Goal: Task Accomplishment & Management: Use online tool/utility

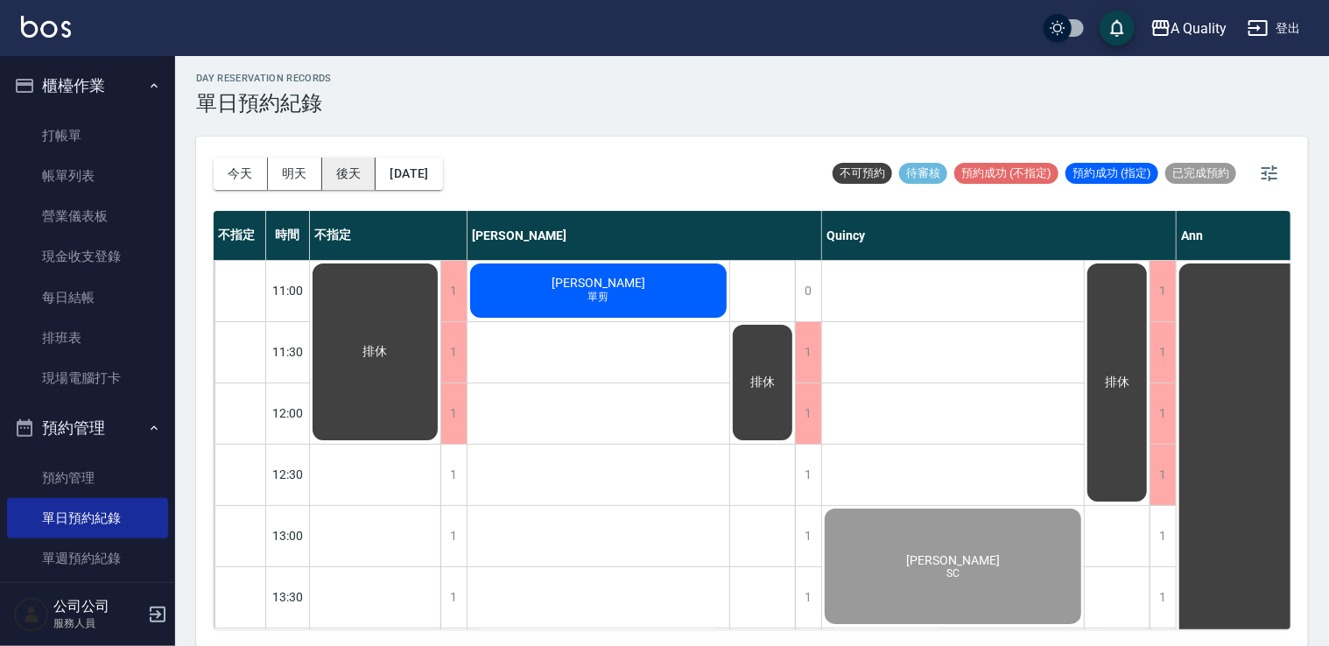
scroll to position [747, 0]
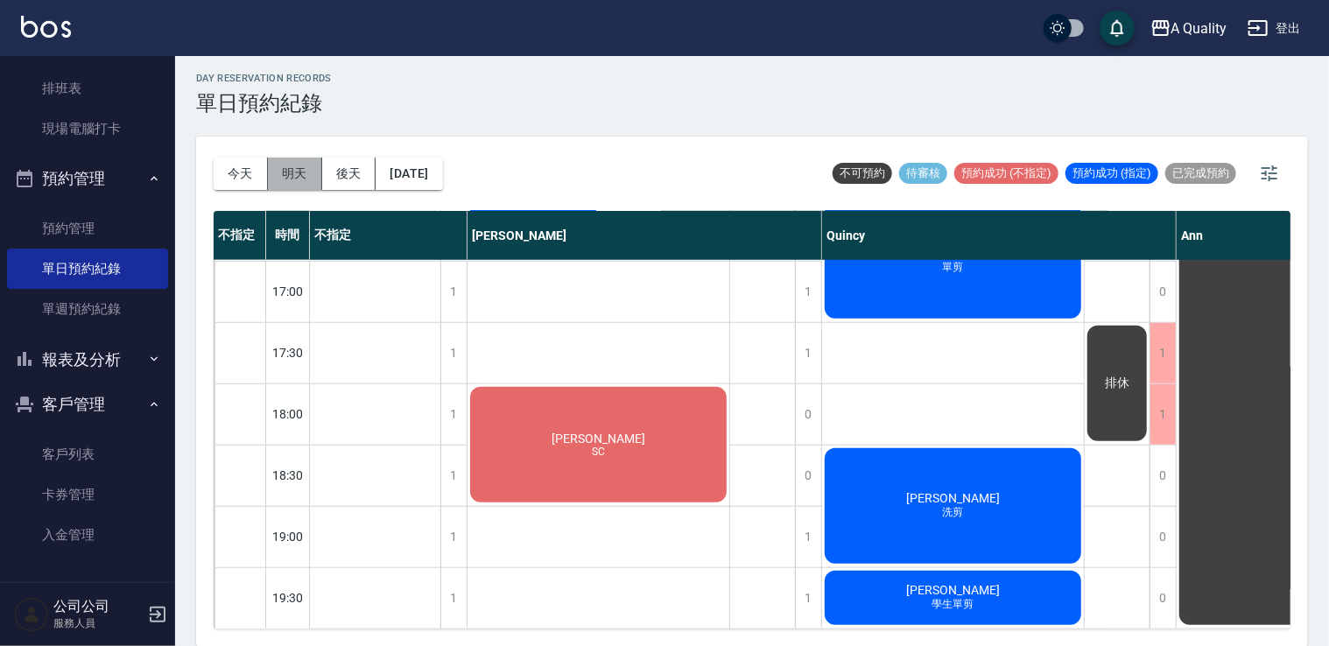
click at [294, 173] on button "明天" at bounding box center [295, 174] width 54 height 32
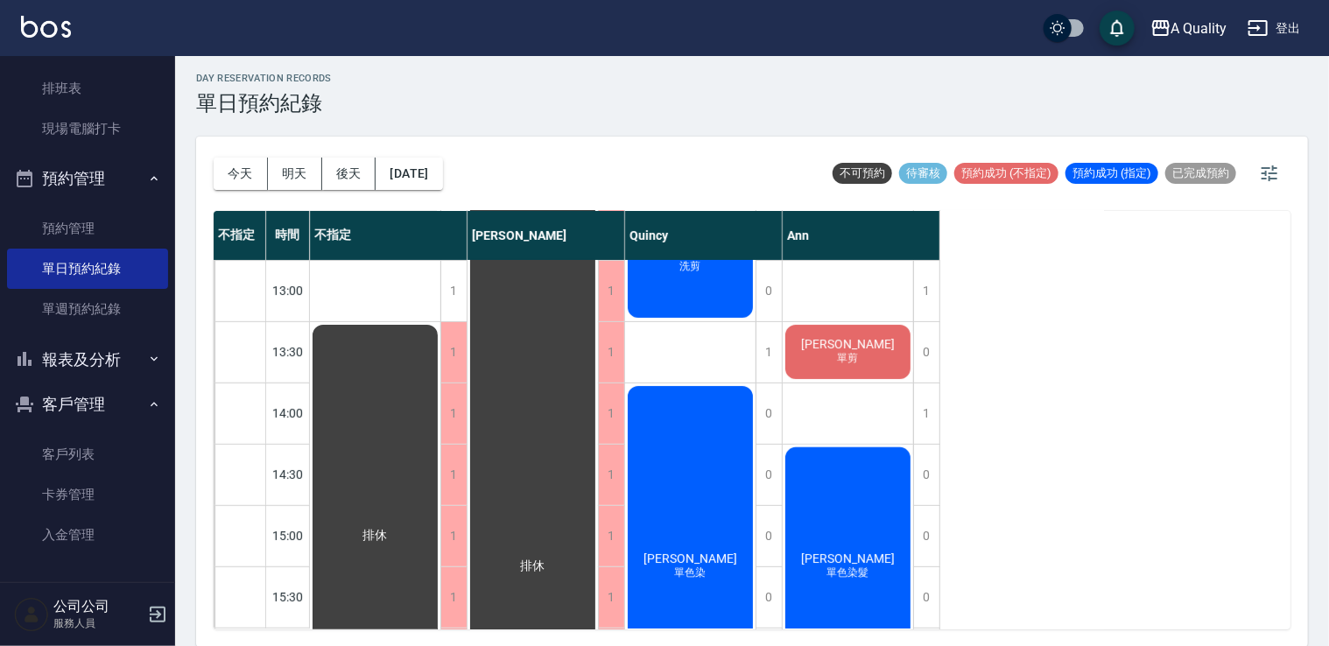
scroll to position [222, 0]
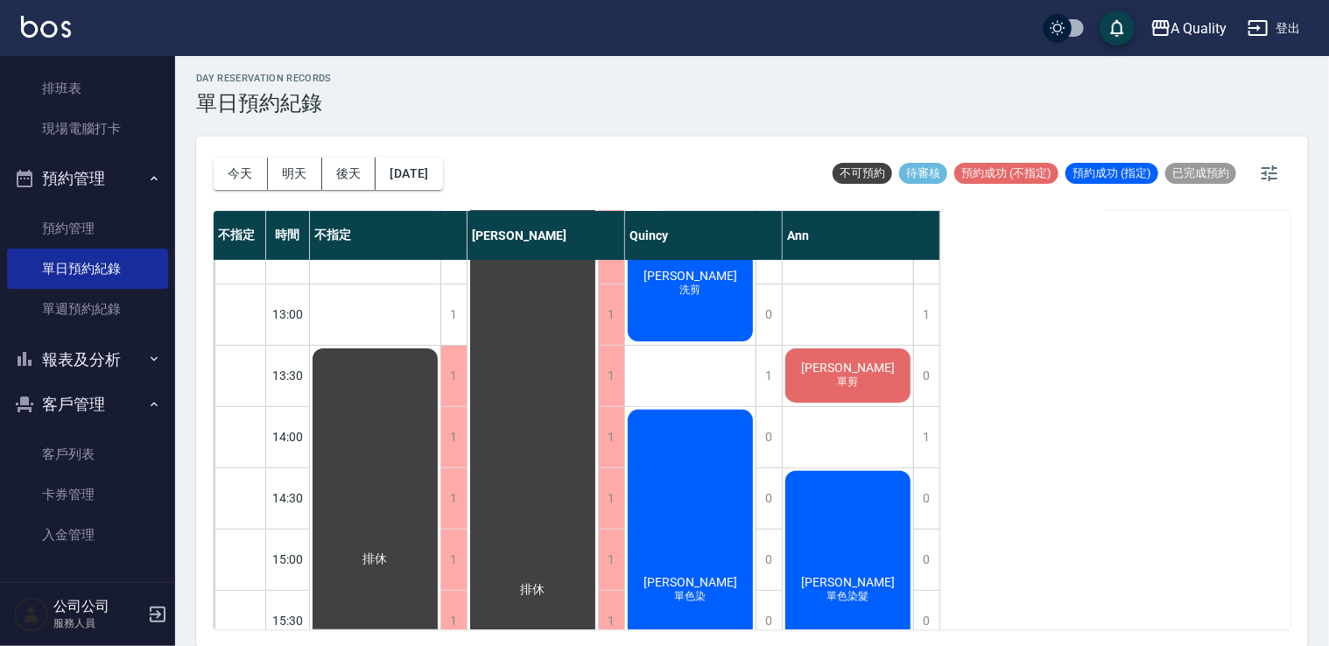
click at [869, 403] on div "陳羿愷 單剪" at bounding box center [848, 376] width 130 height 60
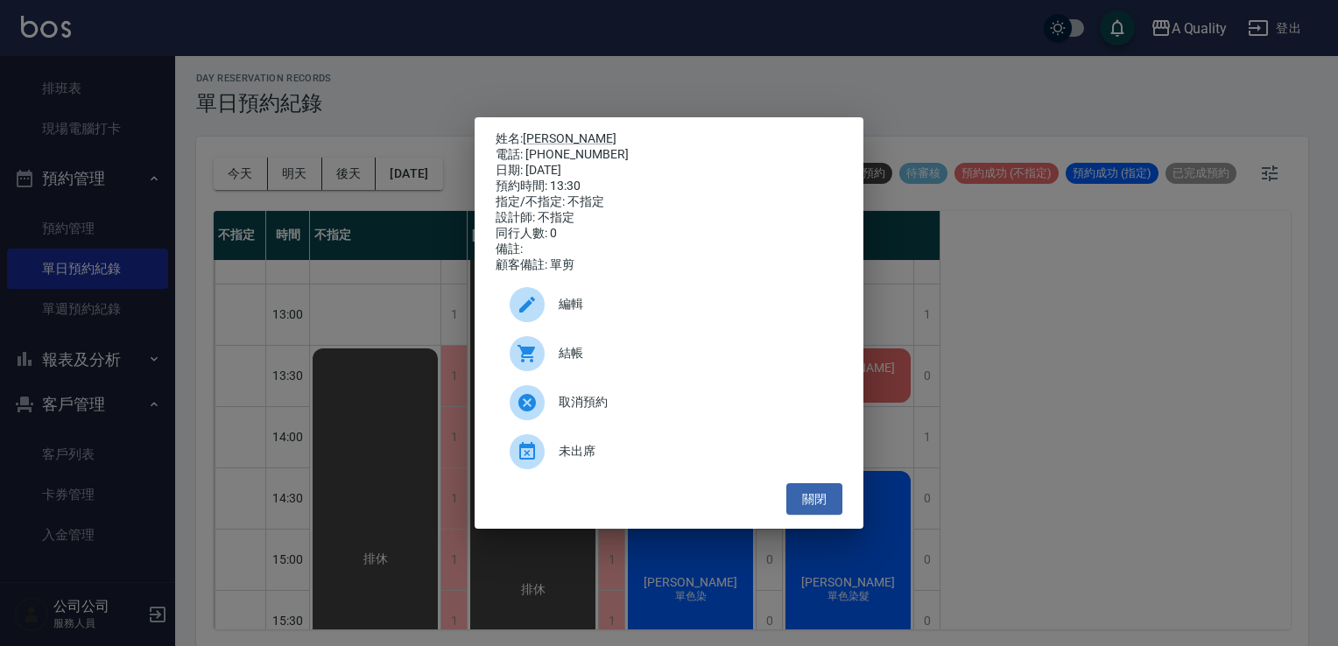
click at [1061, 438] on div "姓名: 陳羿愷 電話: 0927630336 日期: 2025/09/09 預約時間: 13:30 指定/不指定: 不指定 設計師: 不指定 同行人數: 0 …" at bounding box center [669, 323] width 1338 height 646
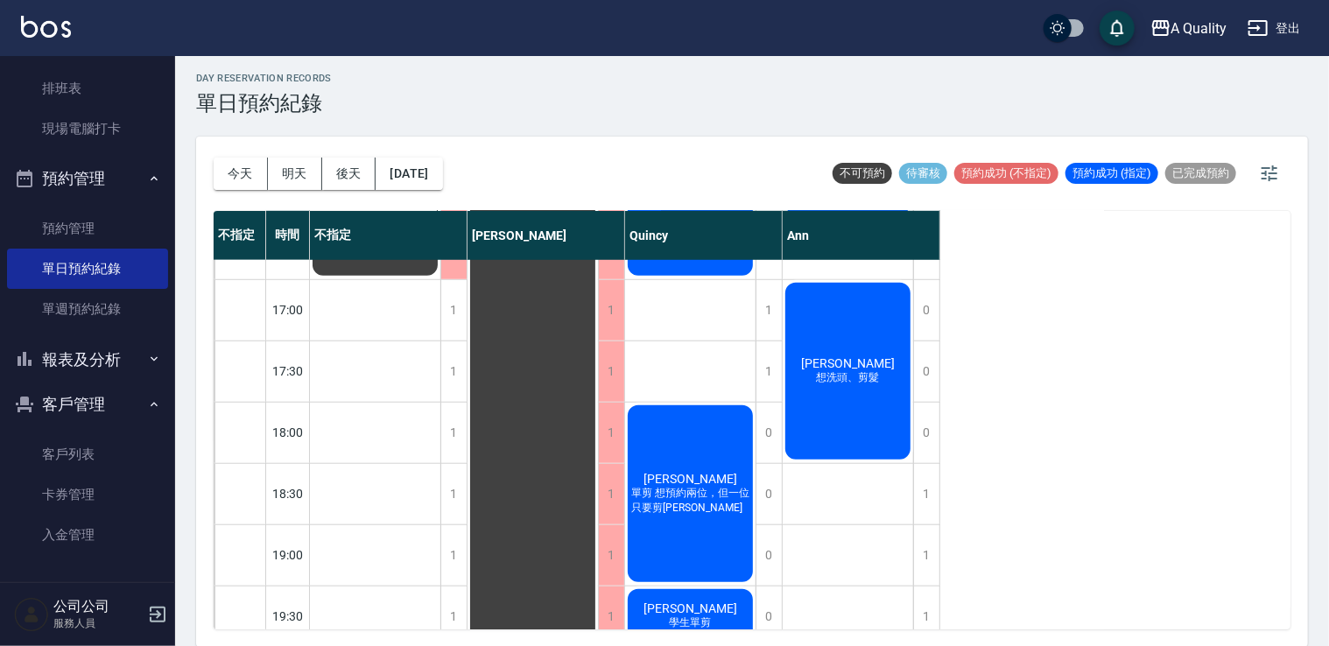
scroll to position [747, 0]
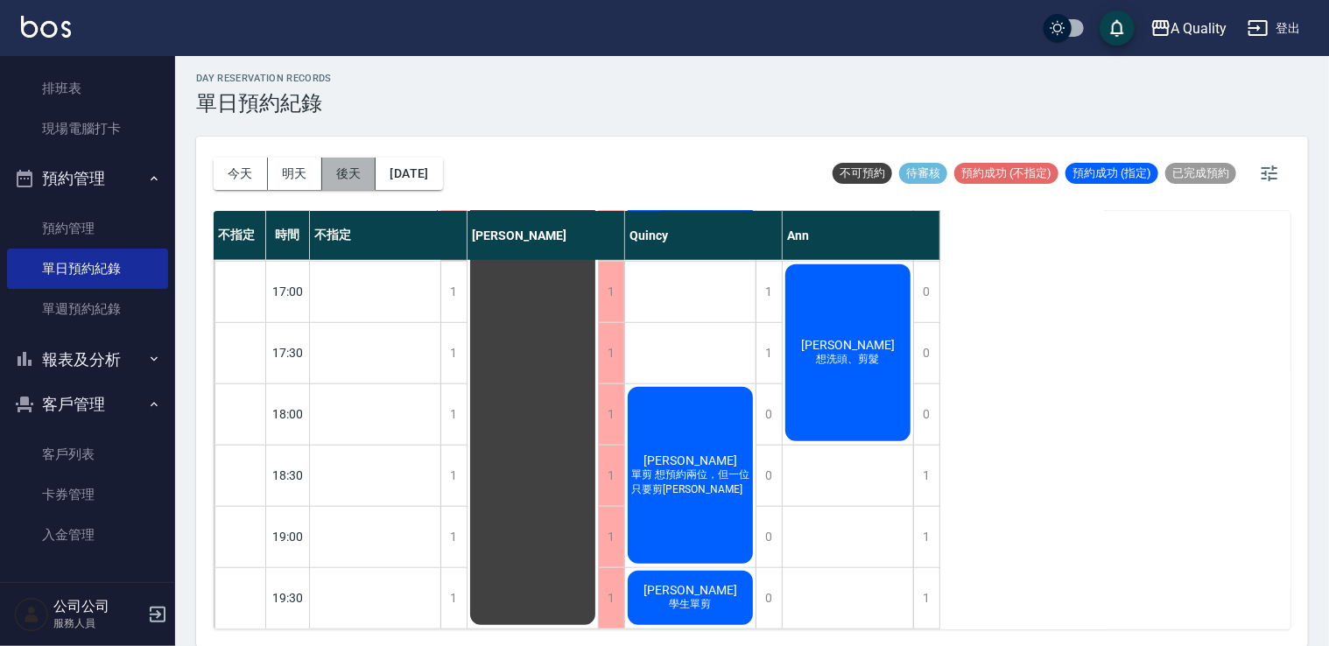
click at [345, 179] on button "後天" at bounding box center [349, 174] width 54 height 32
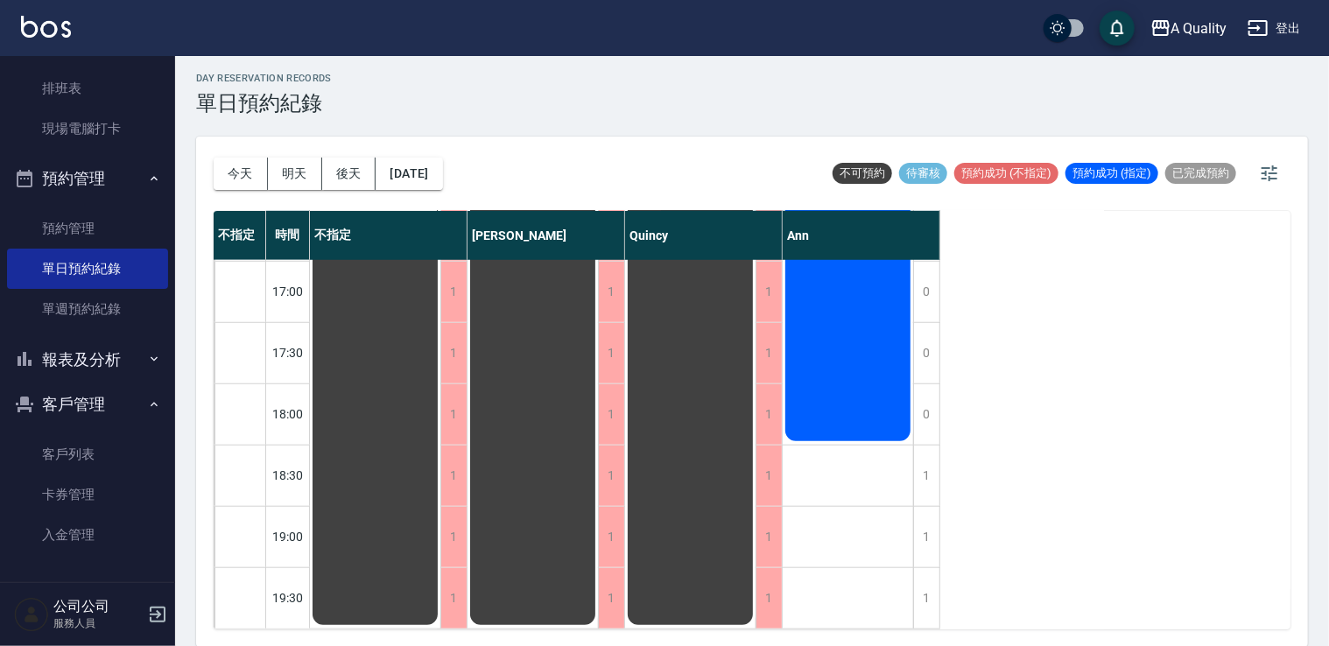
scroll to position [747, 0]
click at [403, 177] on button "2025/09/10" at bounding box center [409, 174] width 67 height 32
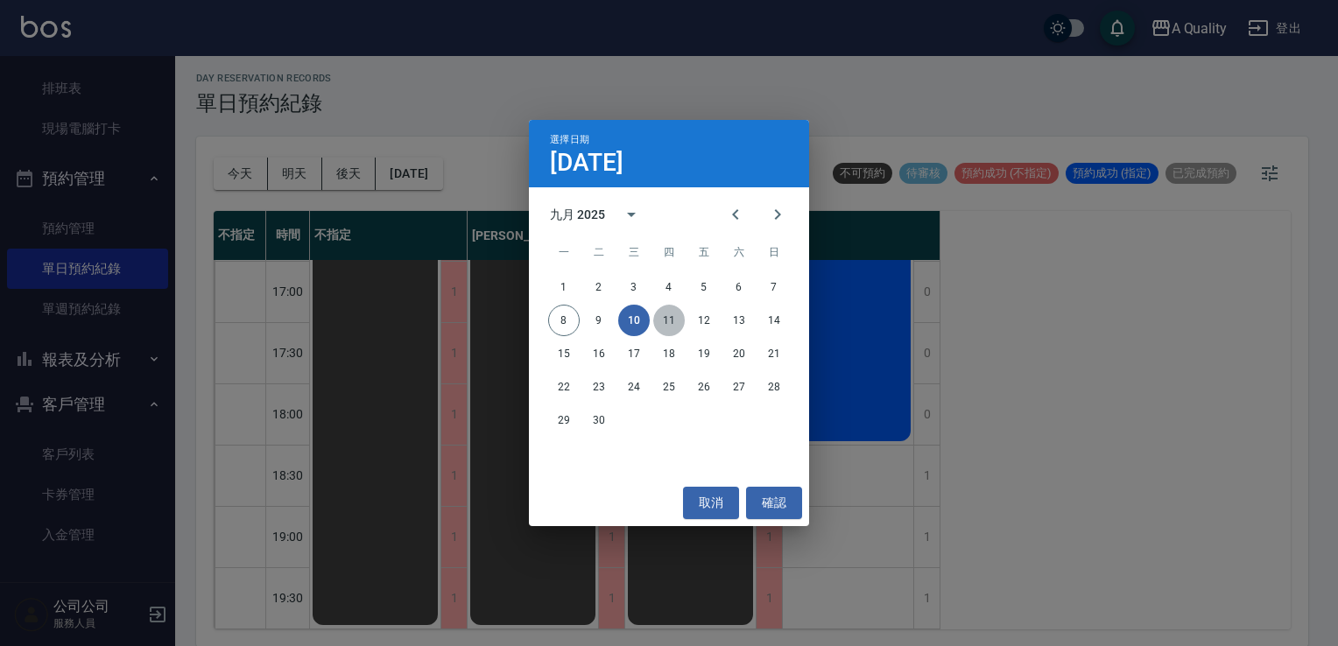
click at [667, 309] on button "11" at bounding box center [669, 321] width 32 height 32
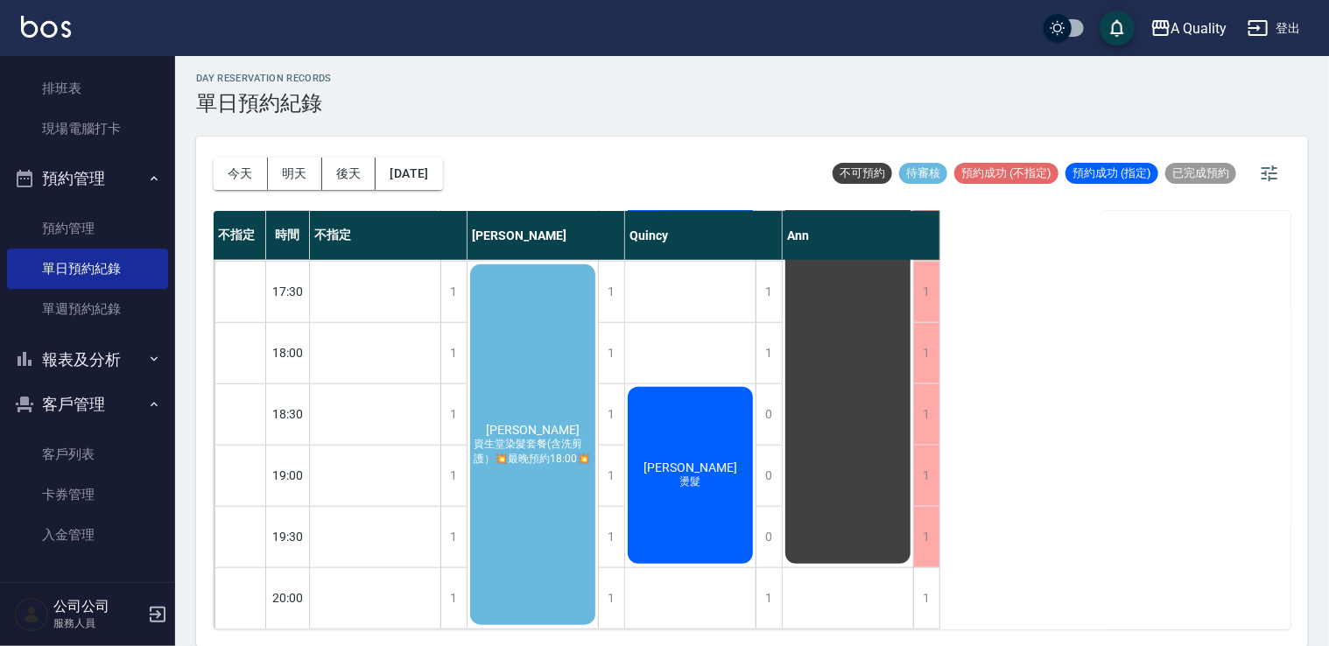
scroll to position [808, 0]
click at [406, 180] on button "2025/09/11" at bounding box center [409, 174] width 67 height 32
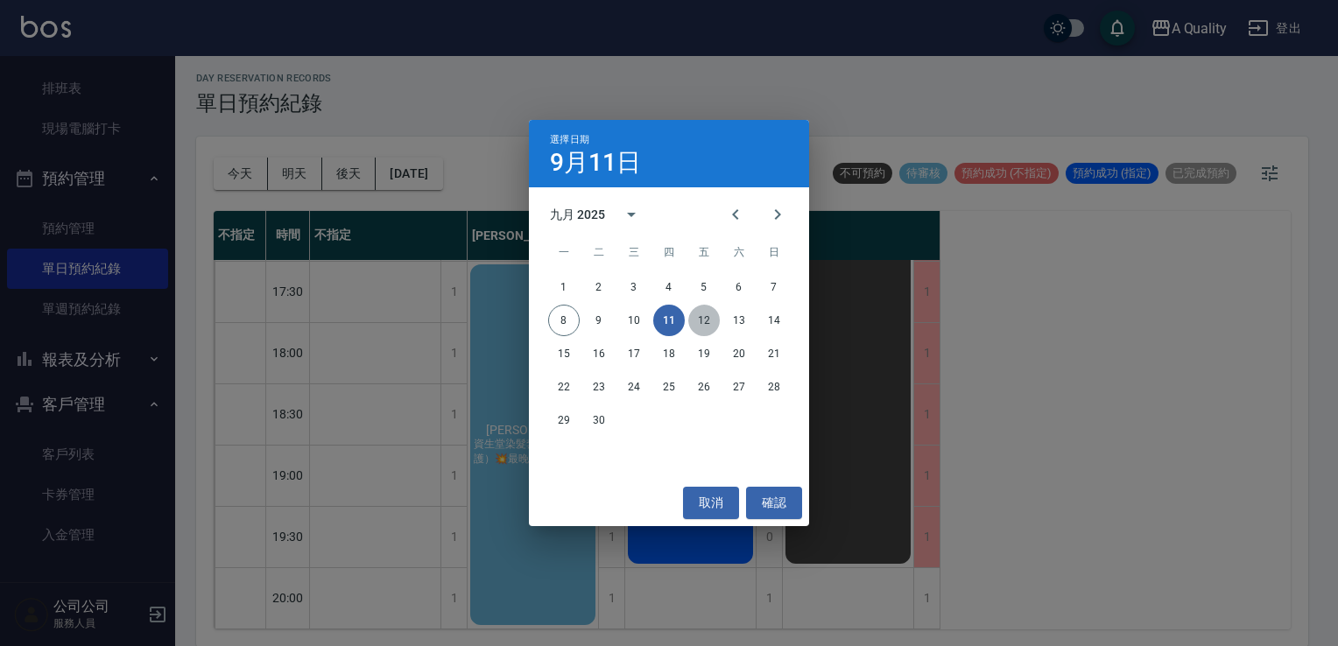
click at [701, 320] on button "12" at bounding box center [704, 321] width 32 height 32
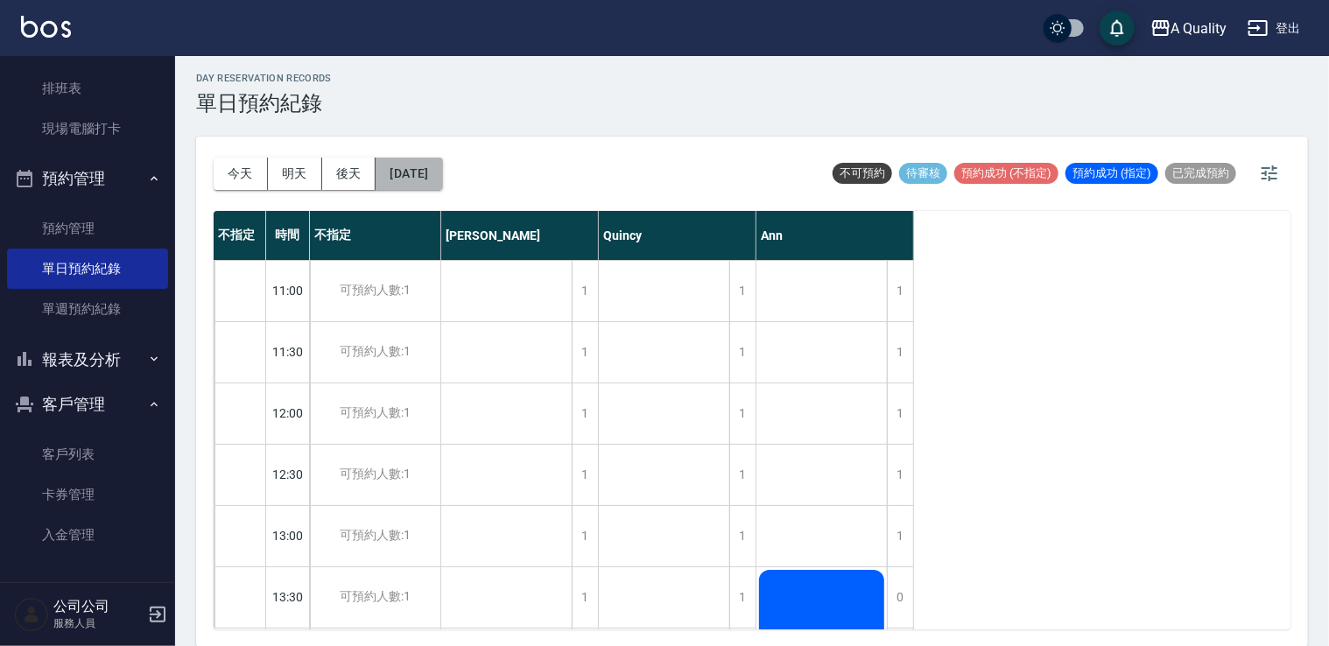
click at [442, 166] on button "2025/09/12" at bounding box center [409, 174] width 67 height 32
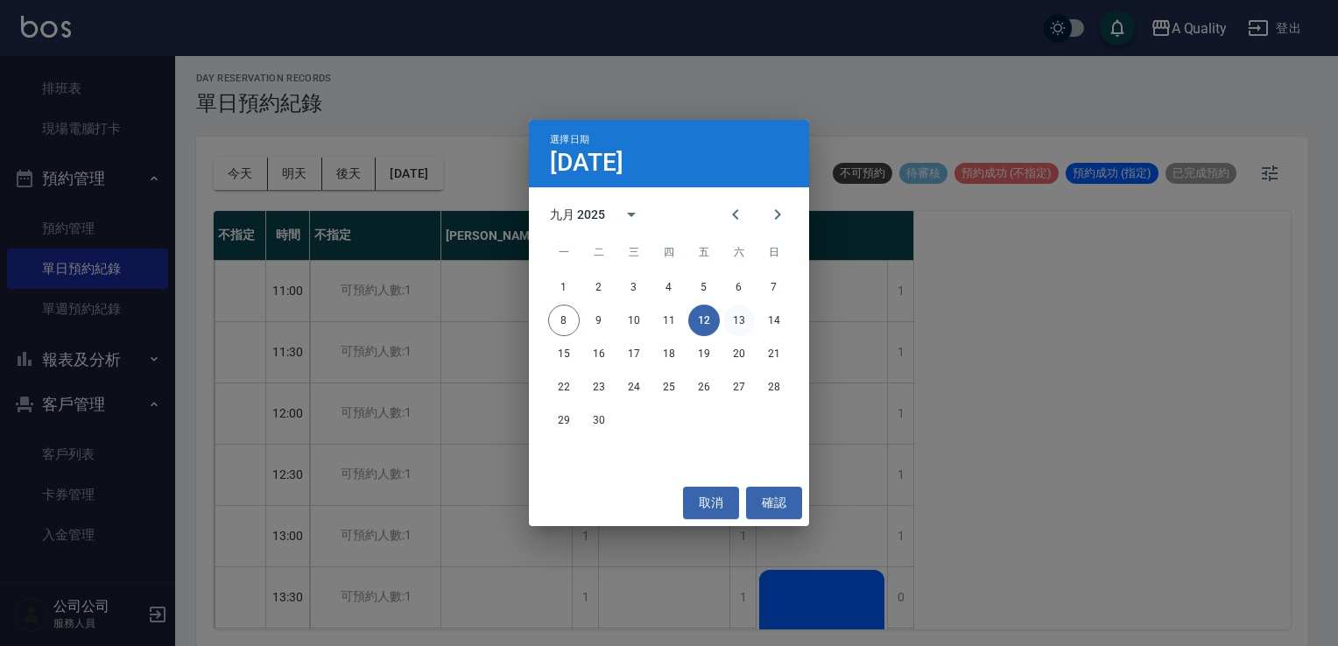
click at [743, 314] on button "13" at bounding box center [739, 321] width 32 height 32
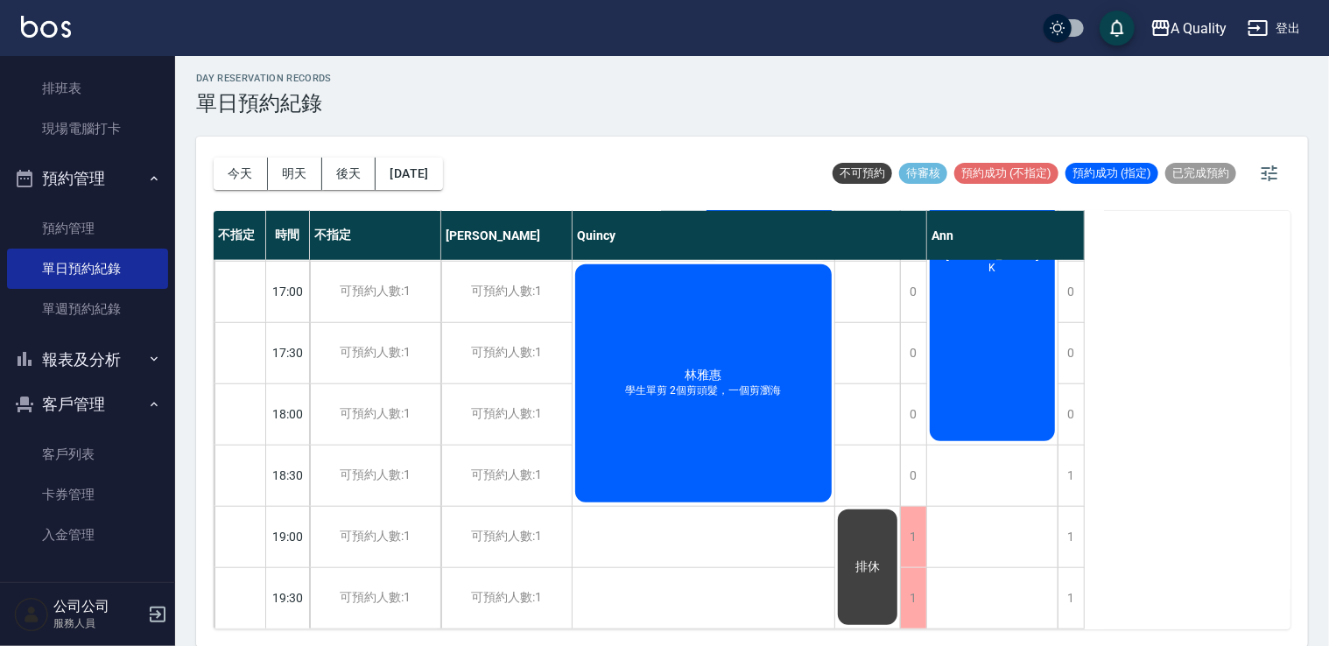
scroll to position [397, 0]
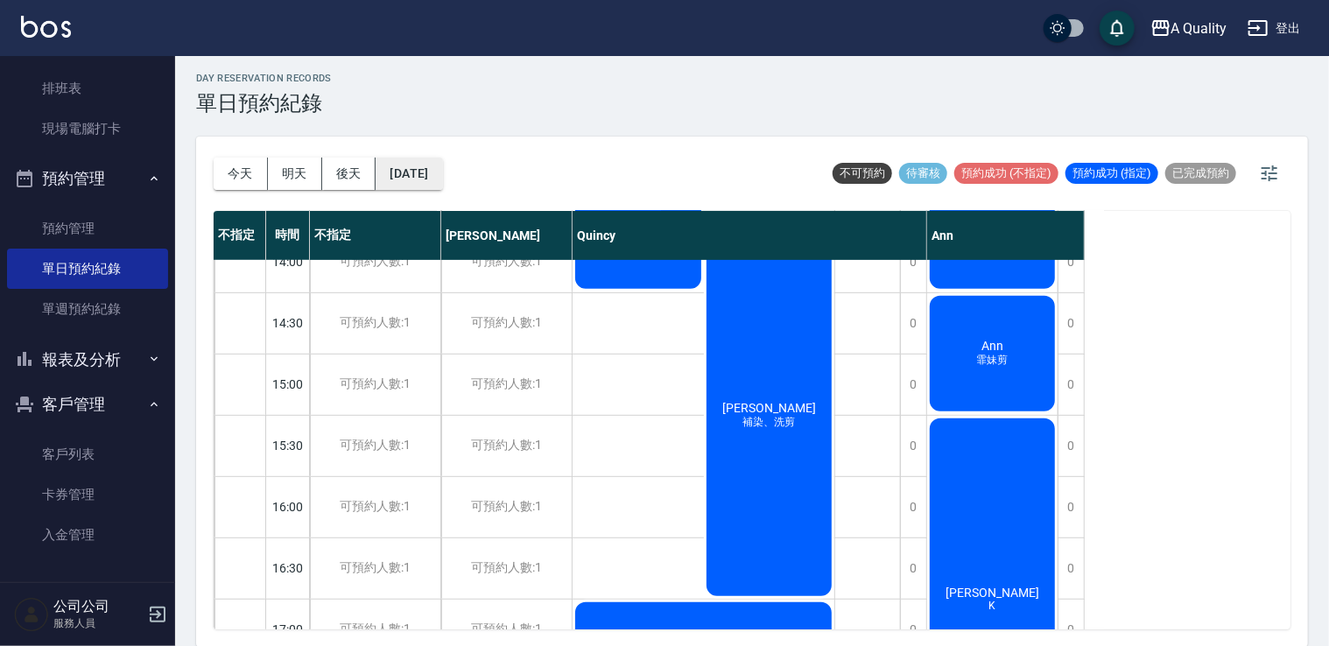
click at [438, 163] on button "2025/09/13" at bounding box center [409, 174] width 67 height 32
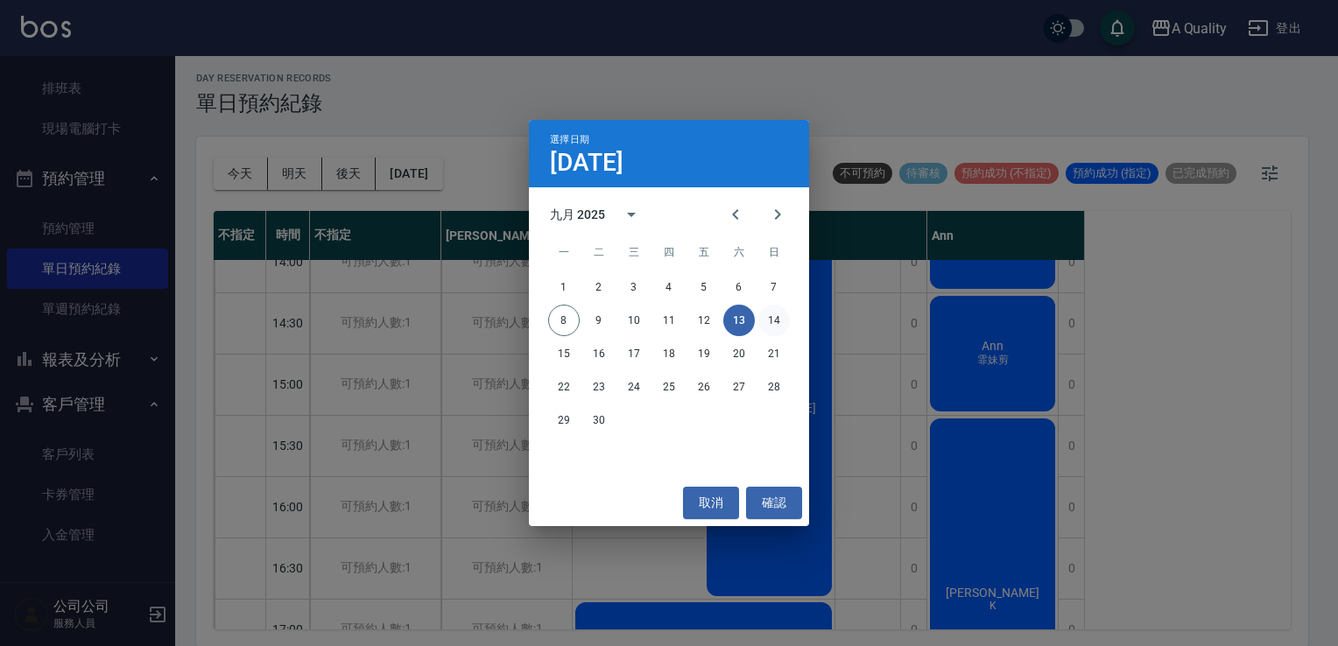
click at [768, 326] on button "14" at bounding box center [774, 321] width 32 height 32
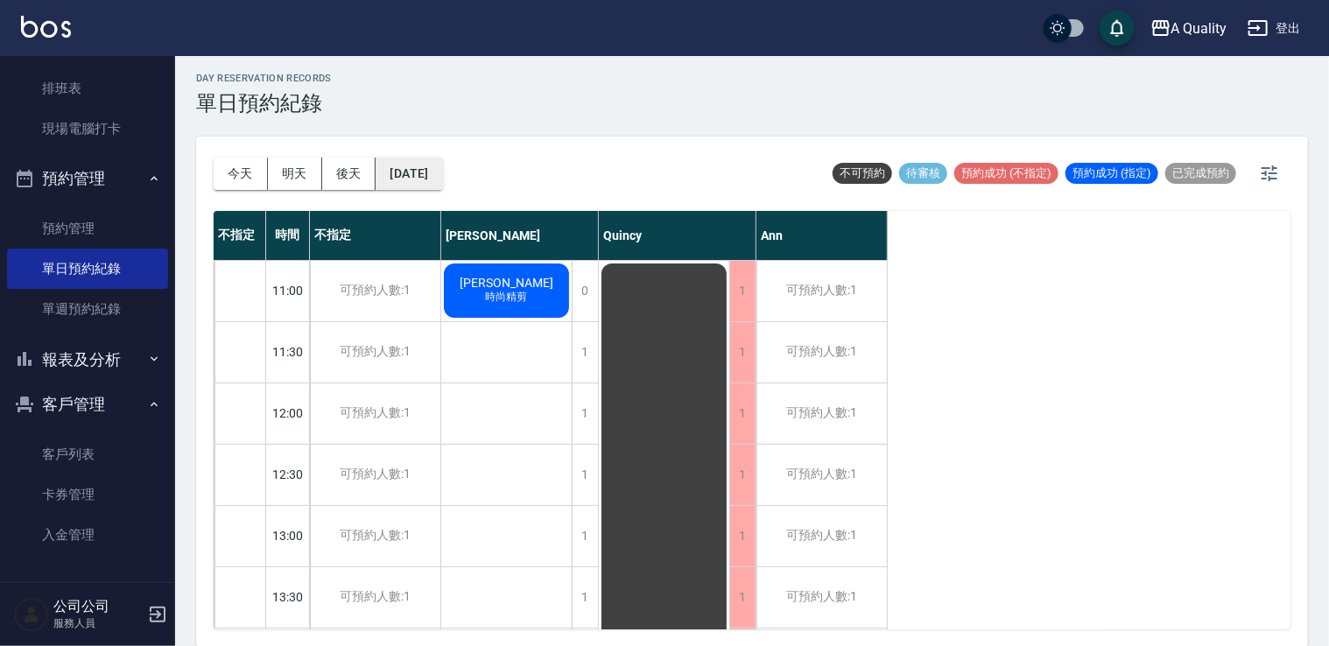
click at [442, 174] on button "2025/09/14" at bounding box center [409, 174] width 67 height 32
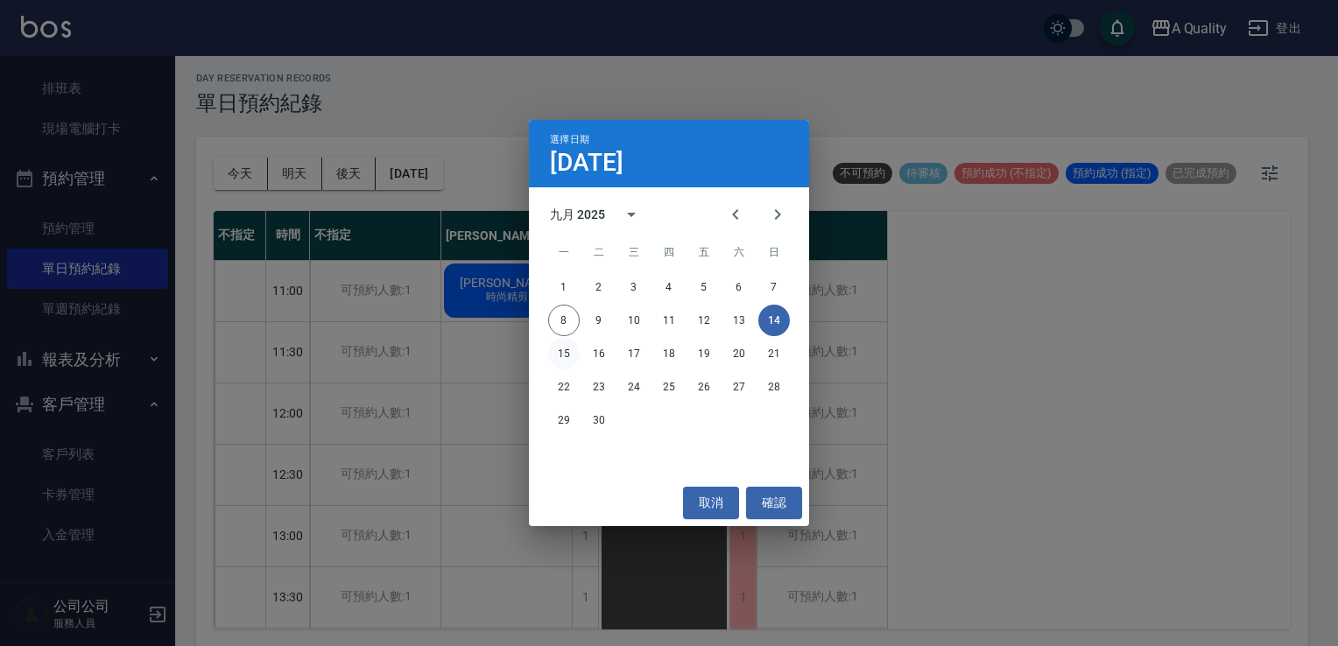
click at [568, 350] on button "15" at bounding box center [564, 354] width 32 height 32
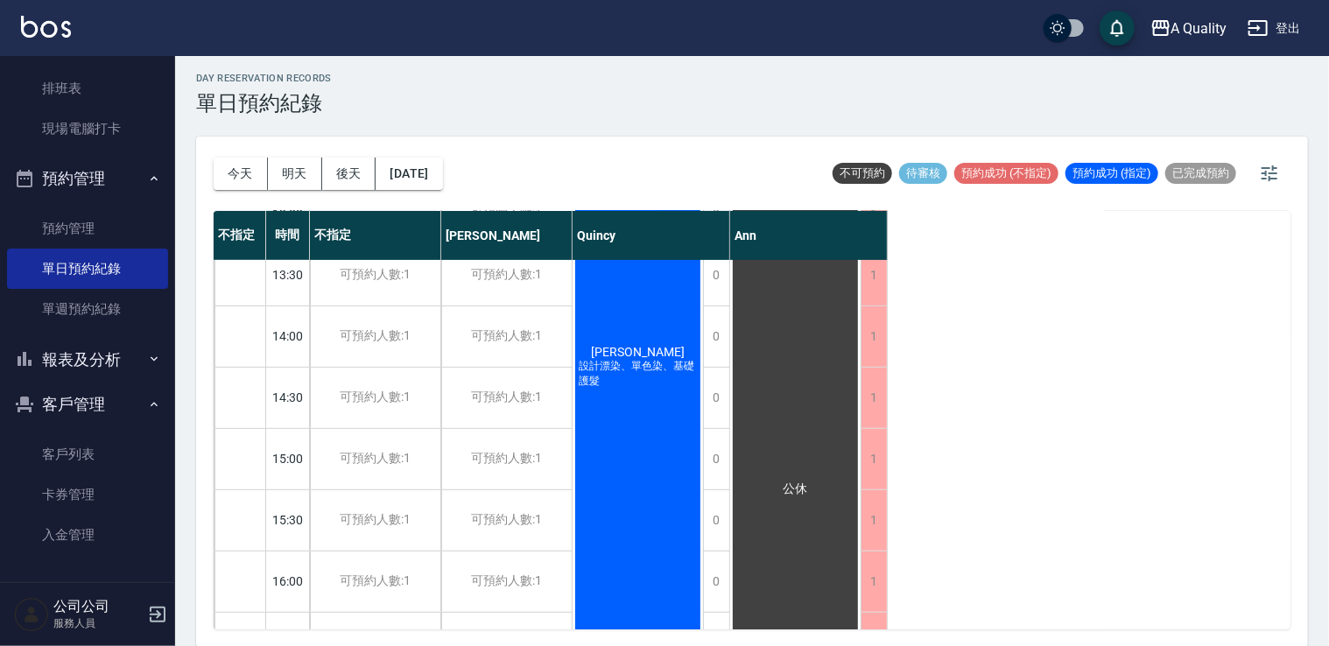
scroll to position [350, 0]
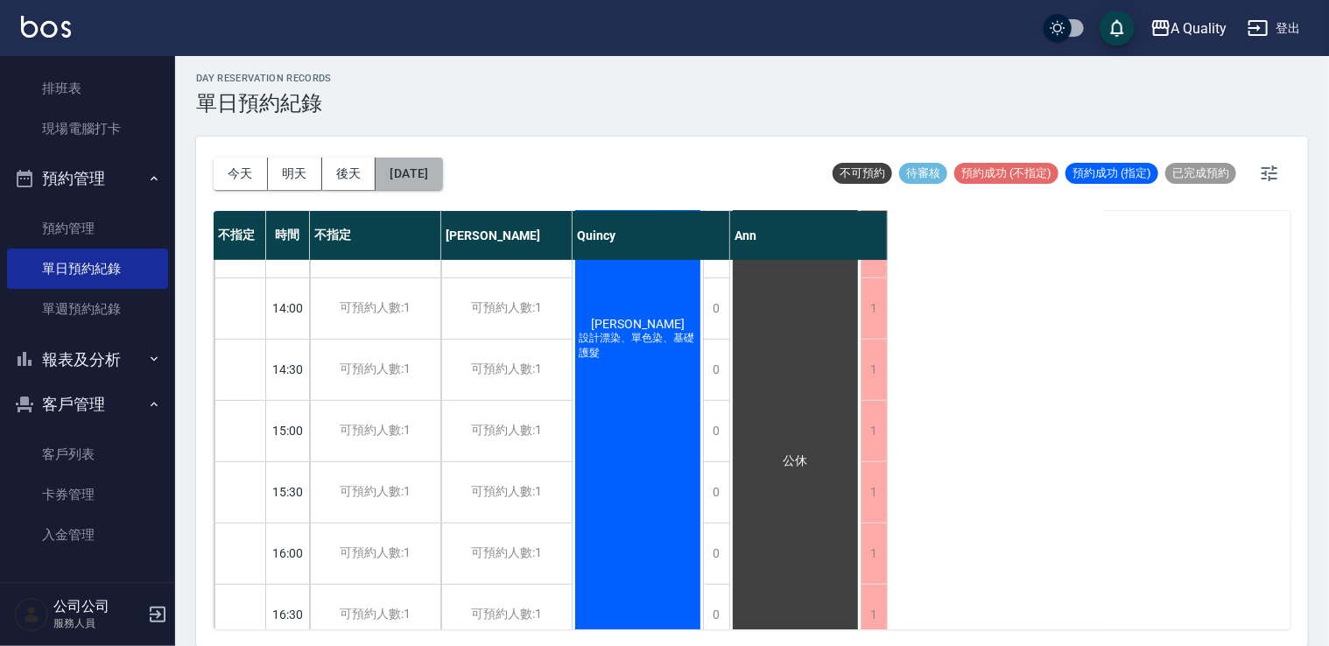
click at [433, 177] on button "2025/09/15" at bounding box center [409, 174] width 67 height 32
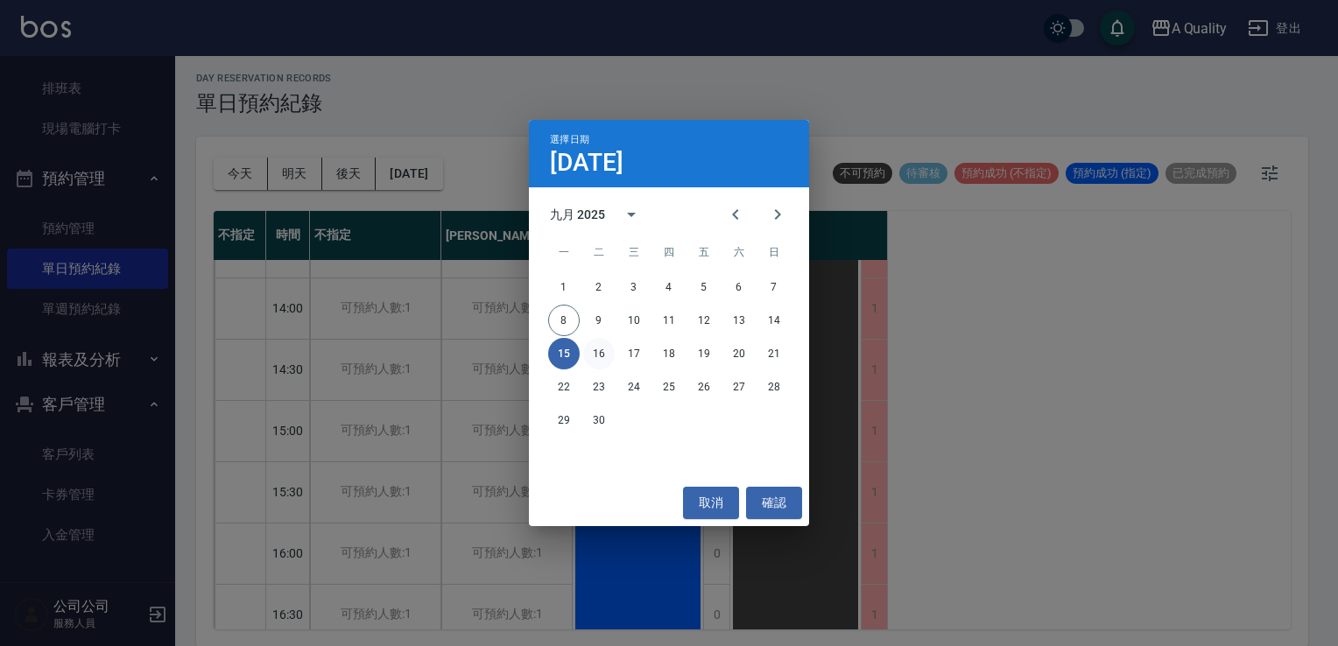
click at [599, 349] on button "16" at bounding box center [599, 354] width 32 height 32
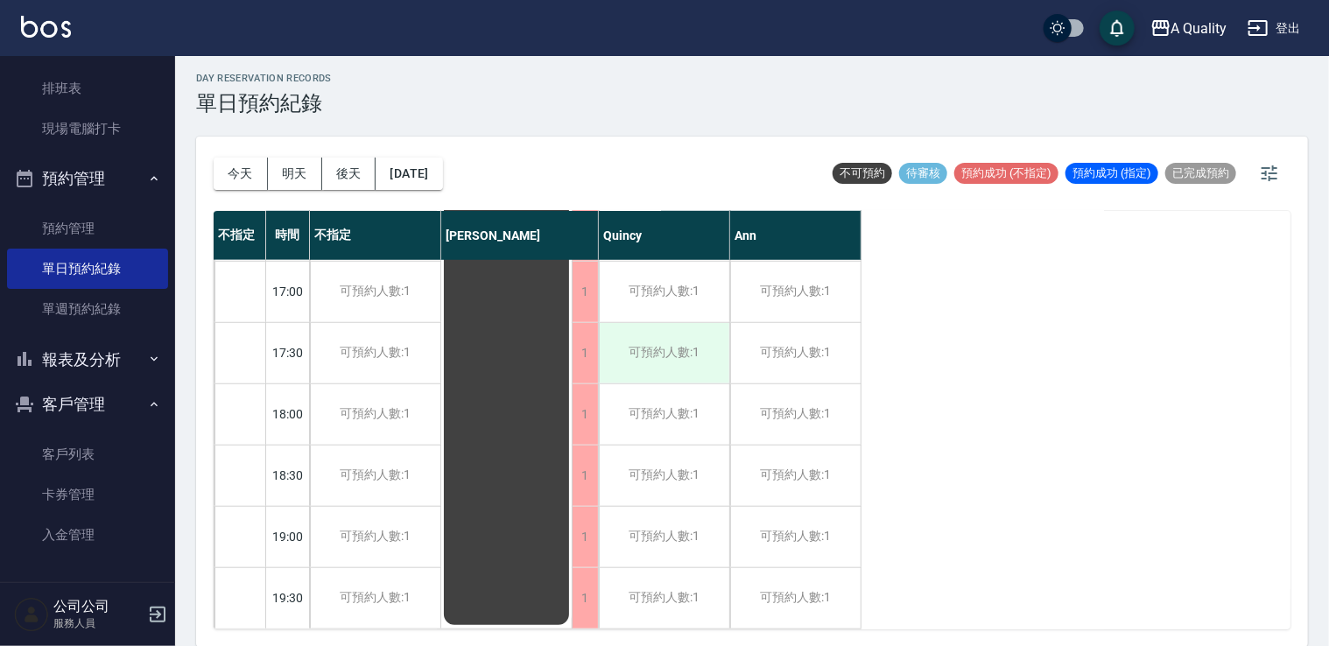
scroll to position [747, 0]
click at [435, 183] on button "2025/09/16" at bounding box center [409, 174] width 67 height 32
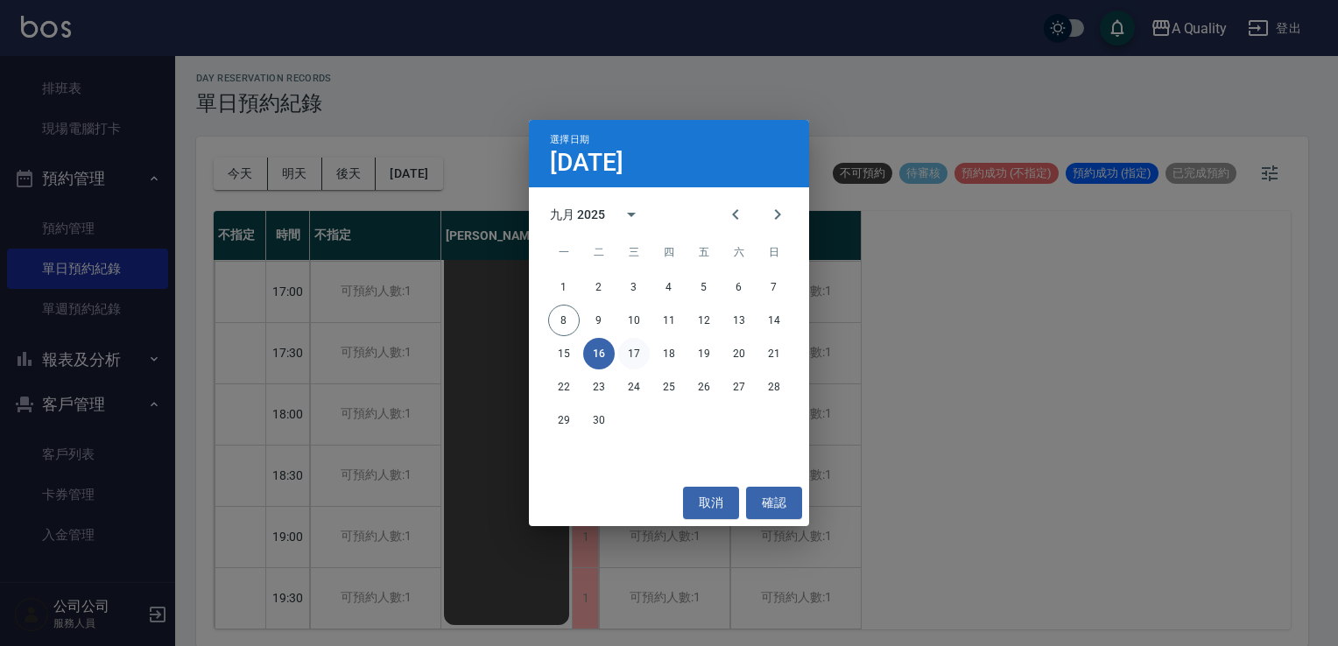
click at [624, 345] on button "17" at bounding box center [634, 354] width 32 height 32
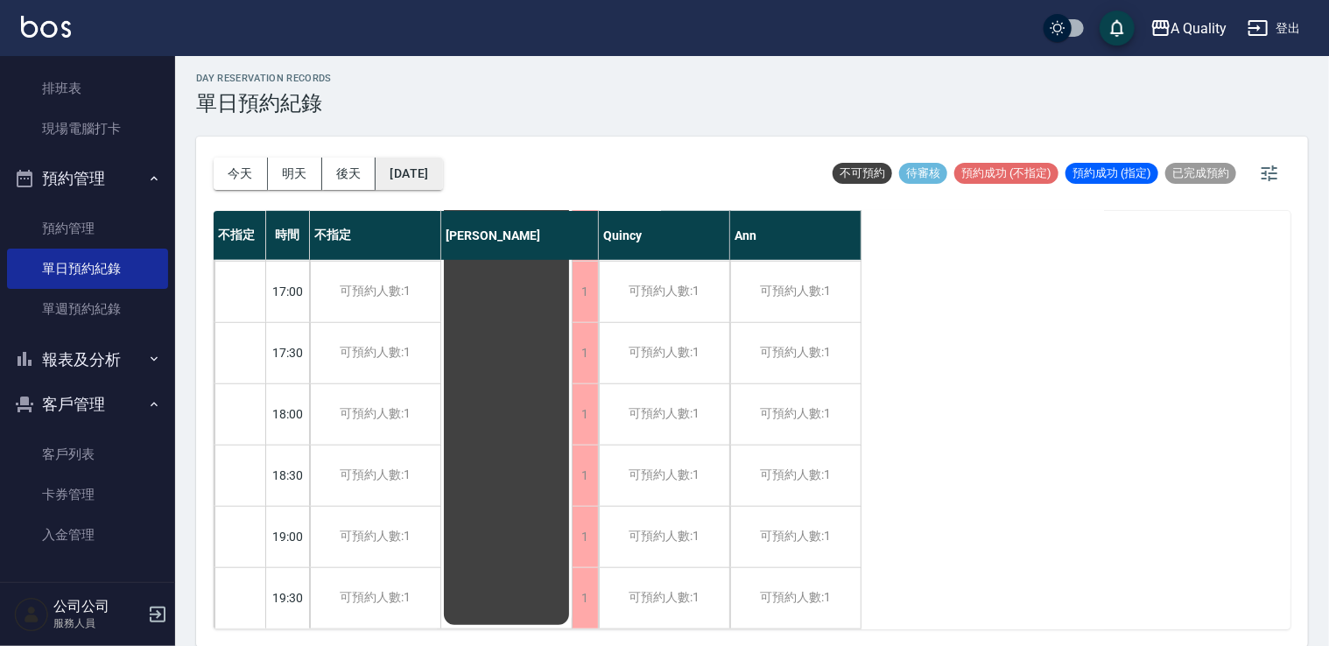
click at [442, 184] on button "2025/09/17" at bounding box center [409, 174] width 67 height 32
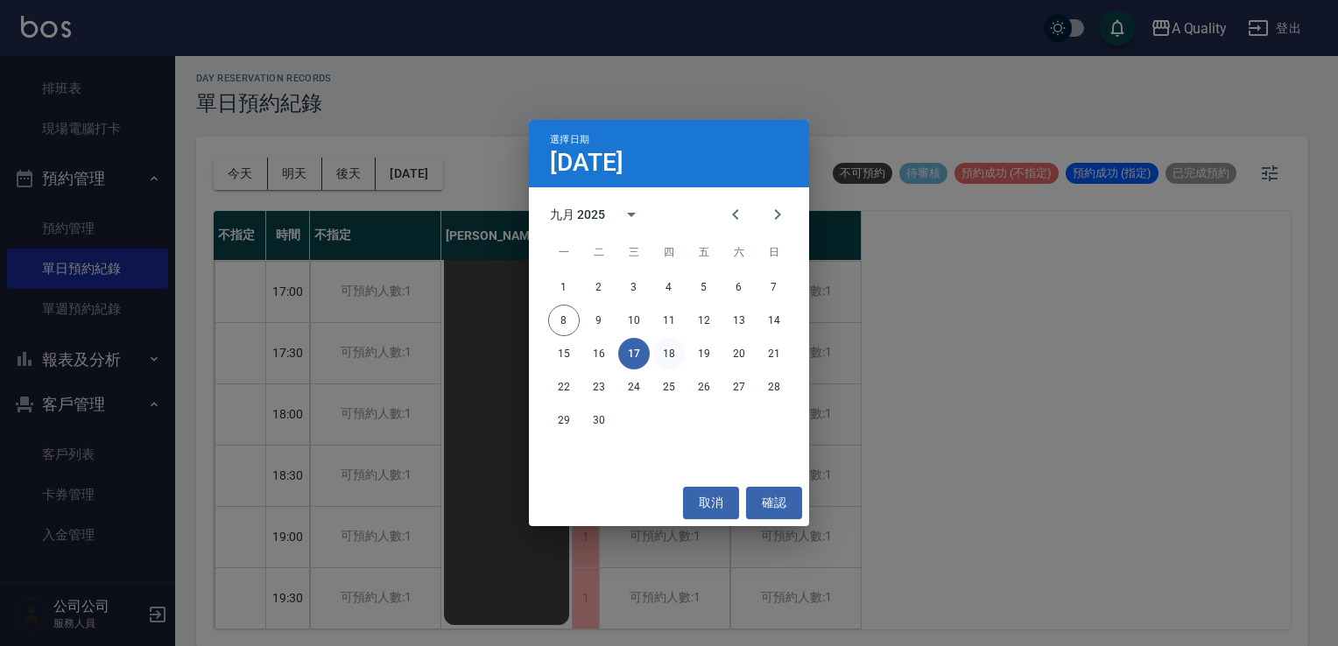
click at [669, 350] on button "18" at bounding box center [669, 354] width 32 height 32
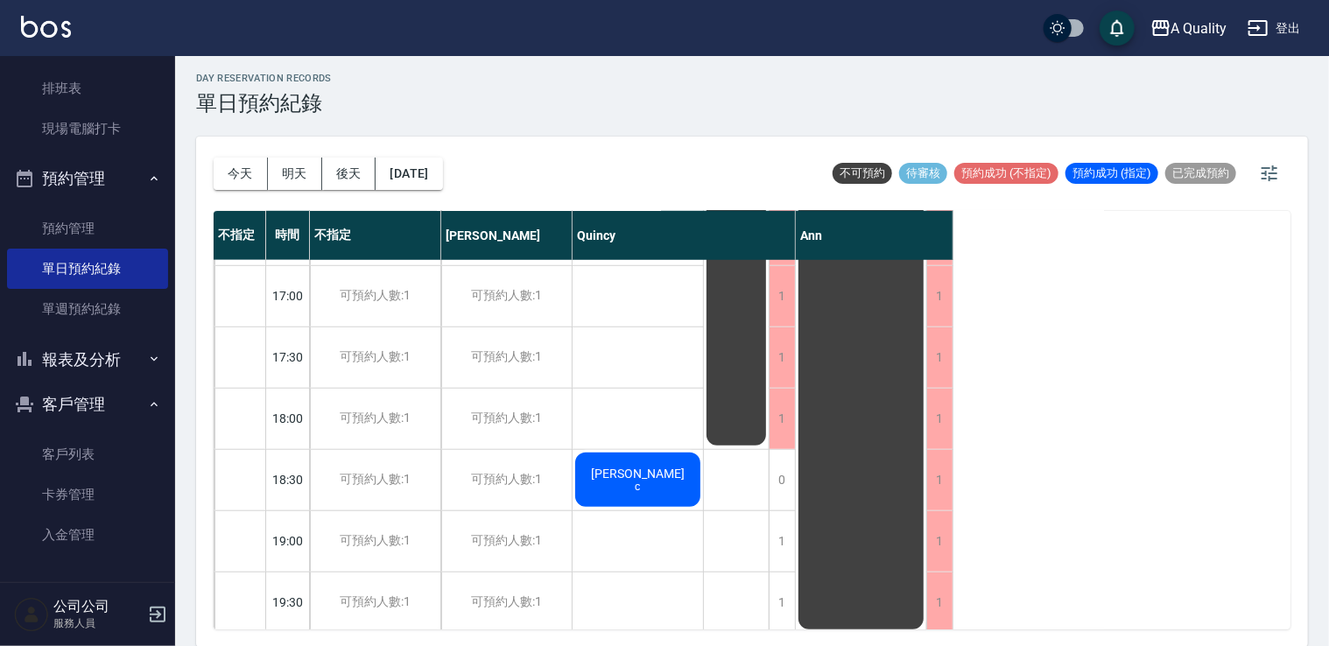
scroll to position [747, 0]
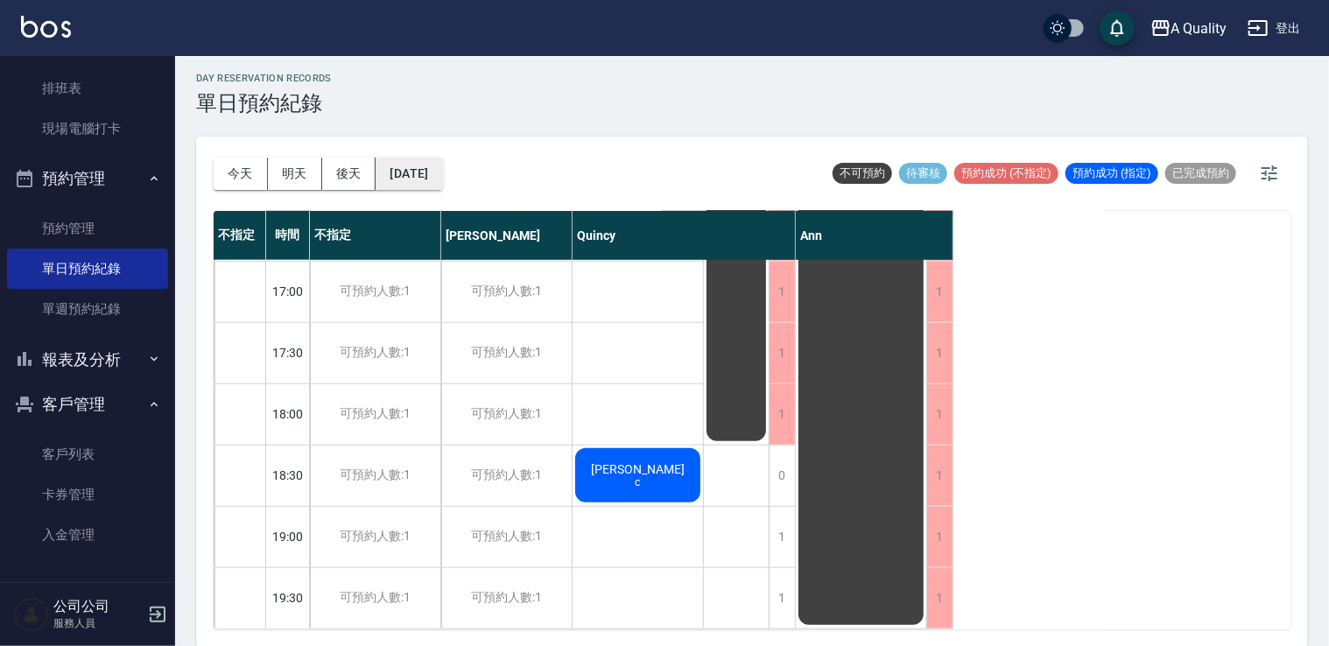
click at [442, 176] on button "2025/09/18" at bounding box center [409, 174] width 67 height 32
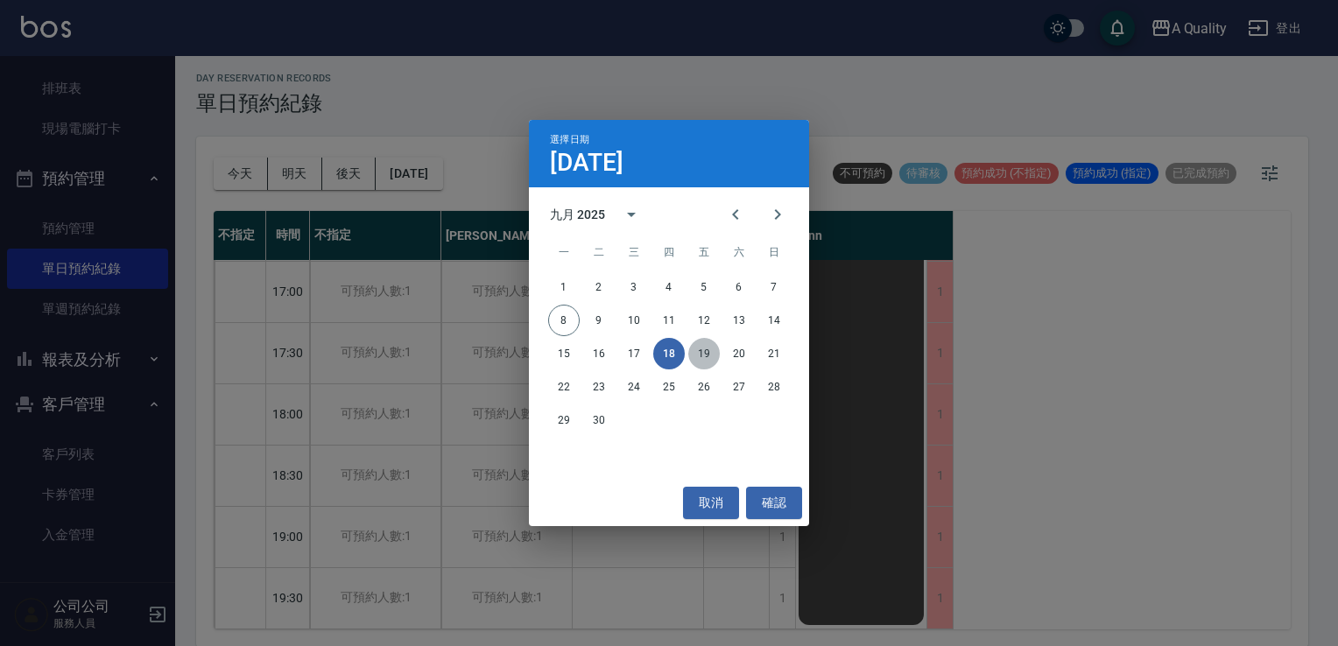
click at [700, 345] on button "19" at bounding box center [704, 354] width 32 height 32
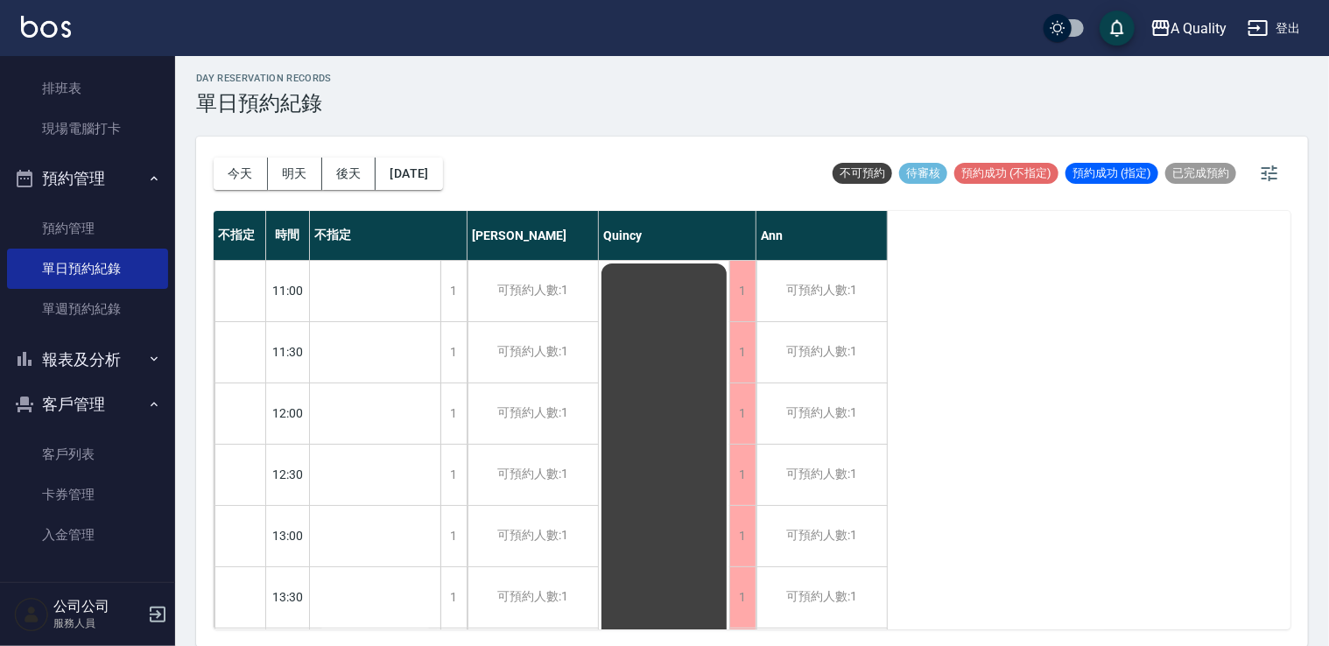
scroll to position [350, 0]
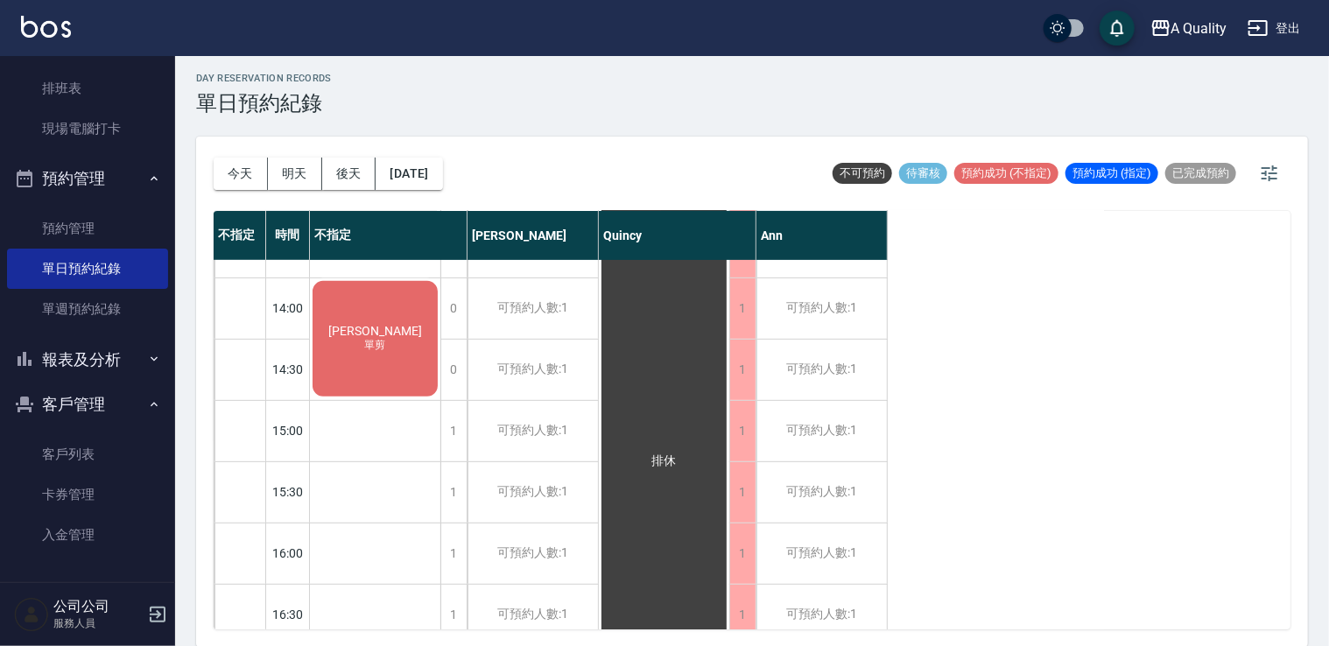
click at [443, 197] on div "今天 明天 後天 2025/09/19" at bounding box center [328, 174] width 229 height 74
click at [442, 181] on button "2025/09/19" at bounding box center [409, 174] width 67 height 32
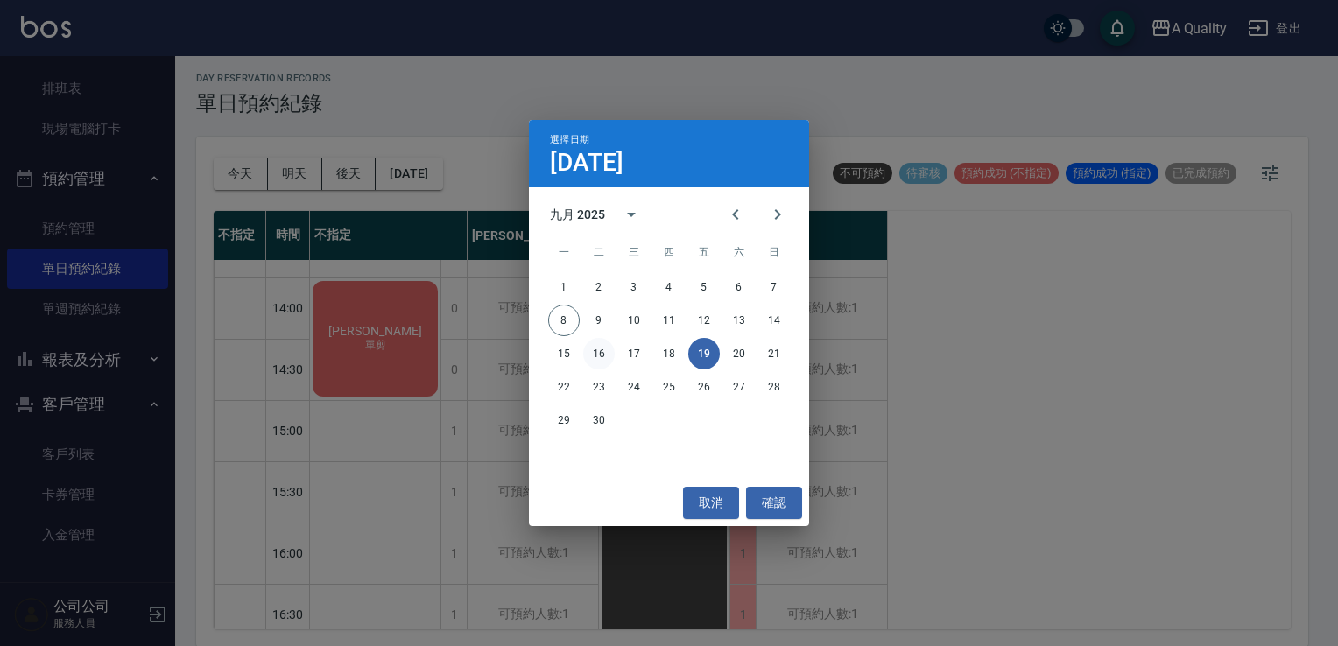
click at [592, 356] on button "16" at bounding box center [599, 354] width 32 height 32
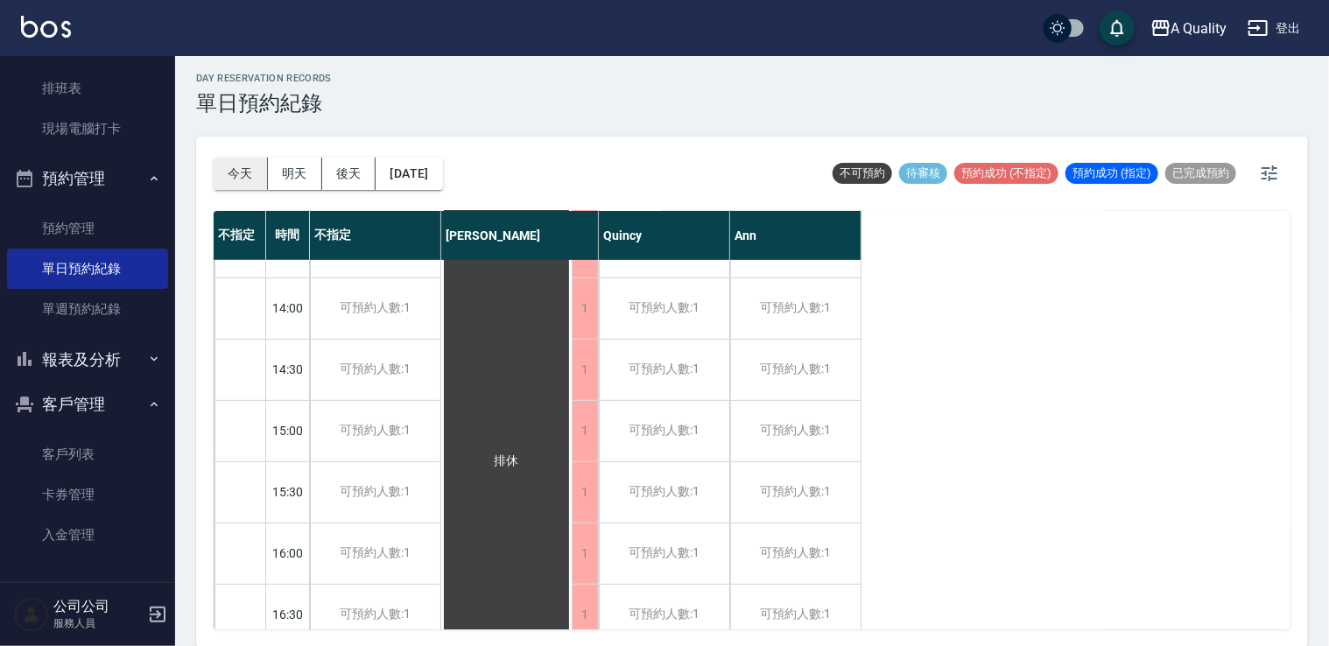
click at [222, 159] on button "今天" at bounding box center [241, 174] width 54 height 32
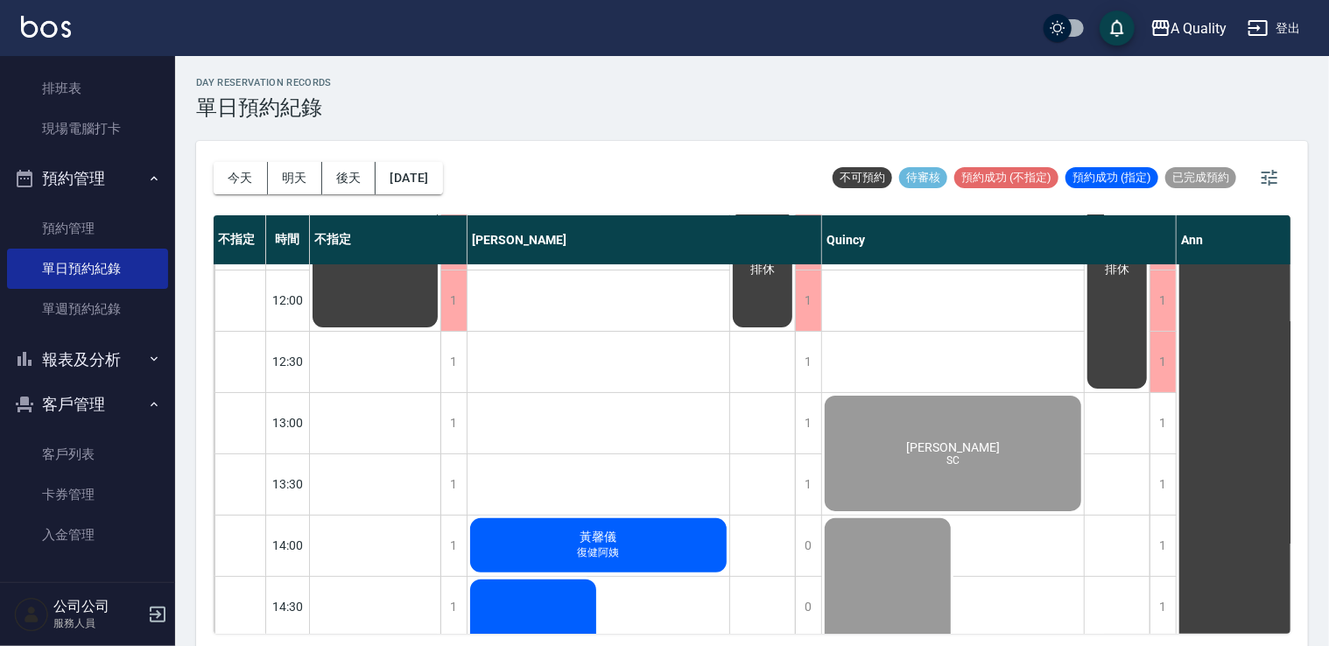
scroll to position [263, 0]
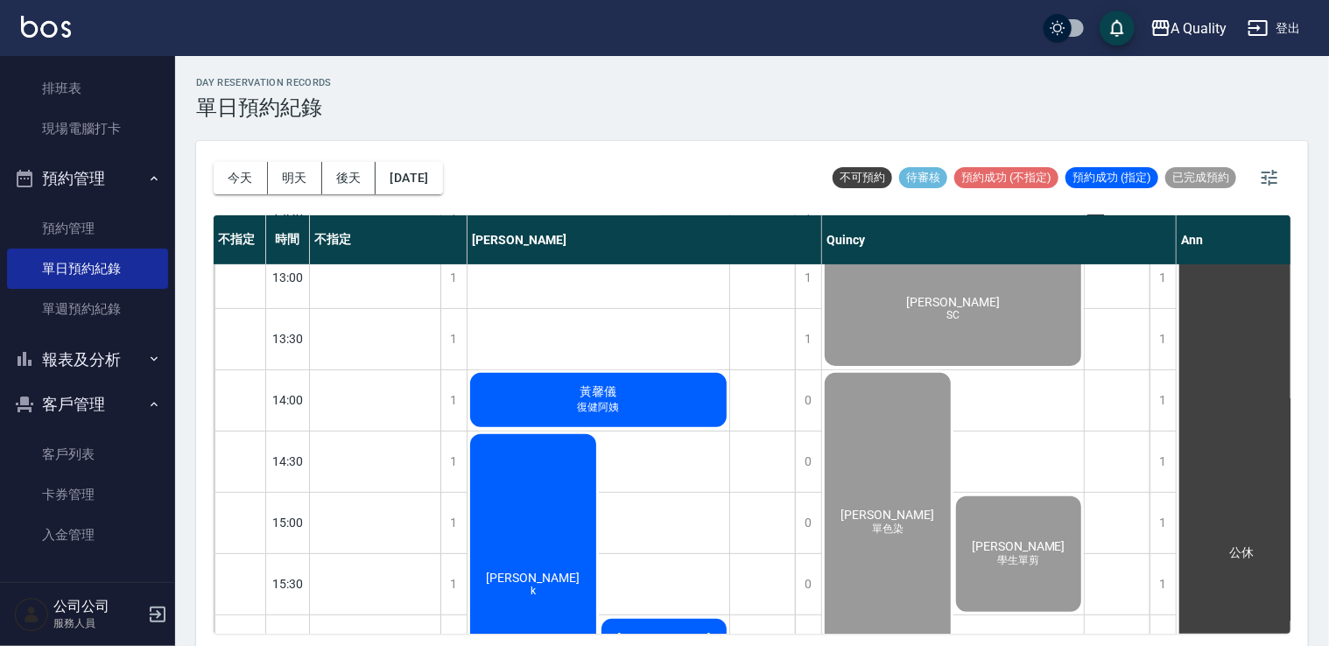
click at [971, 339] on div "黃s SC" at bounding box center [953, 308] width 262 height 121
click at [899, 495] on div "楊小姐 單色染" at bounding box center [887, 522] width 131 height 305
click at [1027, 553] on span "[PERSON_NAME]" at bounding box center [1019, 546] width 101 height 14
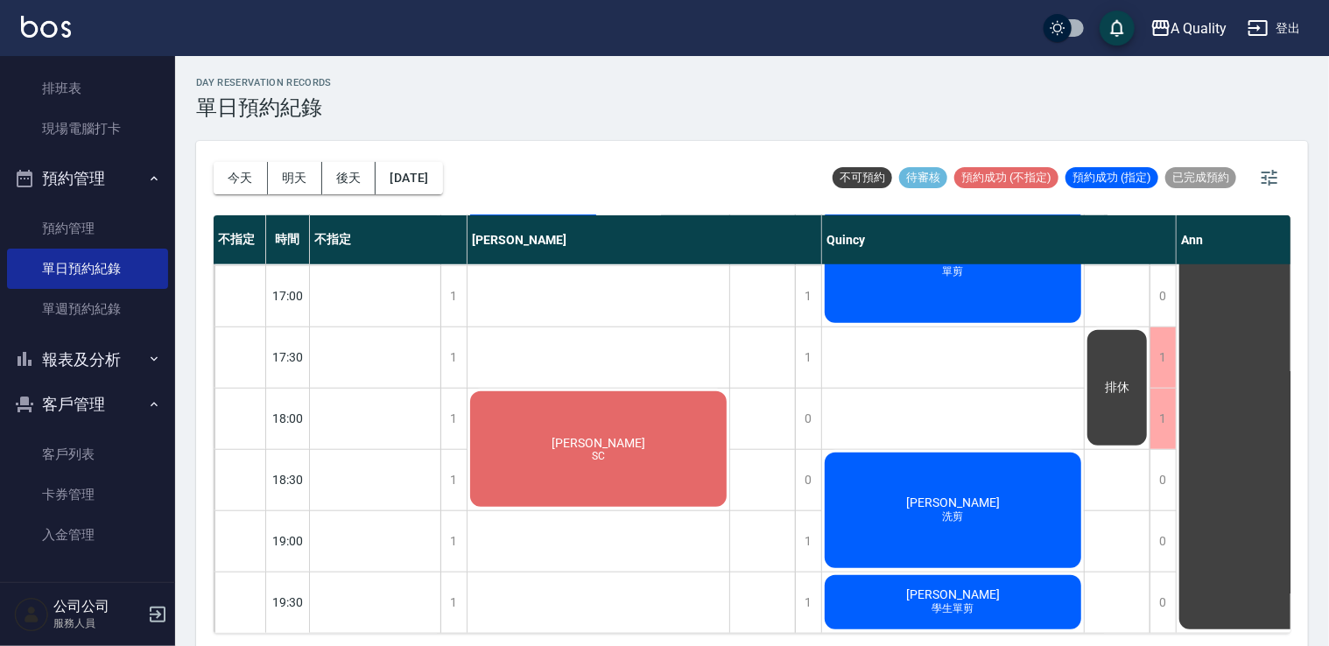
scroll to position [4, 0]
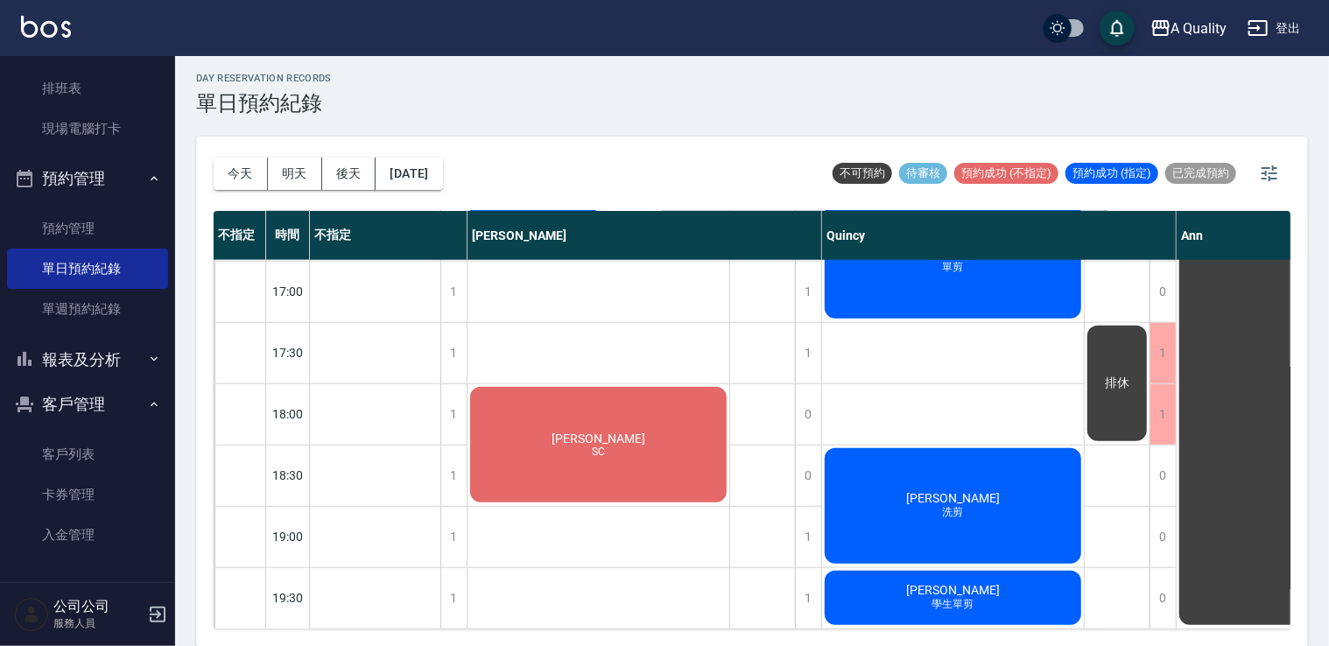
click at [592, 405] on div "華梓皓 SC" at bounding box center [599, 444] width 262 height 121
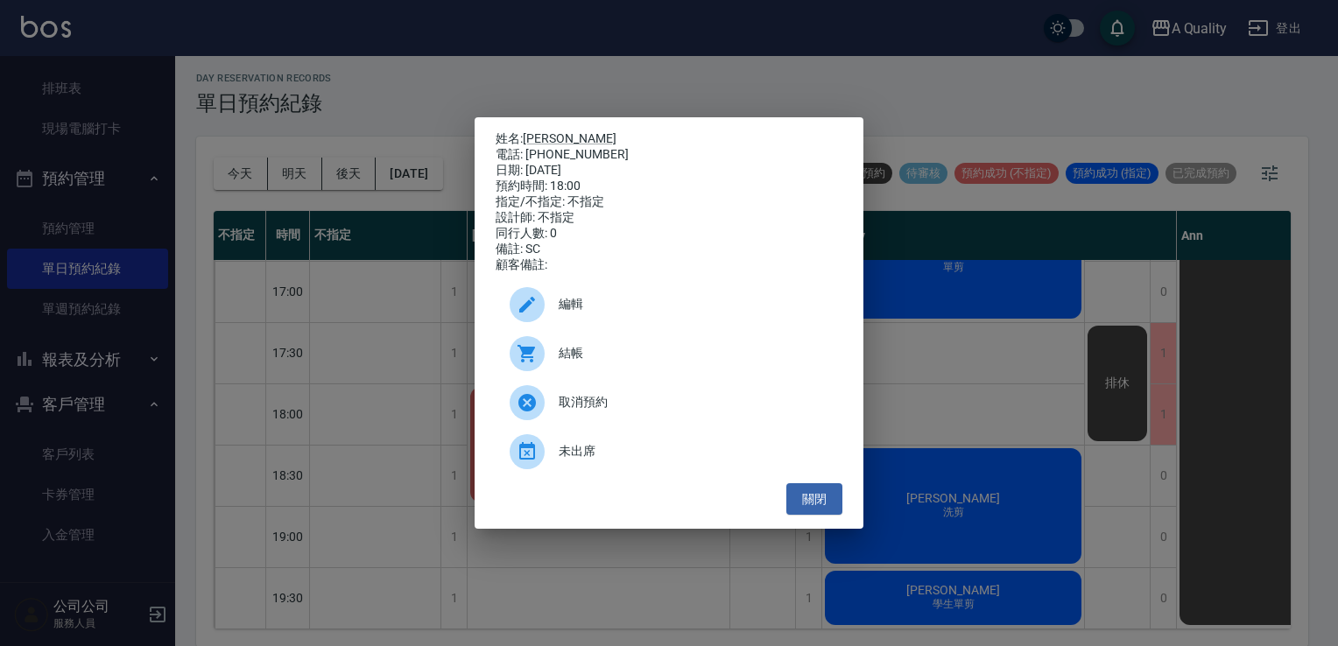
click at [583, 363] on span "結帳" at bounding box center [694, 353] width 270 height 18
drag, startPoint x: 837, startPoint y: 511, endPoint x: 816, endPoint y: 505, distance: 21.7
click at [837, 511] on button "關閉" at bounding box center [814, 499] width 56 height 32
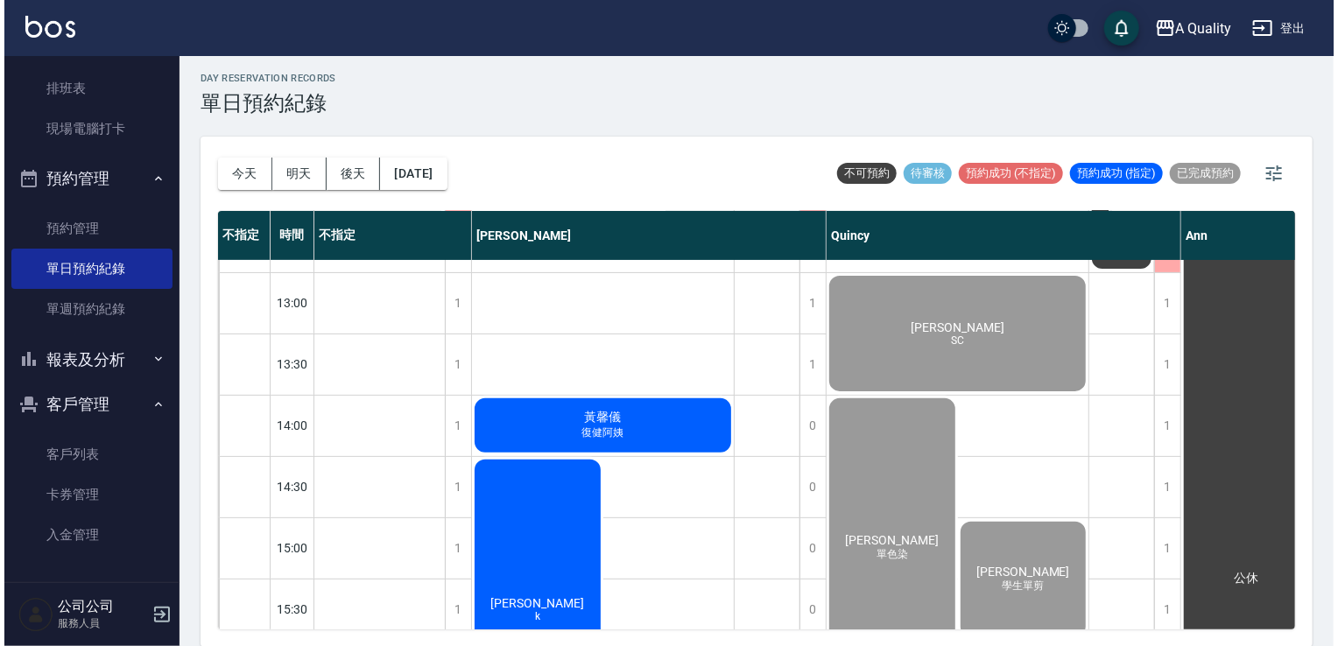
scroll to position [263, 0]
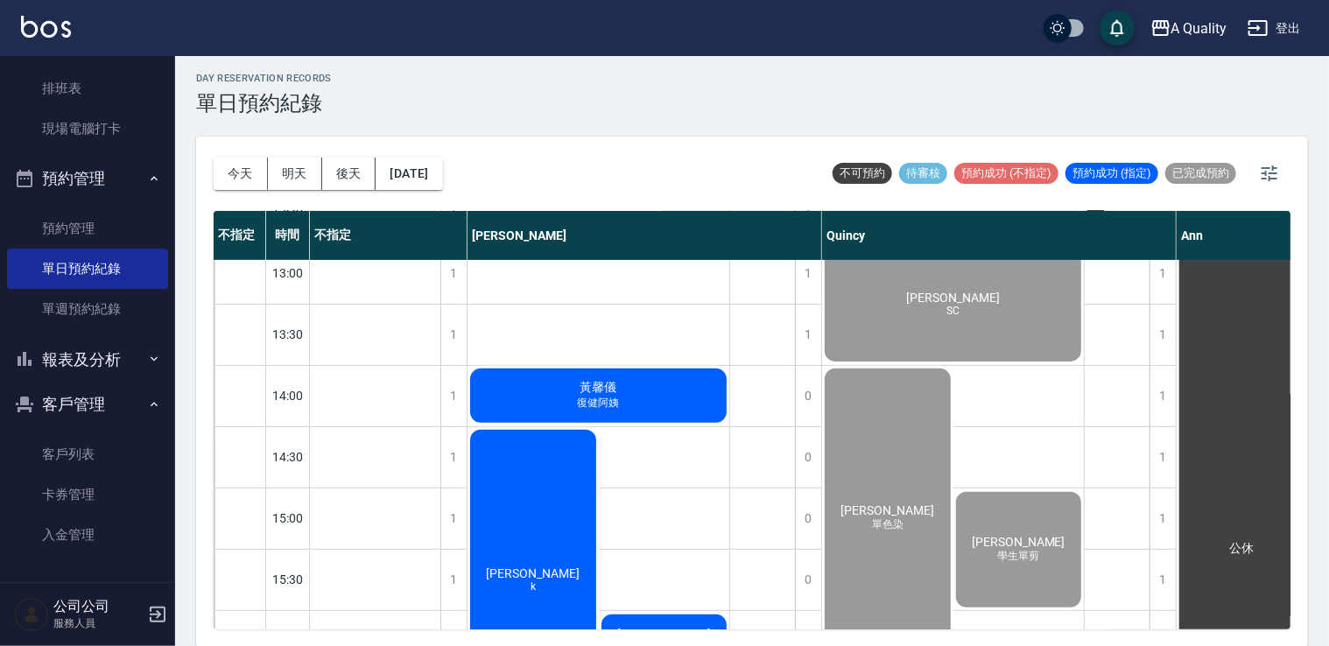
click at [620, 404] on span "復健阿姨" at bounding box center [598, 403] width 49 height 15
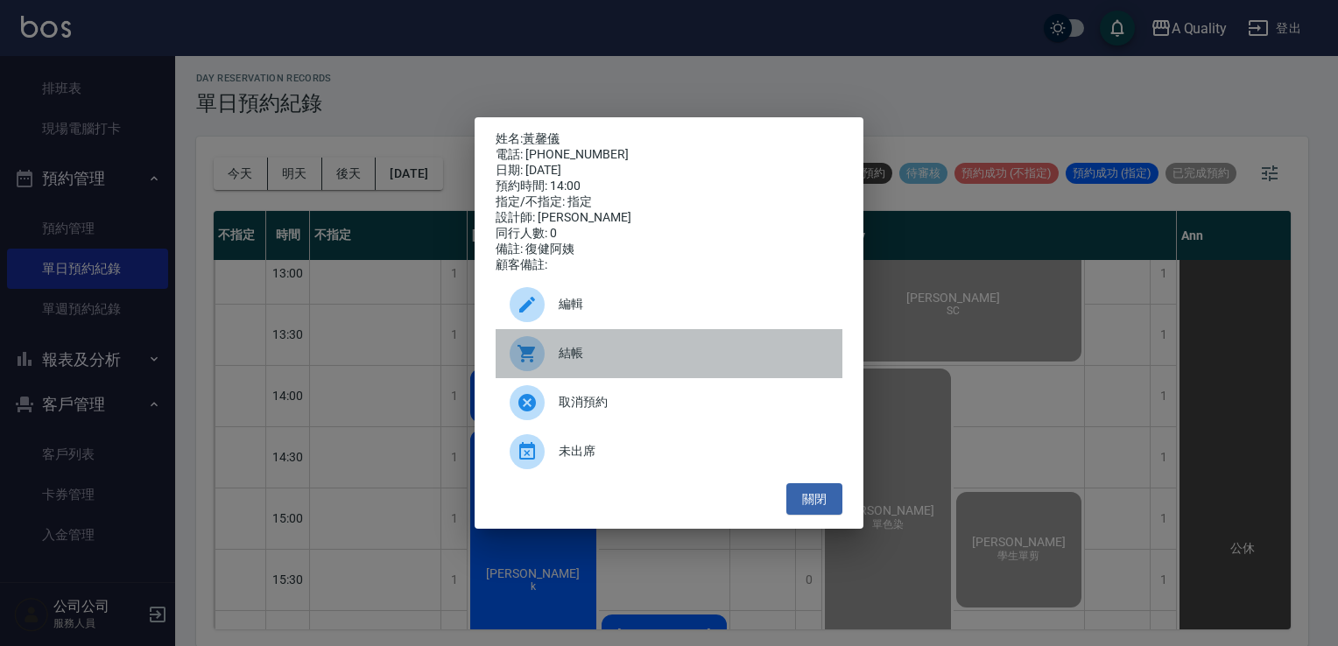
click at [582, 363] on span "結帳" at bounding box center [694, 353] width 270 height 18
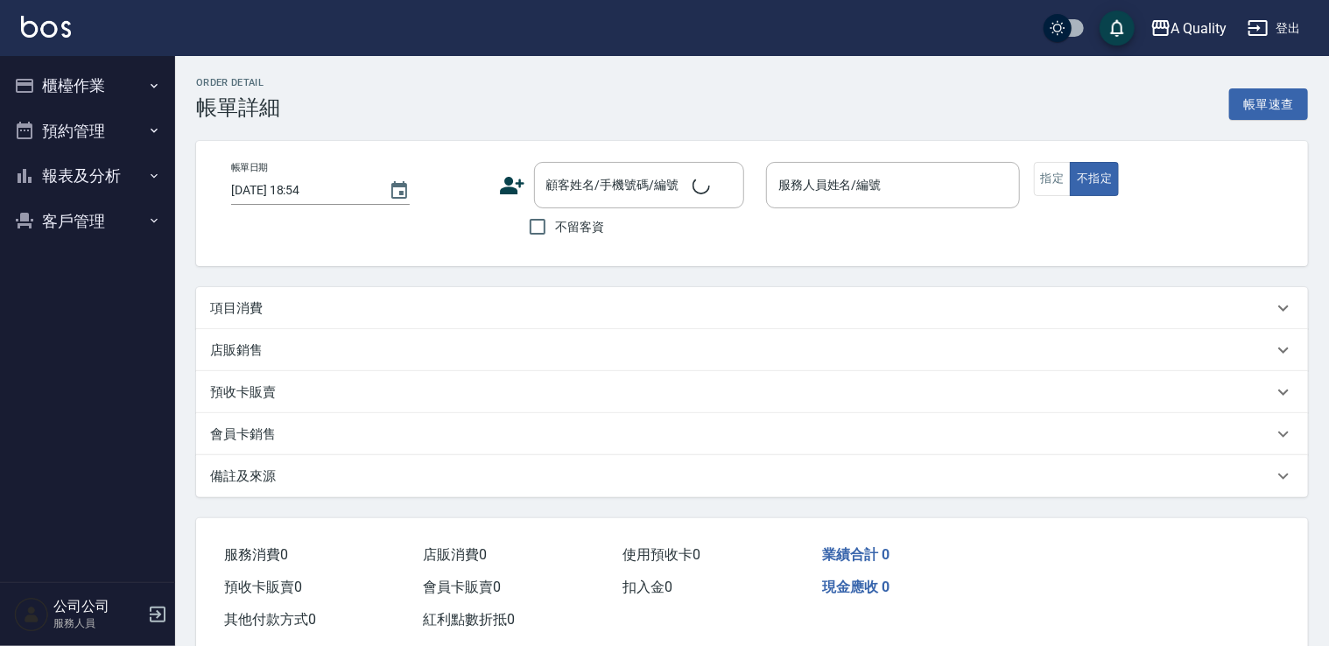
type input "2025/09/08 13:00"
type input "Quincy(無代號)"
type input "SC"
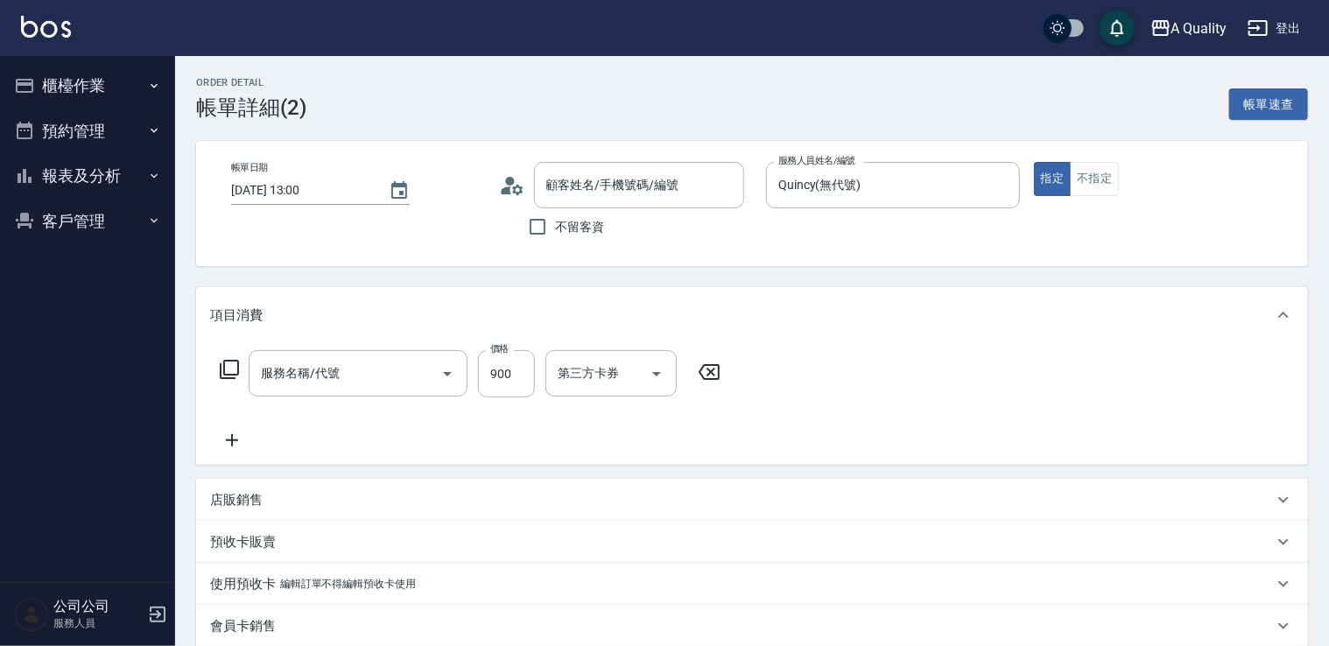
type input "黃s/0912566524/"
type input "洗剪(103)"
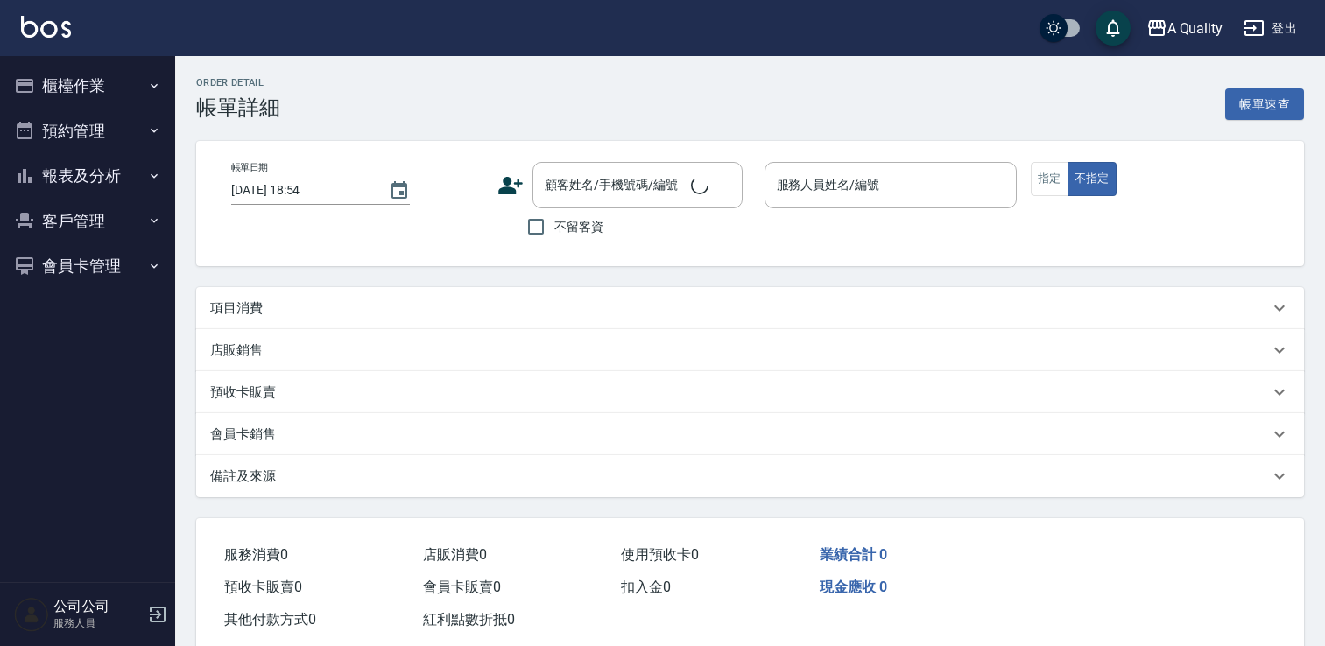
type input "[DATE] 14:00"
type input "Quincy(無代號)"
type input "單色染"
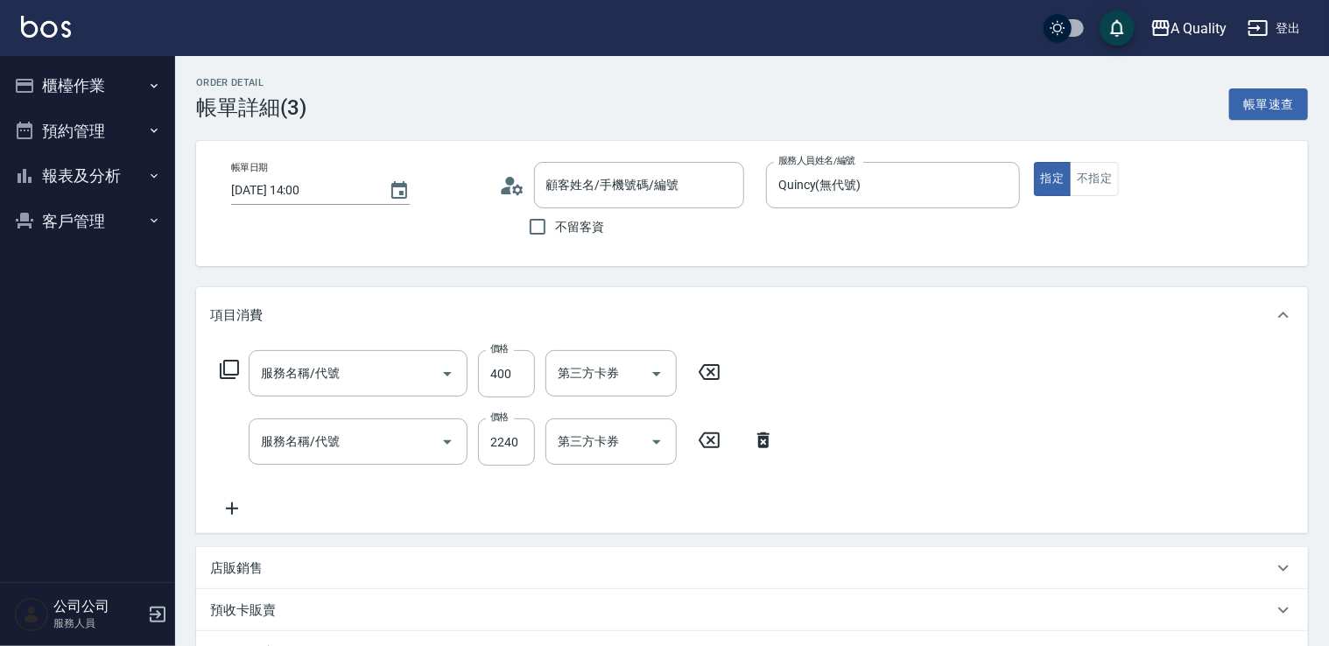
type input "楊小姐/0906520959/null"
type input "洗髮(101)"
type input "染髮(401)"
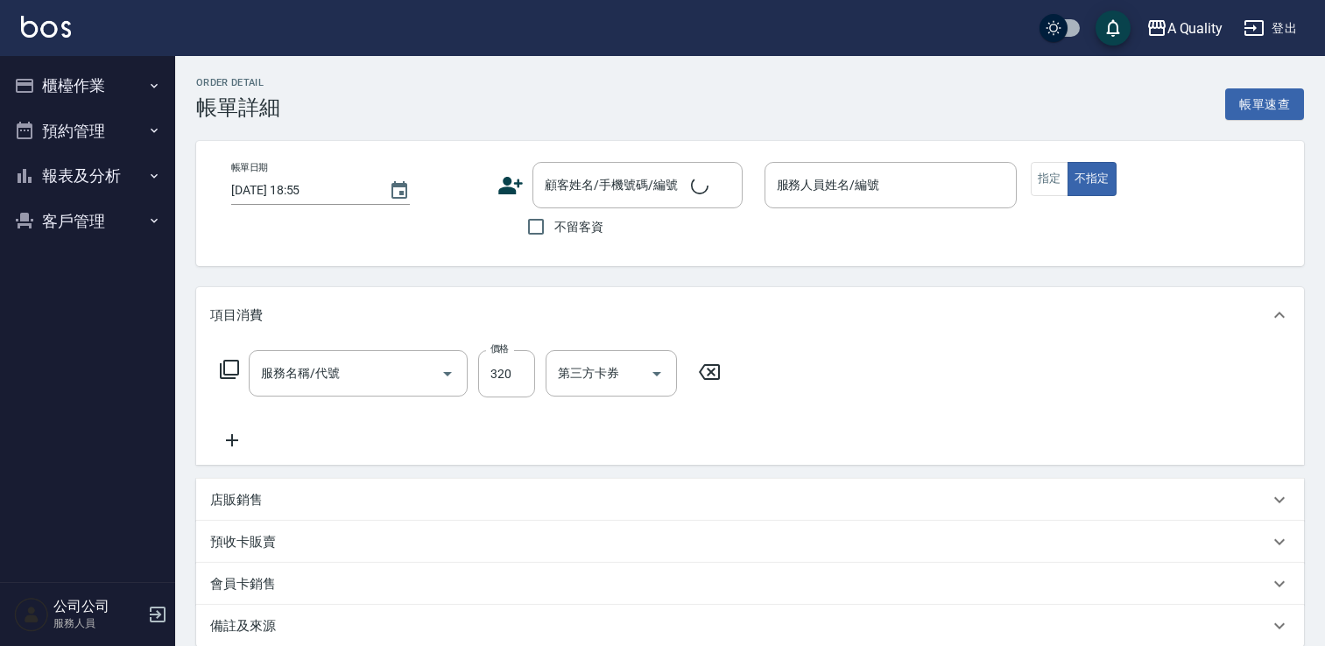
type input "[DATE] 15:00"
type input "Quincy(無代號)"
type input "剪髮(201)"
type input "童瑞洋/0983796093/null"
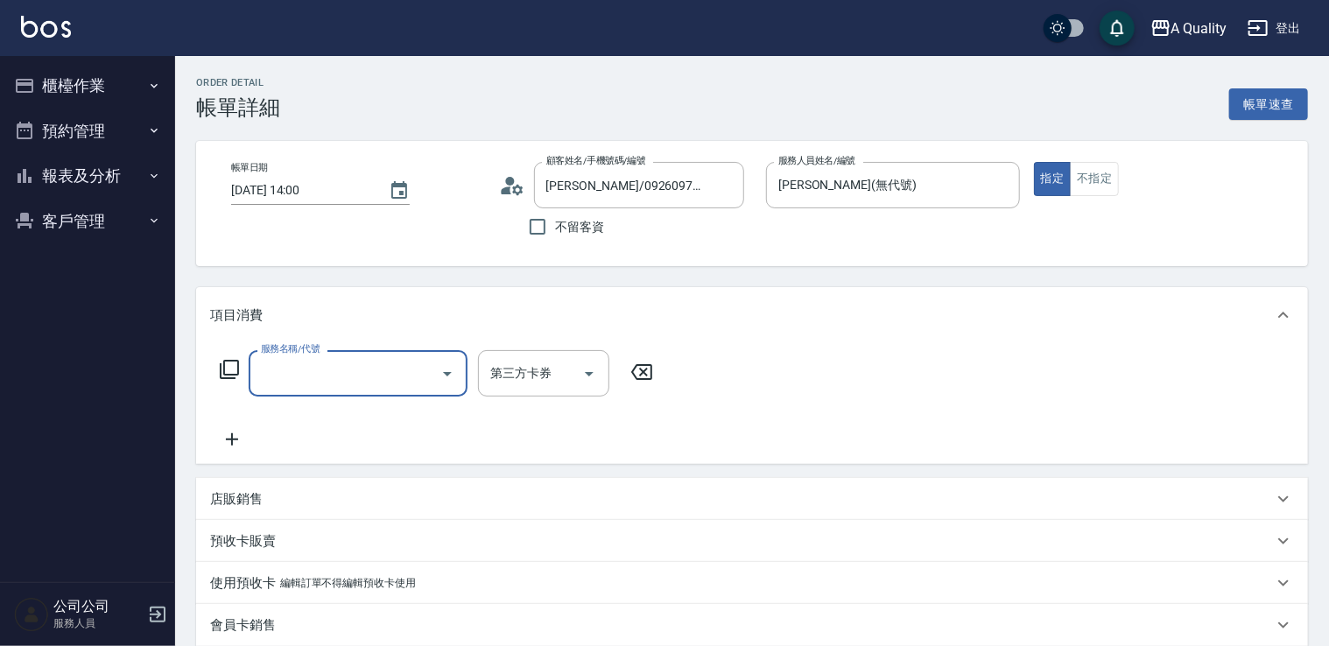
click at [357, 363] on input "服務名稱/代號" at bounding box center [345, 373] width 177 height 31
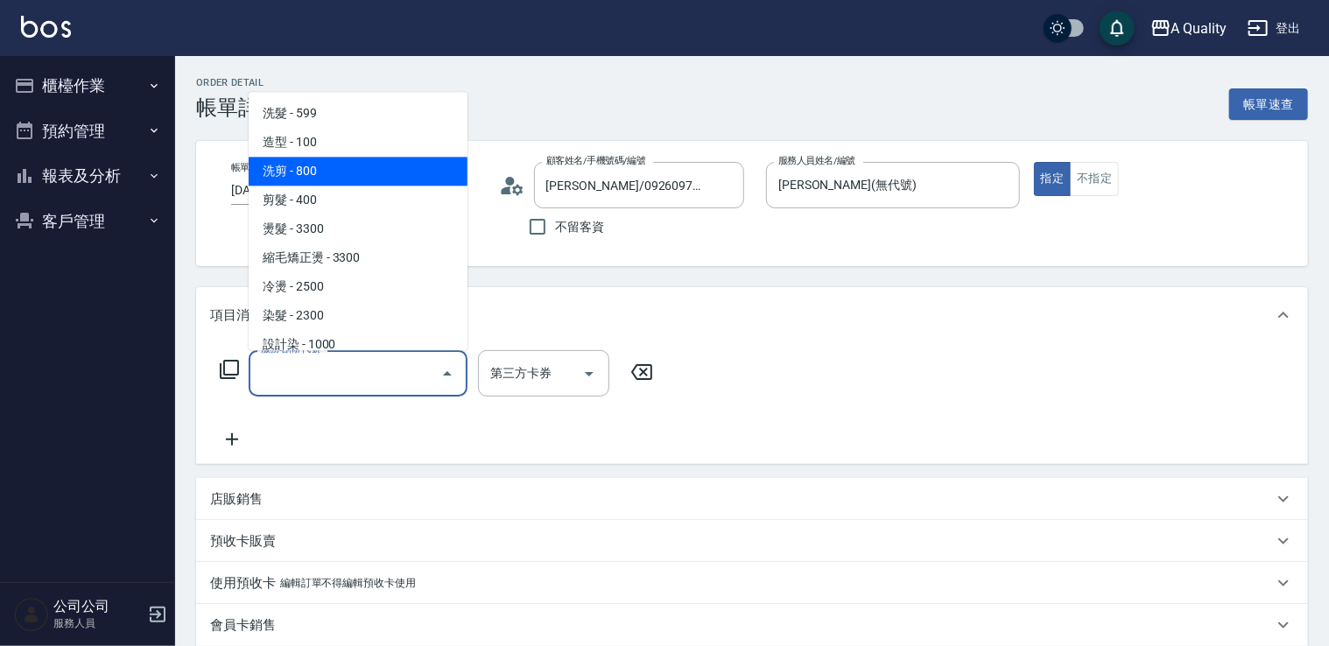
click at [315, 171] on span "洗剪 - 800" at bounding box center [358, 171] width 219 height 29
type input "洗剪(103)"
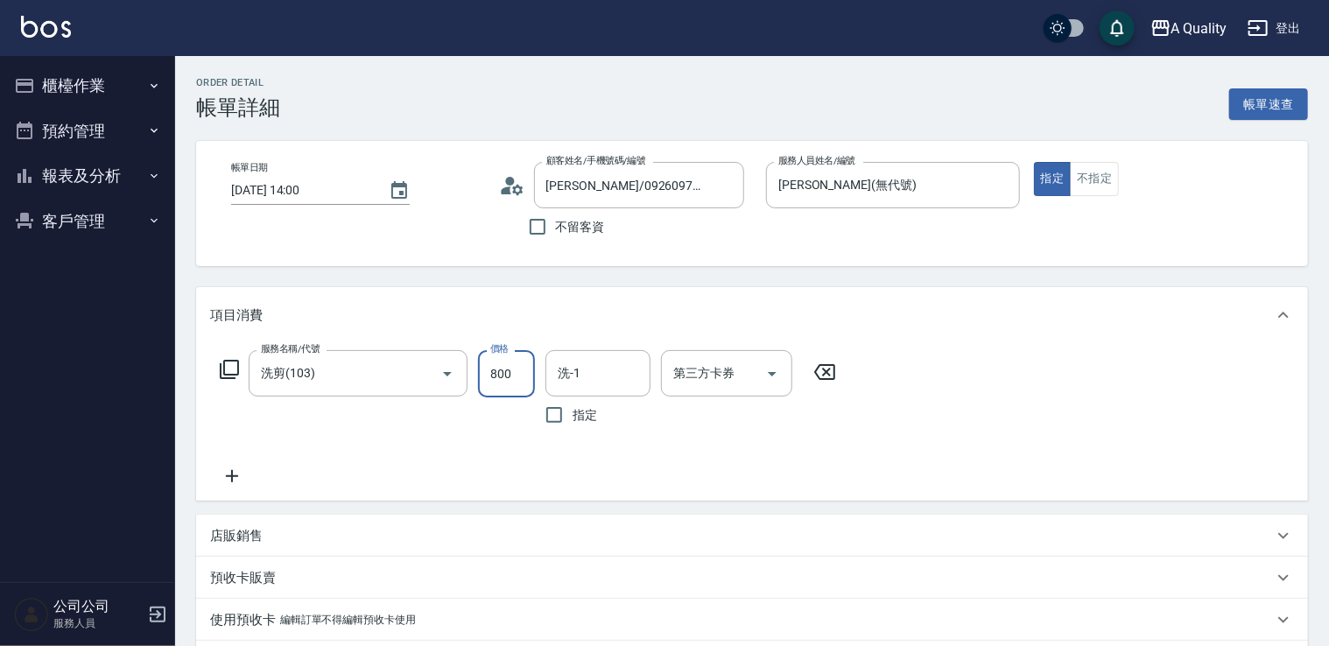
click at [500, 379] on input "800" at bounding box center [506, 373] width 57 height 47
type input "900"
click at [587, 376] on input "洗-1" at bounding box center [597, 373] width 89 height 31
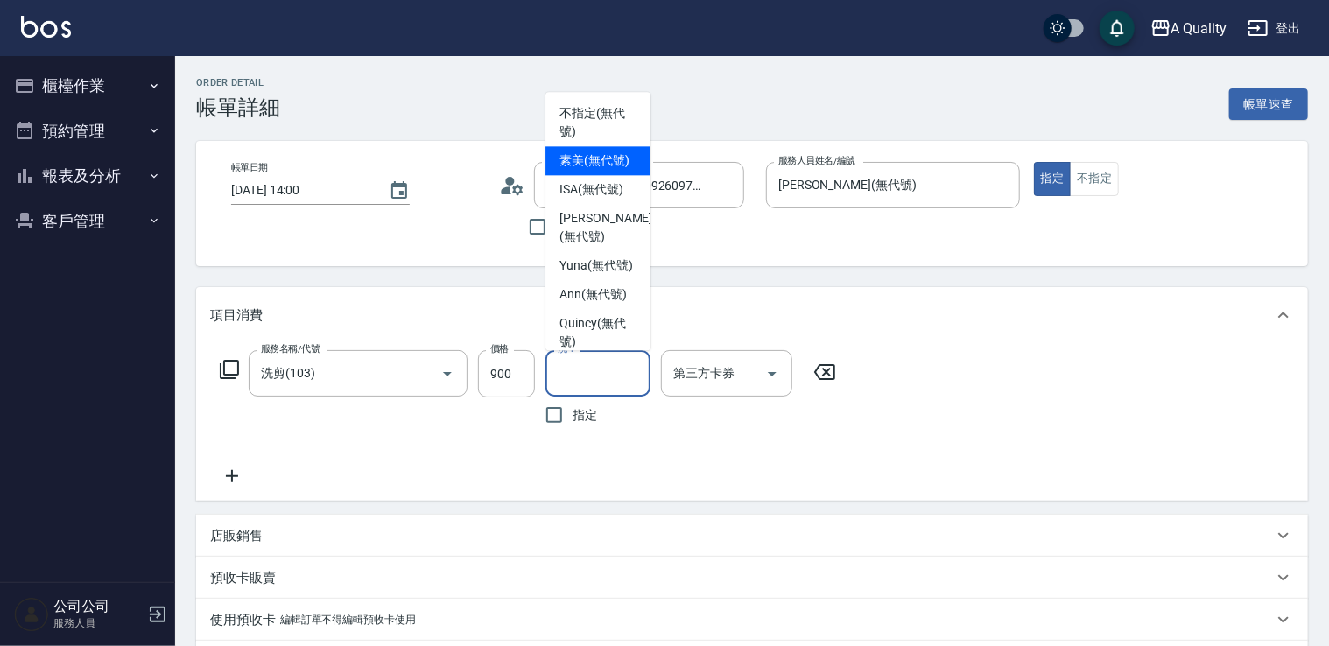
click at [574, 170] on span "素美 (無代號)" at bounding box center [595, 161] width 70 height 18
type input "素美(無代號)"
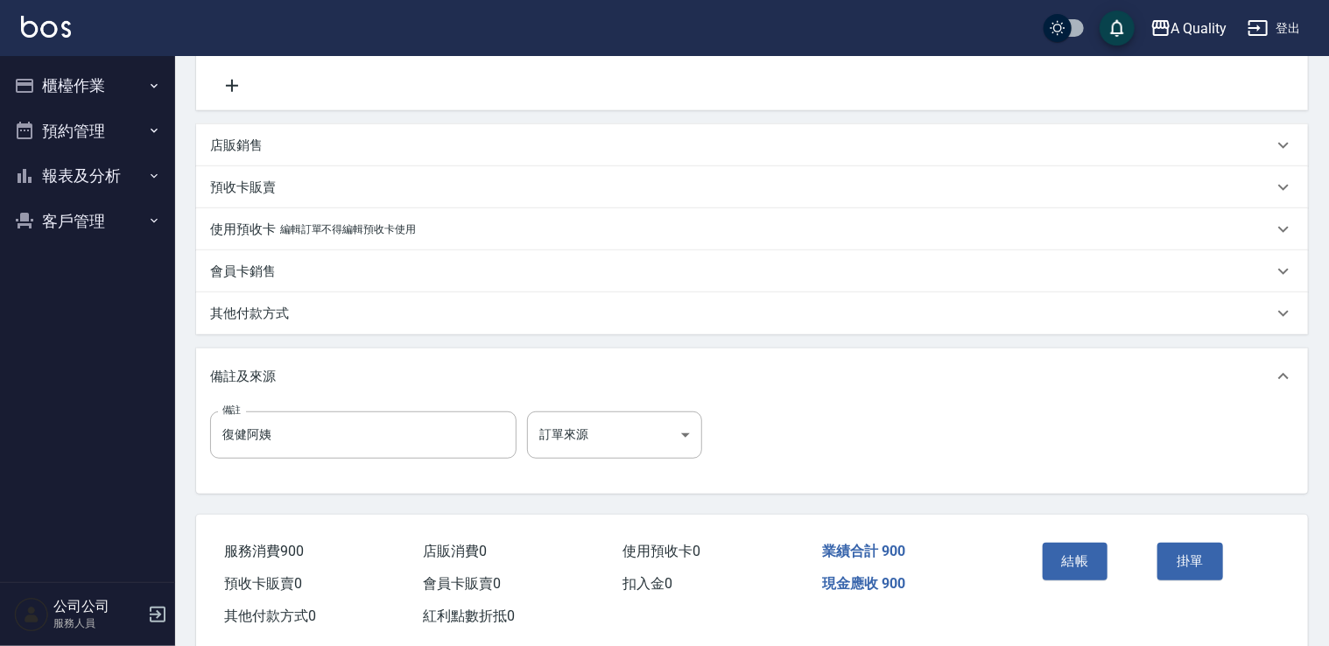
scroll to position [425, 0]
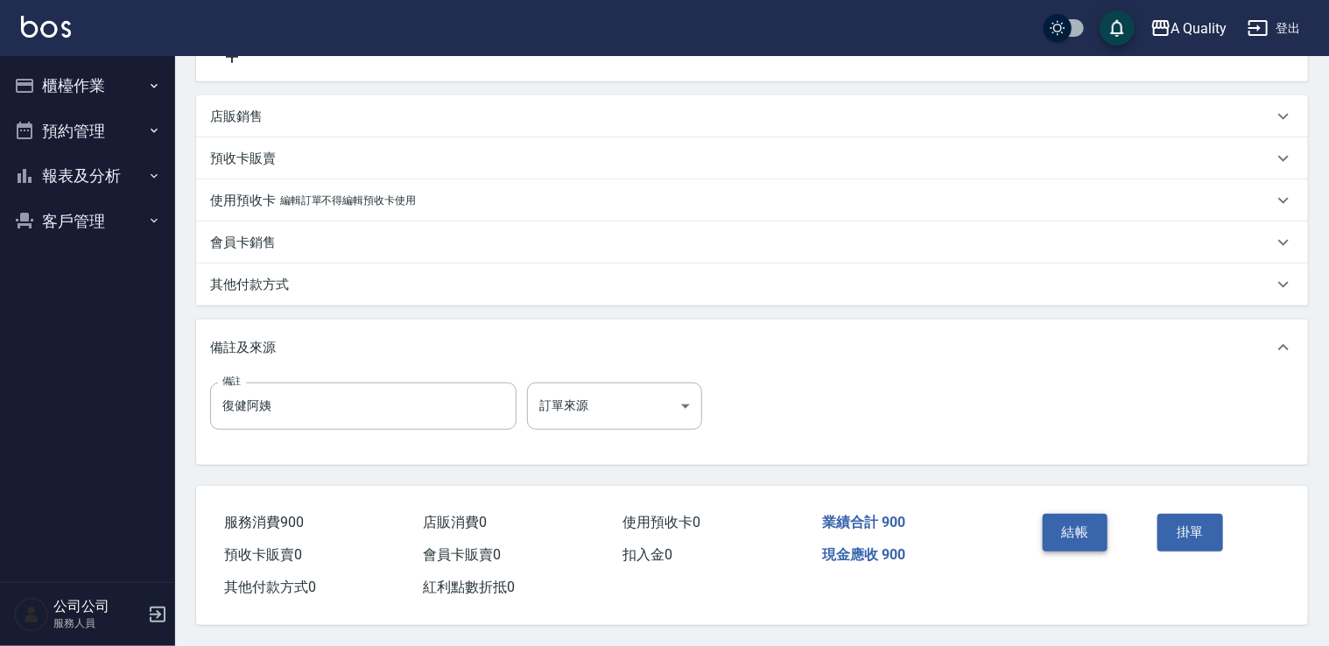
click at [1075, 529] on button "結帳" at bounding box center [1076, 532] width 66 height 37
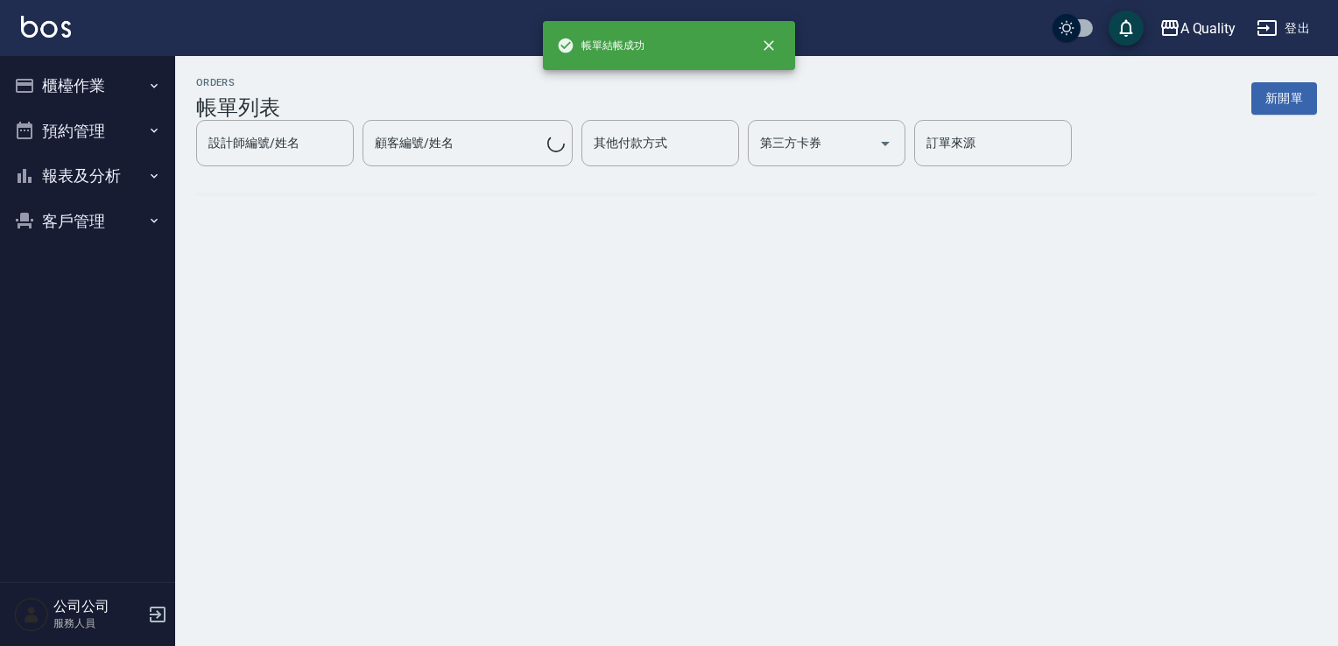
click at [81, 129] on button "預約管理" at bounding box center [87, 132] width 161 height 46
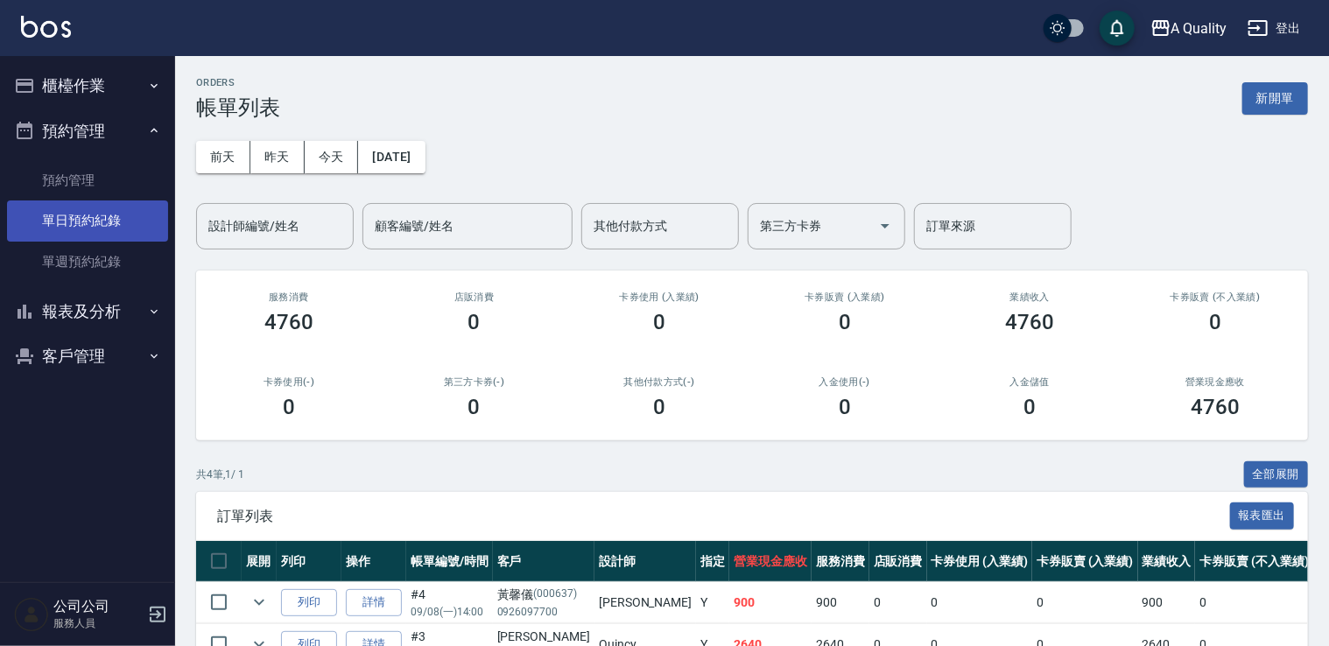
click at [100, 226] on link "單日預約紀錄" at bounding box center [87, 221] width 161 height 40
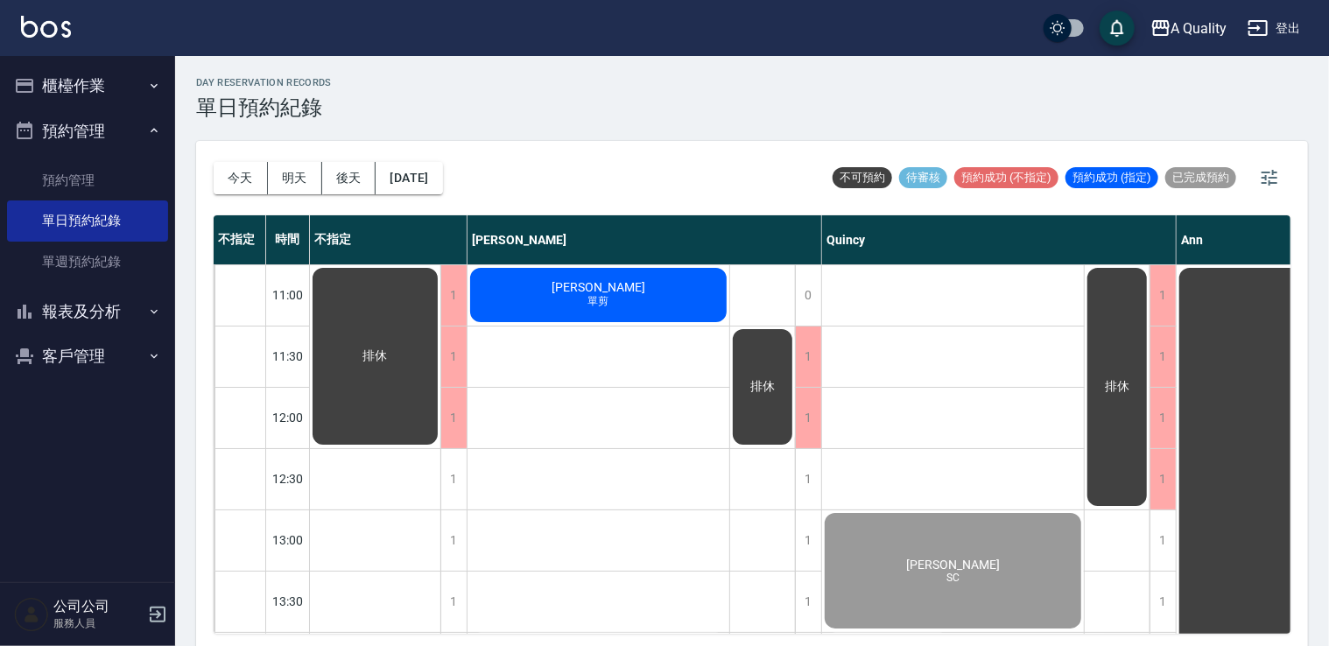
click at [603, 286] on span "[PERSON_NAME]" at bounding box center [598, 287] width 101 height 14
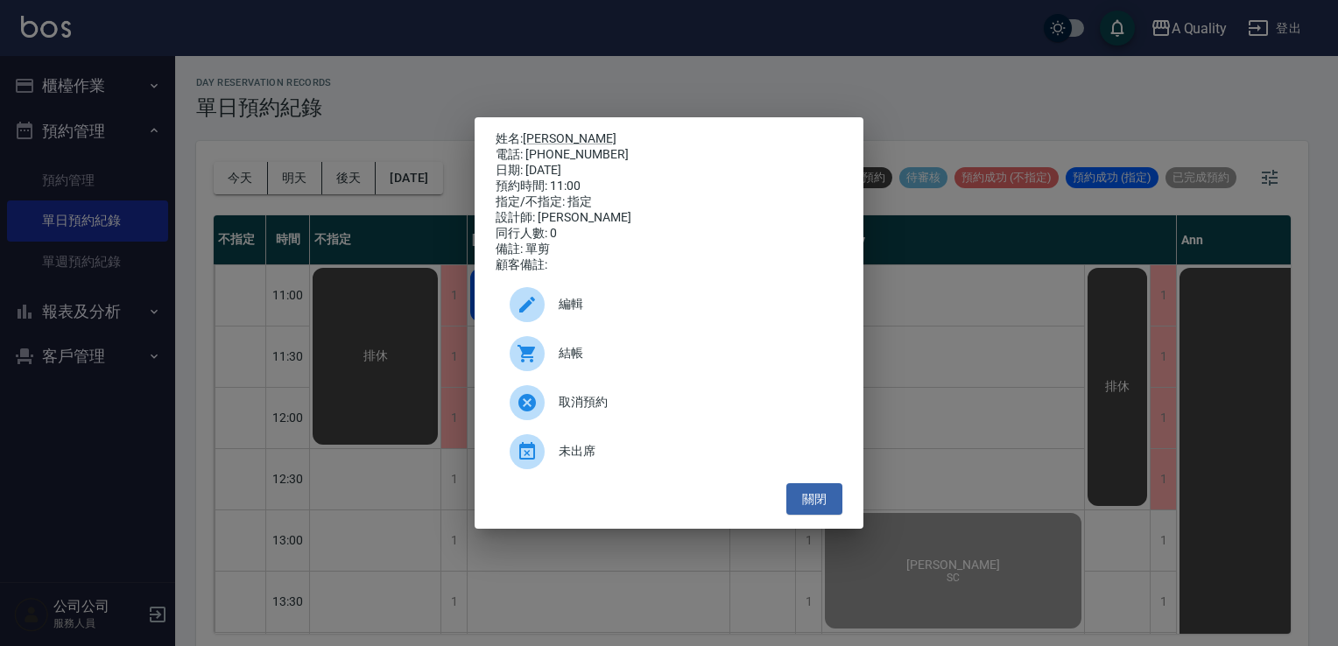
click at [574, 353] on span "結帳" at bounding box center [694, 353] width 270 height 18
click at [803, 510] on button "關閉" at bounding box center [814, 499] width 56 height 32
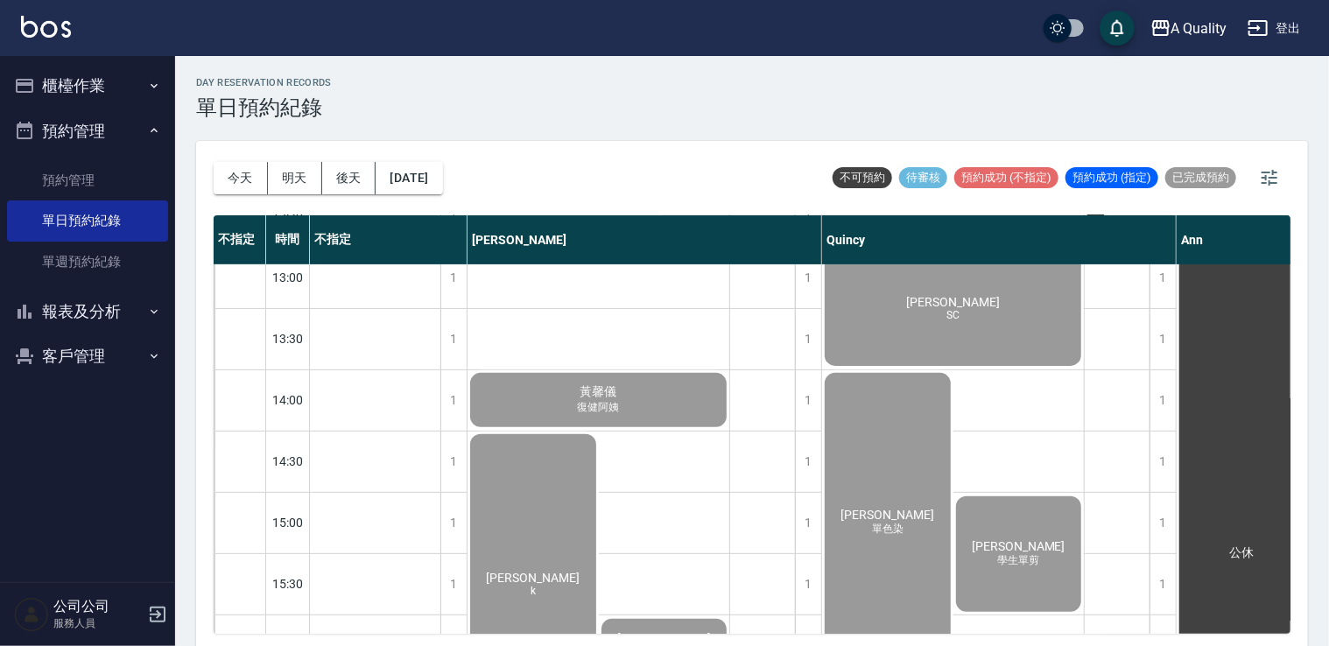
scroll to position [350, 0]
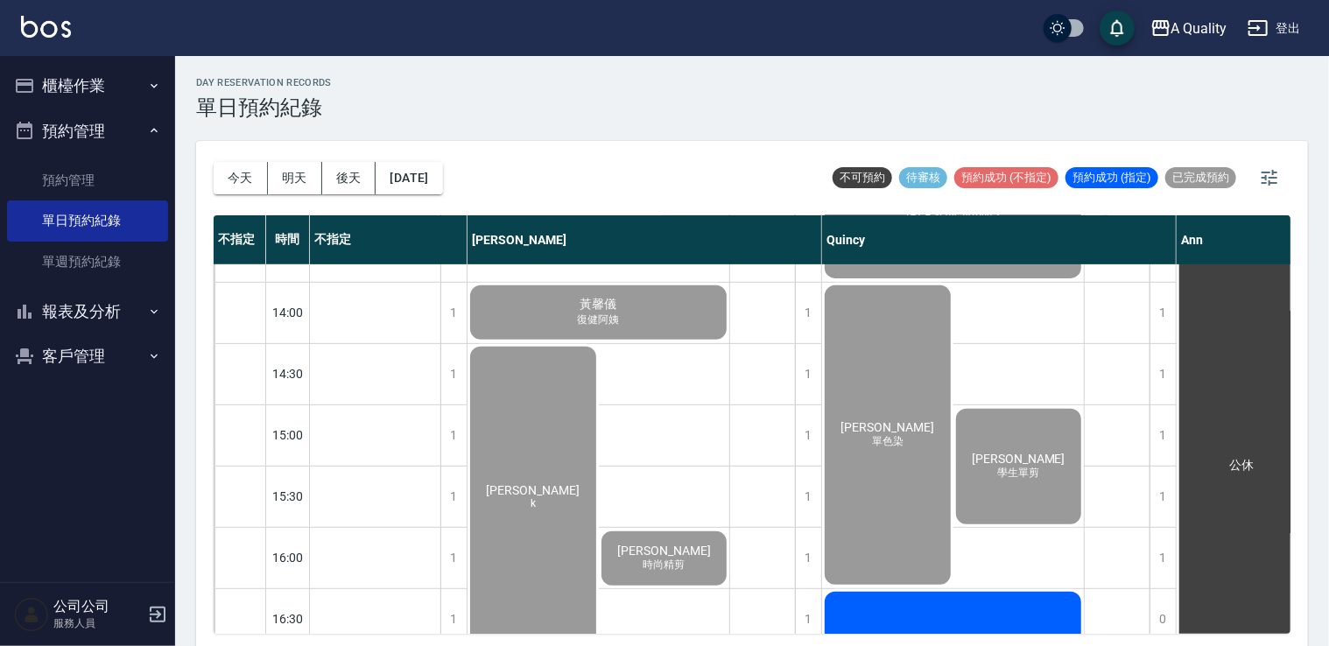
click at [583, 319] on span "復健阿姨" at bounding box center [598, 320] width 49 height 15
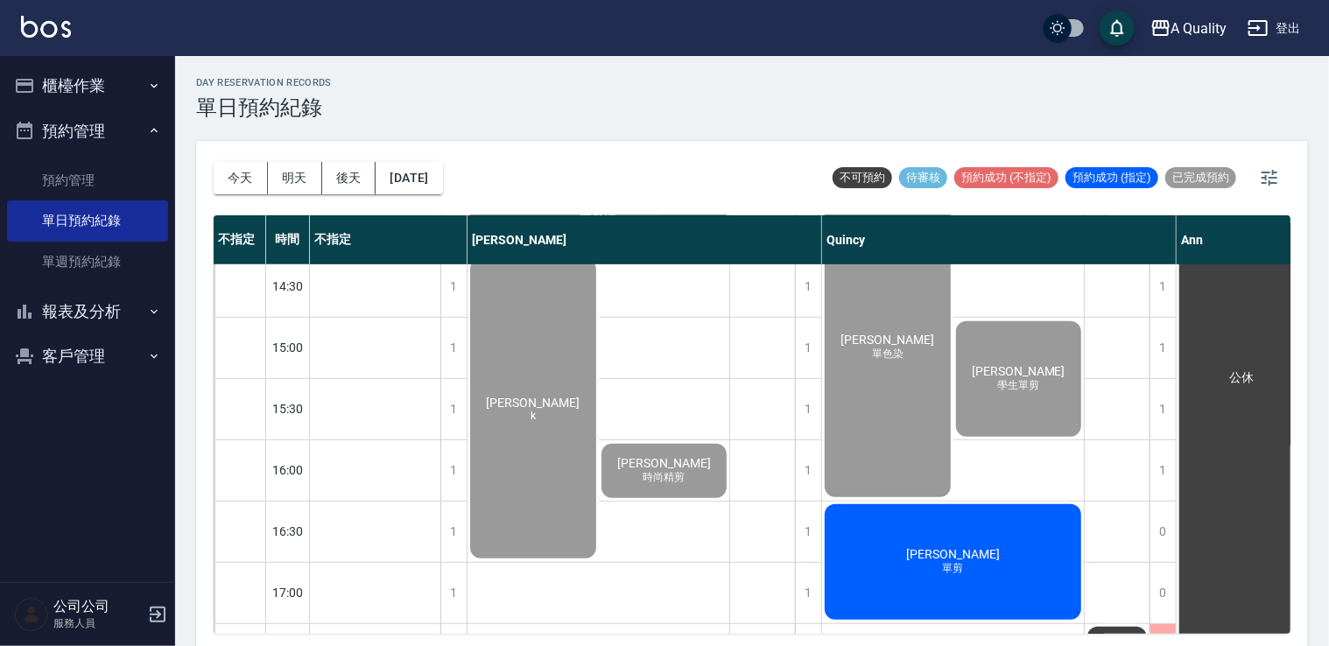
click at [571, 442] on div "林其蓁 k" at bounding box center [533, 409] width 131 height 305
click at [648, 484] on span "時尚精剪" at bounding box center [663, 477] width 49 height 15
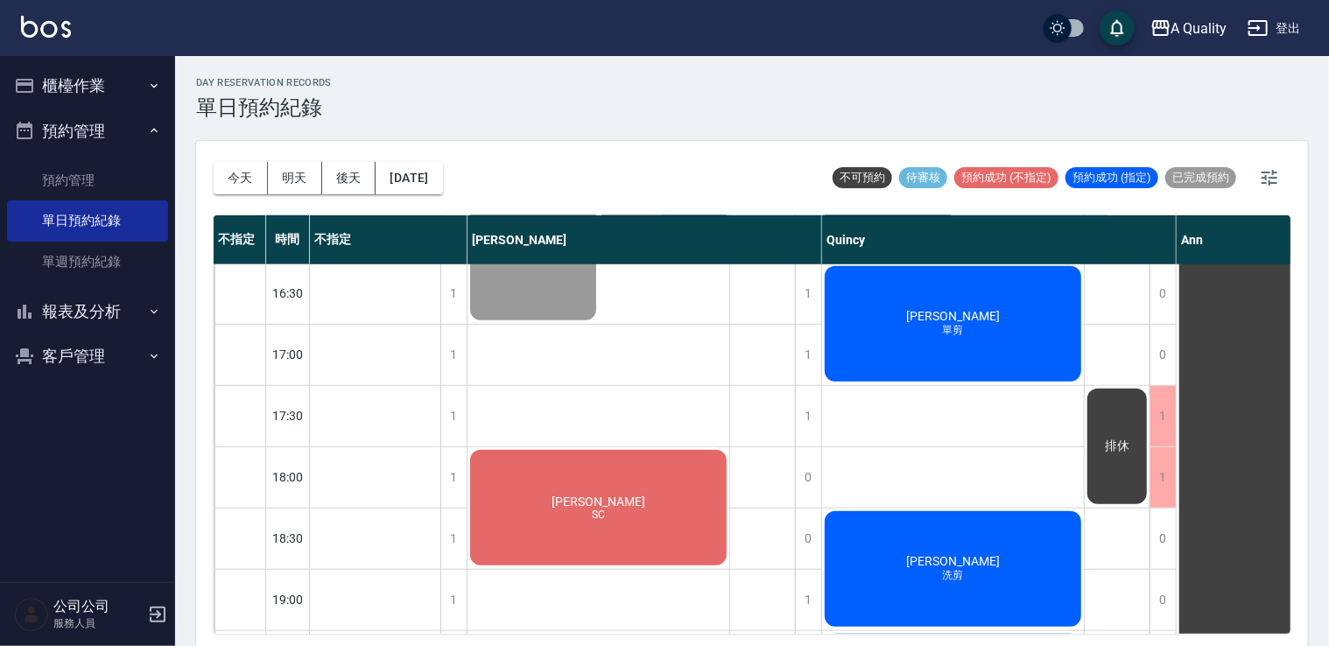
scroll to position [747, 0]
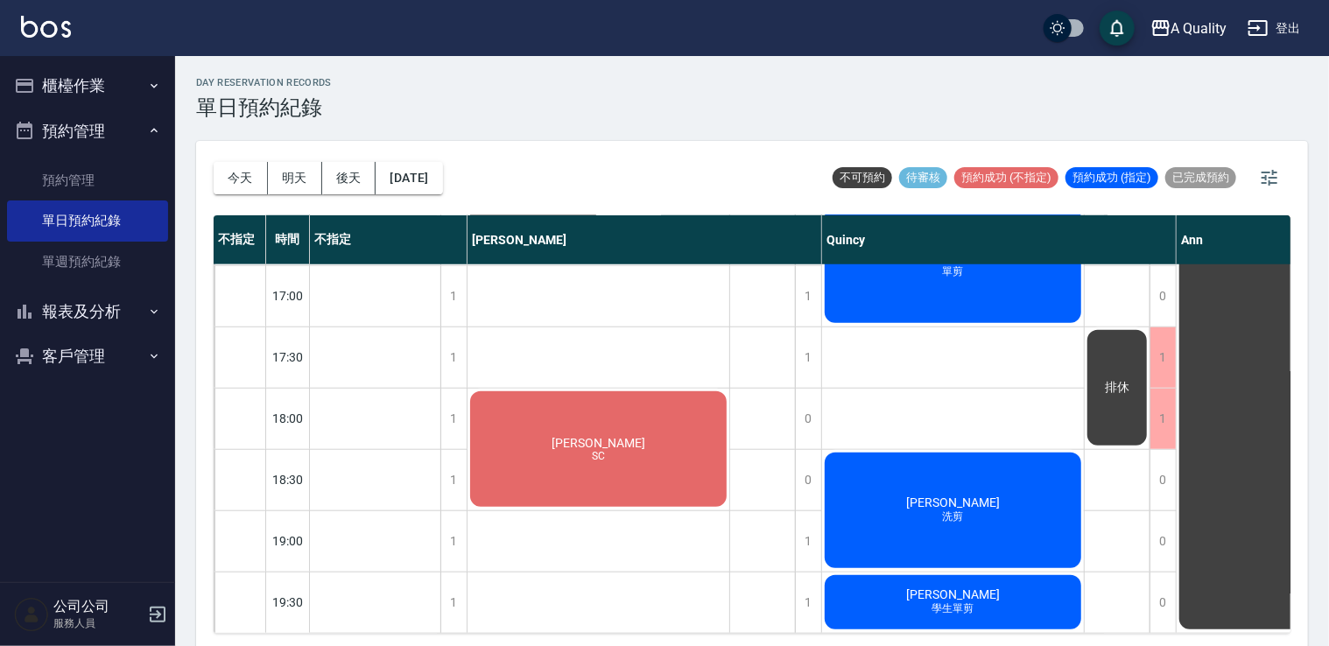
click at [610, 462] on div "華梓皓 SC" at bounding box center [599, 449] width 262 height 121
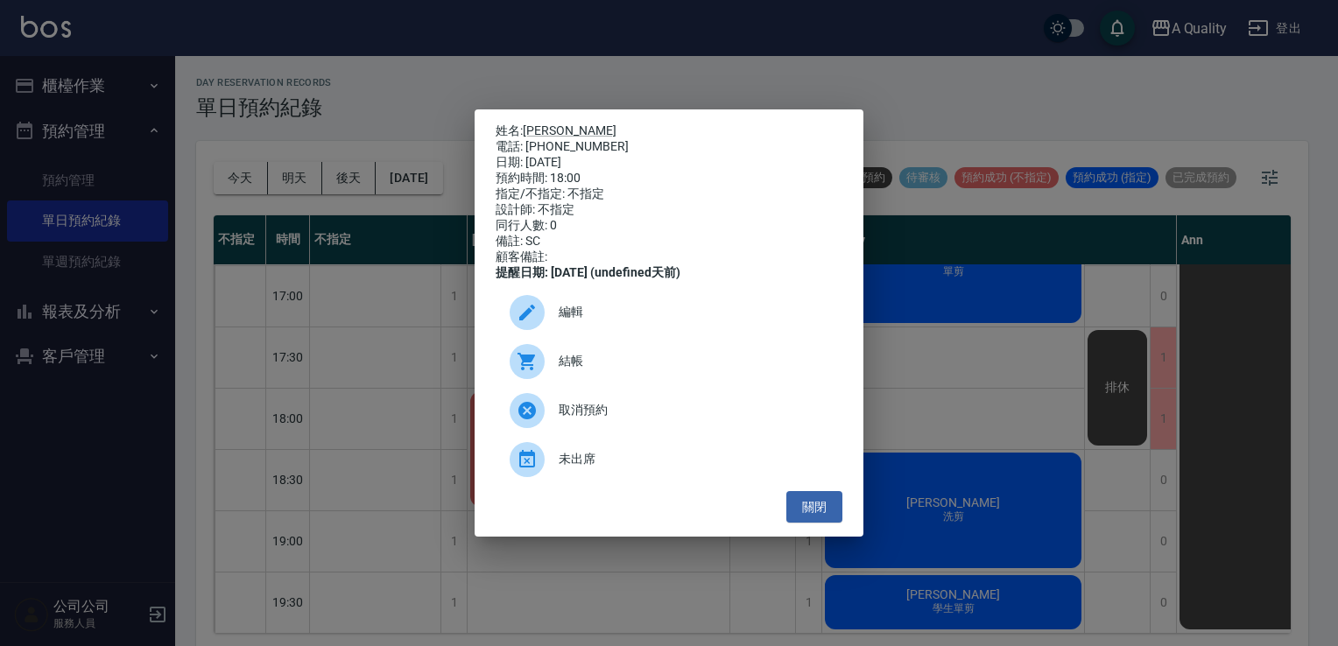
click at [695, 562] on div "姓名: 華梓皓 電話: 0922180980 日期: 2025/09/08 預約時間: 18:00 指定/不指定: 不指定 設計師: 不指定 同行人數: 0 …" at bounding box center [669, 323] width 1338 height 646
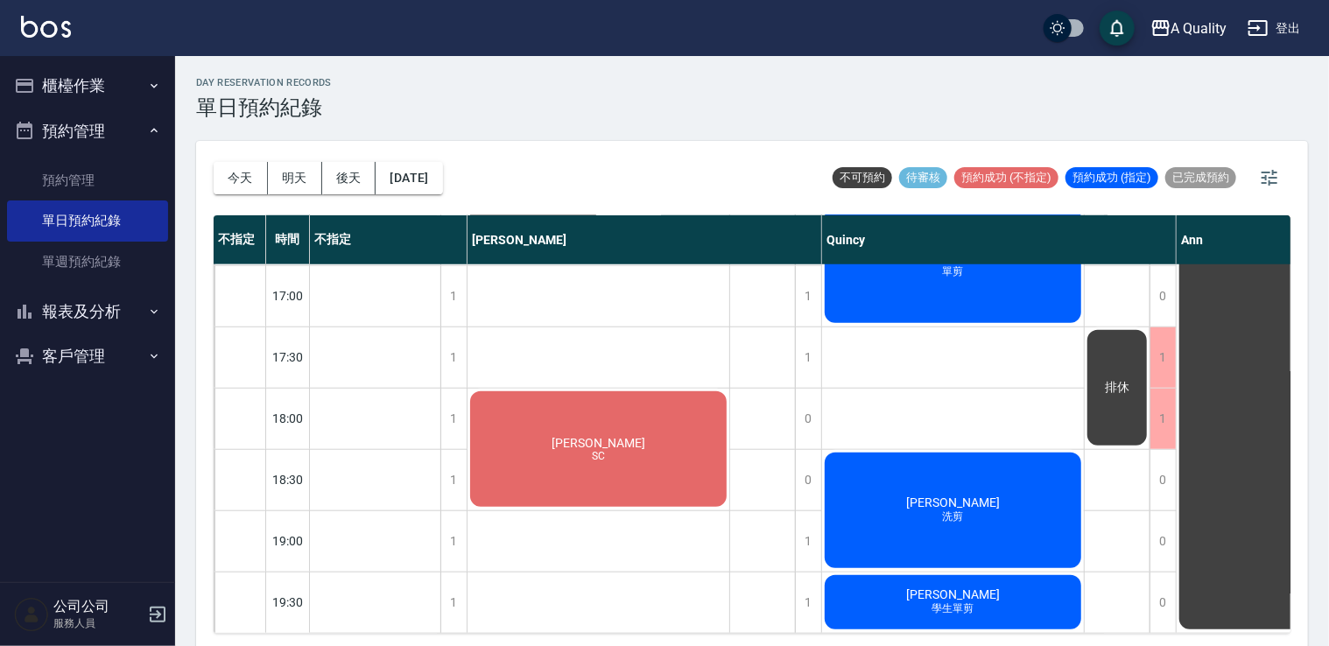
click at [659, 448] on div "華梓皓 SC" at bounding box center [599, 449] width 262 height 121
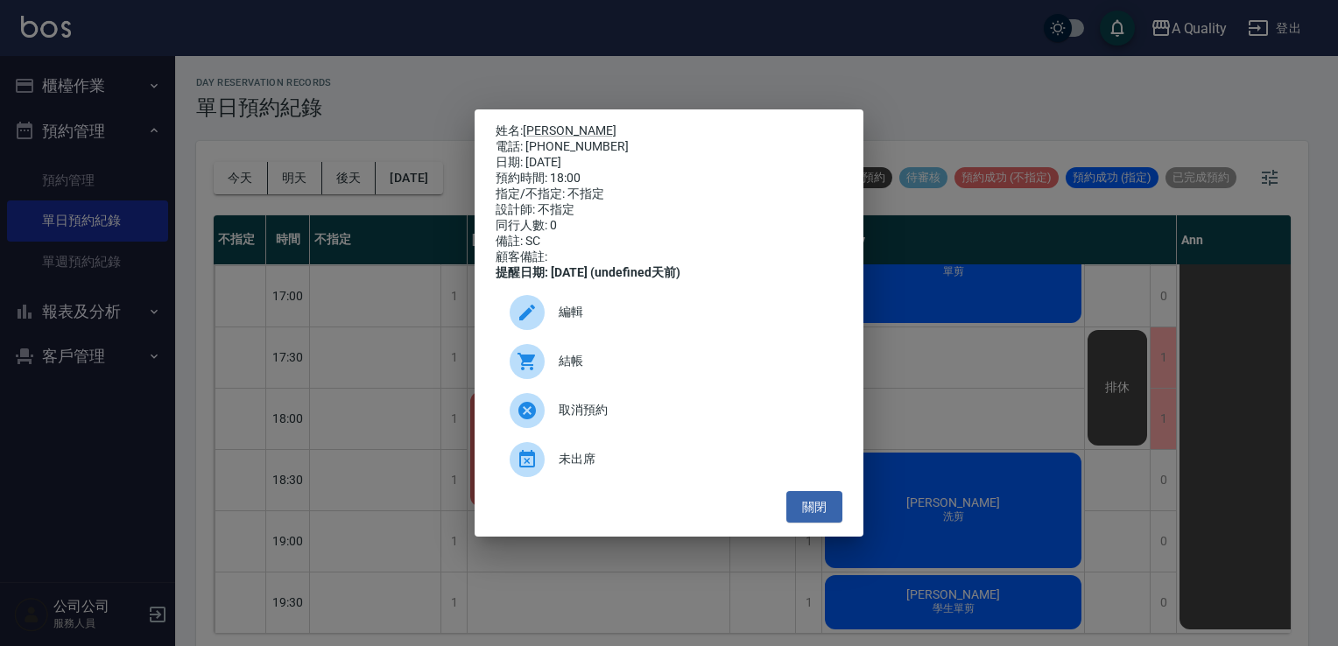
click at [638, 566] on div "姓名: 華梓皓 電話: 0922180980 日期: 2025/09/08 預約時間: 18:00 指定/不指定: 不指定 設計師: 不指定 同行人數: 0 …" at bounding box center [669, 323] width 1338 height 646
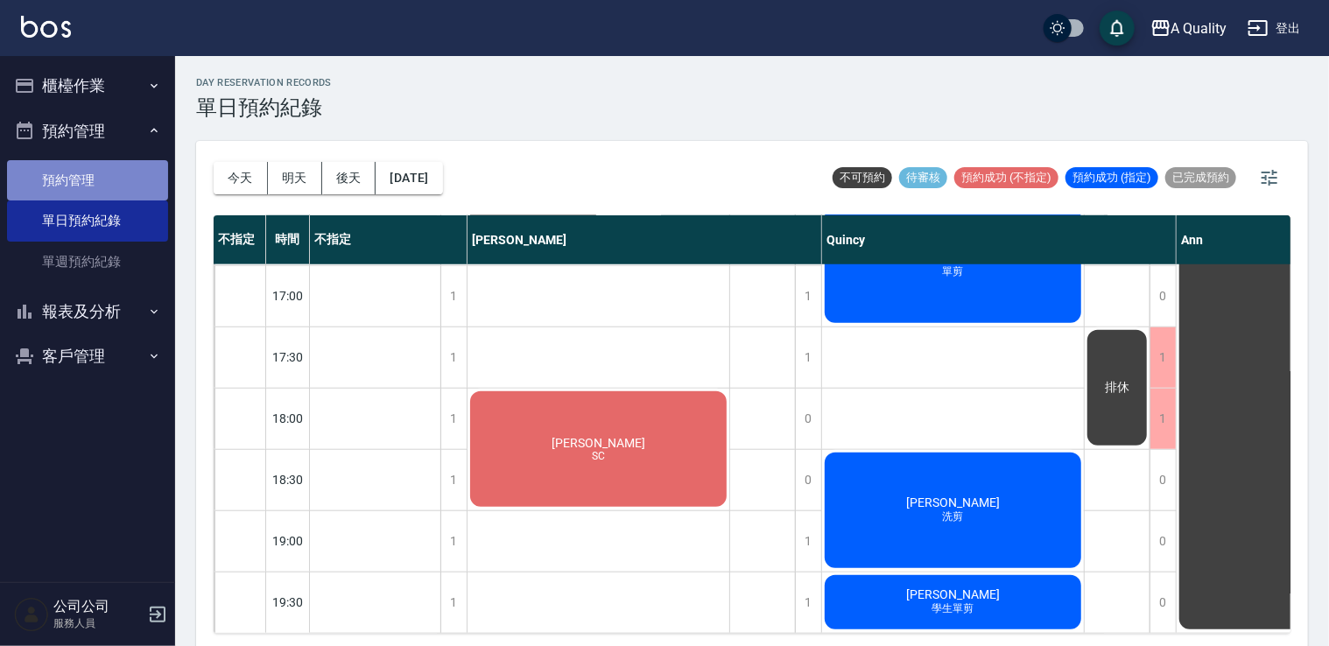
click at [76, 180] on link "預約管理" at bounding box center [87, 180] width 161 height 40
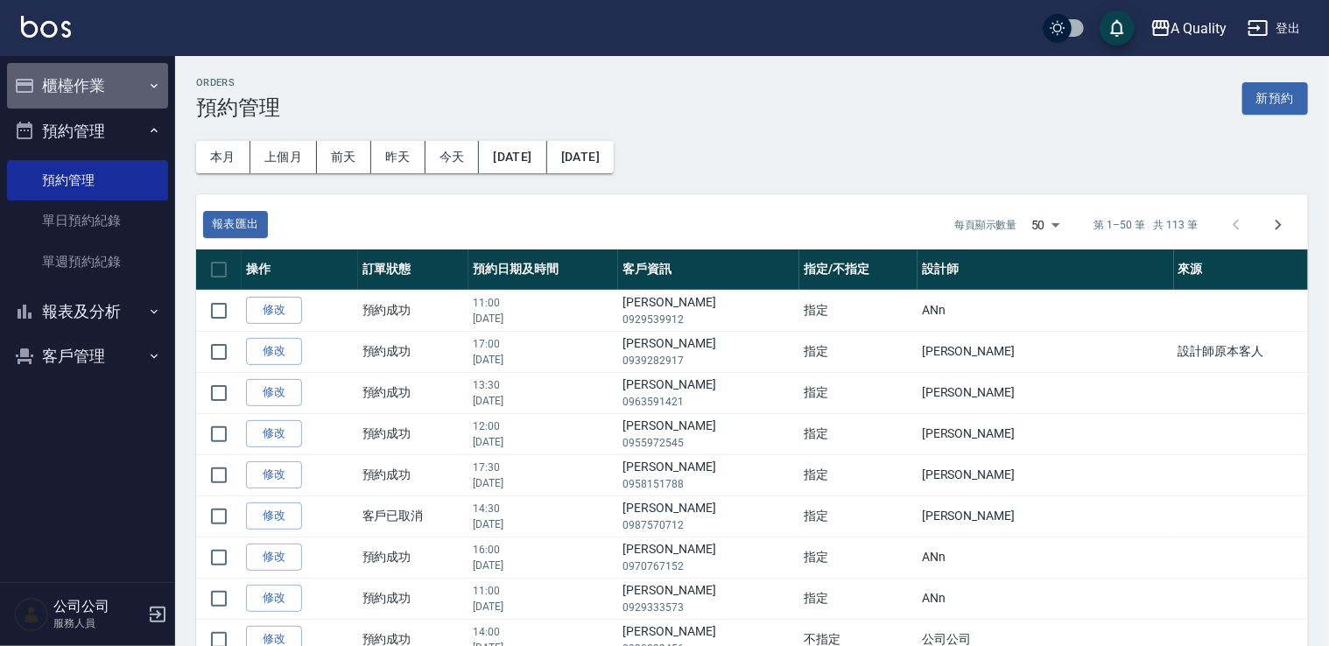
click at [84, 92] on button "櫃檯作業" at bounding box center [87, 86] width 161 height 46
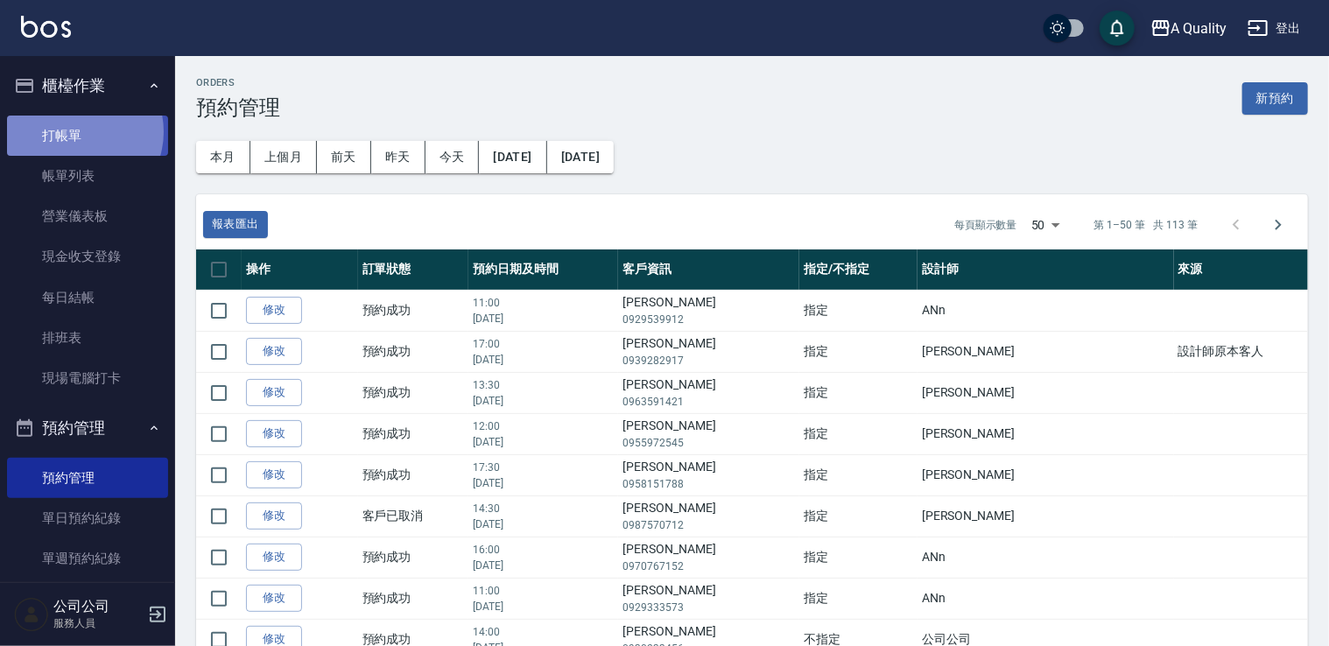
click at [78, 131] on link "打帳單" at bounding box center [87, 136] width 161 height 40
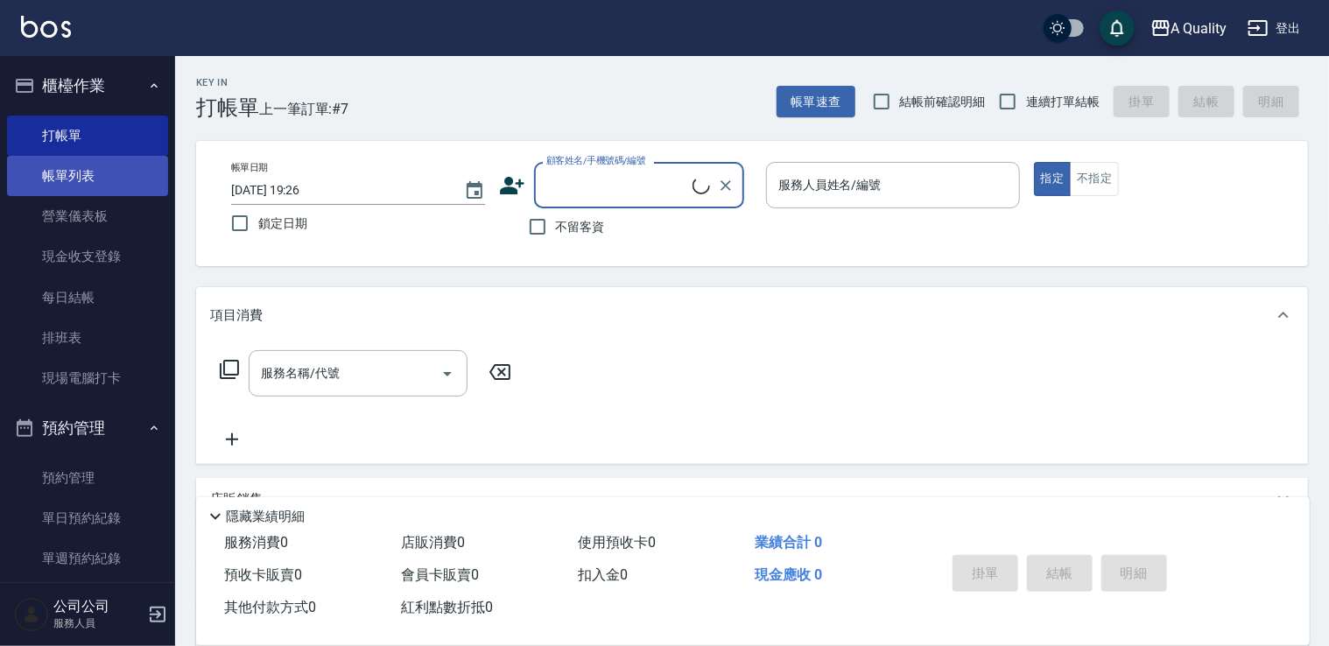
click at [74, 174] on link "帳單列表" at bounding box center [87, 176] width 161 height 40
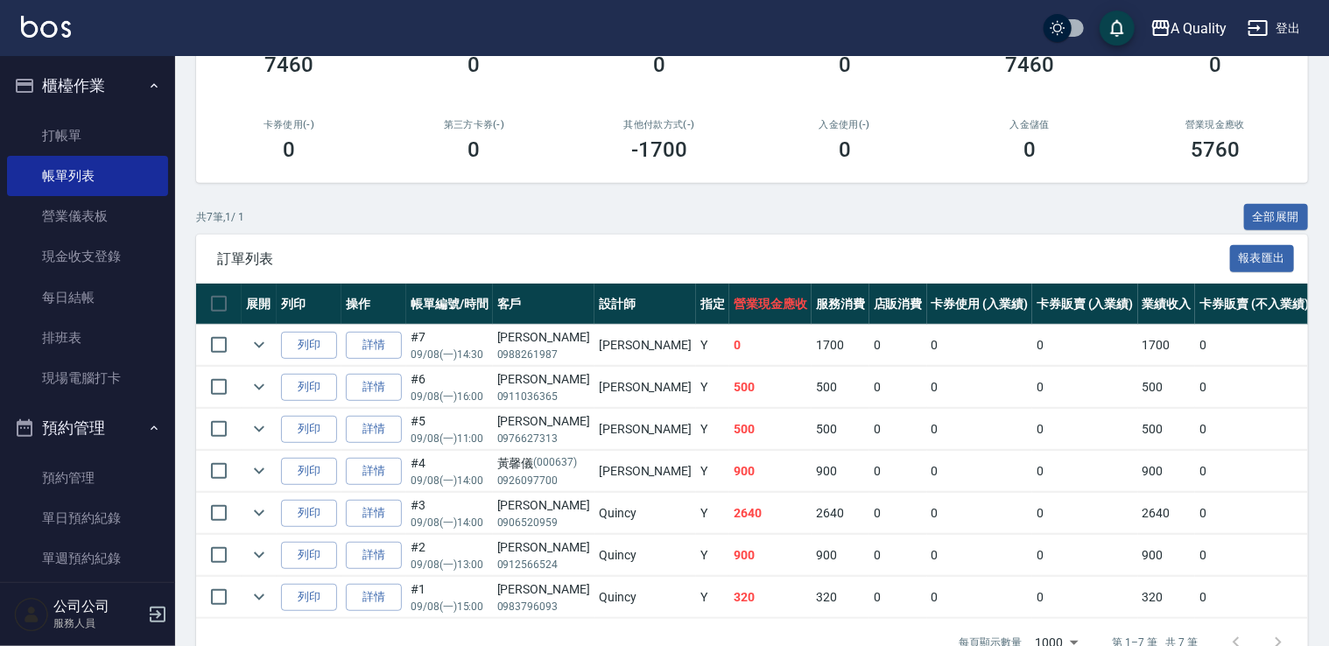
scroll to position [263, 0]
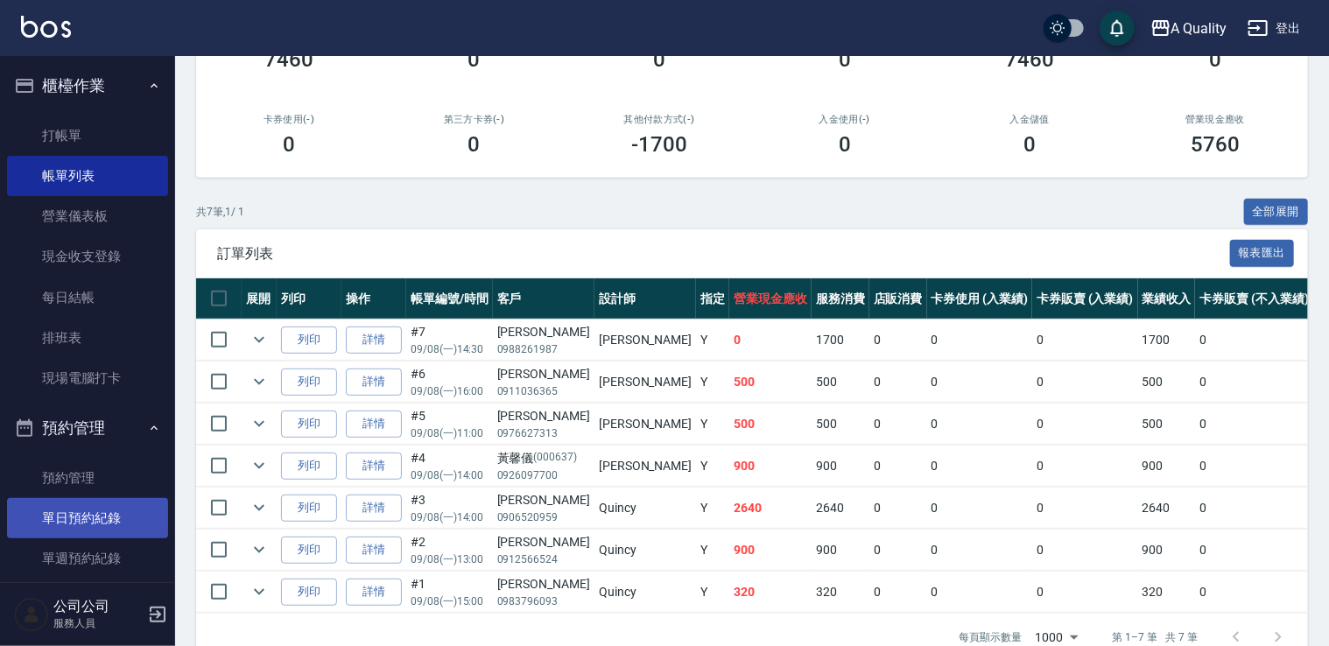
click at [77, 525] on link "單日預約紀錄" at bounding box center [87, 518] width 161 height 40
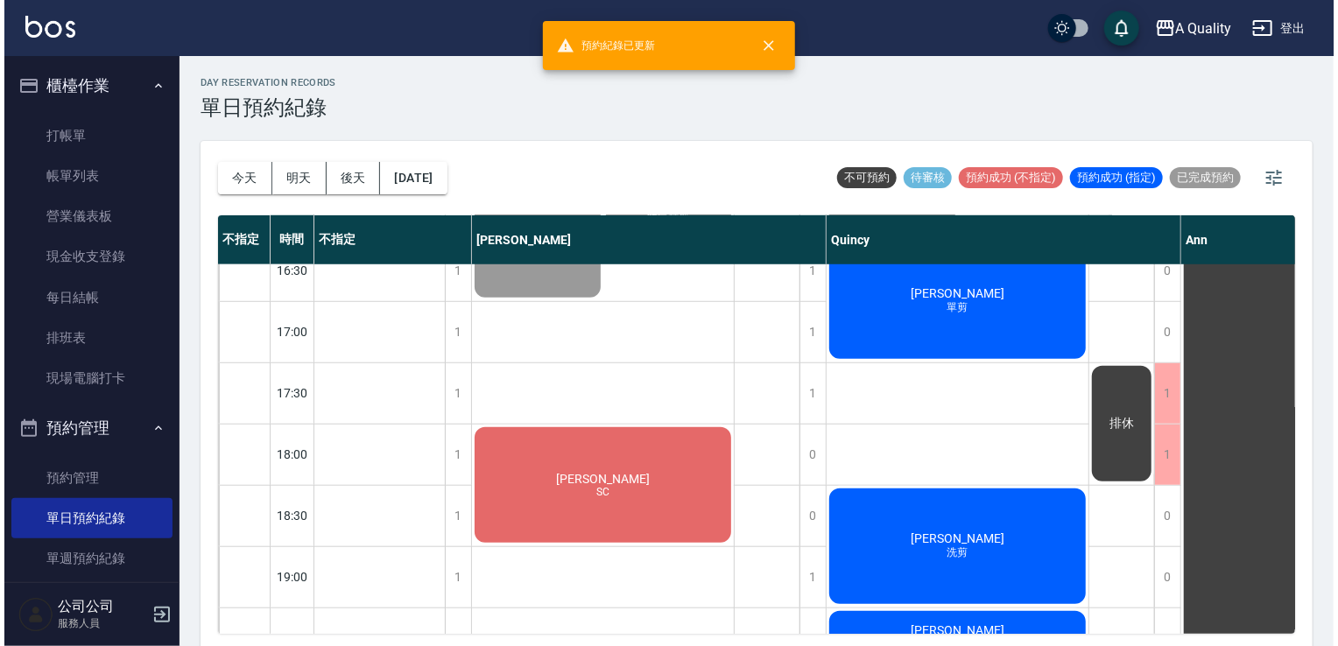
scroll to position [701, 0]
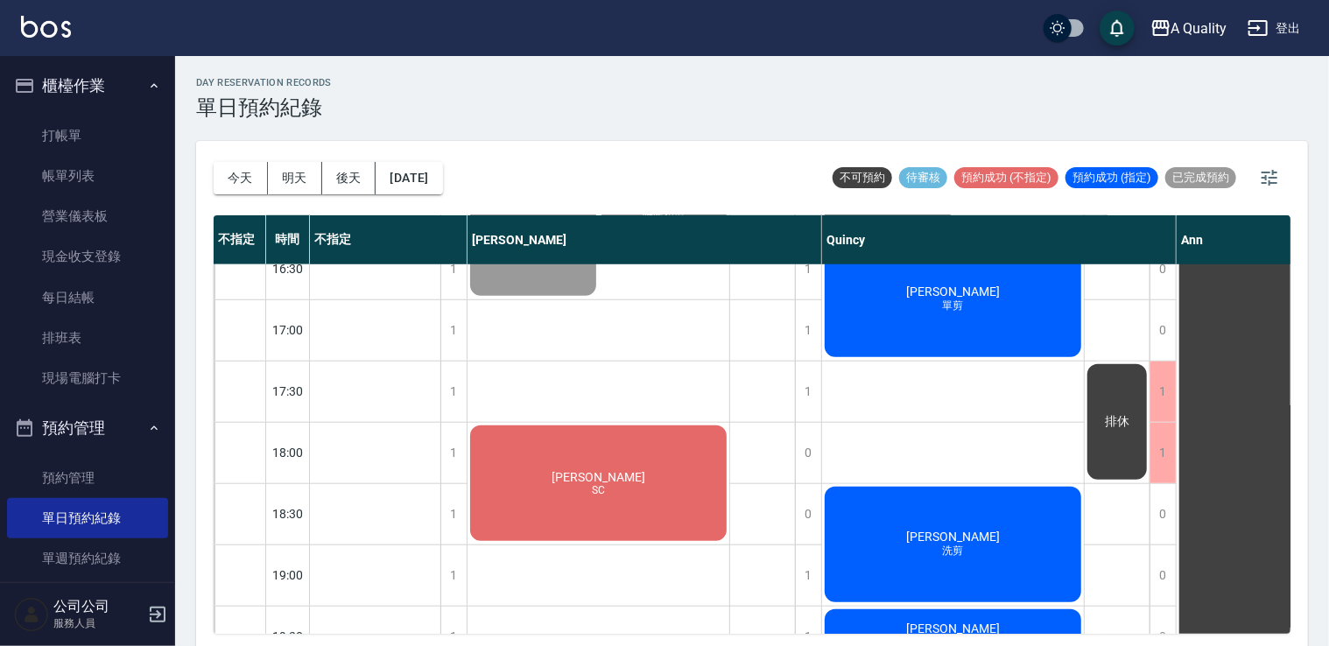
click at [664, 496] on div "華梓皓 SC" at bounding box center [599, 483] width 262 height 121
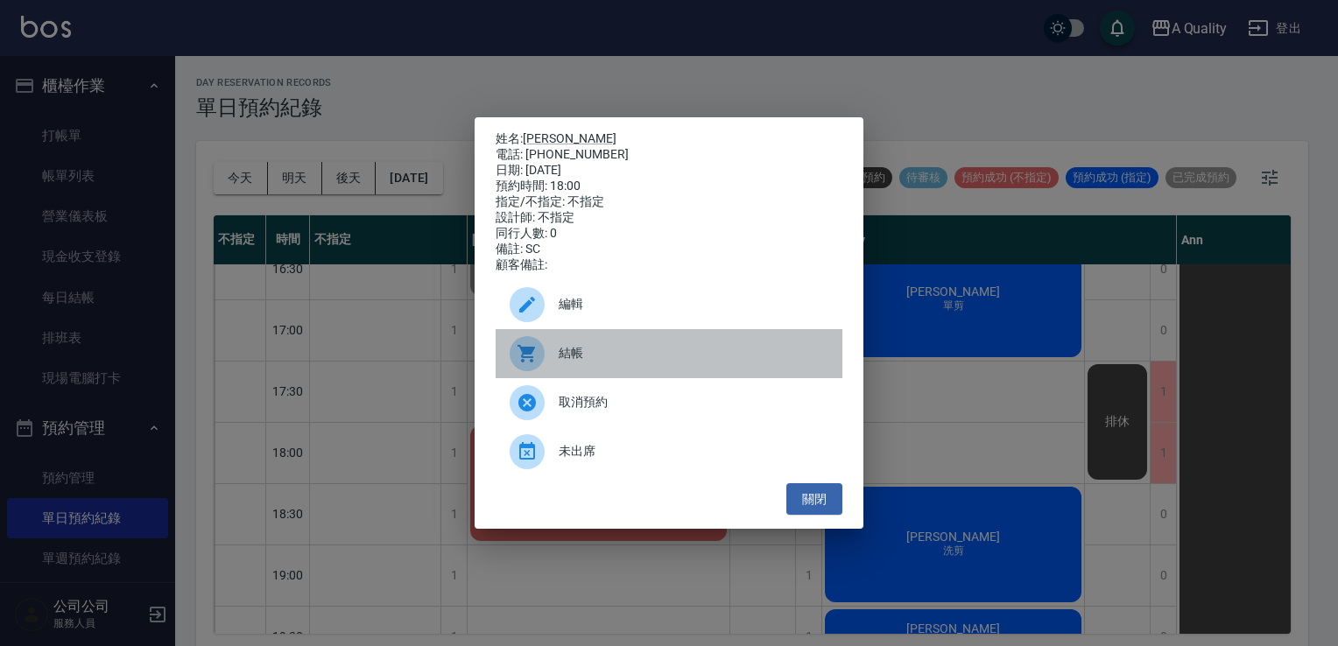
click at [600, 363] on span "結帳" at bounding box center [694, 353] width 270 height 18
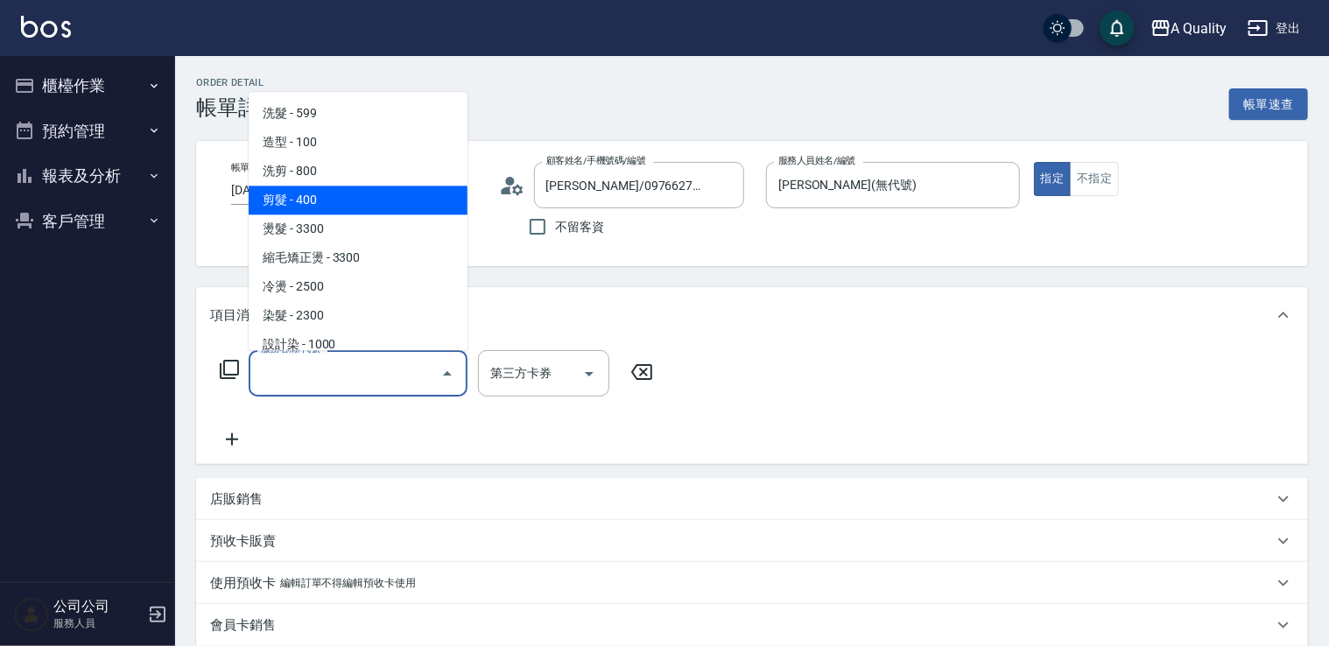
click at [310, 201] on span "剪髮 - 400" at bounding box center [358, 200] width 219 height 29
type input "剪髮(201)"
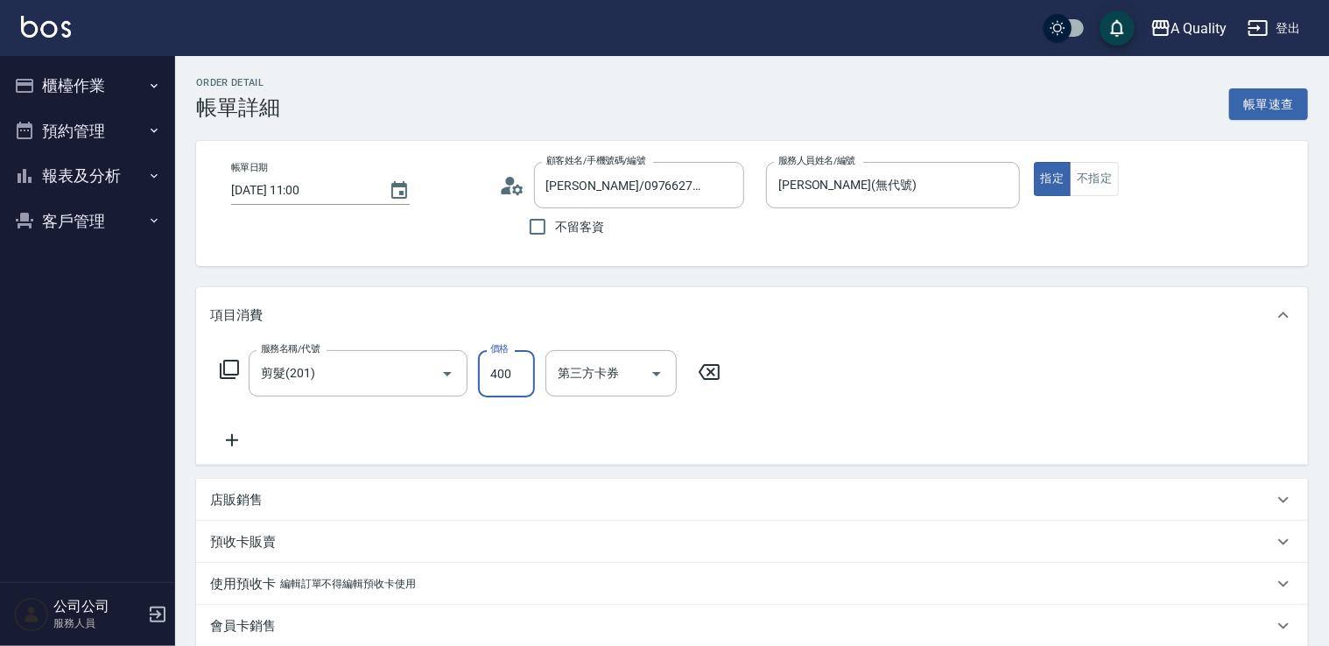
click at [517, 377] on input "400" at bounding box center [506, 373] width 57 height 47
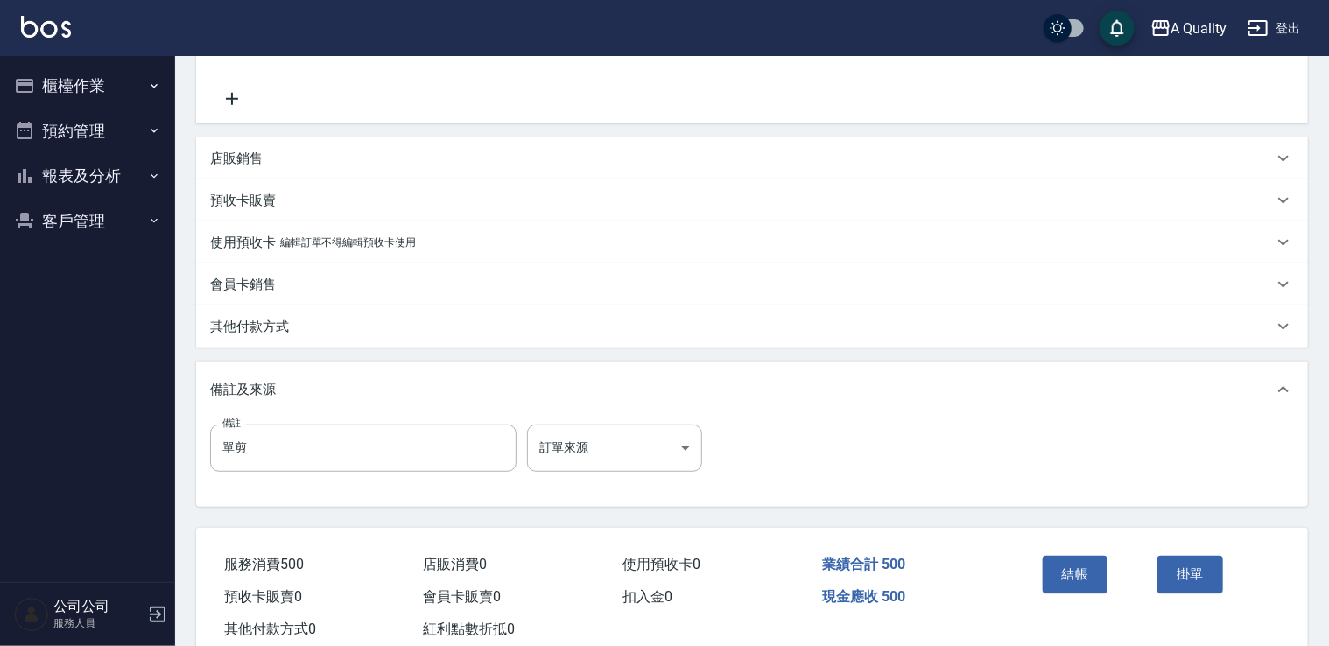
scroll to position [389, 0]
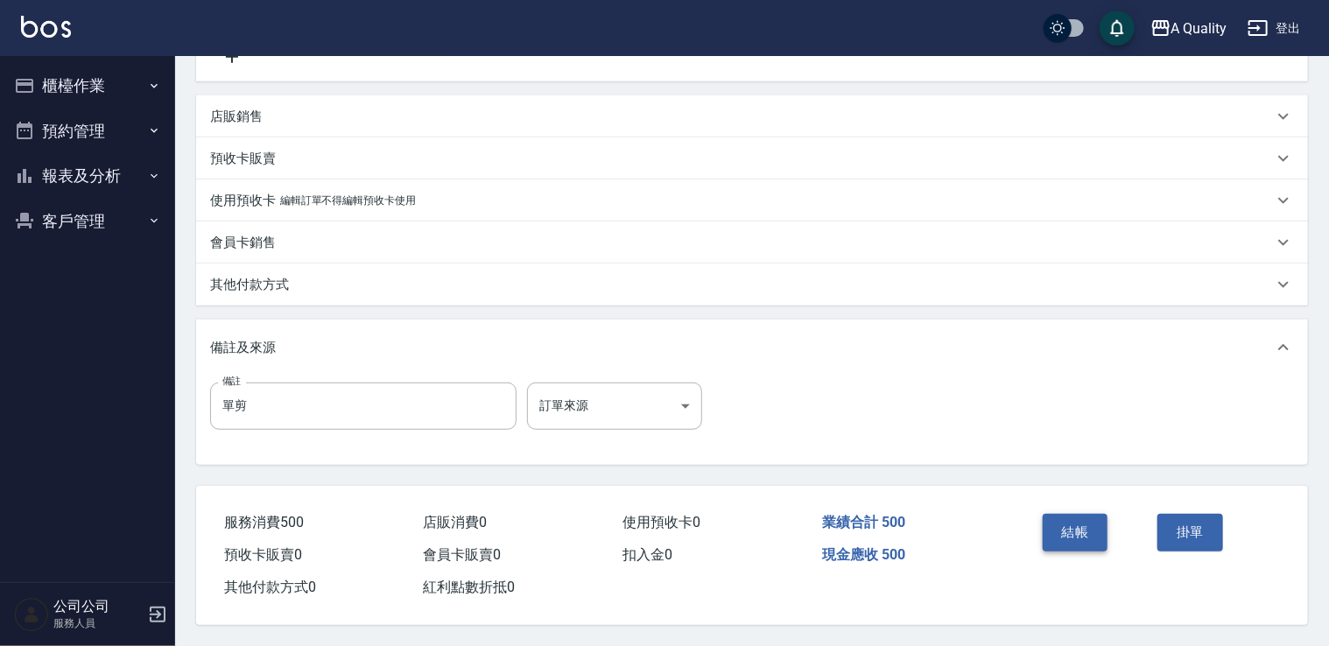
type input "500"
click at [1087, 532] on button "結帳" at bounding box center [1076, 532] width 66 height 37
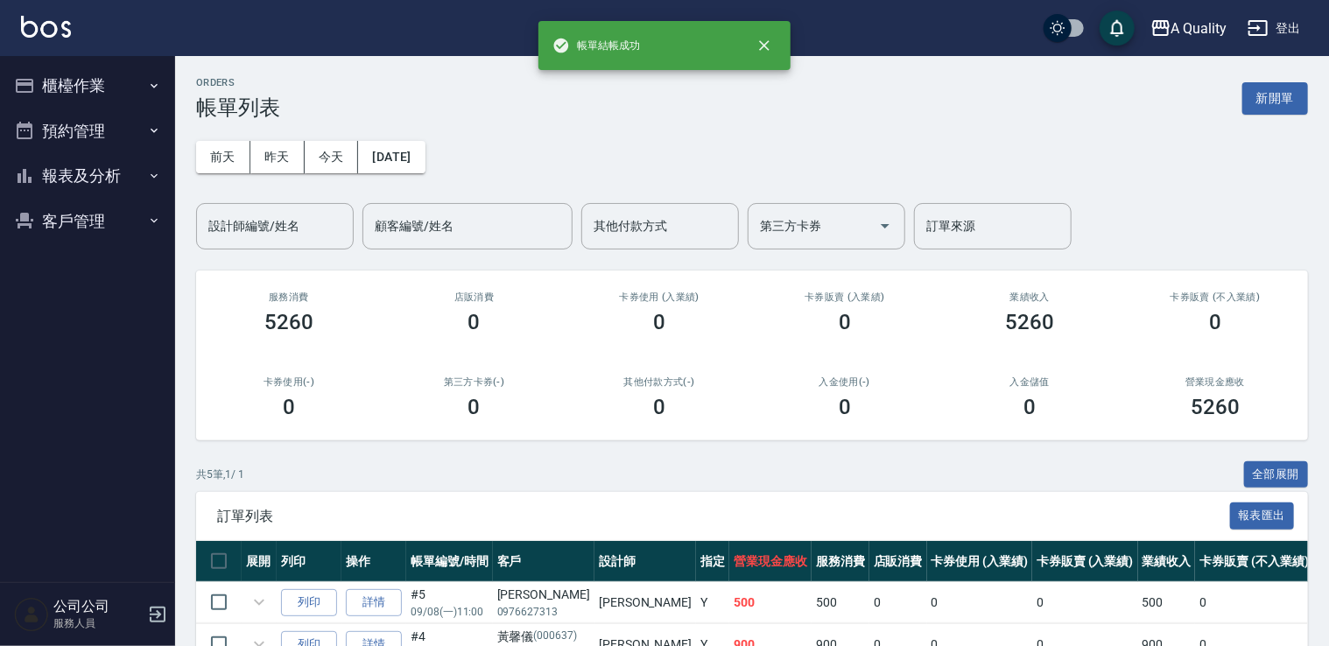
click at [97, 125] on button "預約管理" at bounding box center [87, 132] width 161 height 46
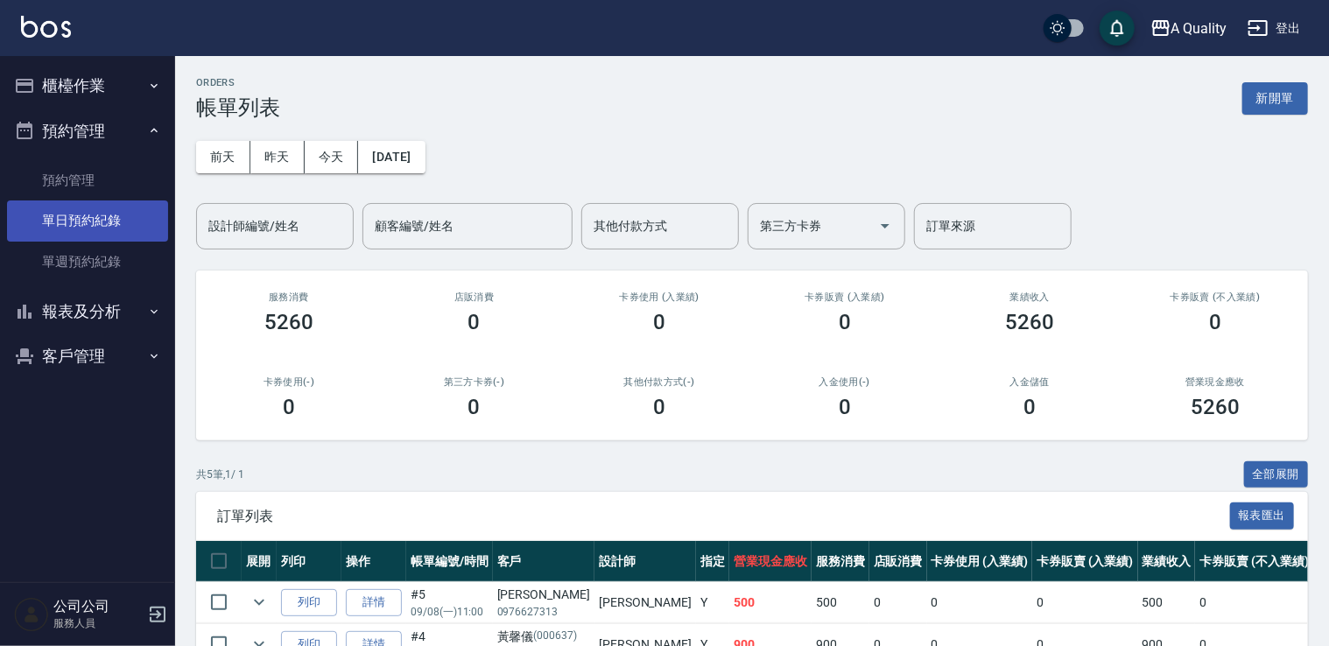
drag, startPoint x: 102, startPoint y: 221, endPoint x: 113, endPoint y: 216, distance: 12.2
click at [102, 219] on link "單日預約紀錄" at bounding box center [87, 221] width 161 height 40
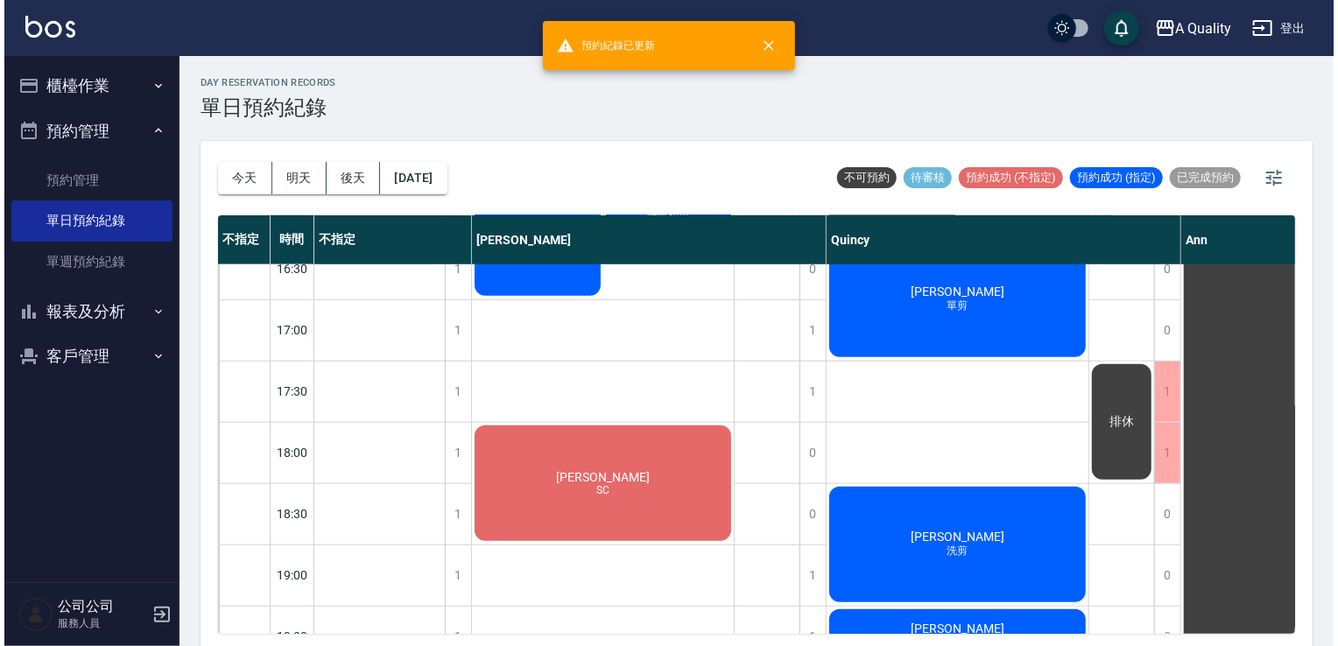
scroll to position [438, 0]
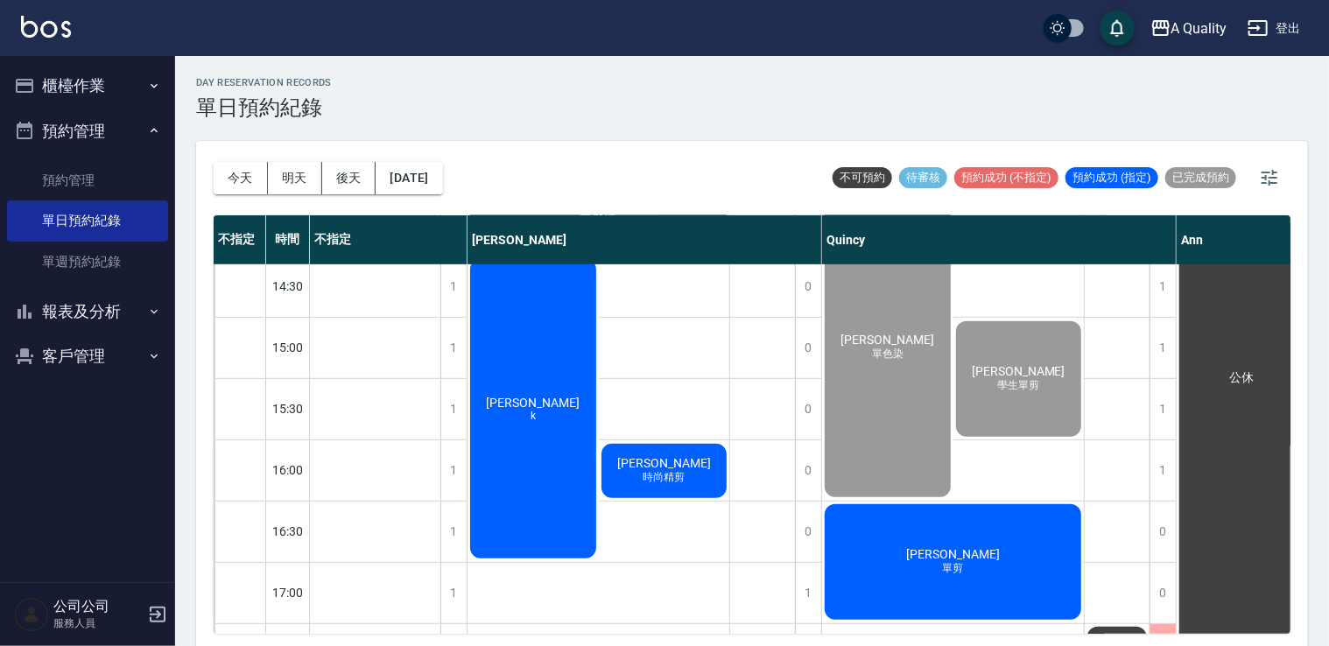
click at [672, 463] on span "廖恩嫺Elaine" at bounding box center [664, 463] width 101 height 14
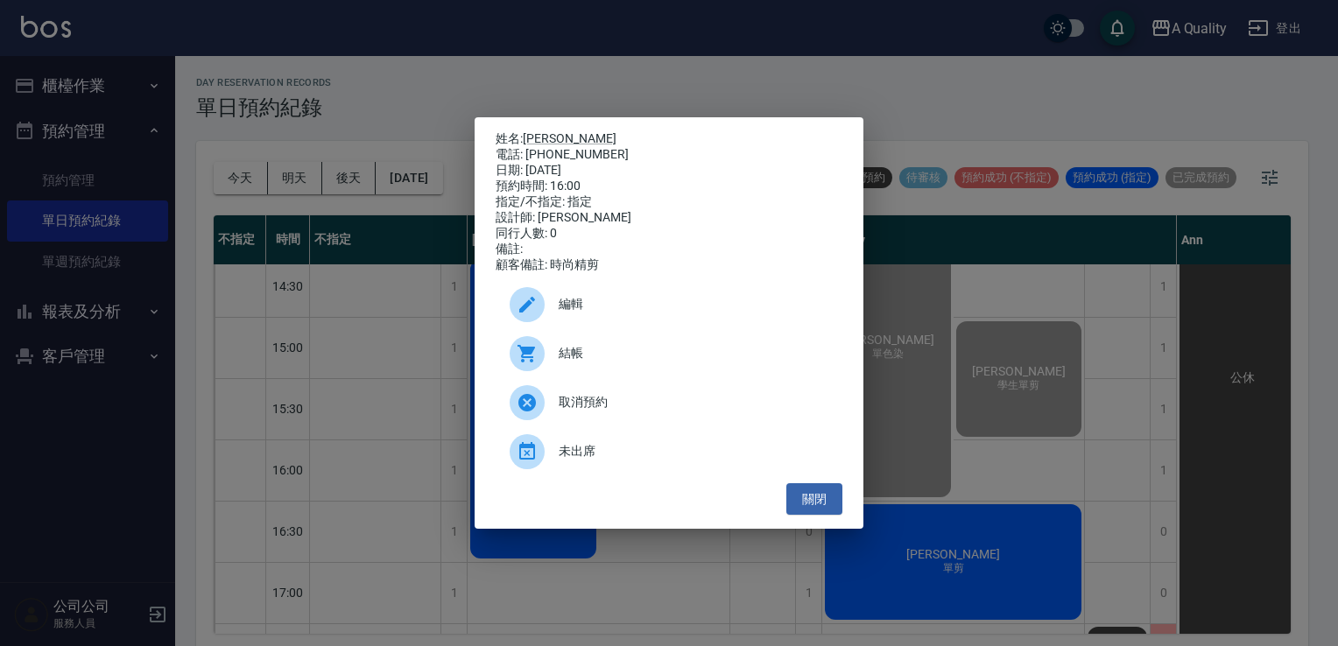
click at [605, 371] on div "結帳" at bounding box center [669, 353] width 347 height 49
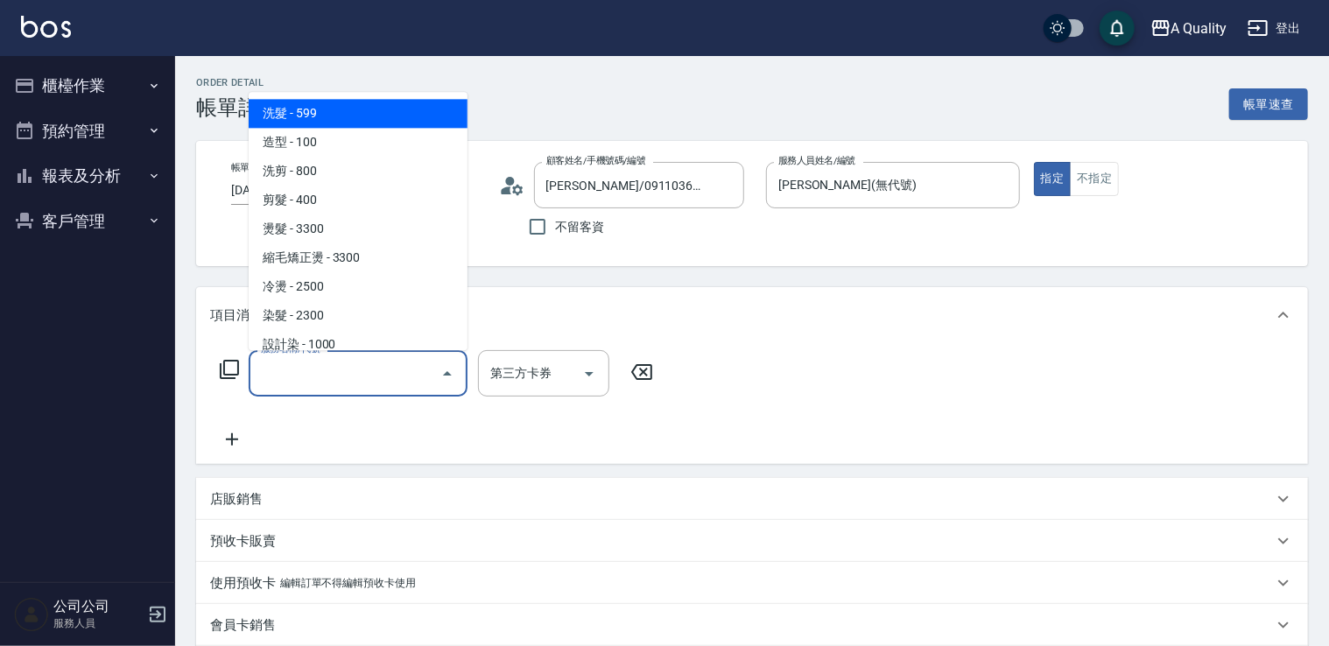
click at [368, 377] on input "服務名稱/代號" at bounding box center [345, 373] width 177 height 31
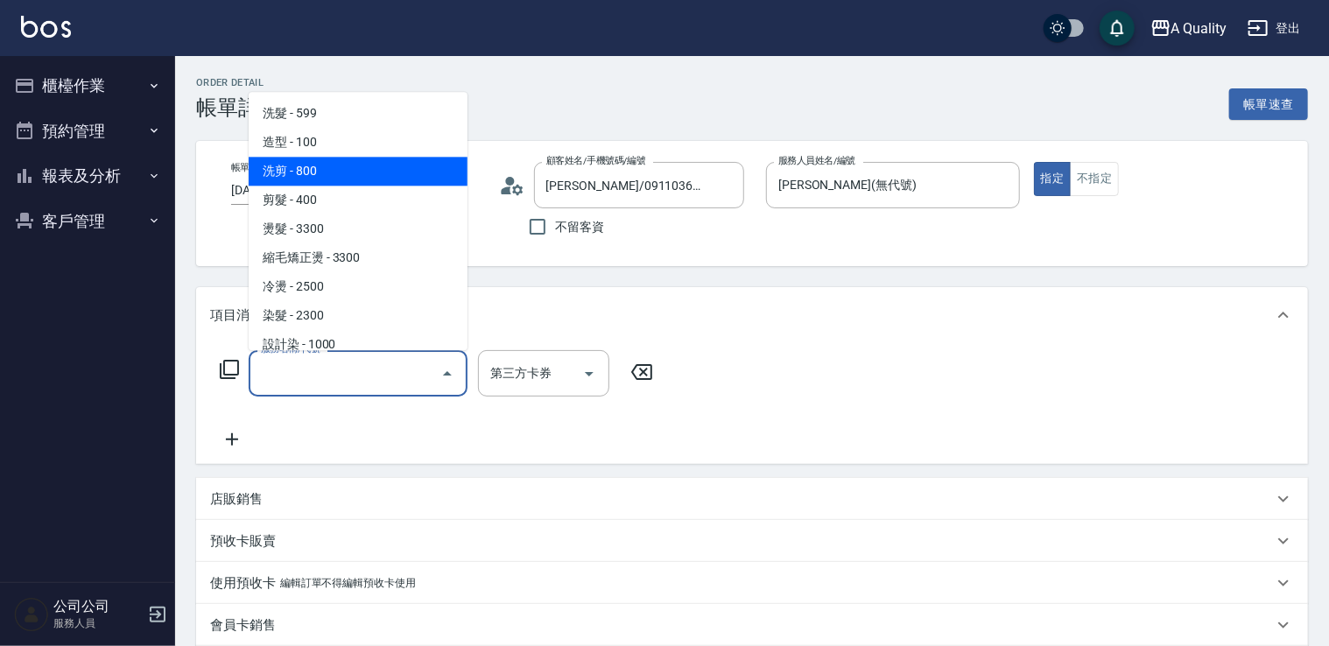
click at [313, 170] on span "洗剪 - 800" at bounding box center [358, 171] width 219 height 29
type input "洗剪(103)"
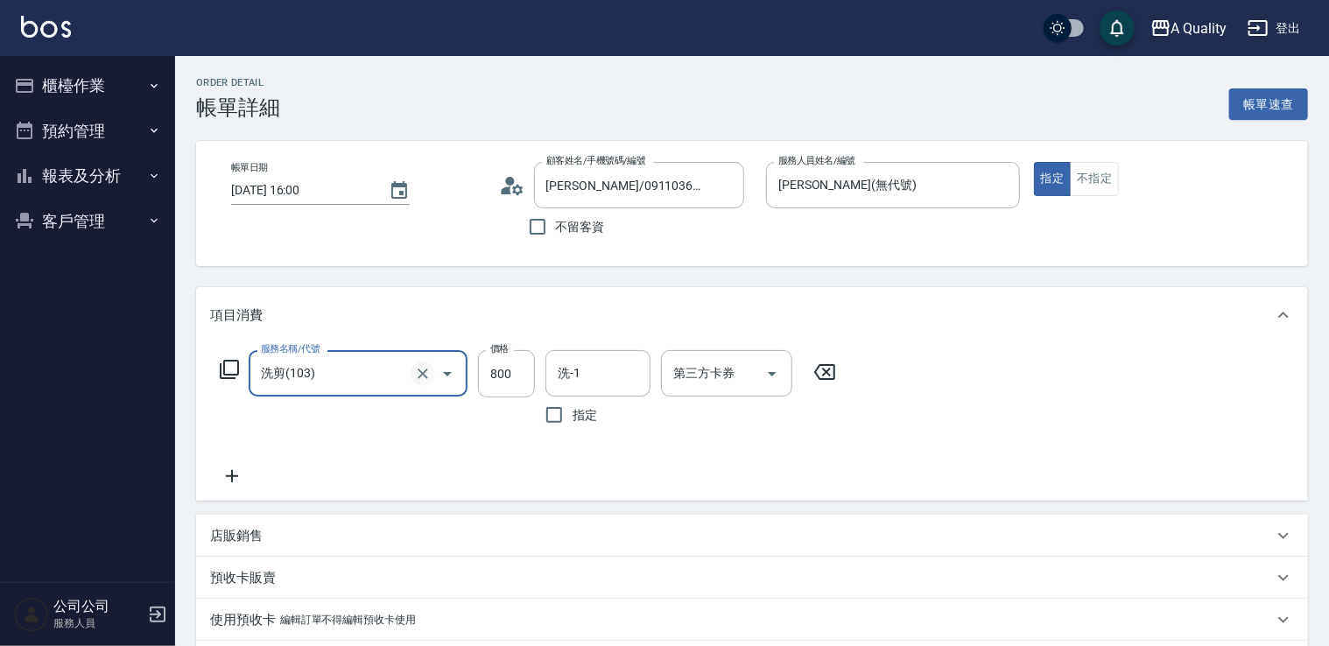
click at [417, 373] on icon "Clear" at bounding box center [423, 374] width 18 height 18
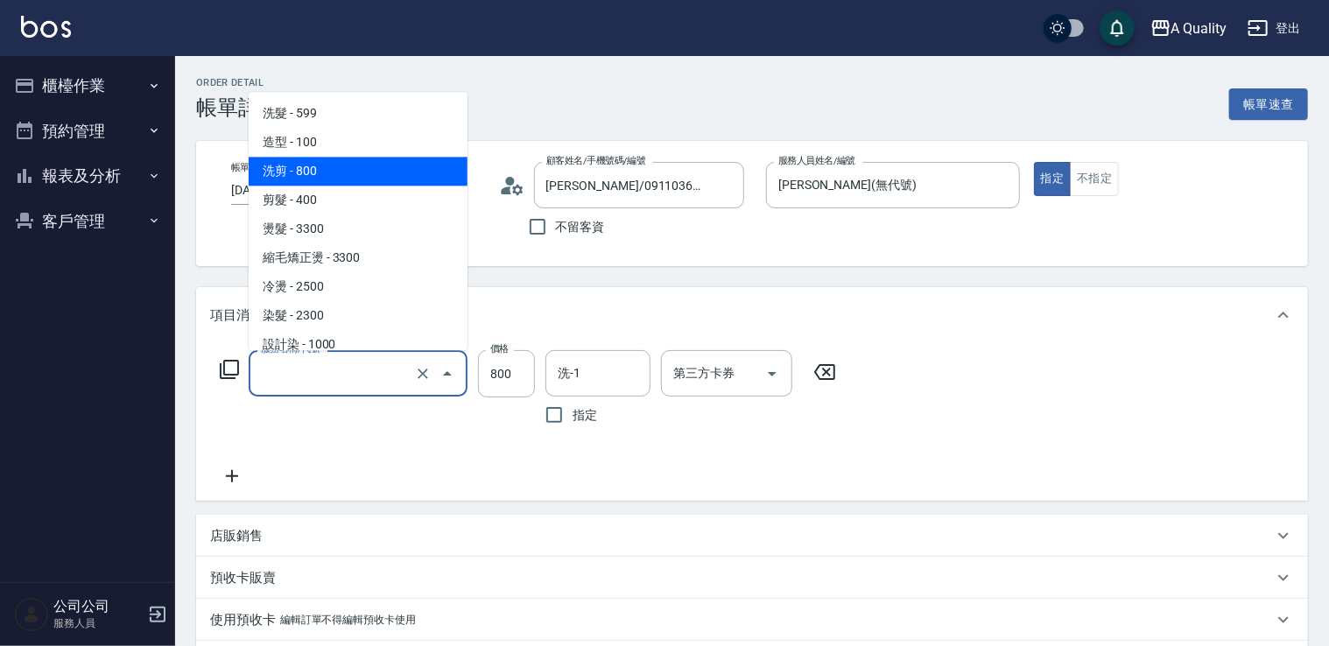
drag, startPoint x: 392, startPoint y: 380, endPoint x: 389, endPoint y: 328, distance: 51.8
click at [392, 380] on input "服務名稱/代號" at bounding box center [334, 373] width 154 height 31
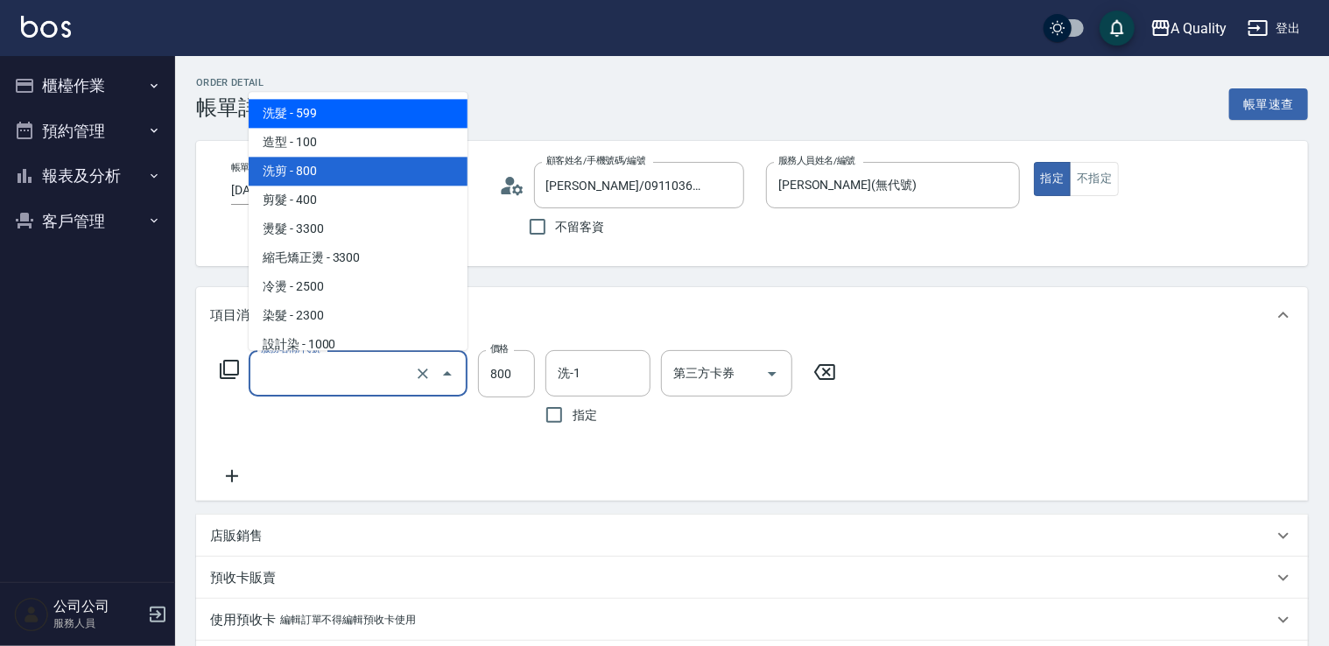
click at [322, 123] on span "洗髮 - 599" at bounding box center [358, 113] width 219 height 29
type input "洗髮(101)"
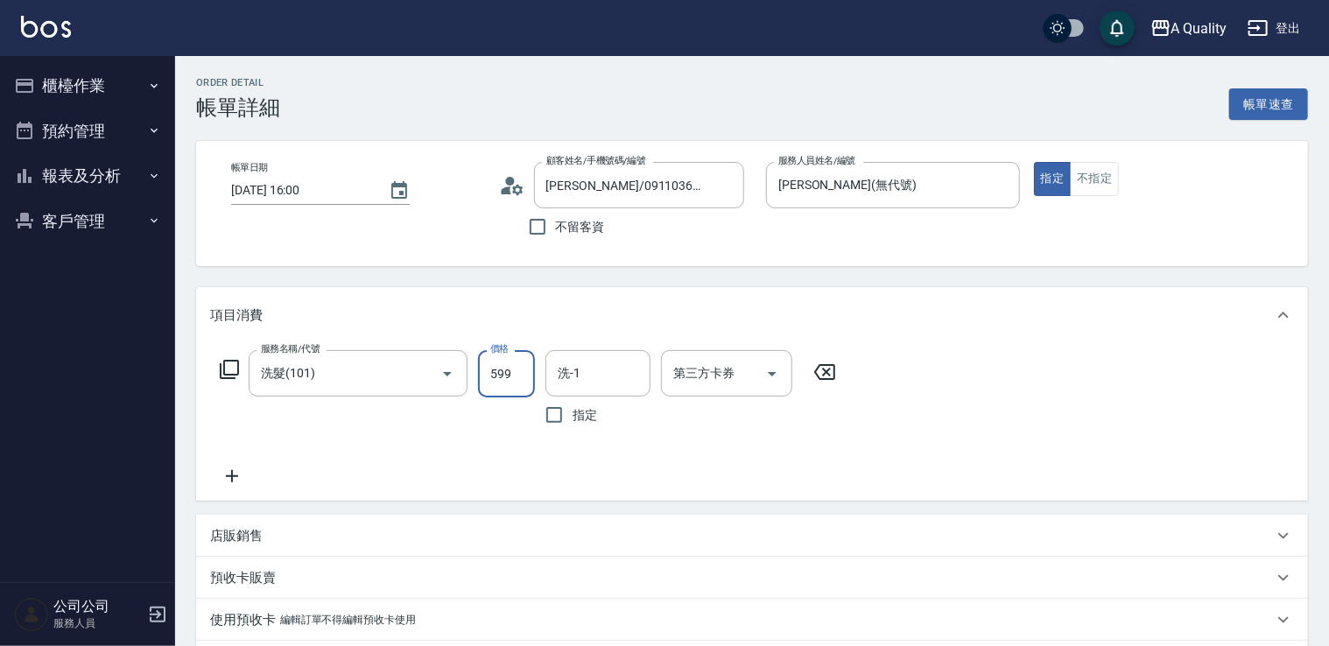
click at [500, 369] on input "599" at bounding box center [506, 373] width 57 height 47
type input "400"
click at [585, 385] on input "洗-1" at bounding box center [597, 373] width 89 height 31
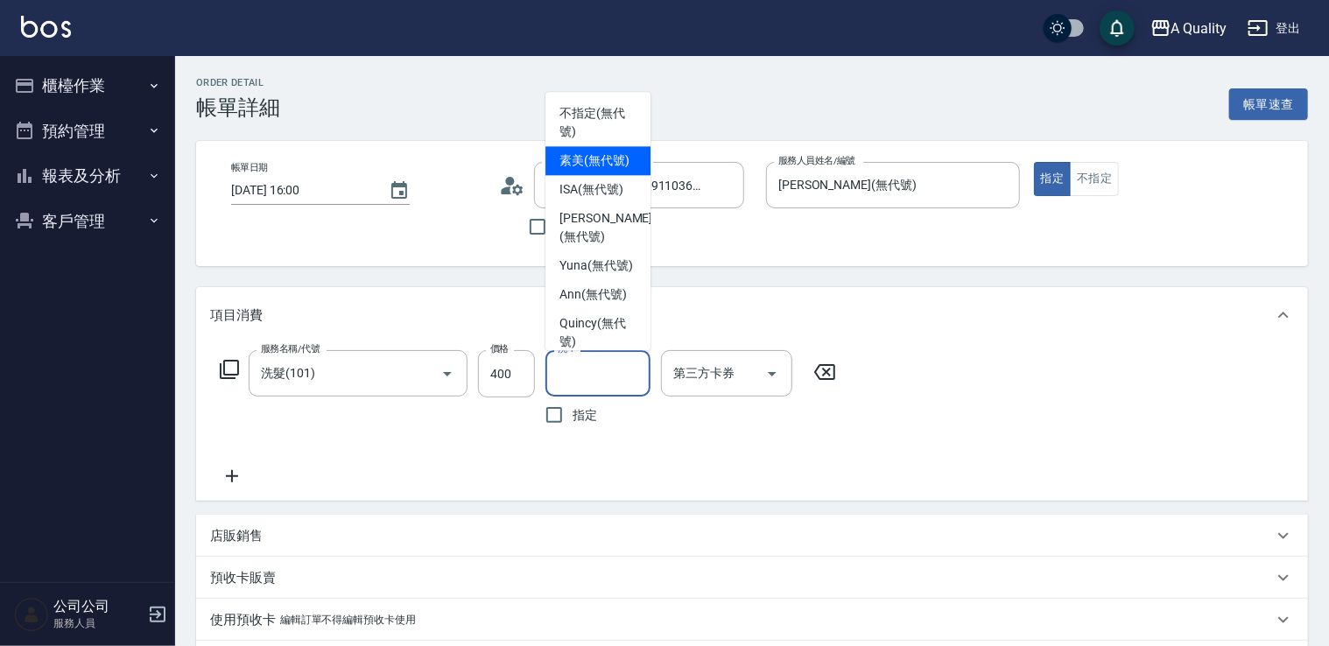
click at [604, 170] on span "素美 (無代號)" at bounding box center [595, 161] width 70 height 18
type input "素美(無代號)"
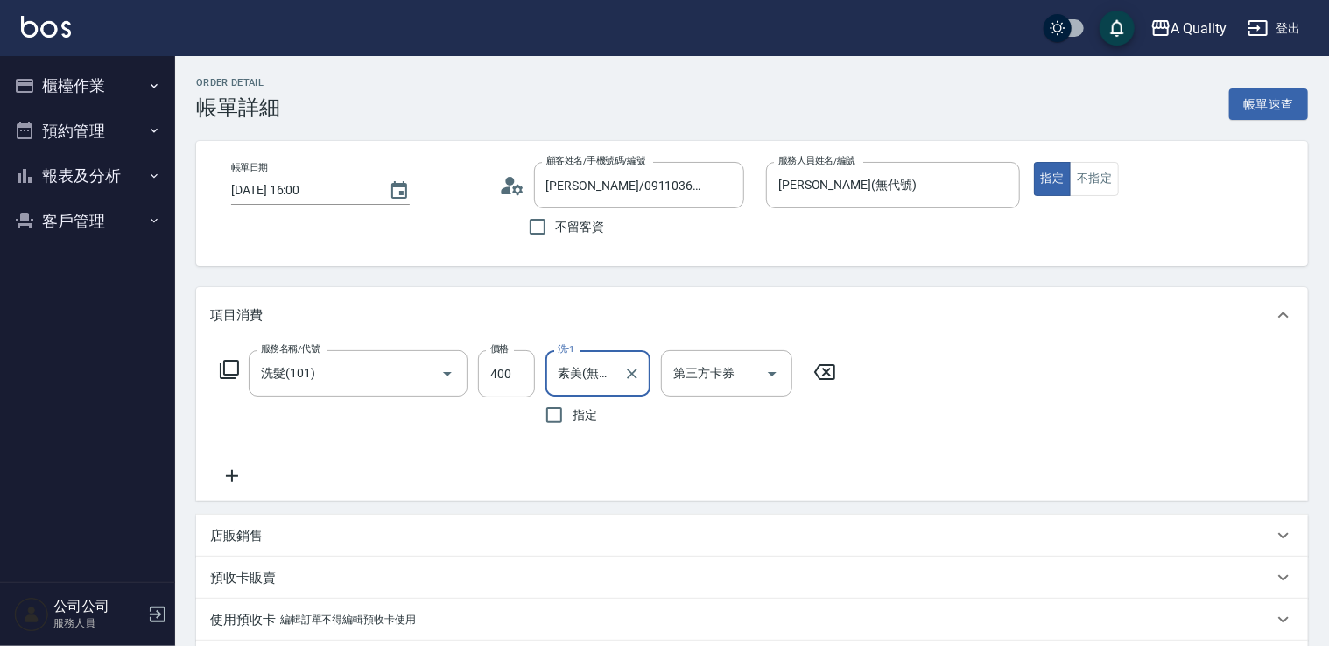
click at [250, 482] on icon at bounding box center [232, 476] width 44 height 21
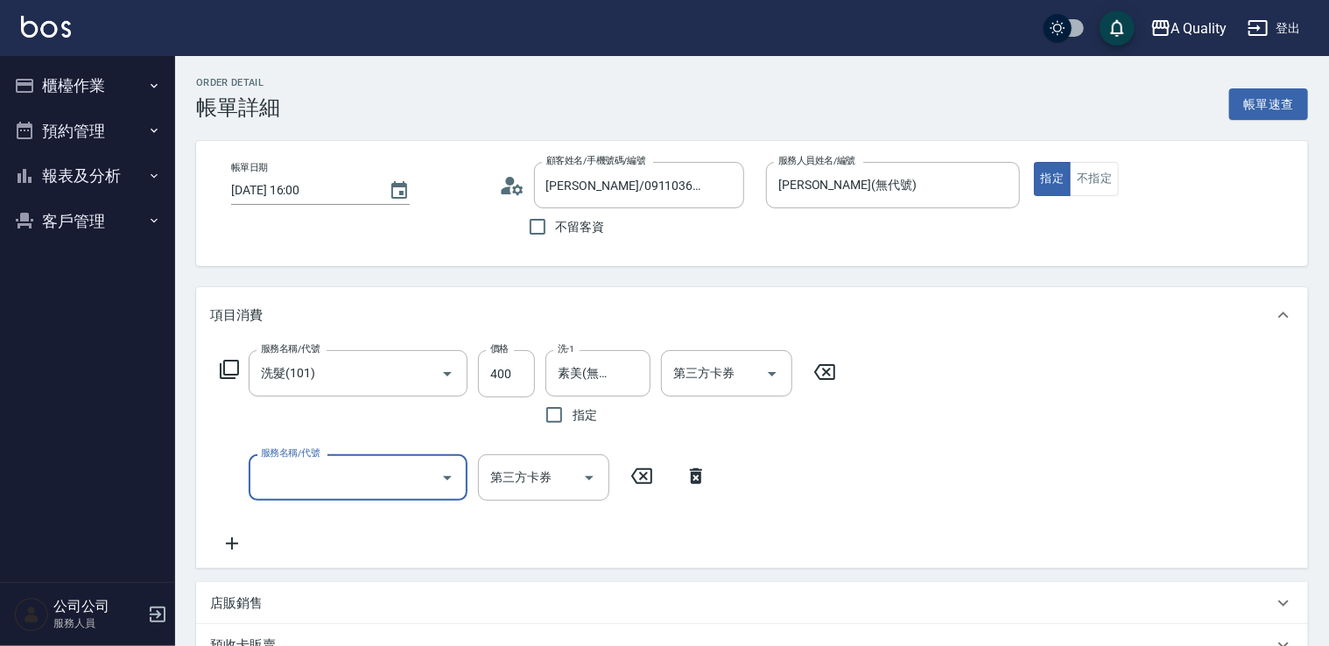
click at [445, 488] on icon "Open" at bounding box center [447, 478] width 21 height 21
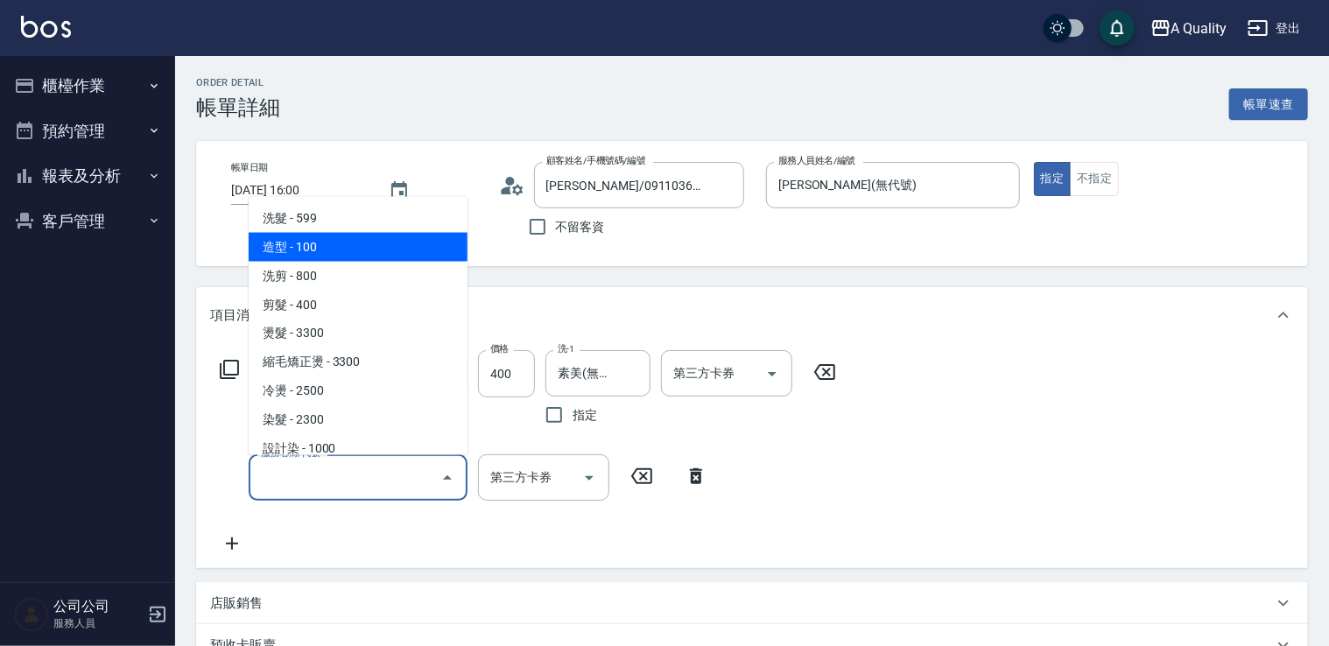
click at [343, 250] on span "造型 - 100" at bounding box center [358, 246] width 219 height 29
type input "造型(102)"
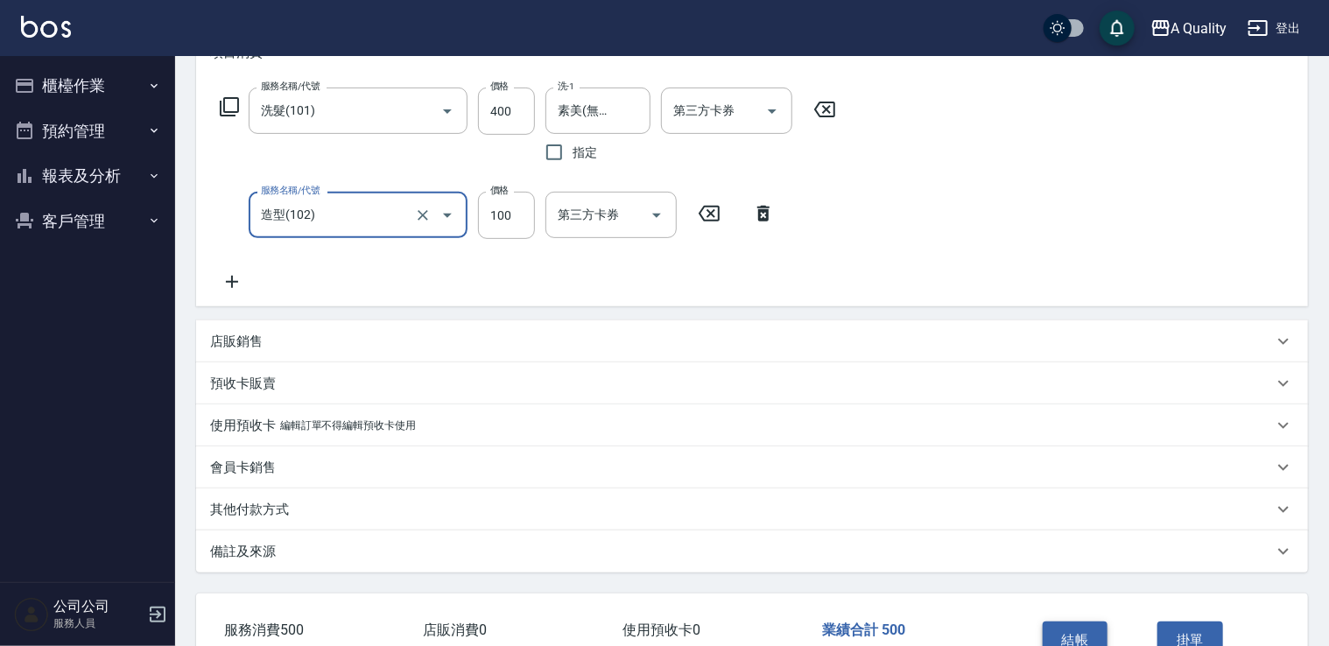
scroll to position [376, 0]
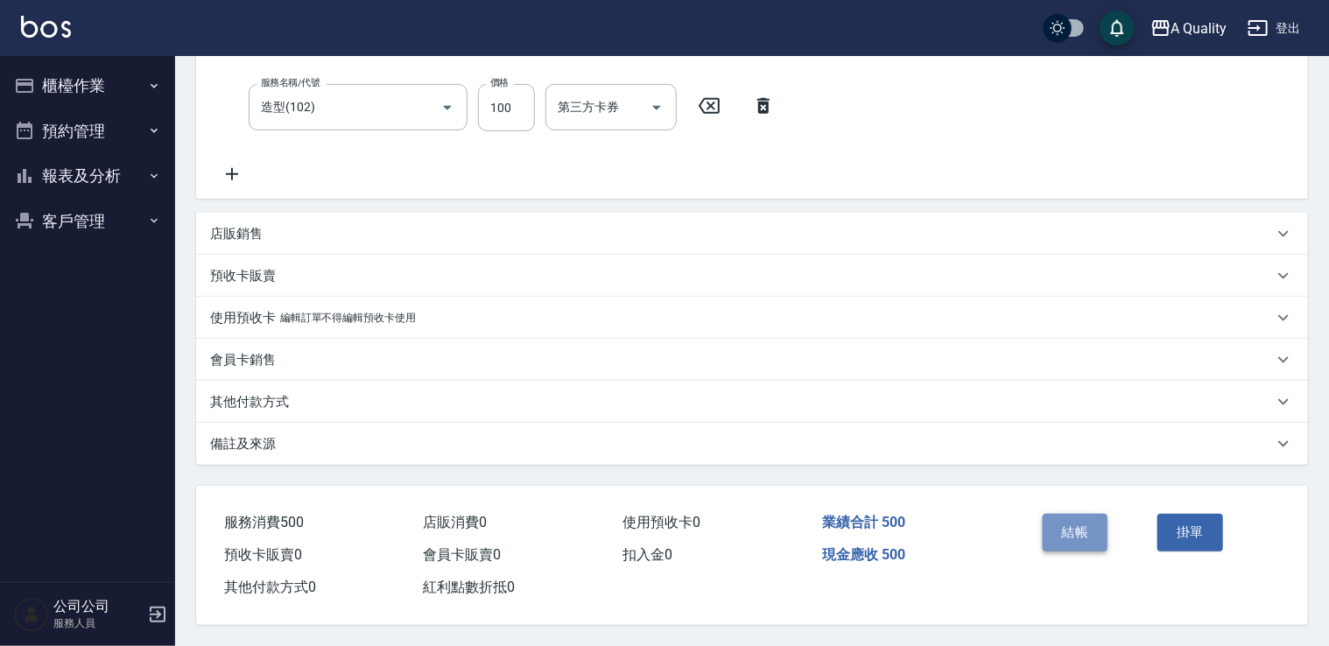
click at [1052, 525] on button "結帳" at bounding box center [1076, 532] width 66 height 37
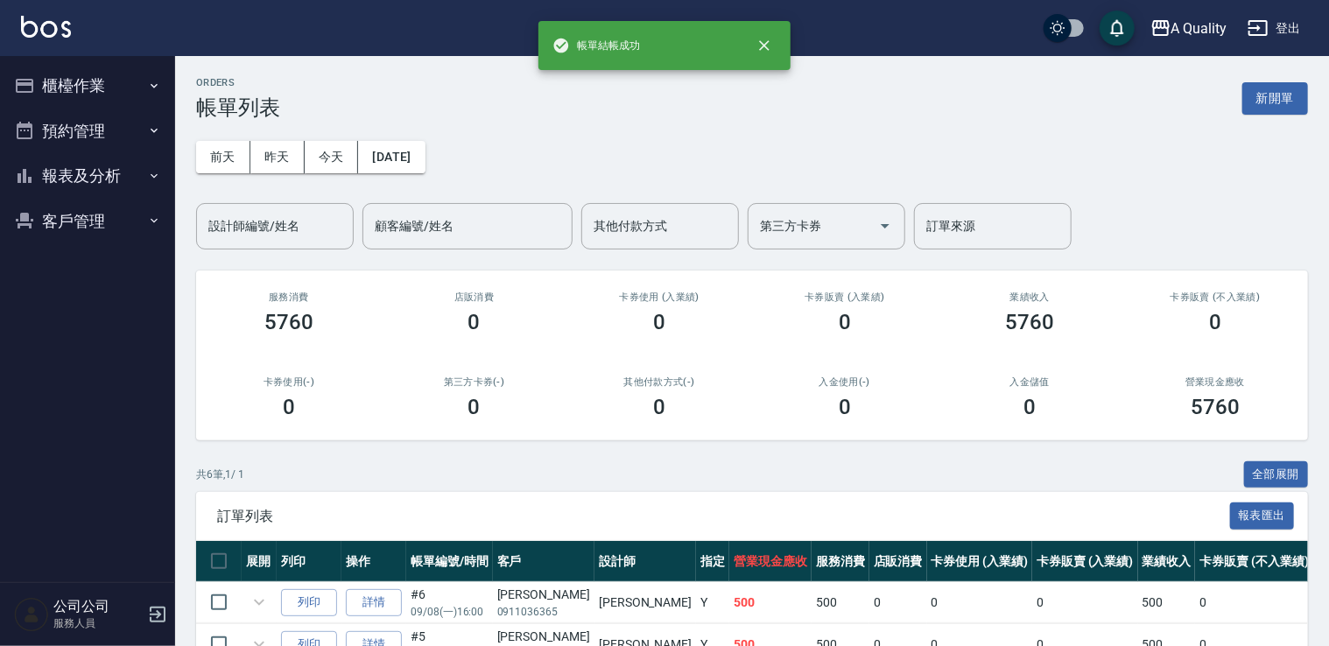
click at [84, 130] on button "預約管理" at bounding box center [87, 132] width 161 height 46
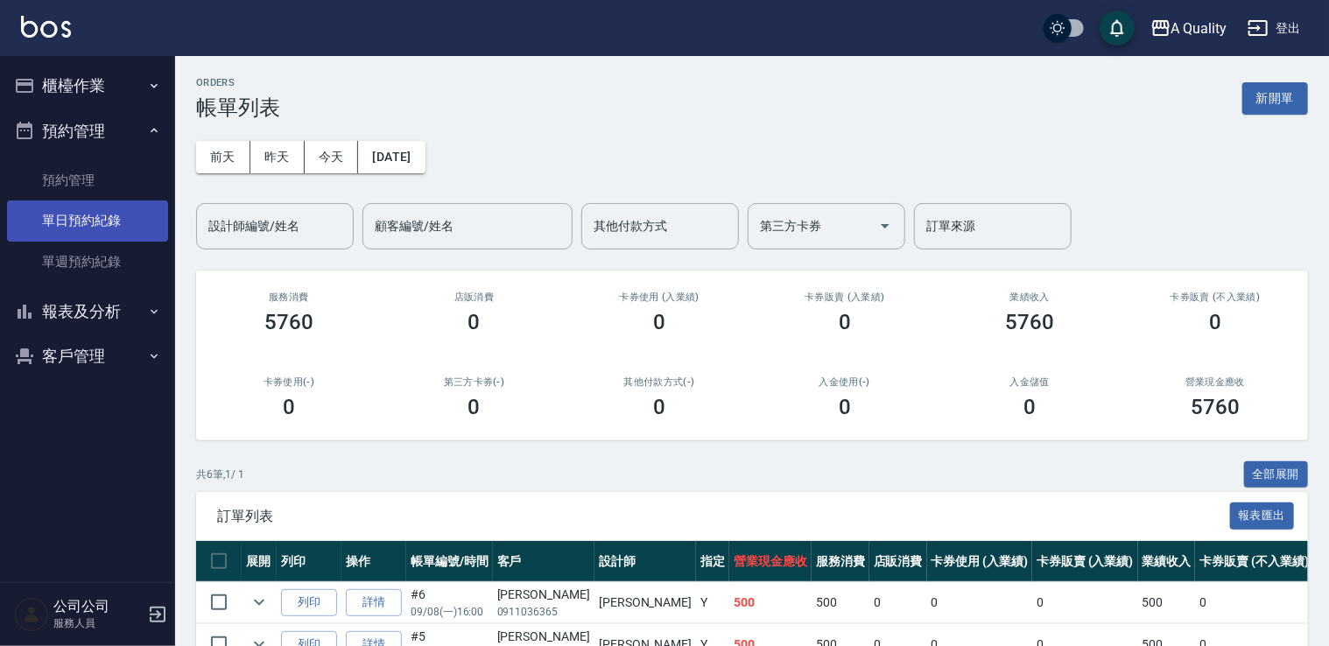
click at [121, 219] on link "單日預約紀錄" at bounding box center [87, 221] width 161 height 40
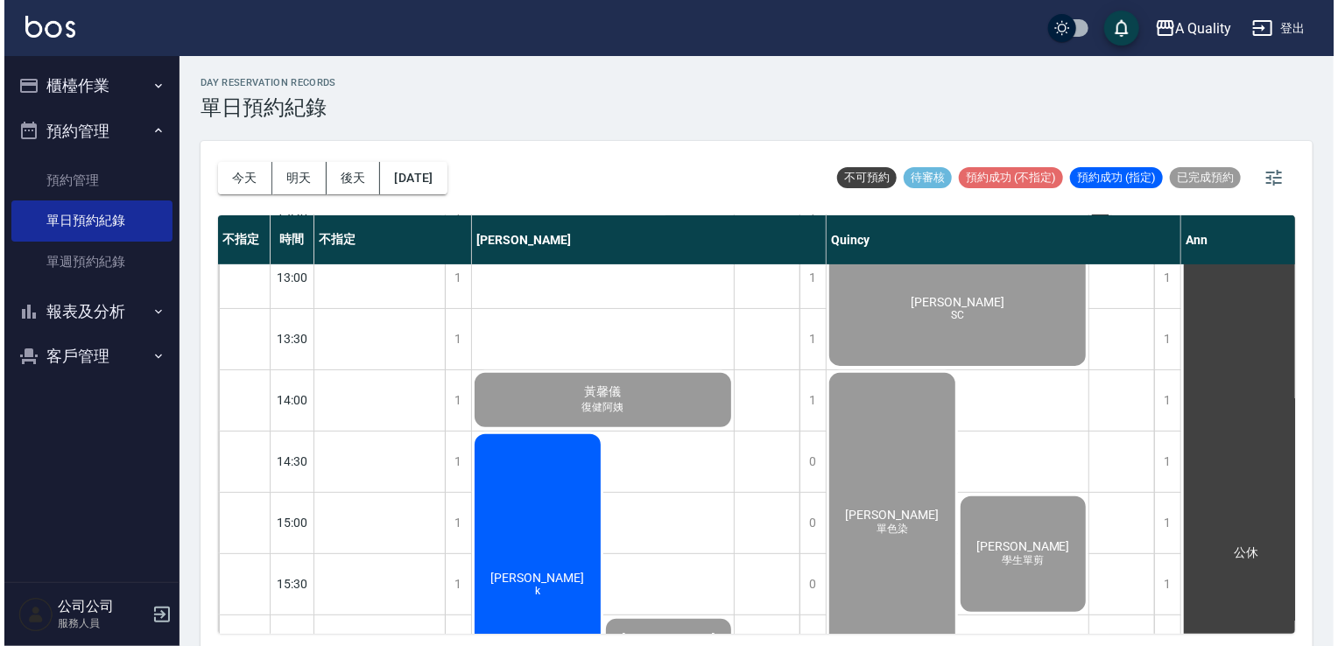
scroll to position [438, 0]
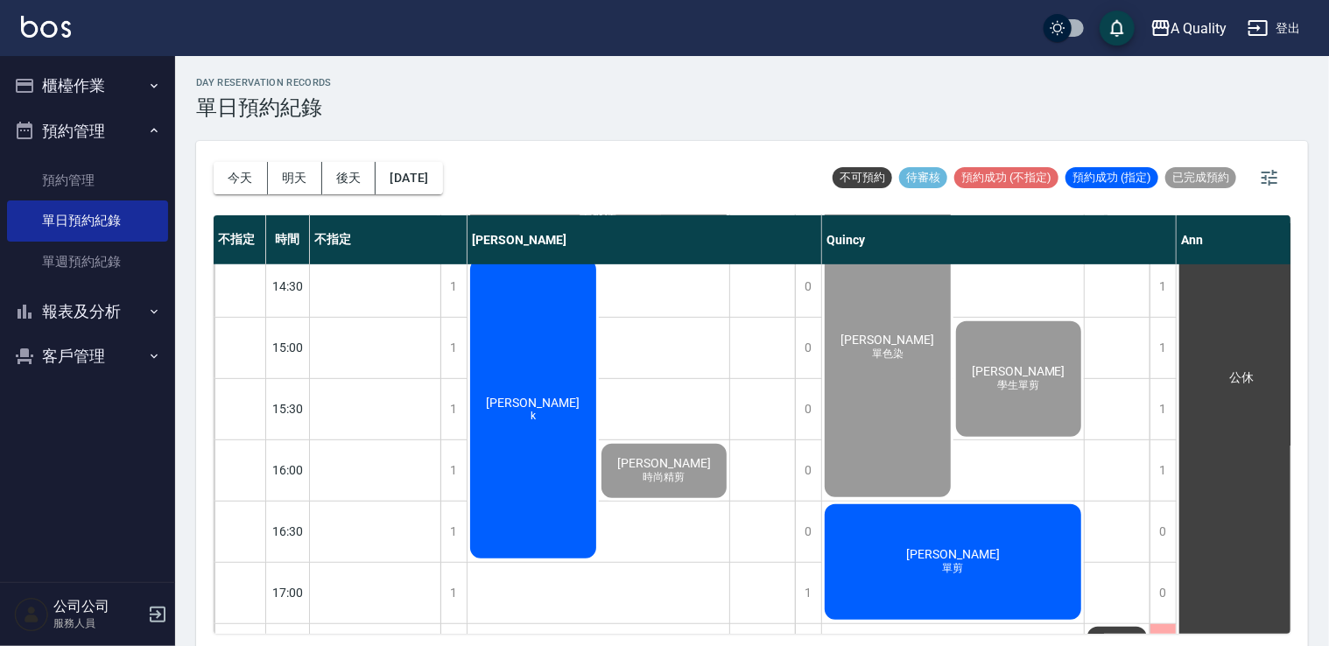
click at [536, 384] on div "[PERSON_NAME]" at bounding box center [533, 409] width 131 height 305
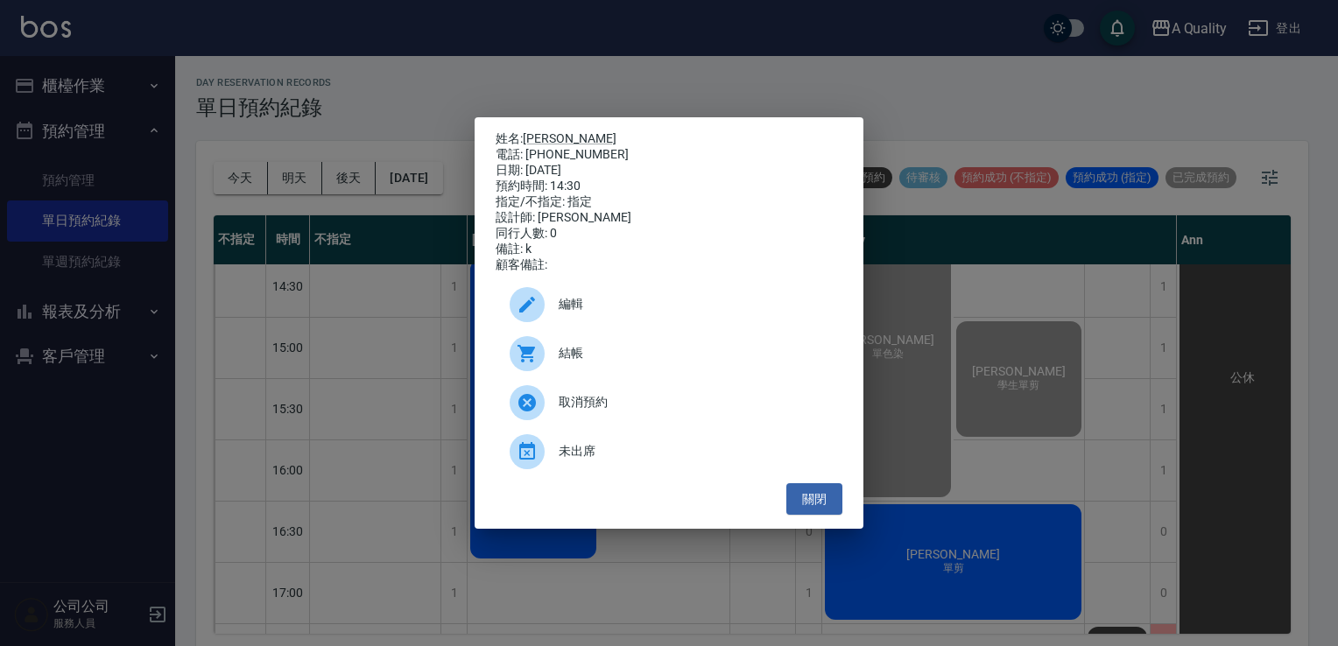
click at [574, 361] on span "結帳" at bounding box center [694, 353] width 270 height 18
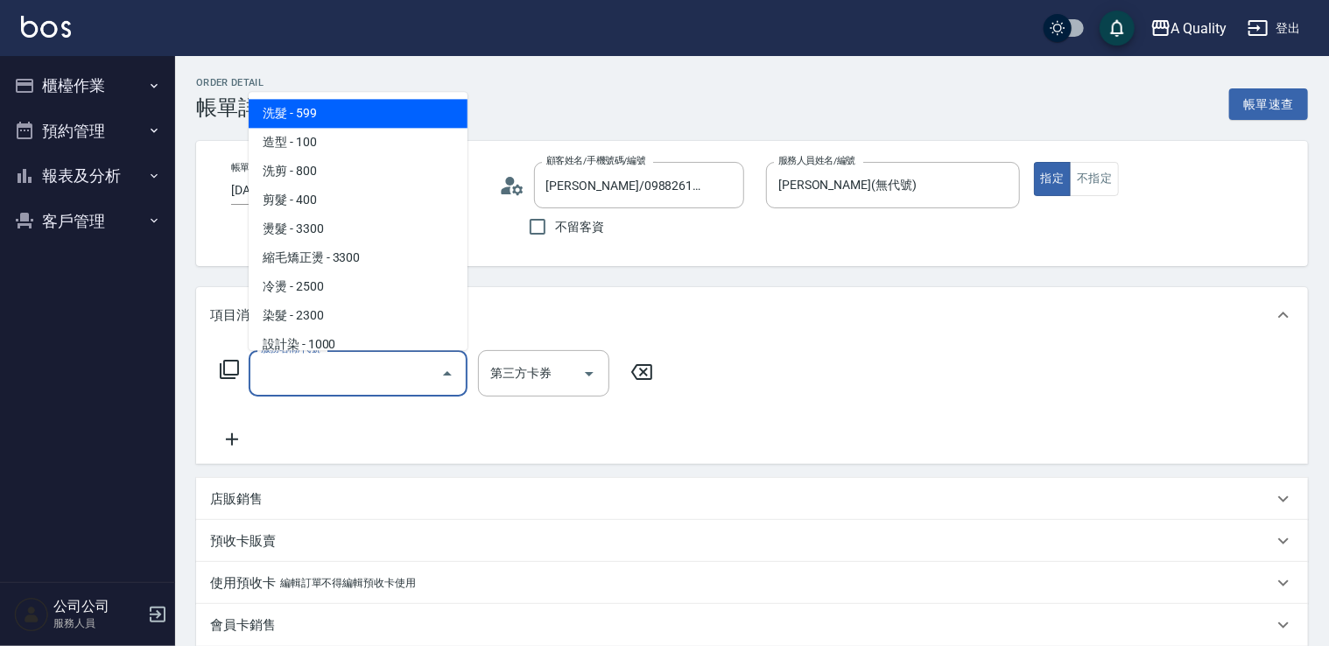
click at [319, 109] on span "洗髮 - 599" at bounding box center [358, 113] width 219 height 29
type input "洗髮(101)"
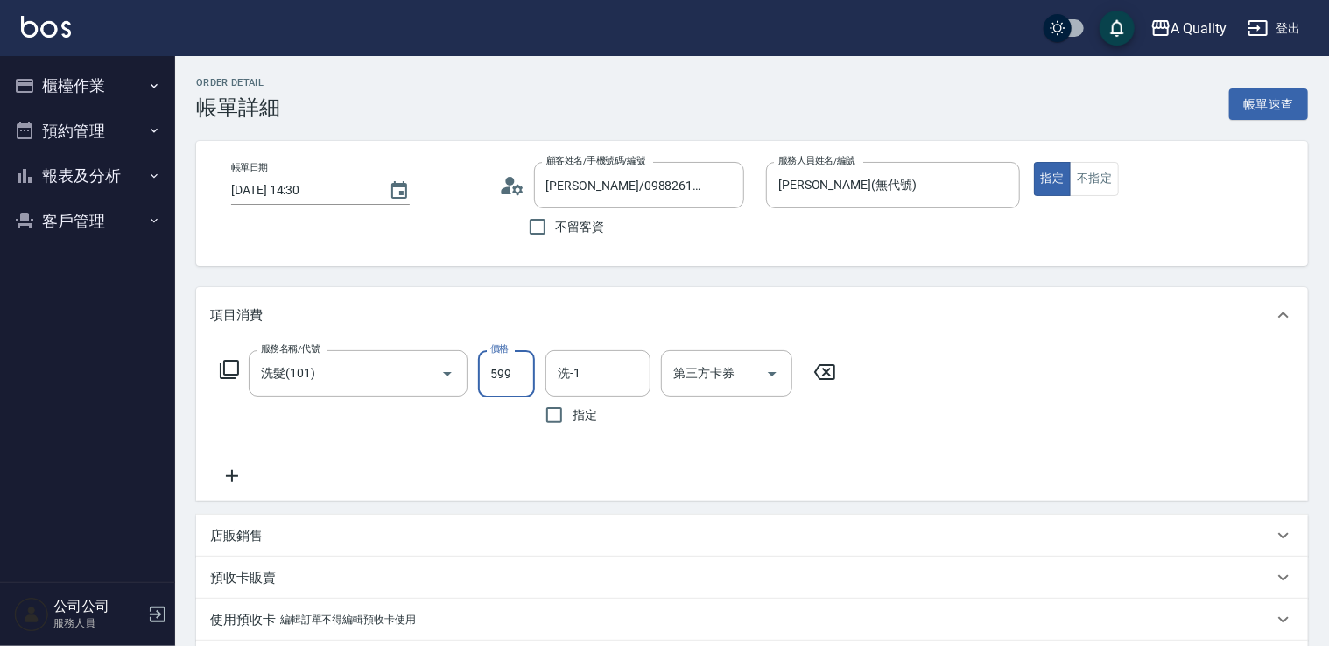
click at [522, 375] on input "599" at bounding box center [506, 373] width 57 height 47
click at [599, 389] on div "洗-1" at bounding box center [598, 373] width 105 height 46
type input "400"
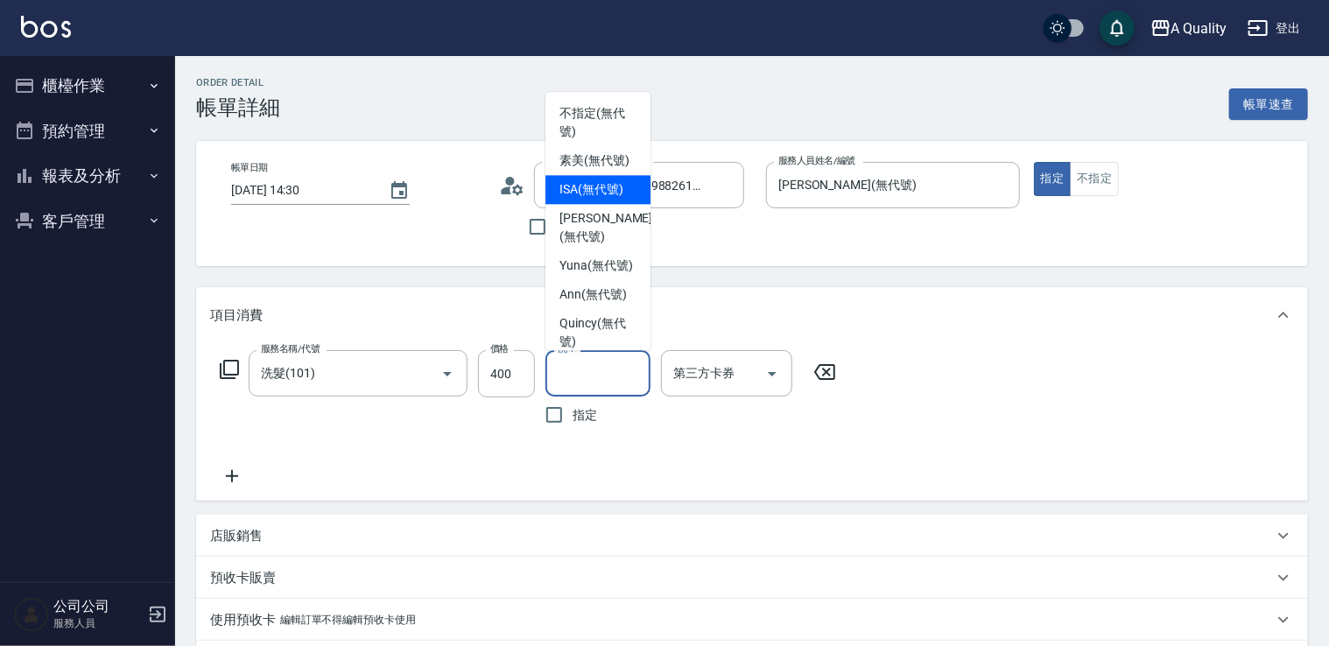
click at [588, 195] on div "ISA (無代號)" at bounding box center [598, 189] width 105 height 29
type input "ISA(無代號)"
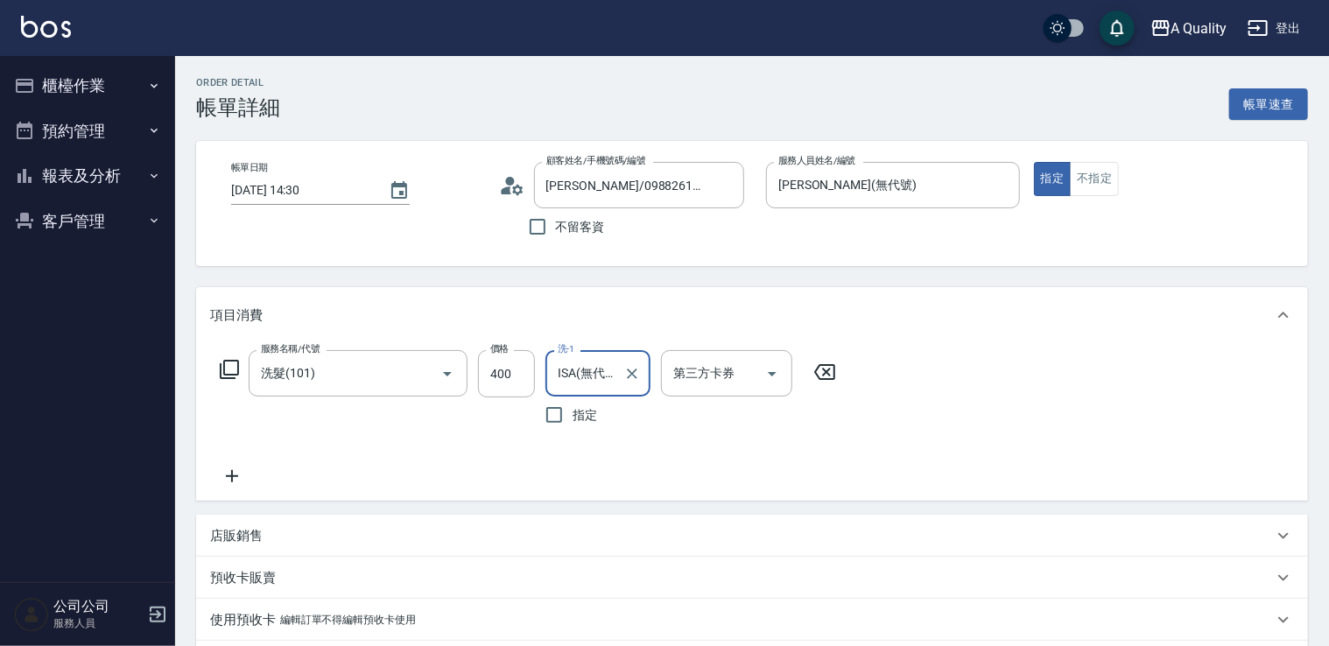
click at [228, 476] on icon at bounding box center [232, 476] width 12 height 12
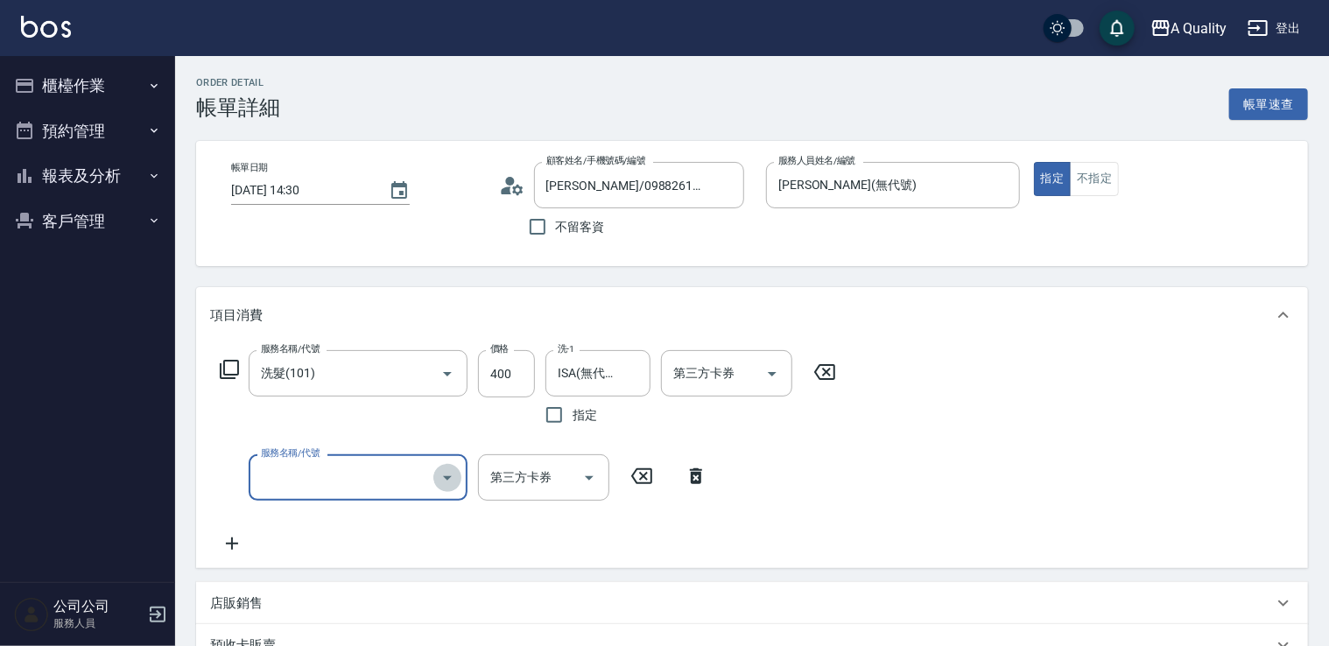
click at [442, 485] on icon "Open" at bounding box center [447, 478] width 21 height 21
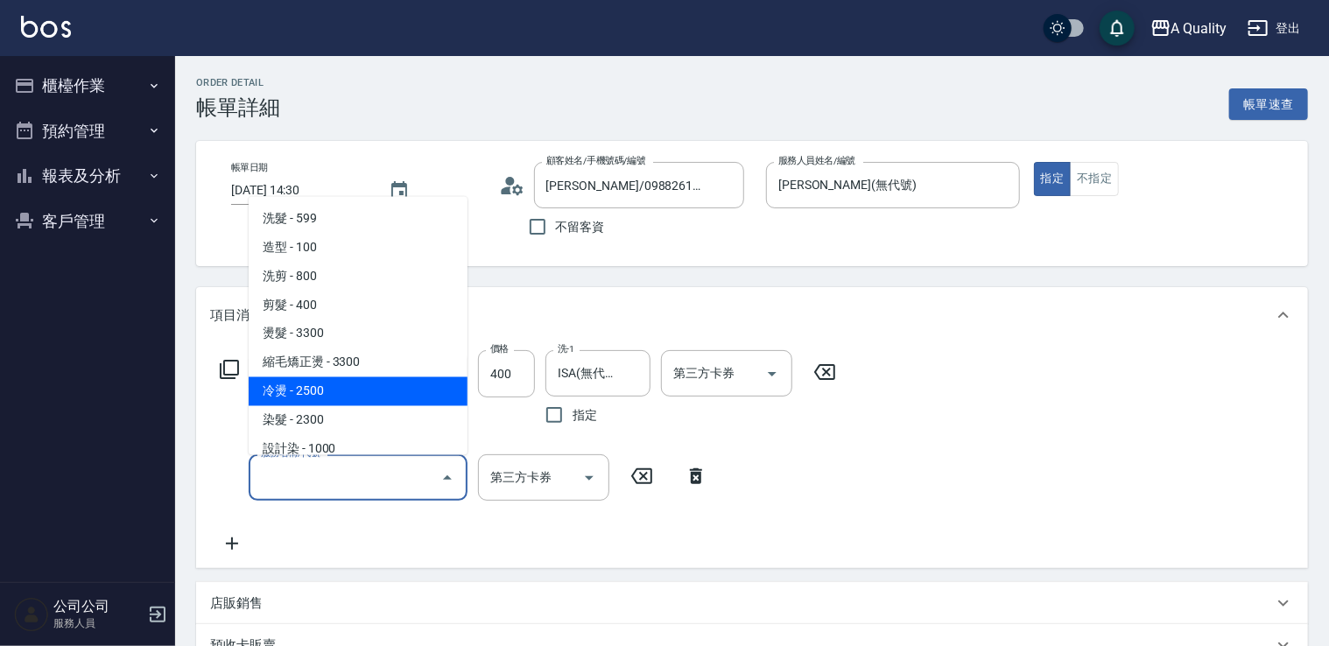
scroll to position [246, 0]
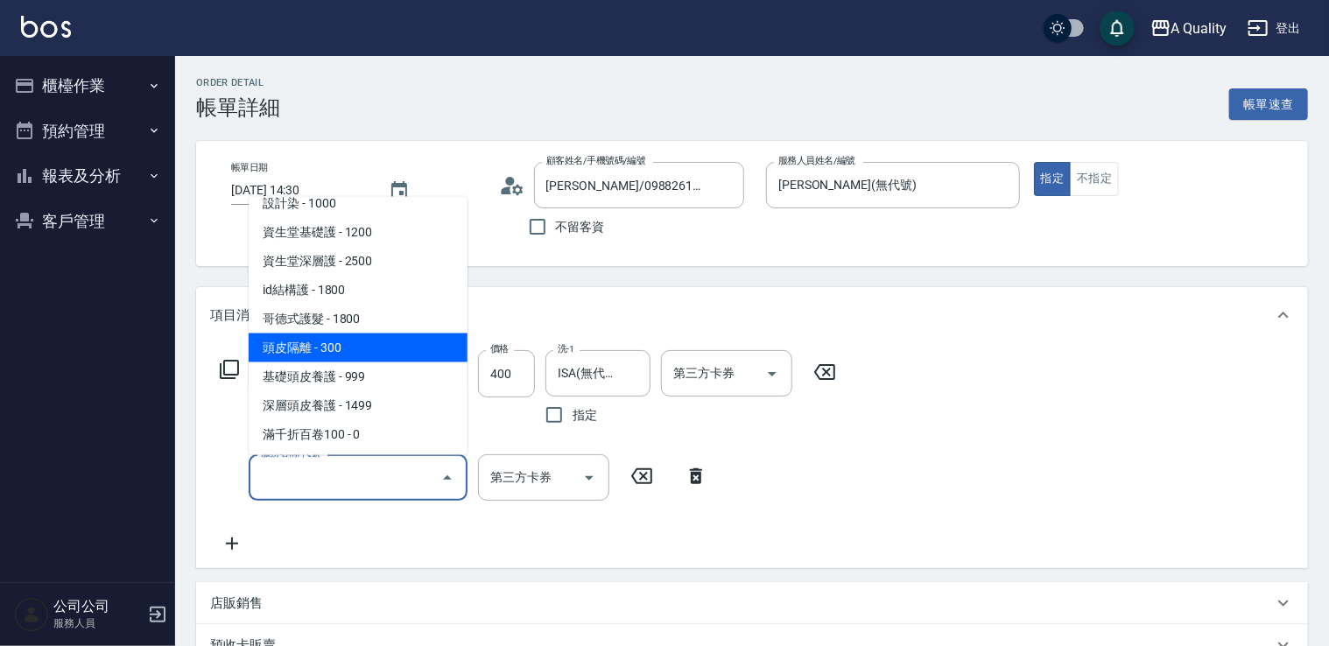
click at [334, 359] on span "頭皮隔離 - 300" at bounding box center [358, 347] width 219 height 29
type input "頭皮隔離(600)"
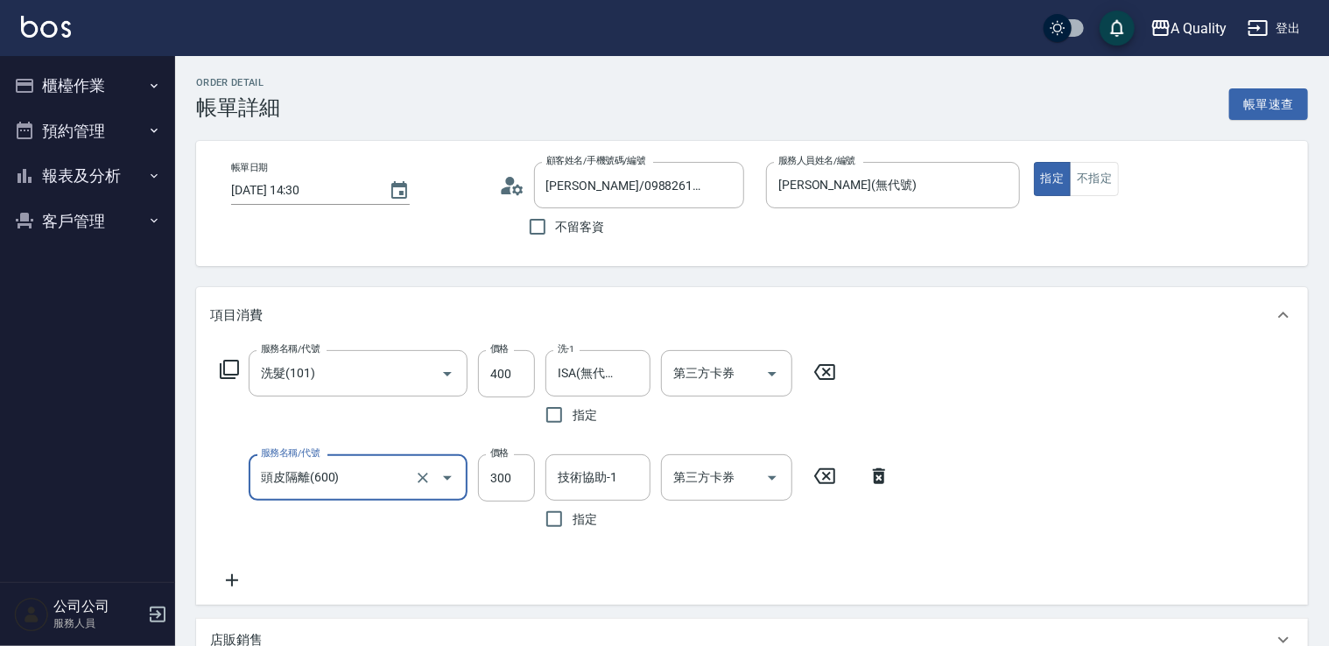
click at [235, 576] on icon at bounding box center [232, 580] width 44 height 21
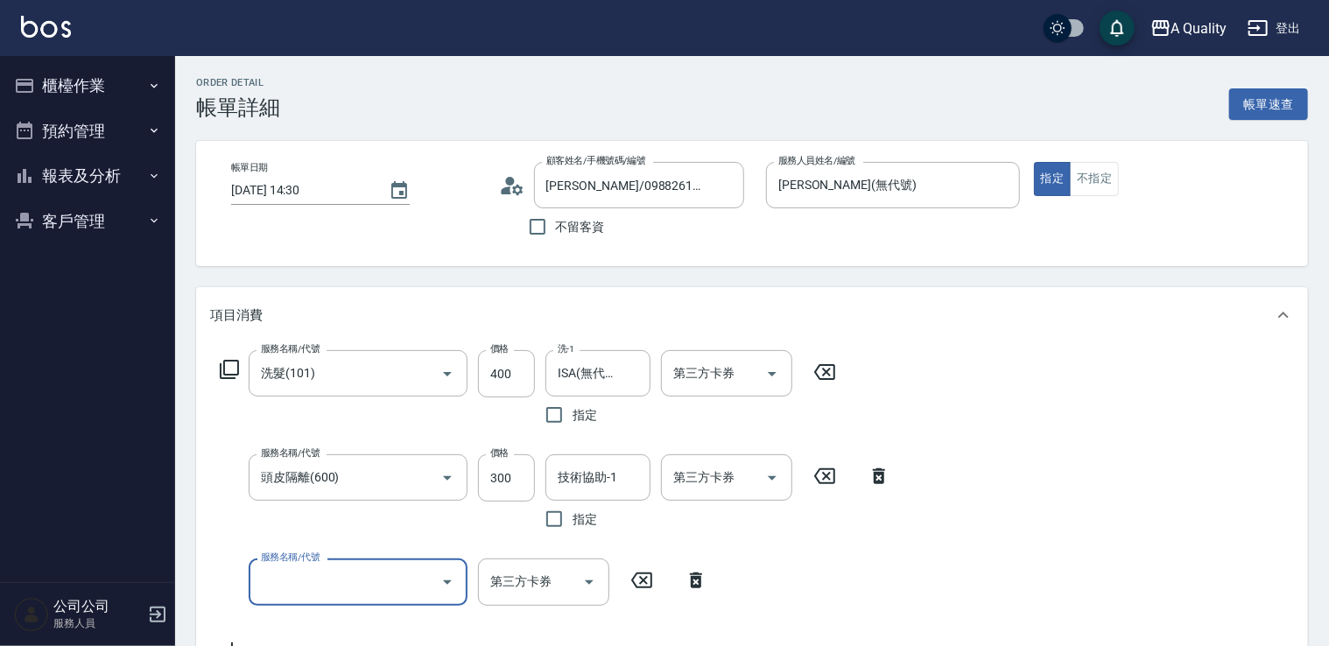
click at [455, 583] on icon "Open" at bounding box center [447, 582] width 21 height 21
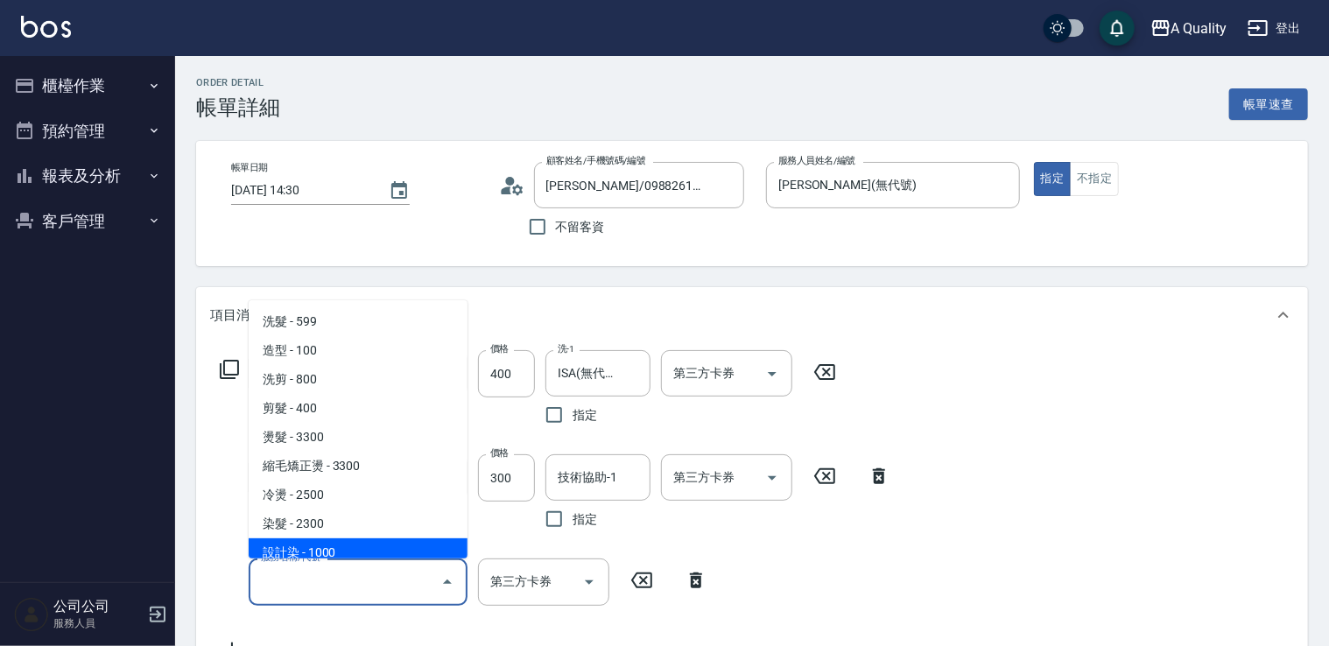
click at [287, 538] on ul "洗髮 - 599 造型 - 100 洗剪 - 800 剪髮 - 400 燙髮 - 3300 縮毛矯正燙 - 3300 冷燙 - 2500 染髮 - 2300 …" at bounding box center [358, 429] width 219 height 258
click at [334, 546] on span "設計染 - 1000" at bounding box center [358, 553] width 219 height 29
type input "設計染(402)"
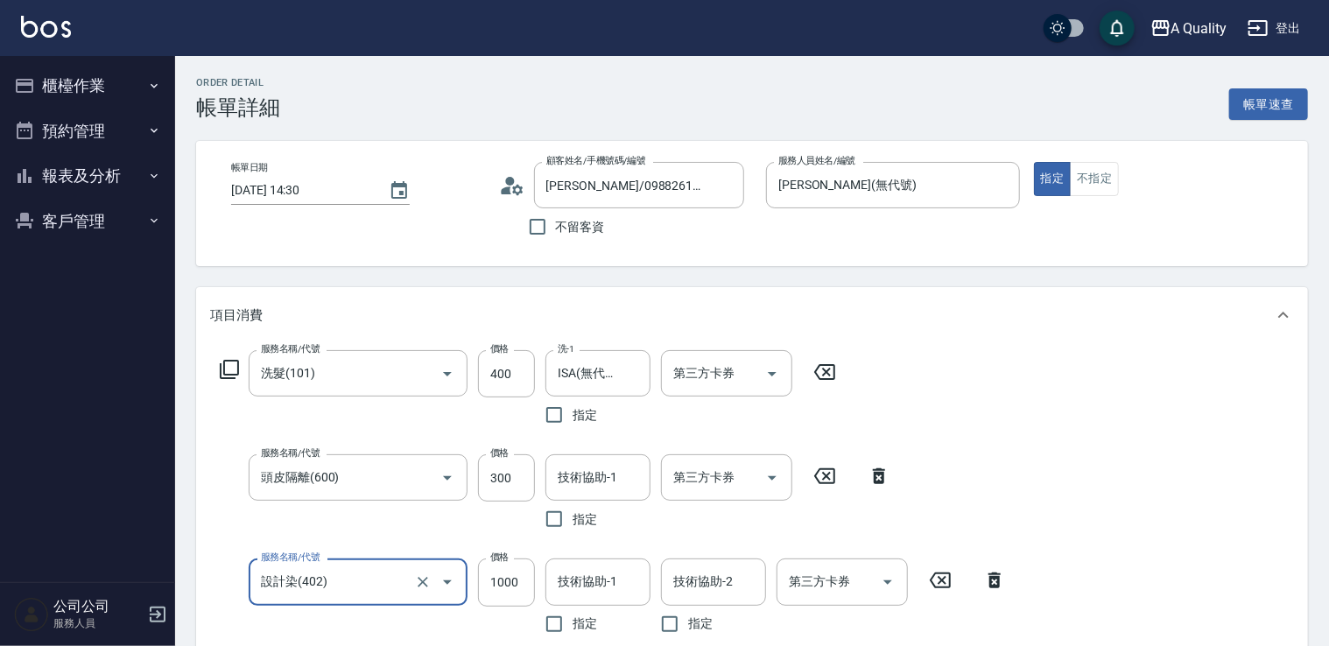
scroll to position [88, 0]
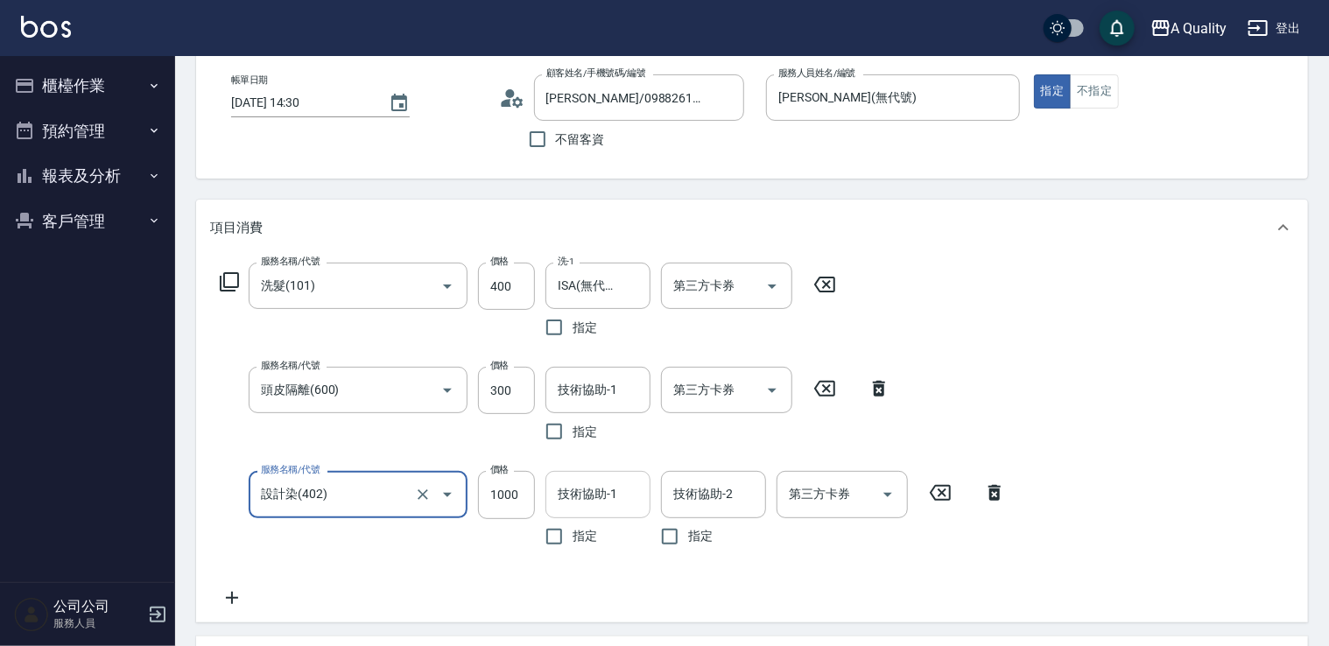
click at [616, 496] on input "技術協助-1" at bounding box center [597, 494] width 89 height 31
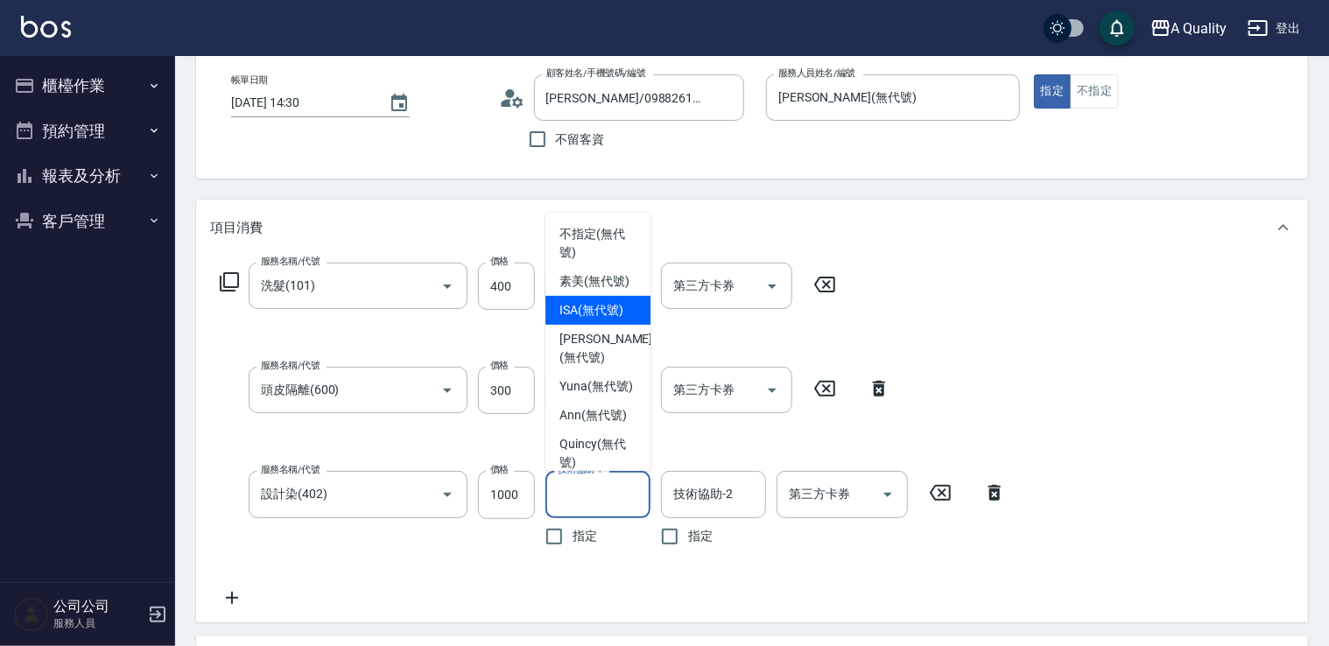
click at [605, 320] on span "ISA (無代號)" at bounding box center [592, 310] width 64 height 18
type input "ISA(無代號)"
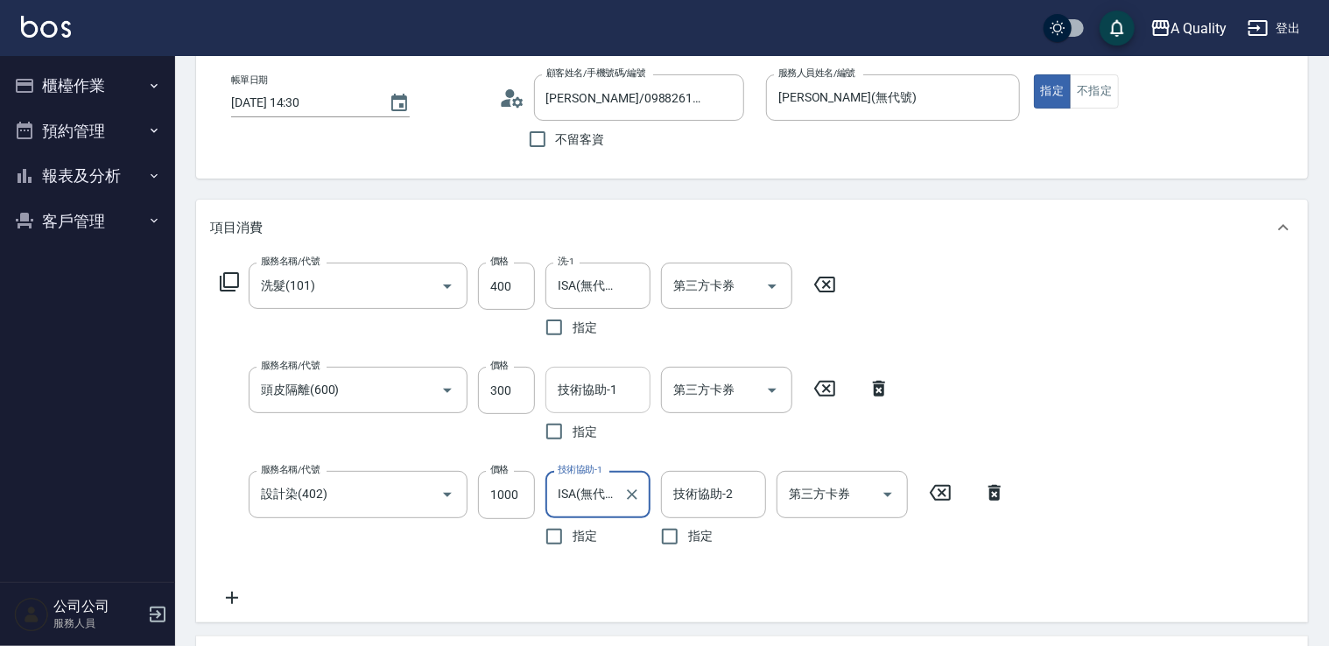
click at [610, 393] on input "技術協助-1" at bounding box center [597, 390] width 89 height 31
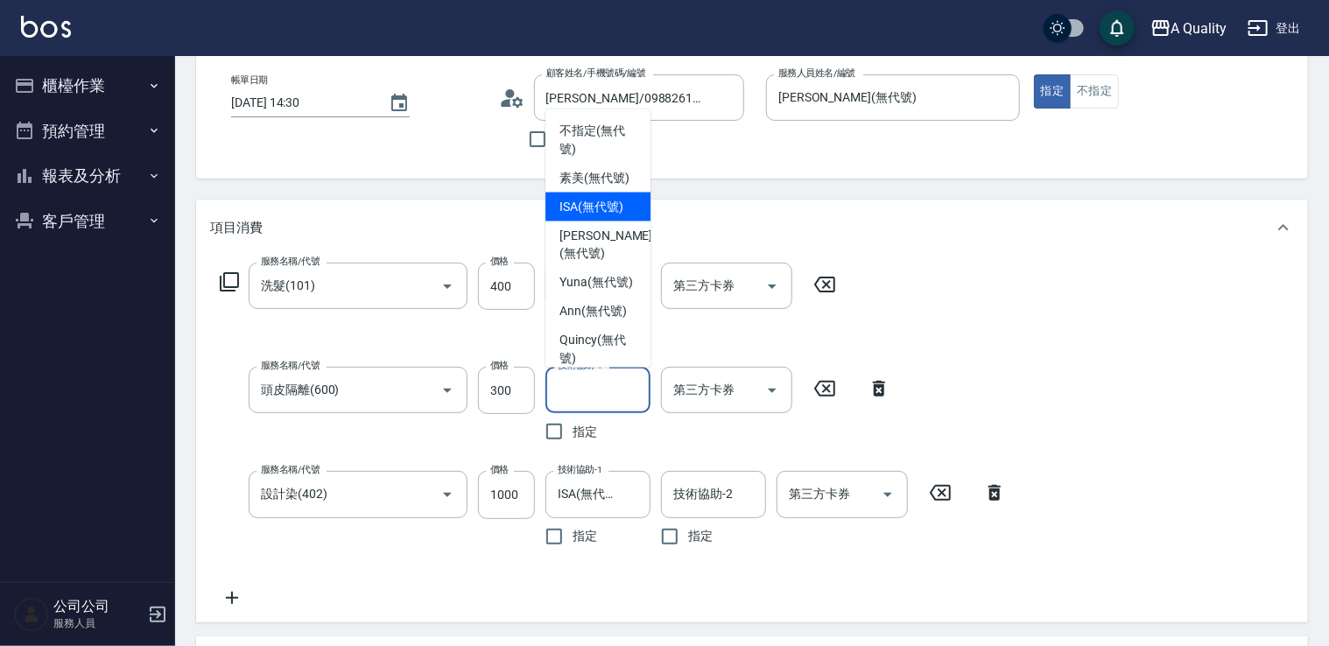
click at [611, 215] on span "ISA (無代號)" at bounding box center [592, 206] width 64 height 18
type input "ISA(無代號)"
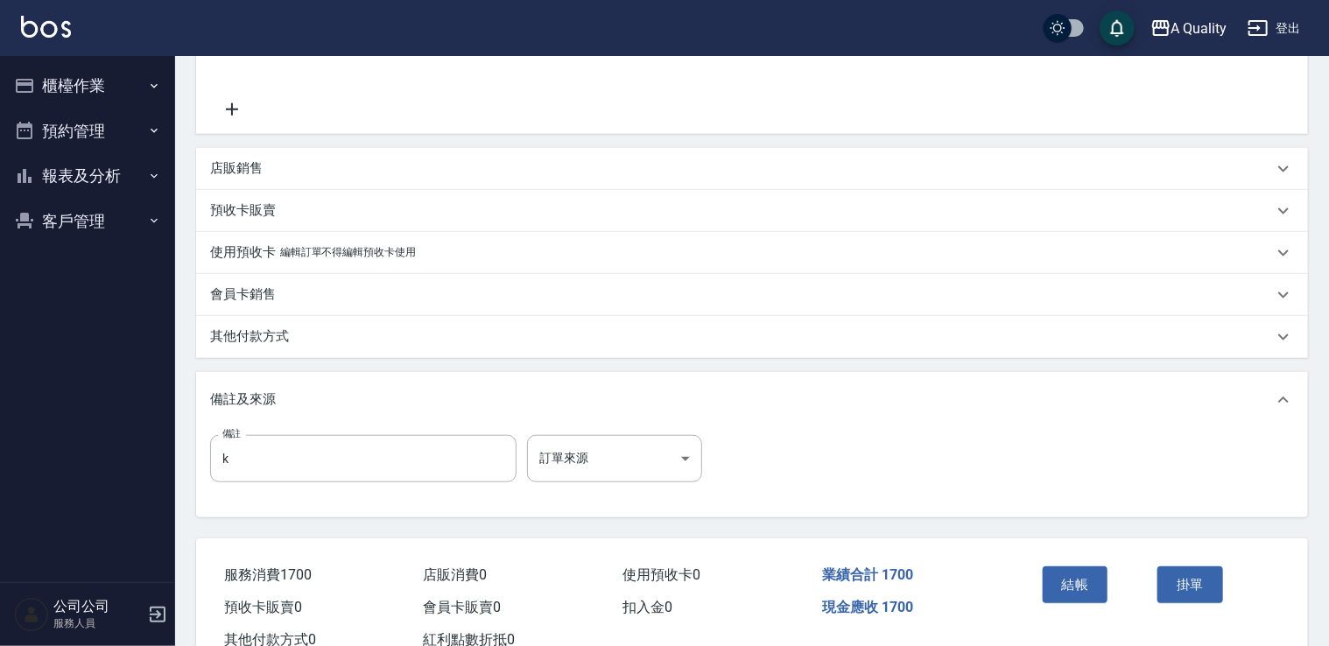
scroll to position [546, 0]
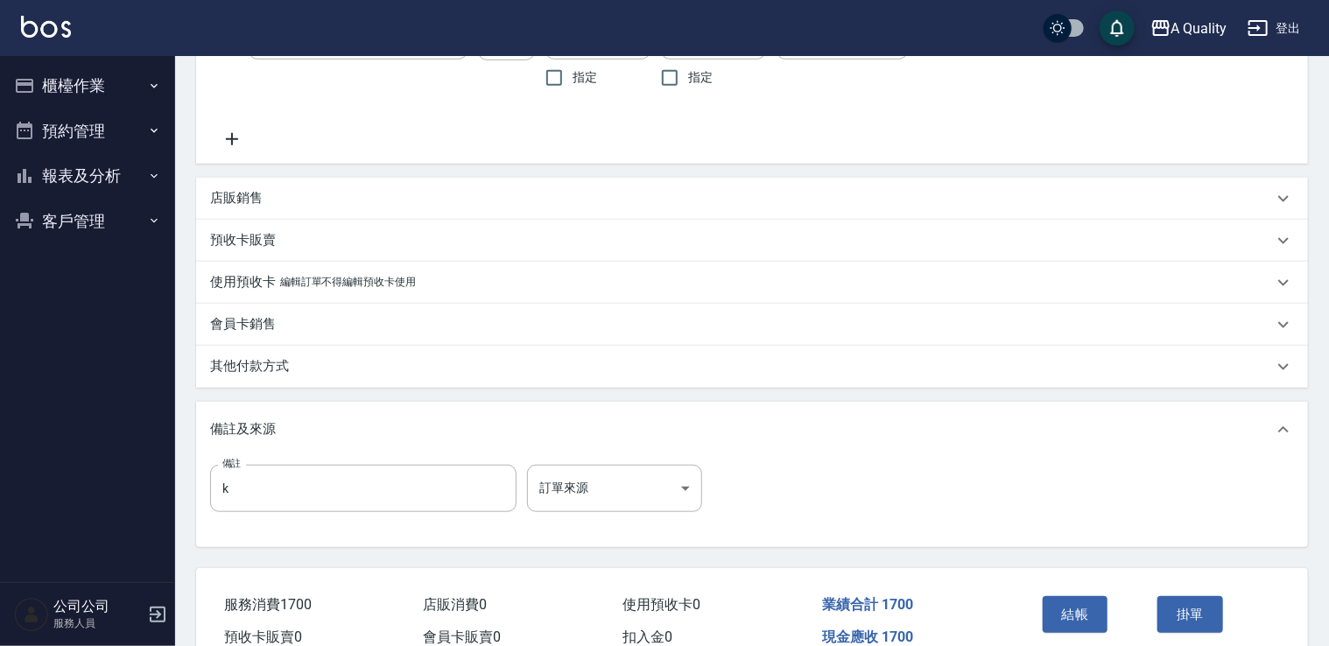
drag, startPoint x: 262, startPoint y: 370, endPoint x: 280, endPoint y: 384, distance: 23.1
click at [263, 369] on p "其他付款方式" at bounding box center [249, 366] width 79 height 18
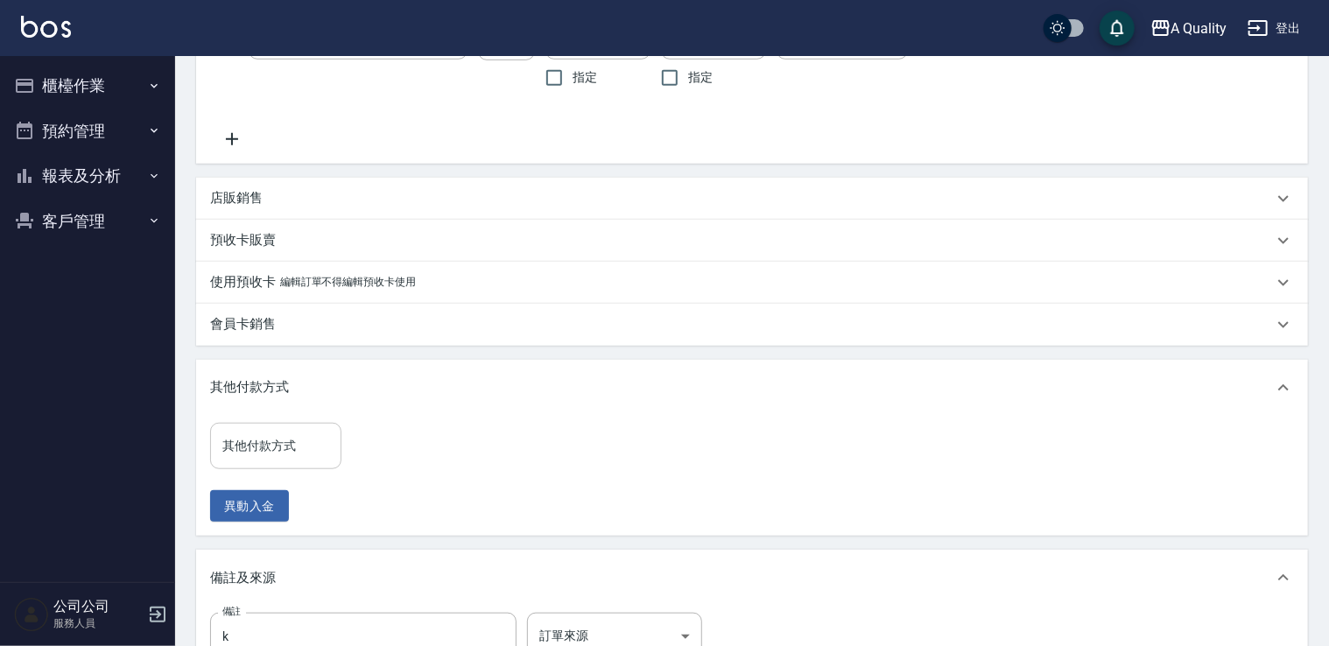
click at [267, 446] on input "其他付款方式" at bounding box center [276, 446] width 116 height 31
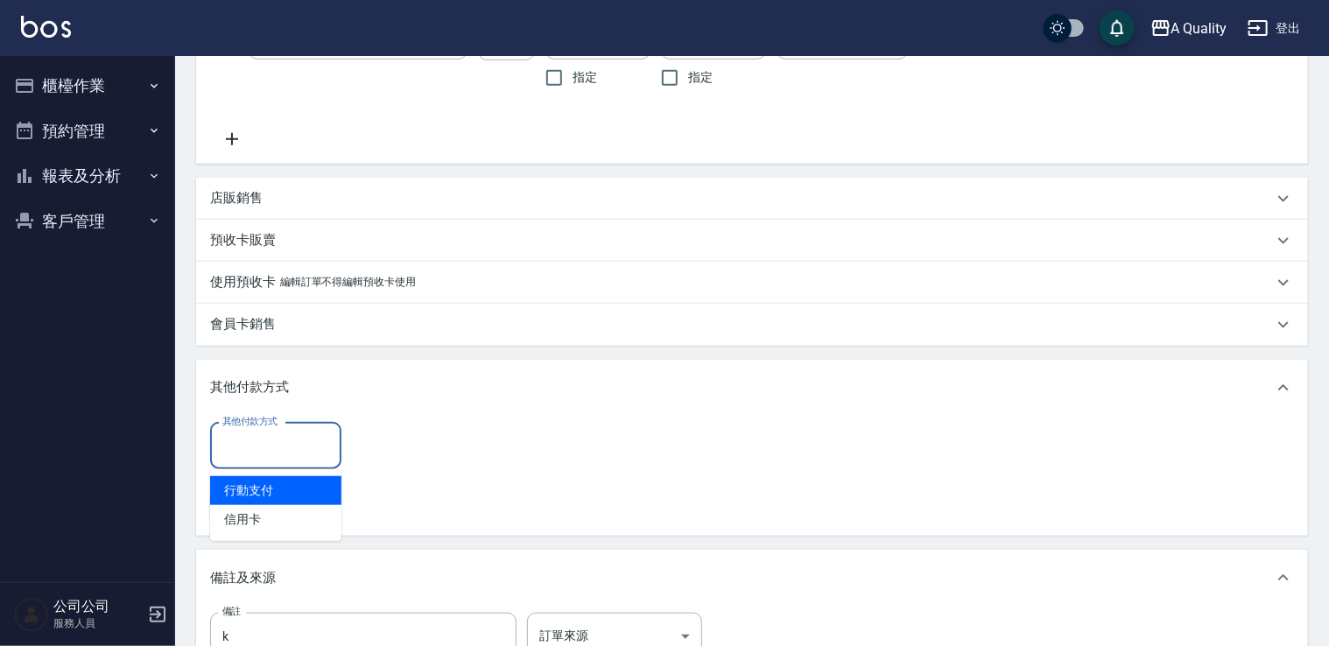
click at [259, 494] on span "行動支付" at bounding box center [275, 490] width 131 height 29
type input "行動支付"
click at [394, 443] on input "0" at bounding box center [417, 446] width 131 height 47
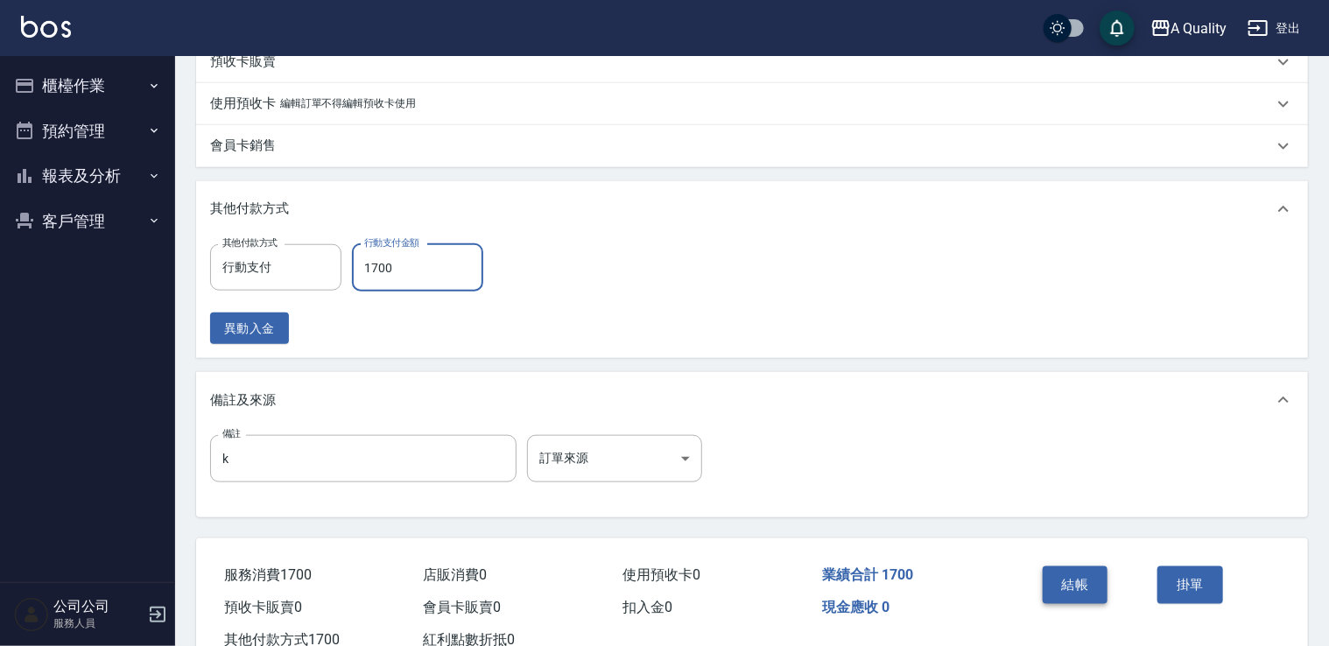
scroll to position [783, 0]
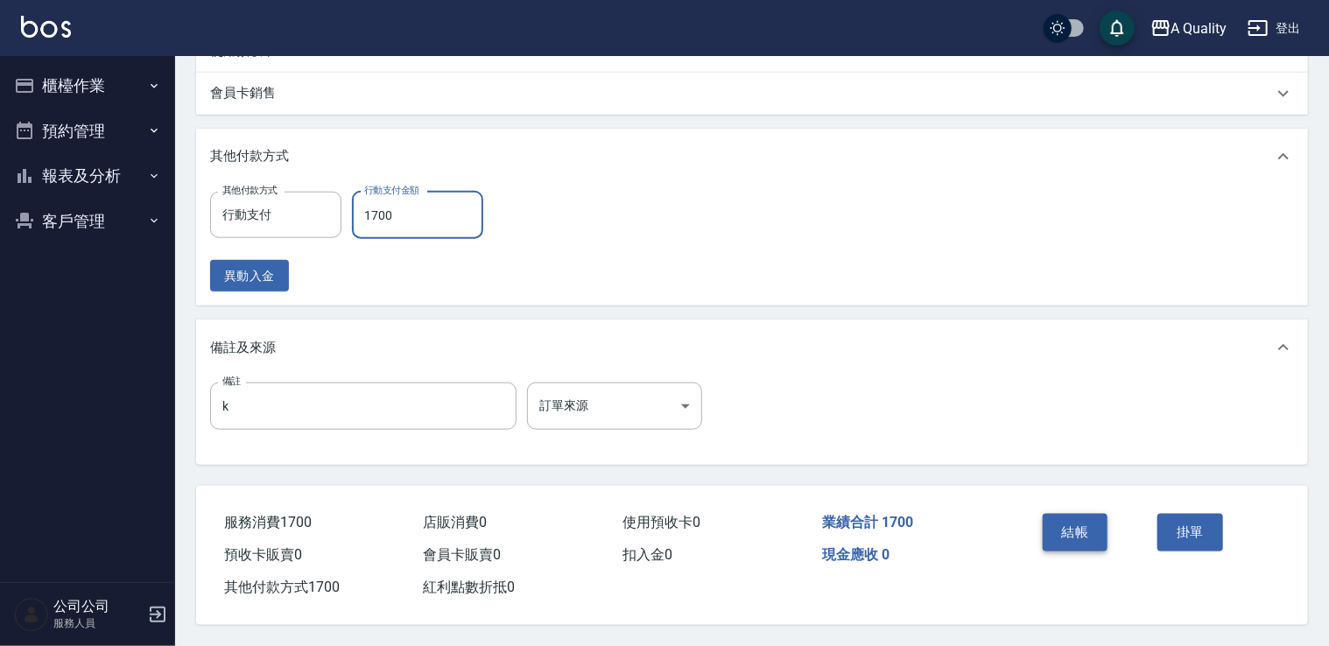
type input "1700"
click at [1072, 522] on button "結帳" at bounding box center [1076, 532] width 66 height 37
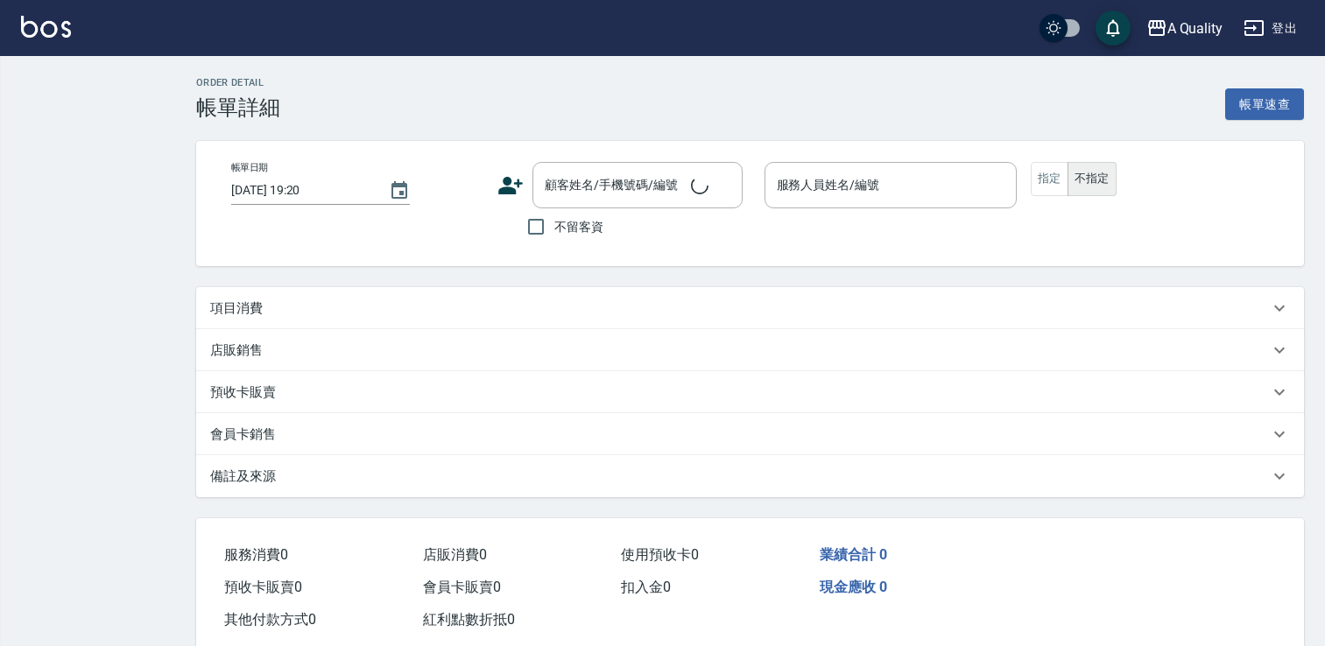
type input "[DATE] 14:30"
type input "k"
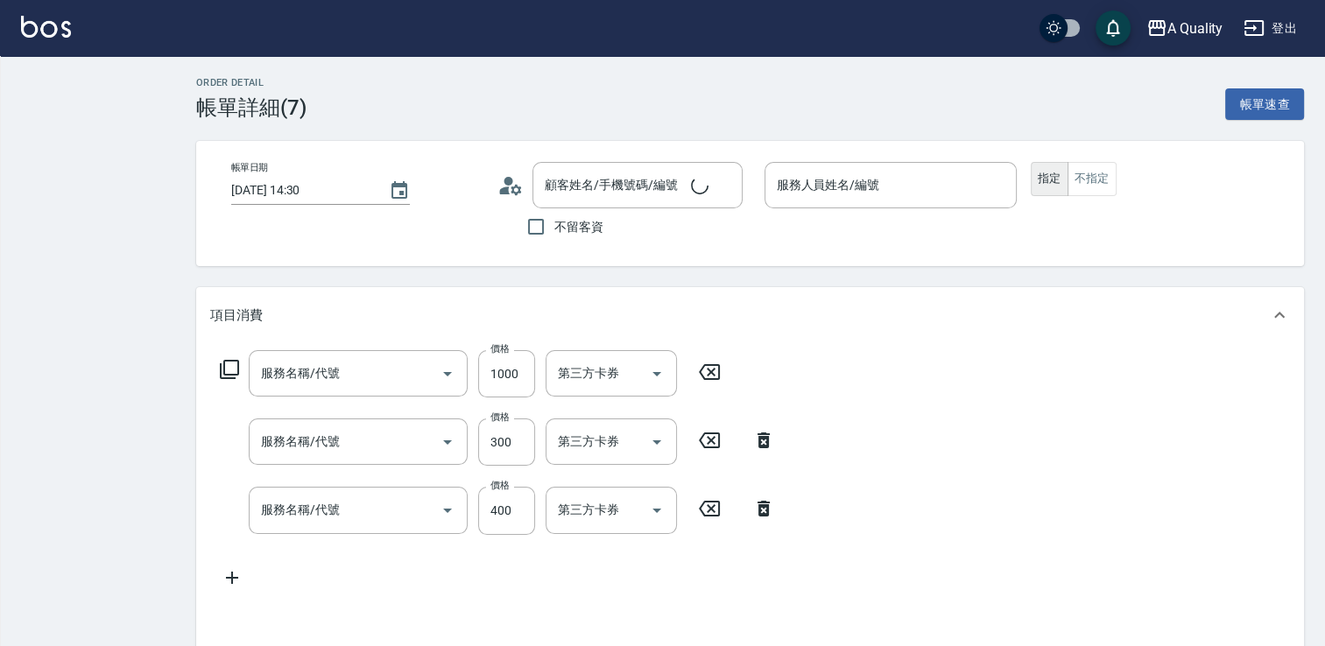
type input "[PERSON_NAME](無代號)"
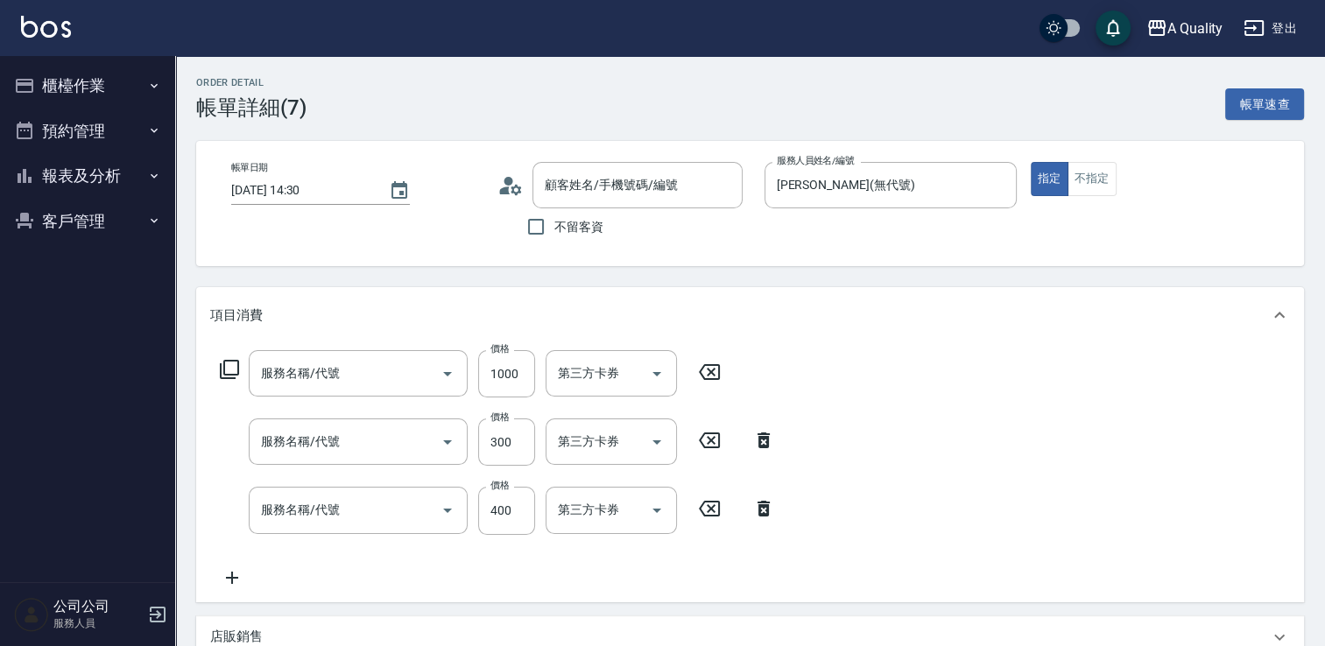
type input "[PERSON_NAME]/0988261987/"
type input "行動支付"
type input "設計染(402)"
type input "頭皮隔離(600)"
type input "洗髮(101)"
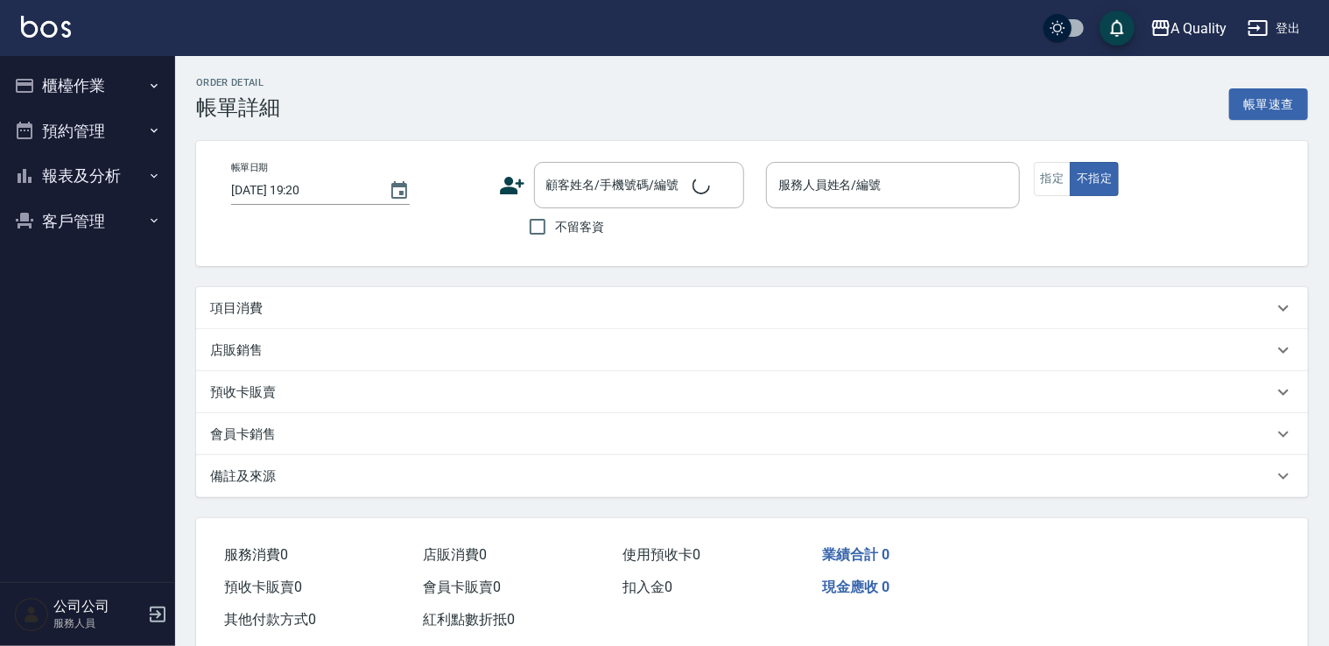
type input "[DATE] 16:00"
type input "[PERSON_NAME](無代號)"
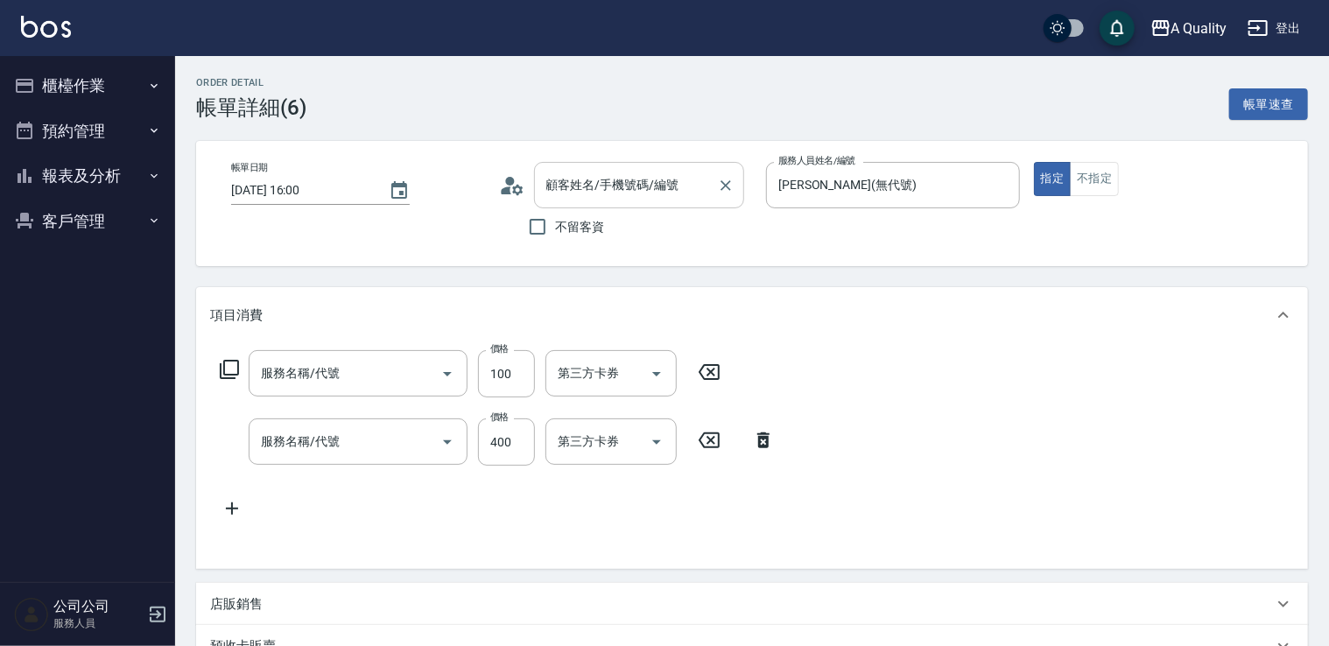
type input "造型(102)"
type input "洗髮(101)"
type input "[PERSON_NAME]/0911036365/null"
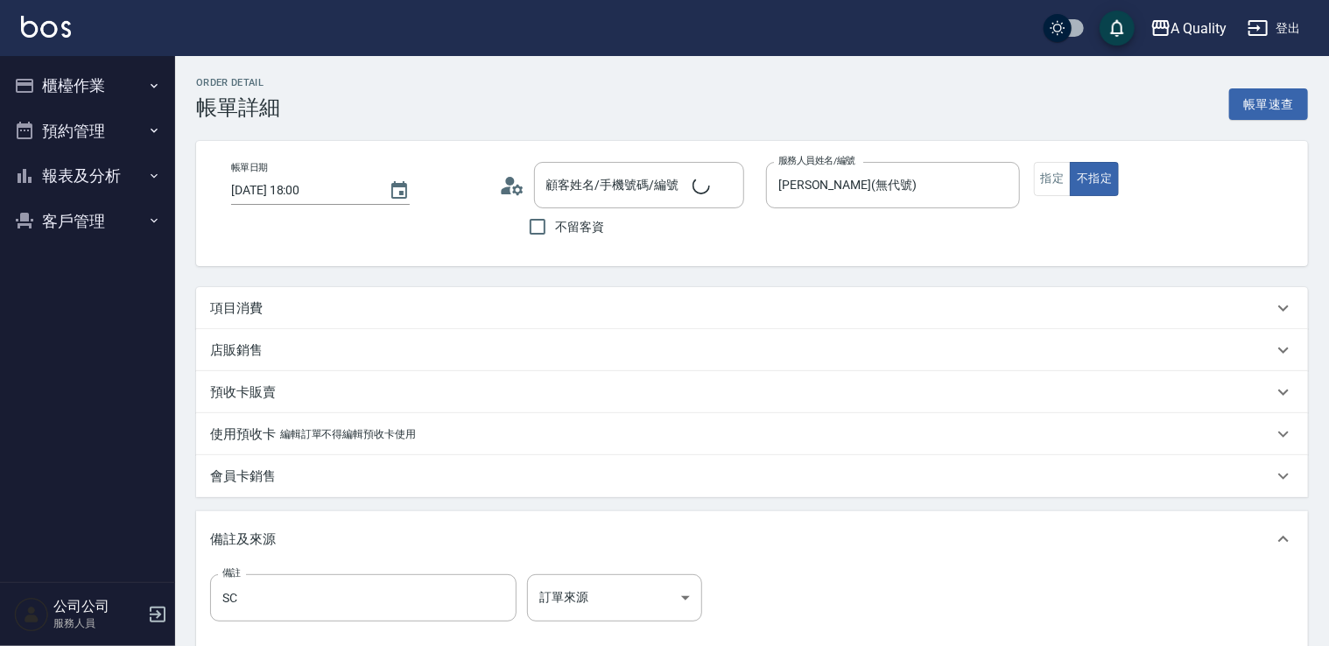
type input "[PERSON_NAME]/0922180980/"
click at [445, 309] on div "項目消費" at bounding box center [741, 309] width 1063 height 18
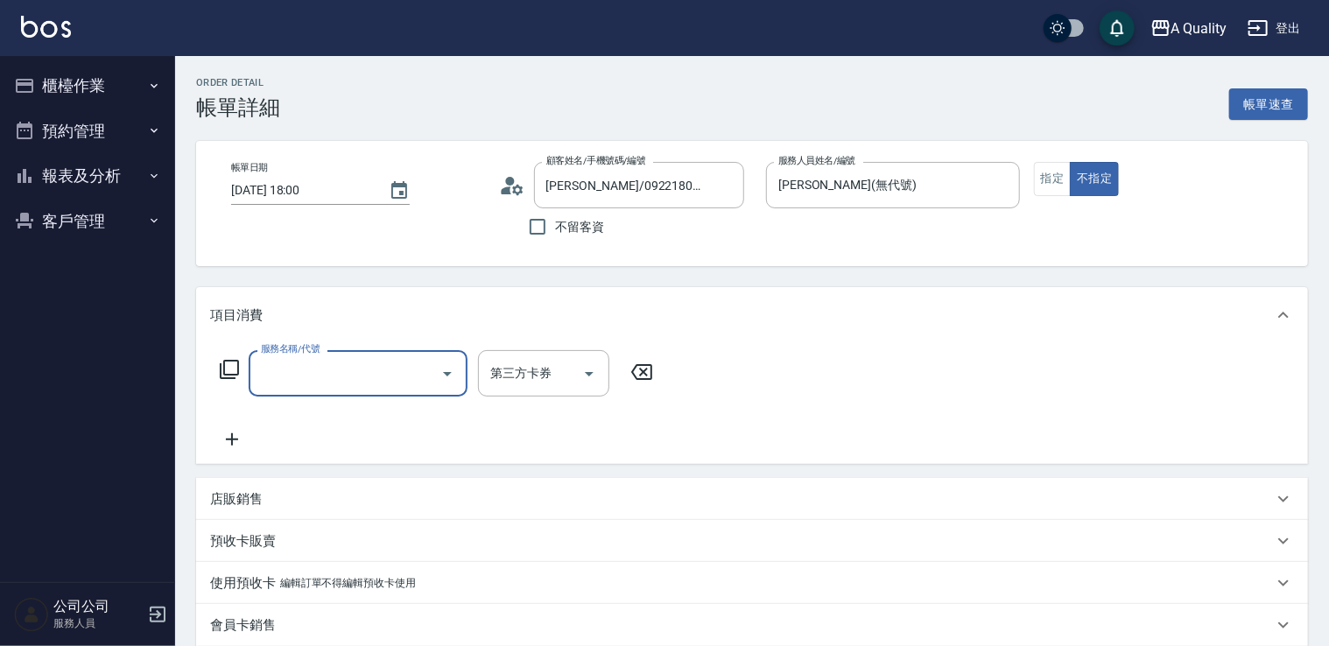
click at [448, 375] on icon "Open" at bounding box center [447, 374] width 9 height 4
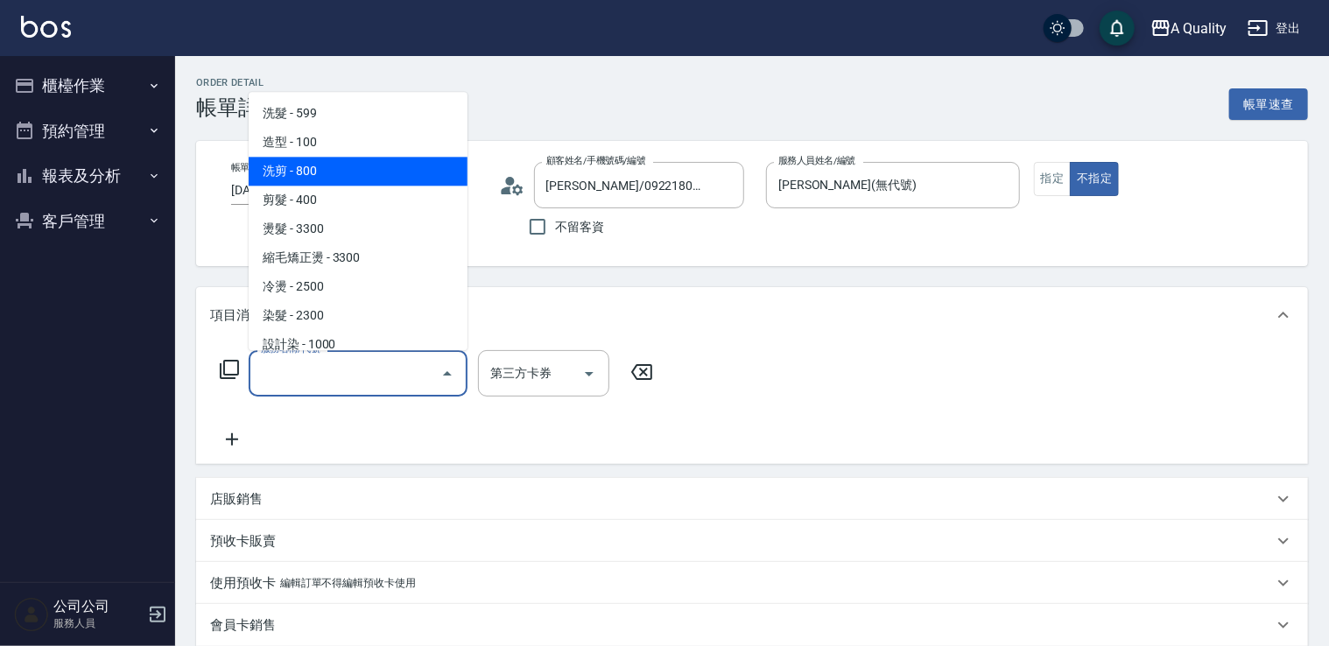
click at [378, 177] on span "洗剪 - 800" at bounding box center [358, 171] width 219 height 29
type input "洗剪(103)"
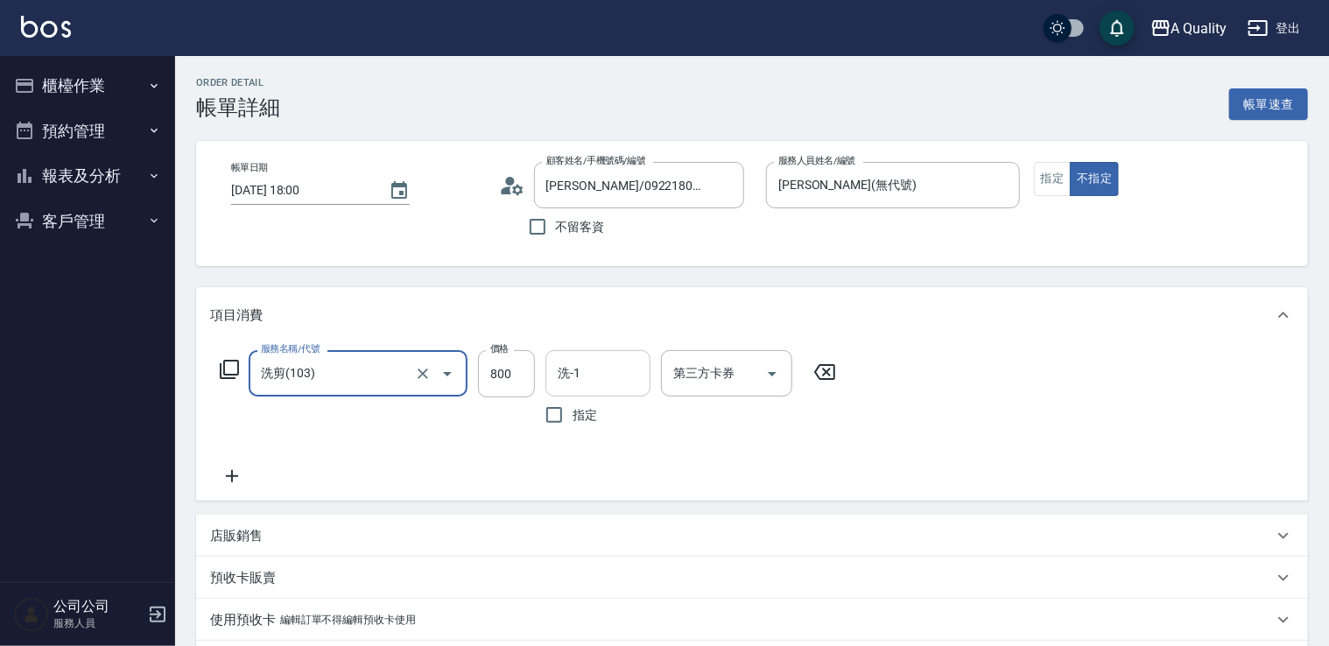
click at [592, 386] on input "洗-1" at bounding box center [597, 373] width 89 height 31
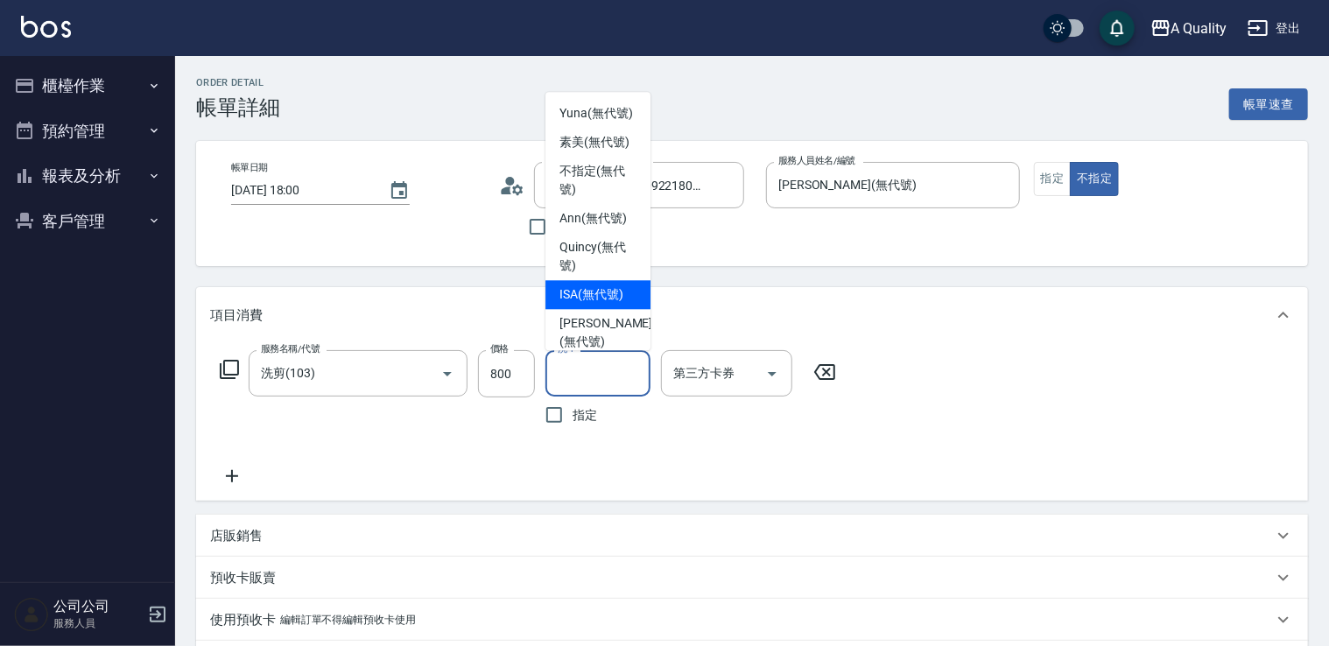
click at [584, 304] on span "ISA (無代號)" at bounding box center [592, 294] width 64 height 18
type input "ISA(無代號)"
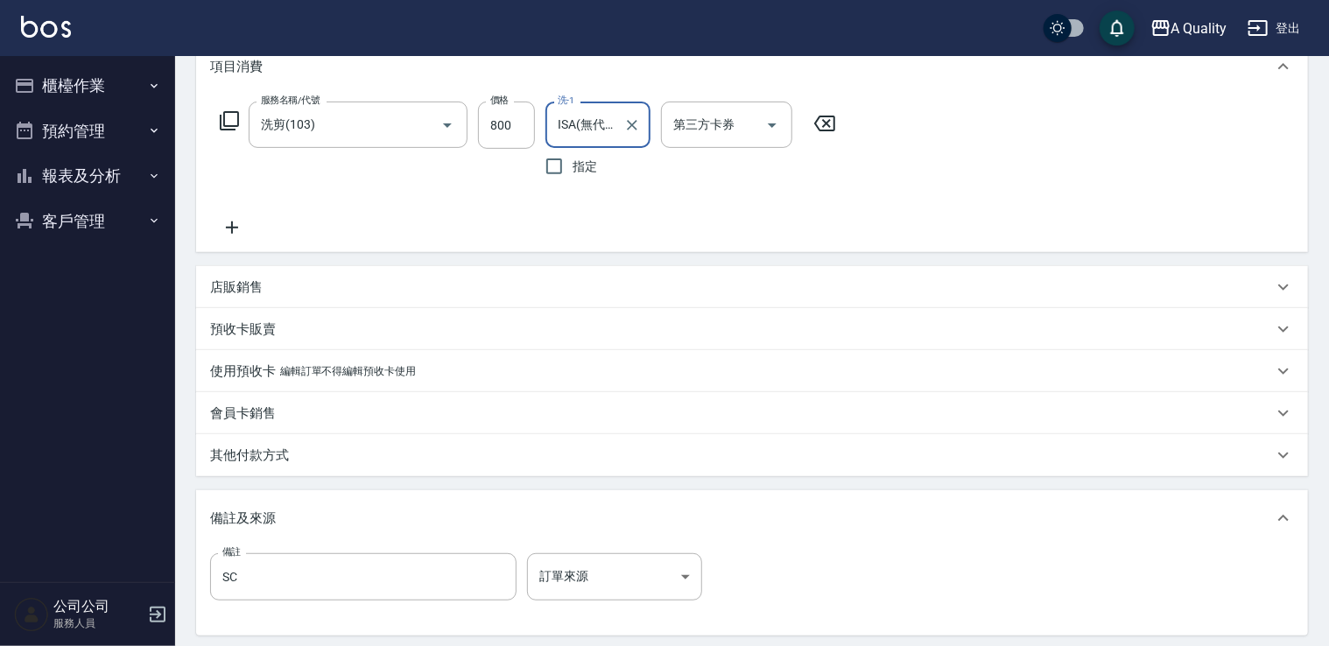
scroll to position [337, 0]
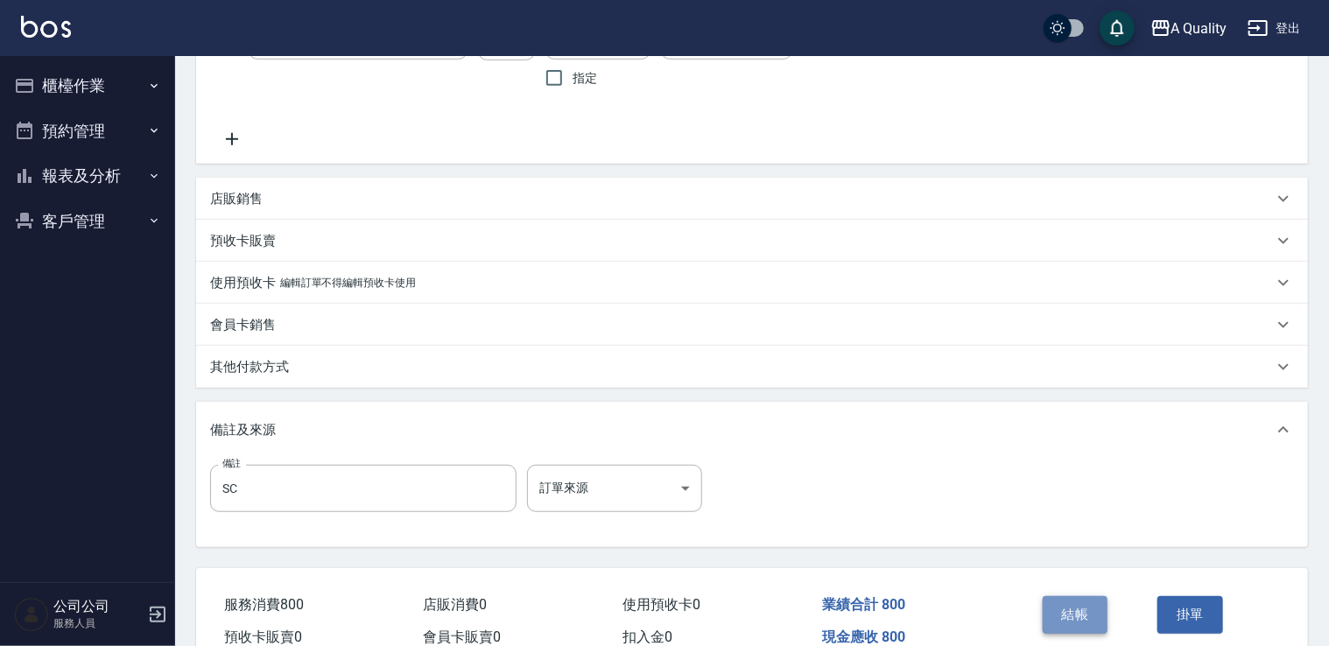
click at [1086, 606] on button "結帳" at bounding box center [1076, 614] width 66 height 37
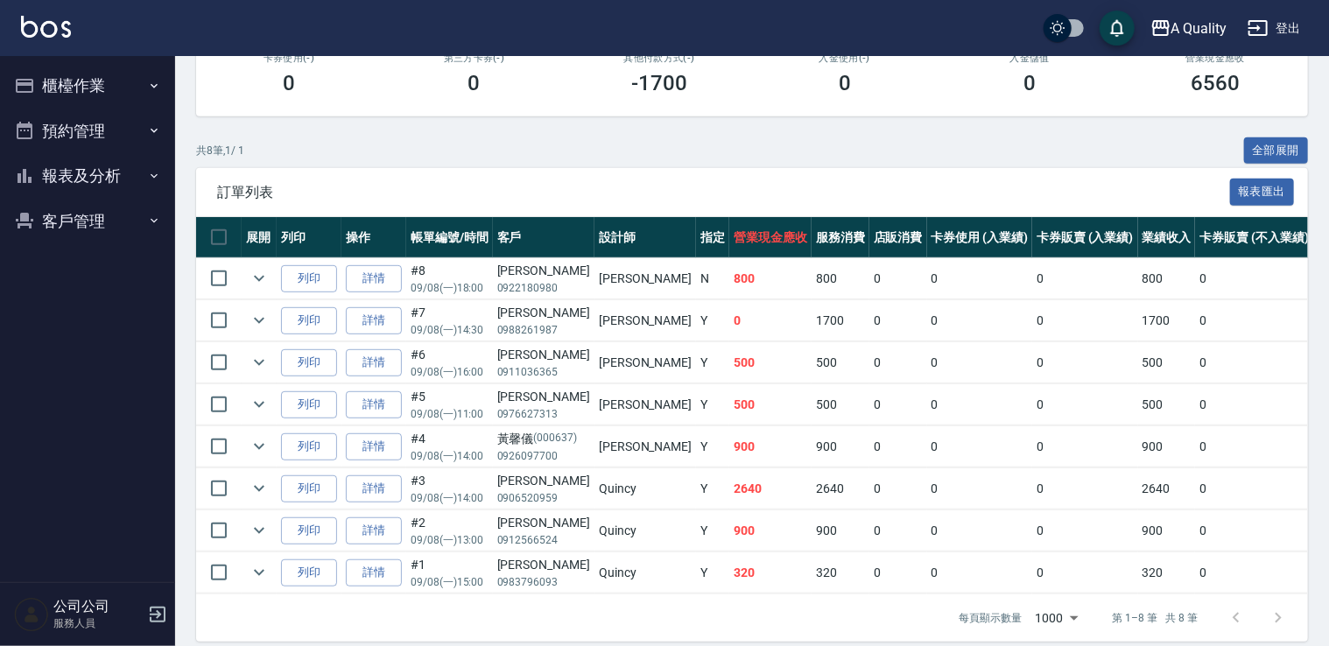
scroll to position [350, 0]
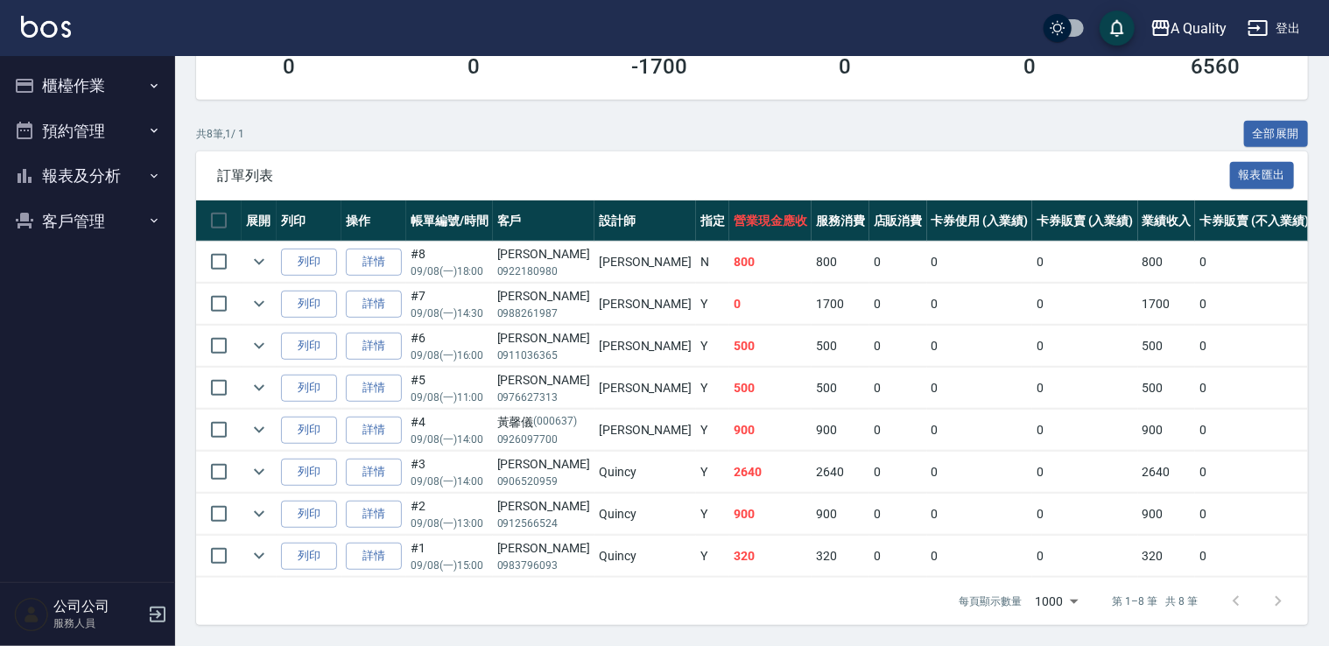
click at [84, 123] on button "預約管理" at bounding box center [87, 132] width 161 height 46
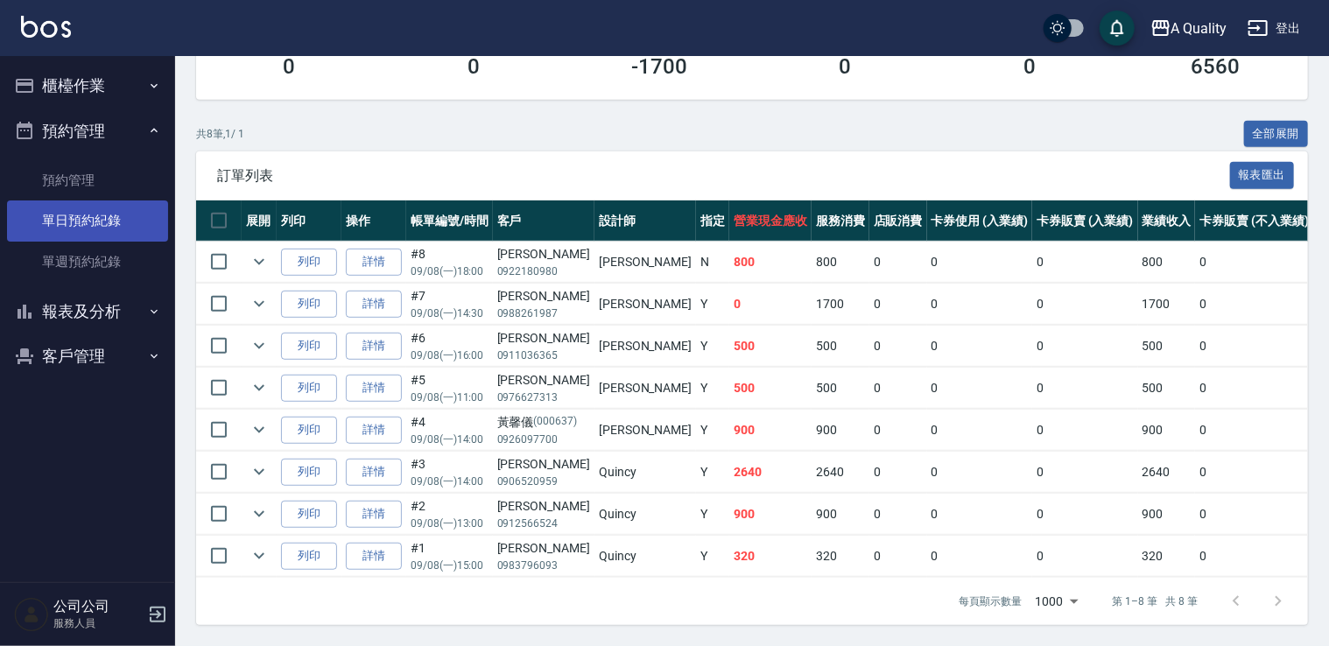
click at [107, 215] on link "單日預約紀錄" at bounding box center [87, 221] width 161 height 40
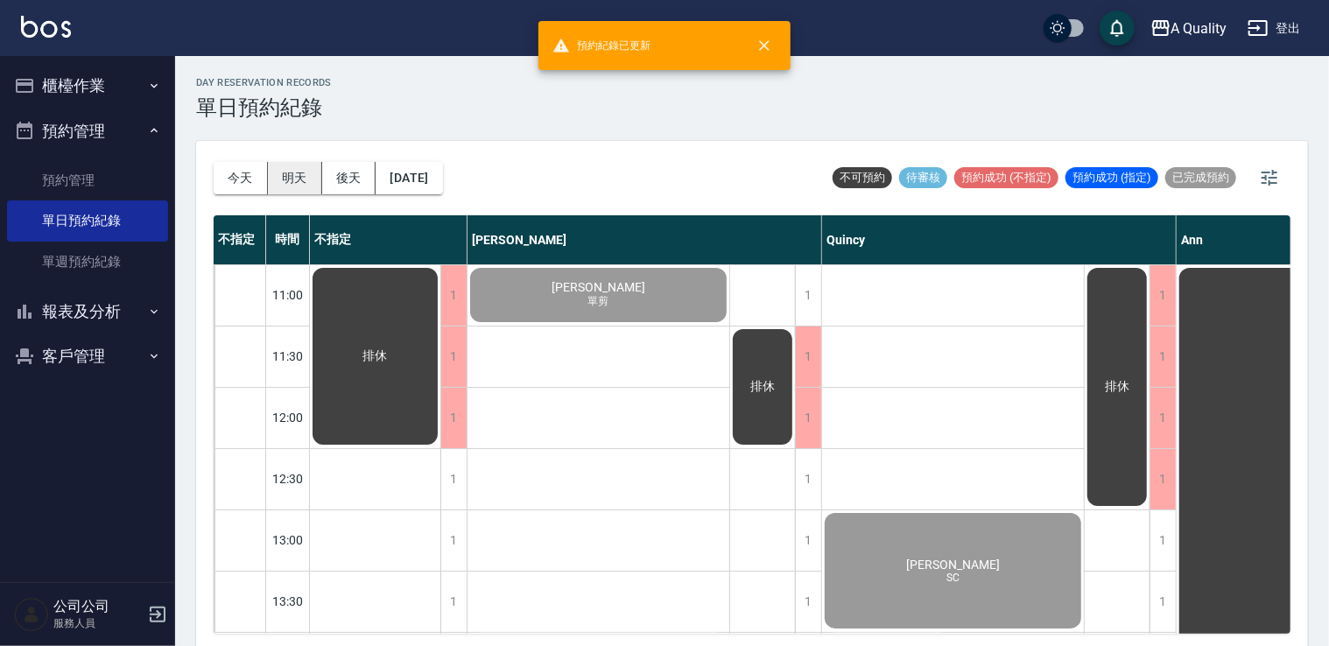
click at [293, 180] on button "明天" at bounding box center [295, 178] width 54 height 32
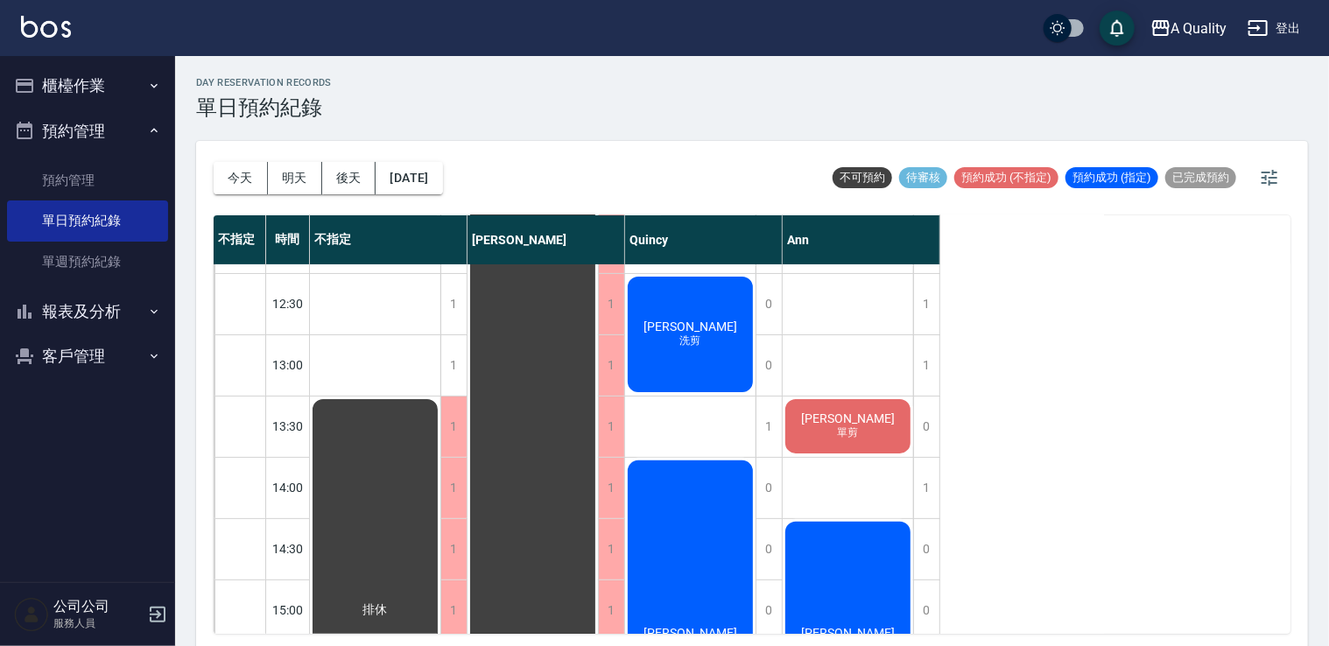
scroll to position [263, 0]
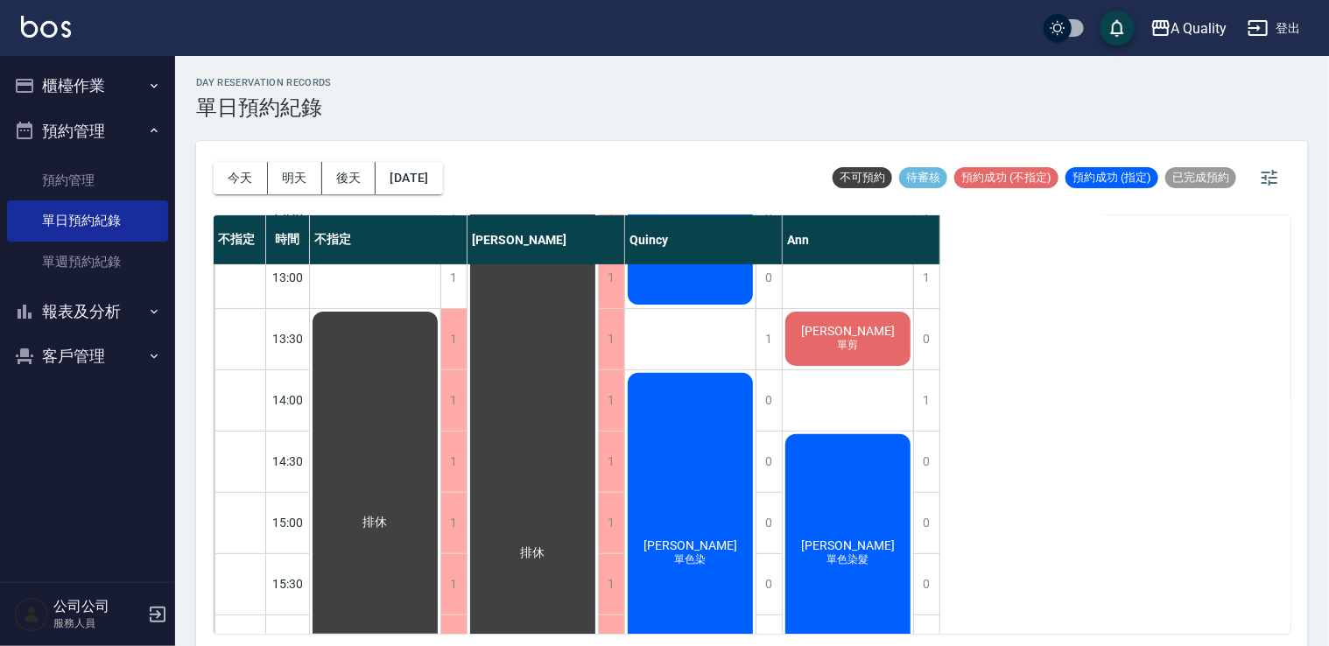
click at [340, 198] on div "今天 明天 後天 2025/09/09" at bounding box center [328, 178] width 229 height 74
click at [341, 180] on button "後天" at bounding box center [349, 178] width 54 height 32
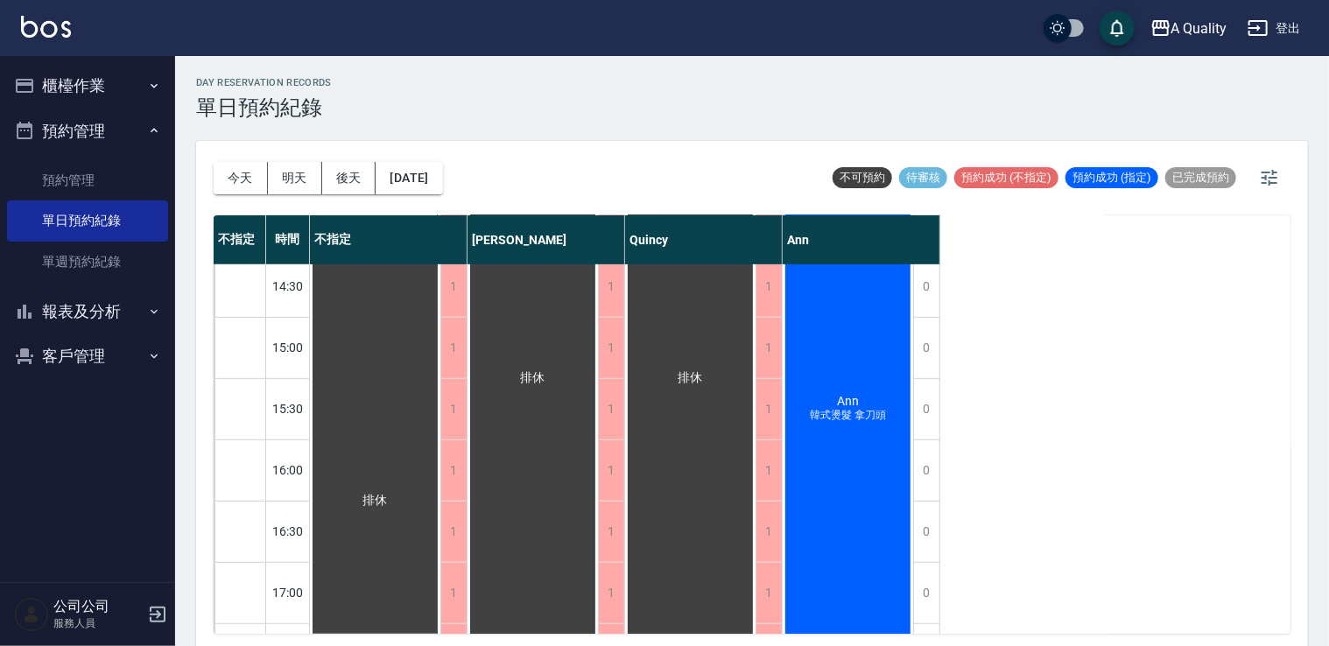
scroll to position [350, 0]
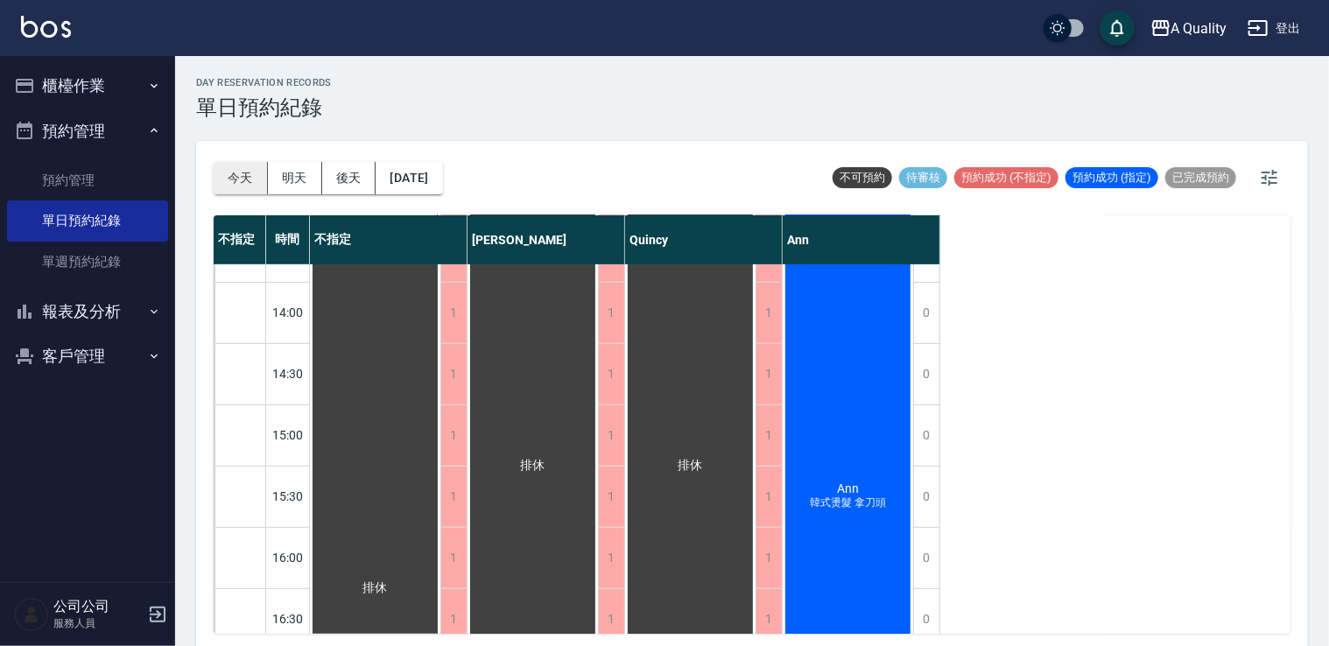
click at [243, 173] on button "今天" at bounding box center [241, 178] width 54 height 32
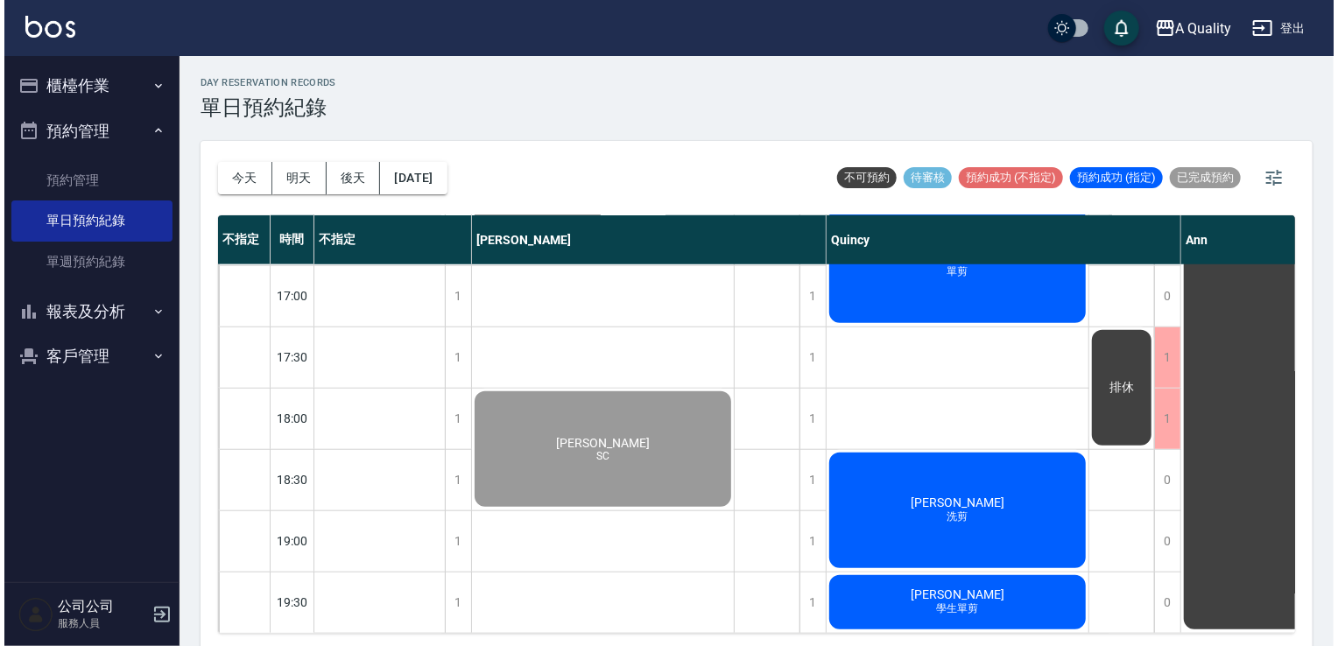
scroll to position [4, 0]
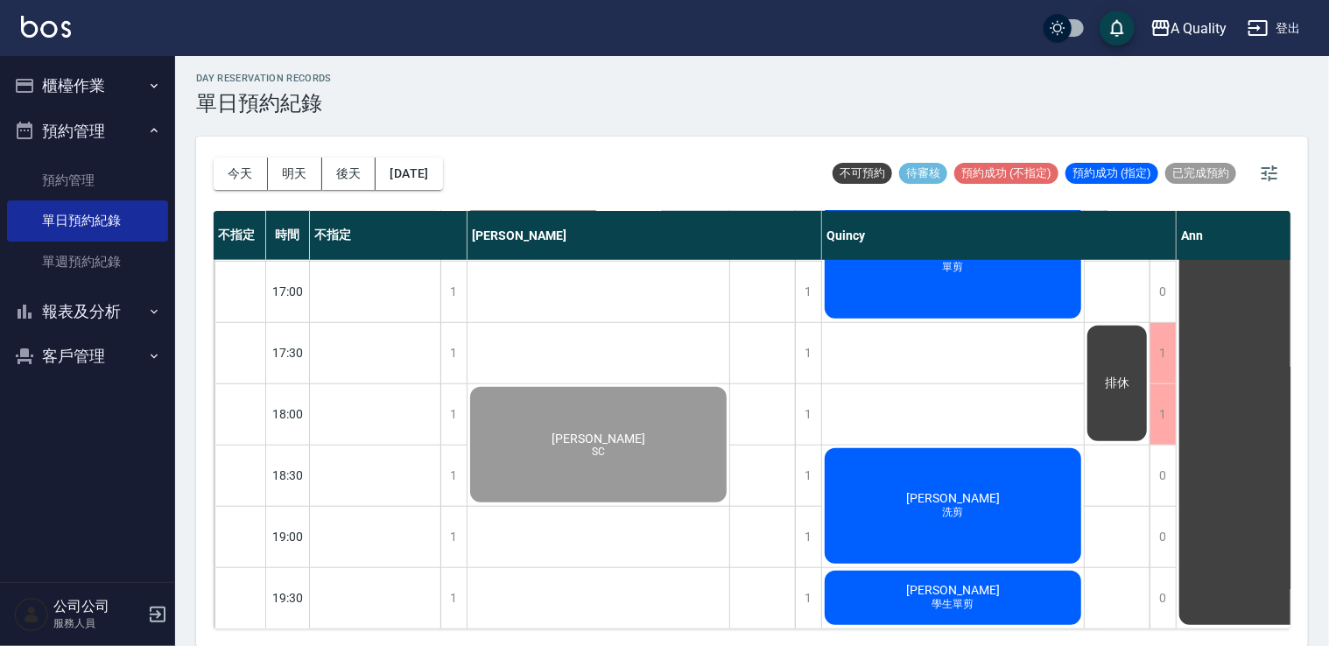
click at [958, 505] on span "洗剪" at bounding box center [954, 512] width 28 height 15
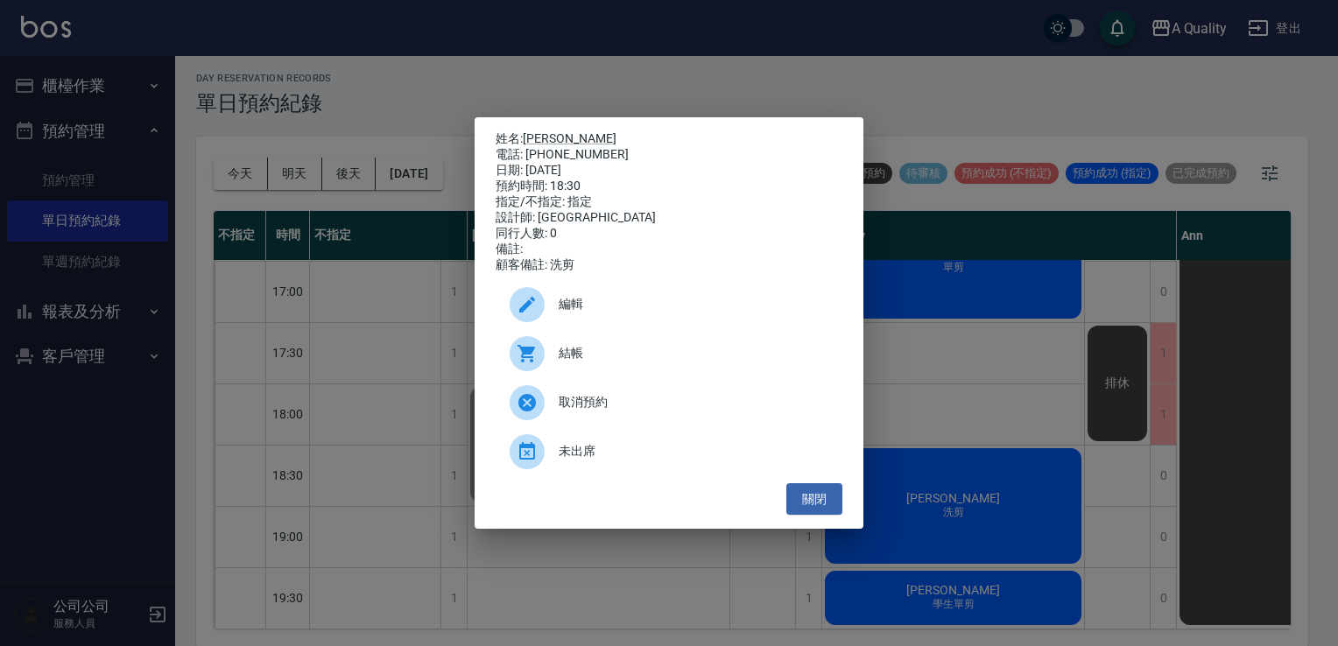
click at [575, 361] on span "結帳" at bounding box center [694, 353] width 270 height 18
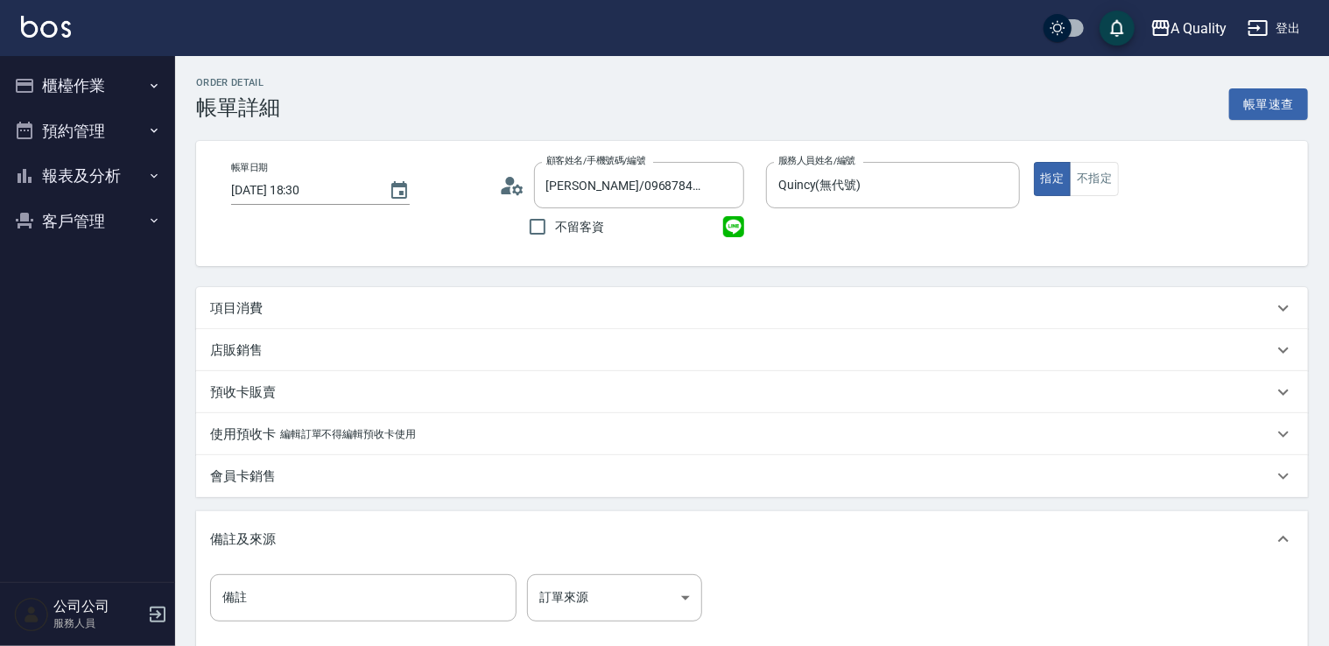
click at [487, 321] on div "項目消費" at bounding box center [752, 308] width 1112 height 42
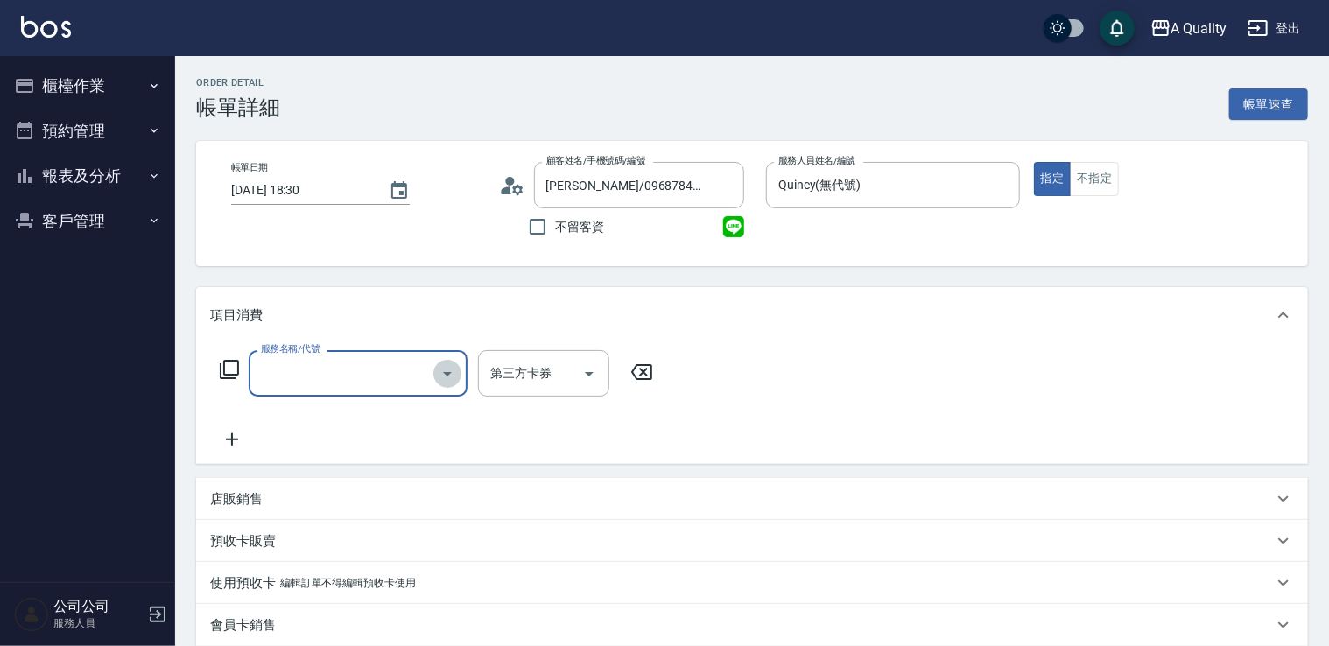
click at [452, 377] on icon "Open" at bounding box center [447, 373] width 21 height 21
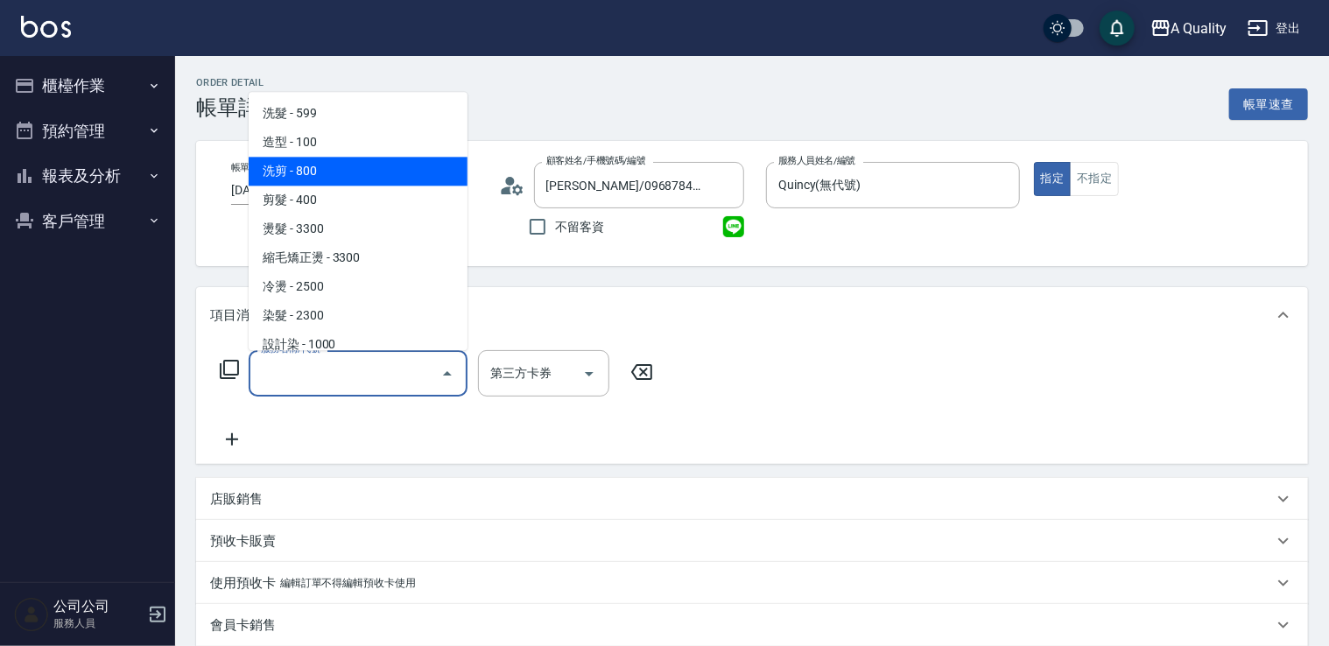
click at [354, 177] on span "洗剪 - 800" at bounding box center [358, 171] width 219 height 29
type input "洗剪(103)"
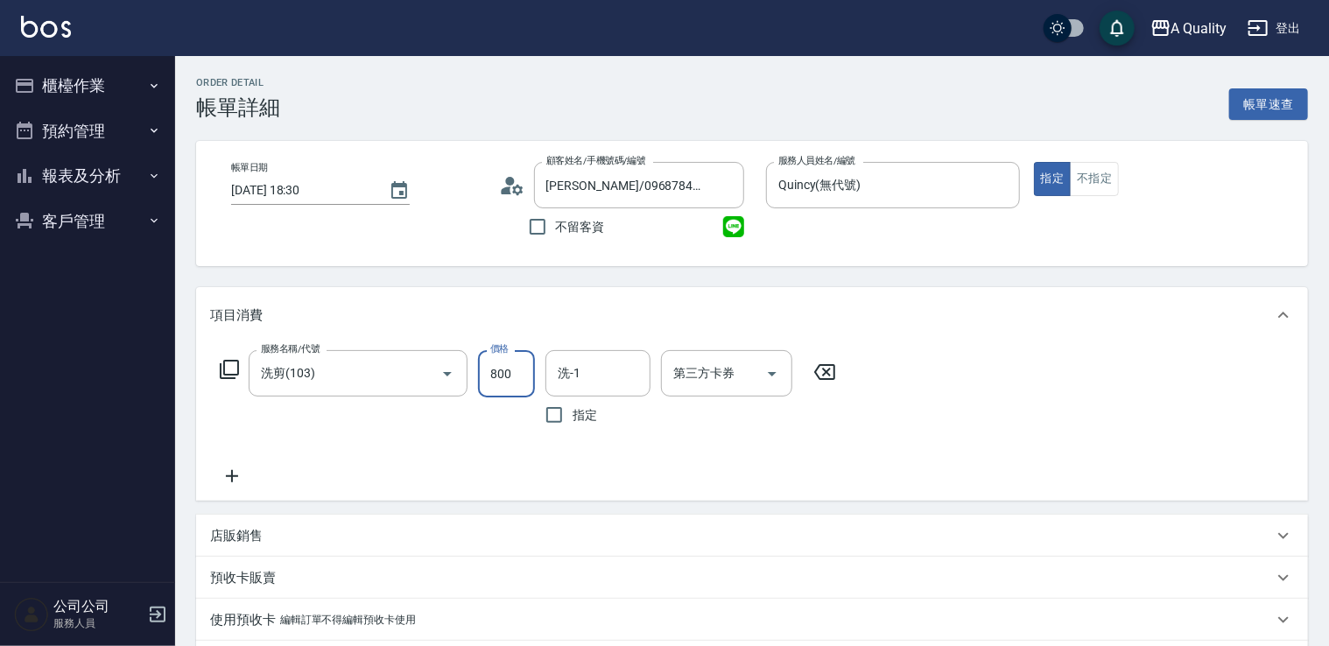
click at [504, 380] on input "800" at bounding box center [506, 373] width 57 height 47
type input "900"
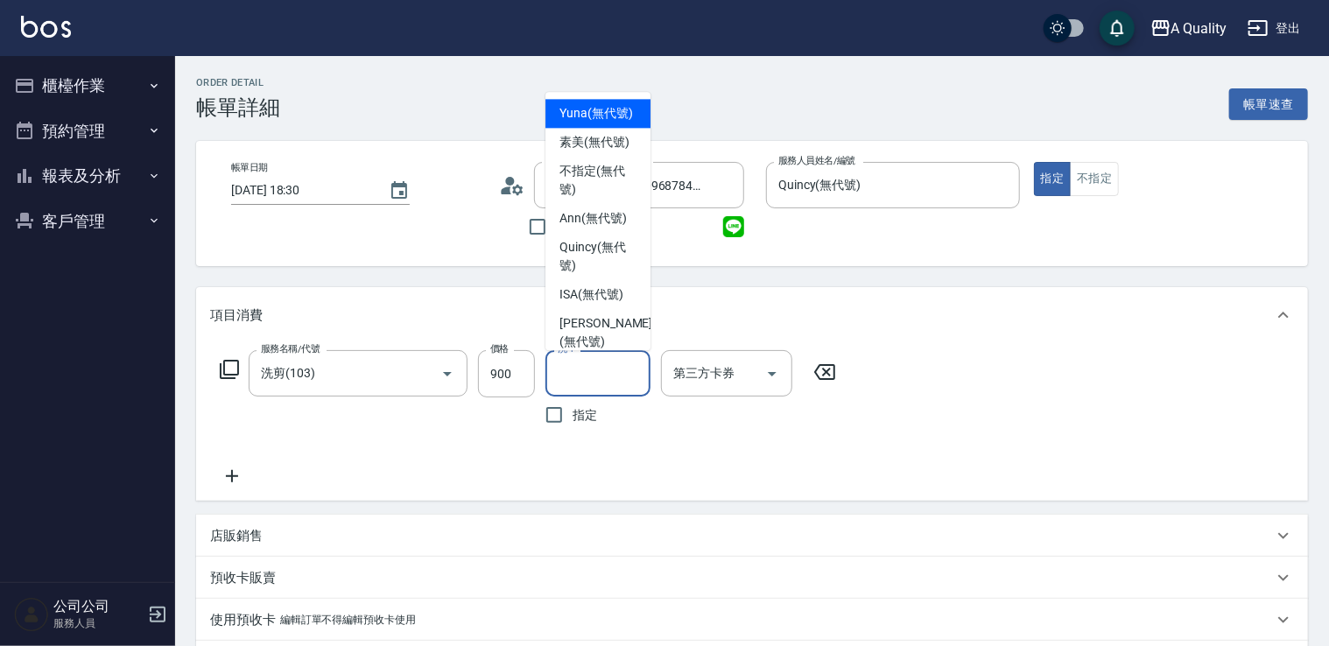
click at [571, 383] on input "洗-1" at bounding box center [597, 373] width 89 height 31
click at [611, 152] on span "素美 (無代號)" at bounding box center [595, 142] width 70 height 18
type input "素美(無代號)"
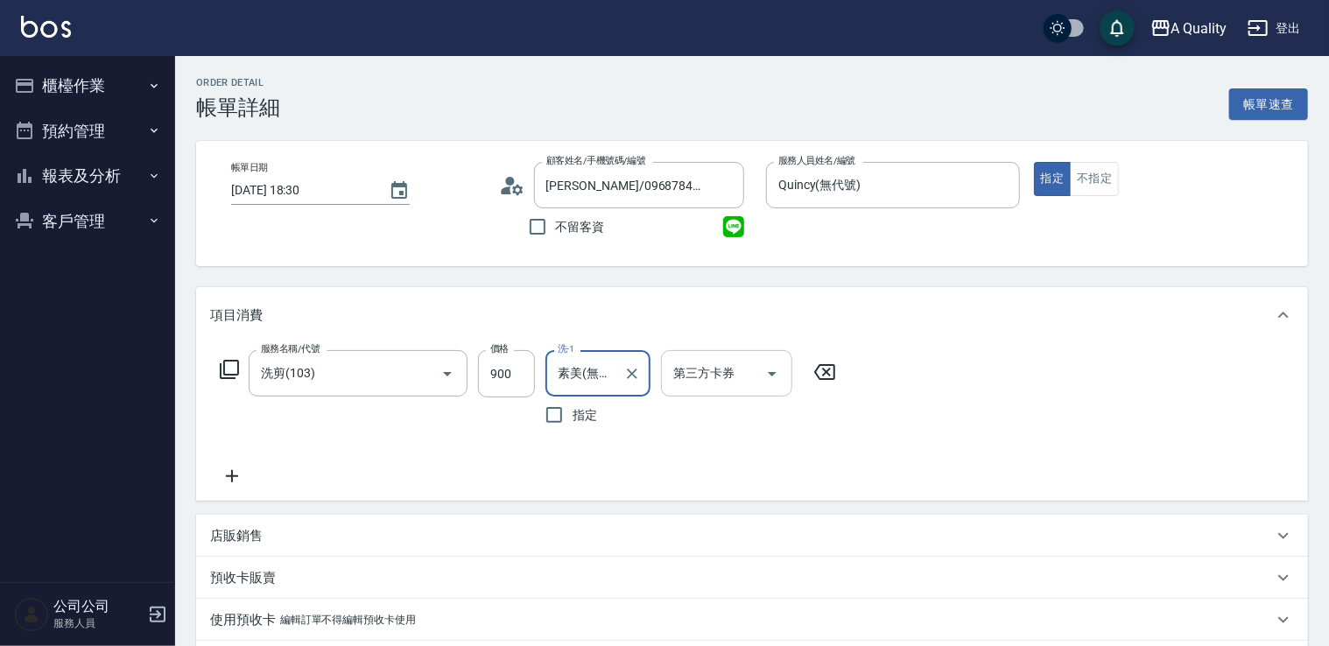
click at [779, 377] on icon "Open" at bounding box center [772, 373] width 21 height 21
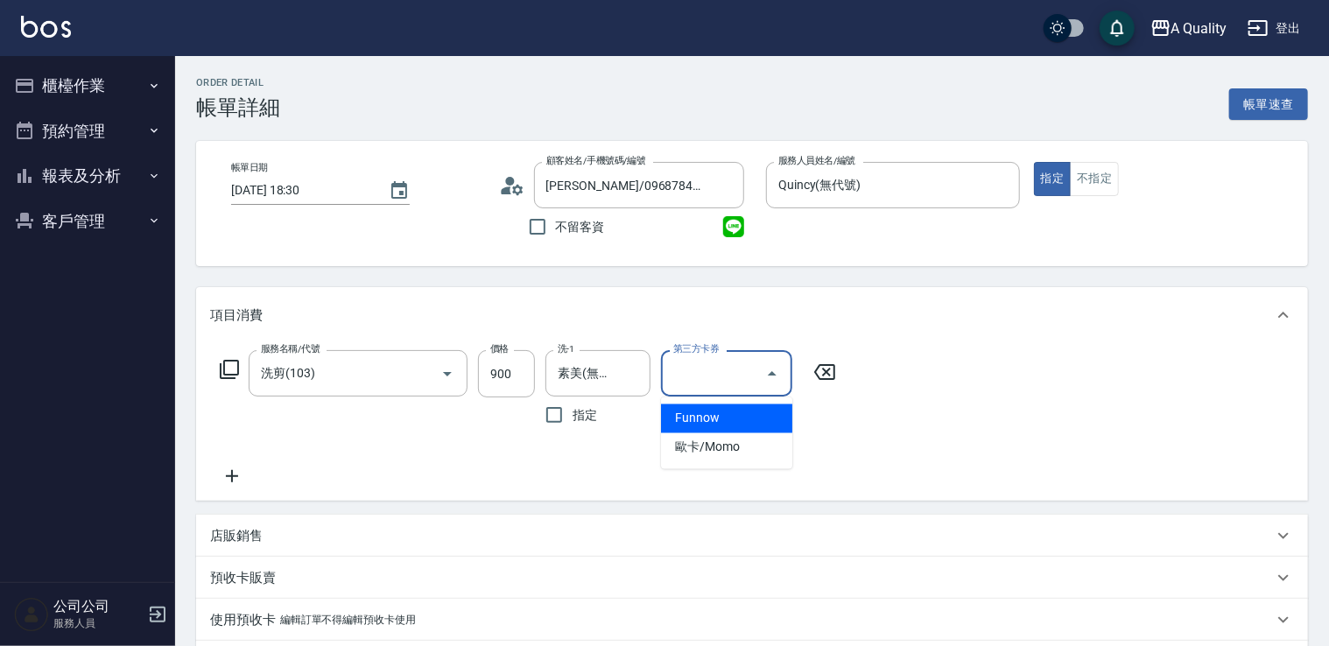
click at [892, 429] on div "服務名稱/代號 洗剪(103) 服務名稱/代號 價格 900 價格 洗-1 素美(無代號) 洗-1 指定 第三方卡券 第三方卡券" at bounding box center [752, 422] width 1112 height 158
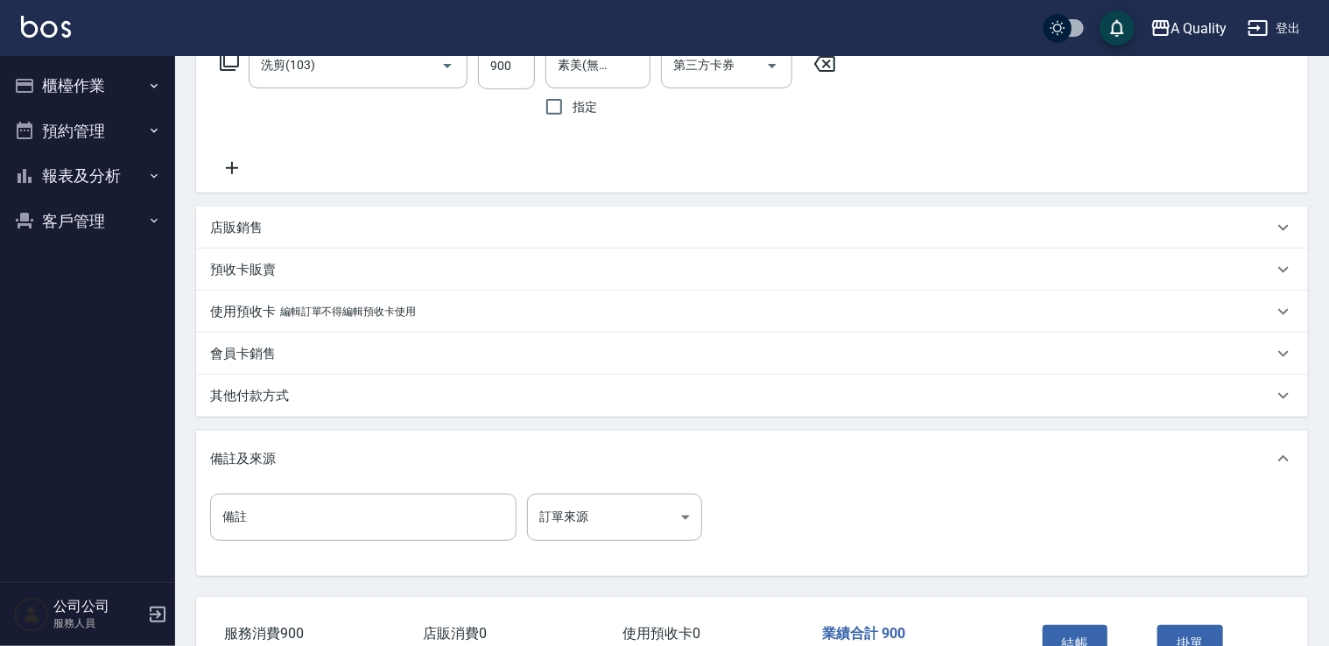
scroll to position [350, 0]
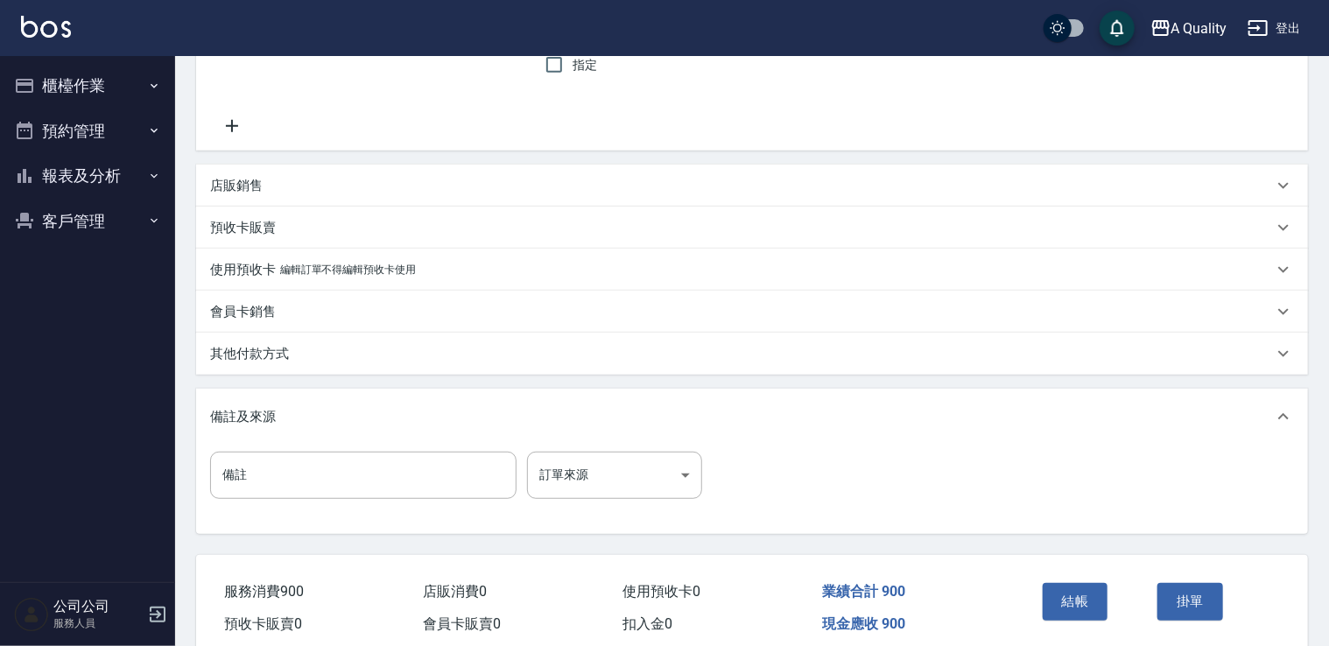
click at [342, 352] on div "其他付款方式" at bounding box center [741, 354] width 1063 height 18
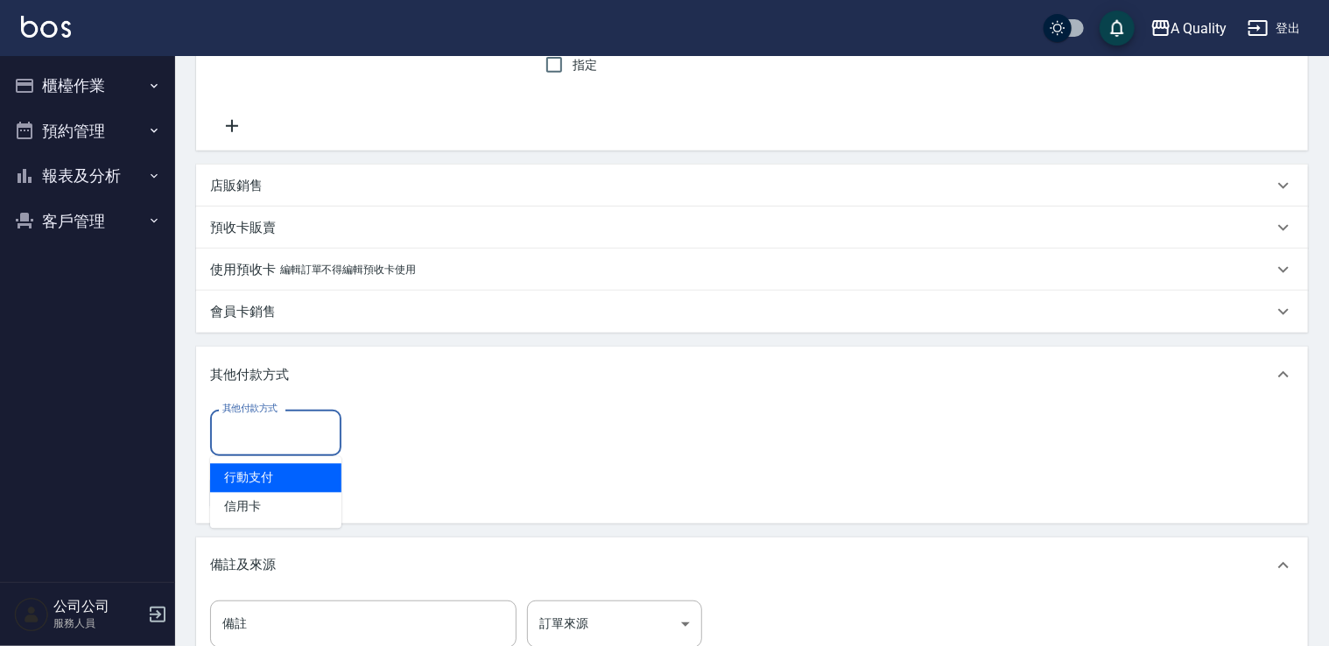
click at [309, 436] on input "其他付款方式" at bounding box center [276, 433] width 116 height 31
click at [289, 470] on span "行動支付" at bounding box center [275, 478] width 131 height 29
type input "行動支付"
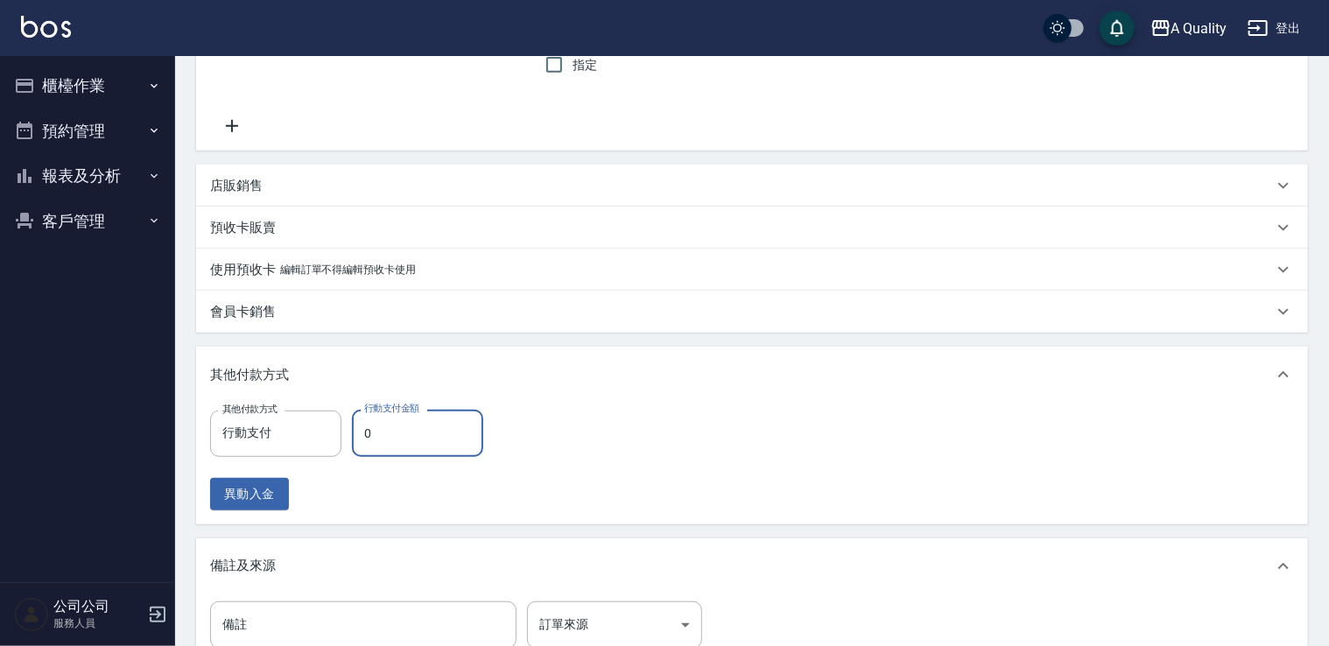
click at [408, 443] on input "0" at bounding box center [417, 433] width 131 height 47
type input "900"
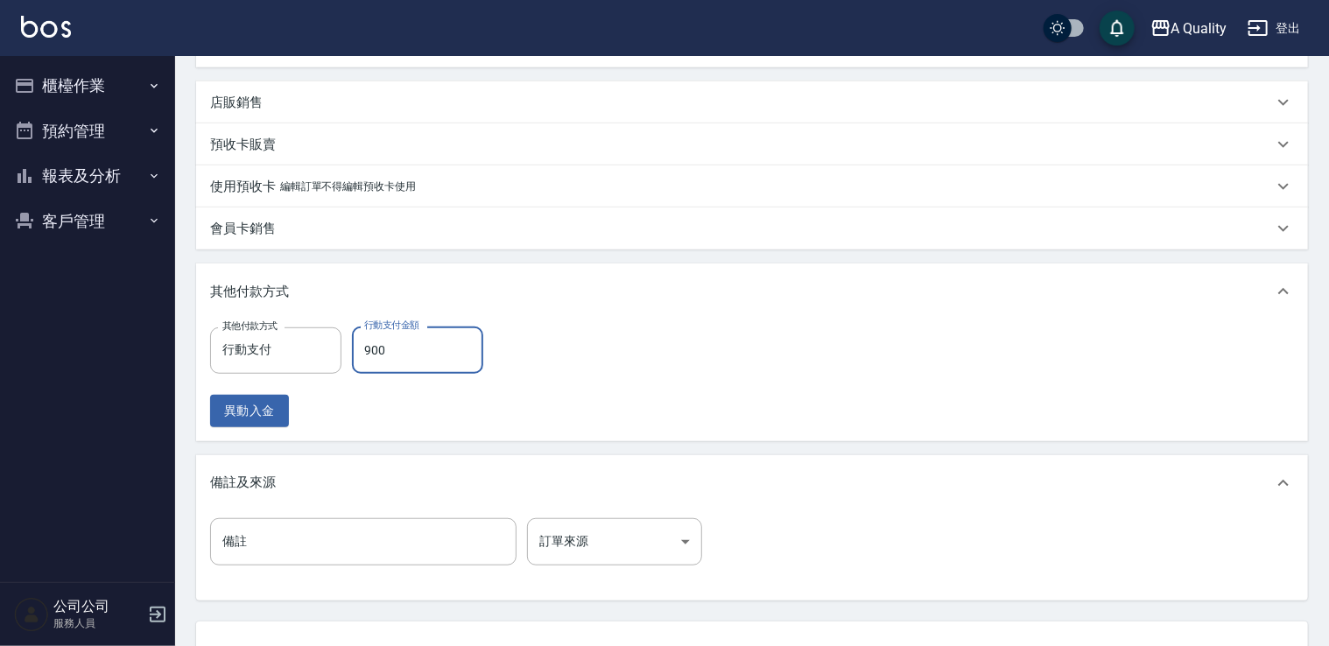
scroll to position [574, 0]
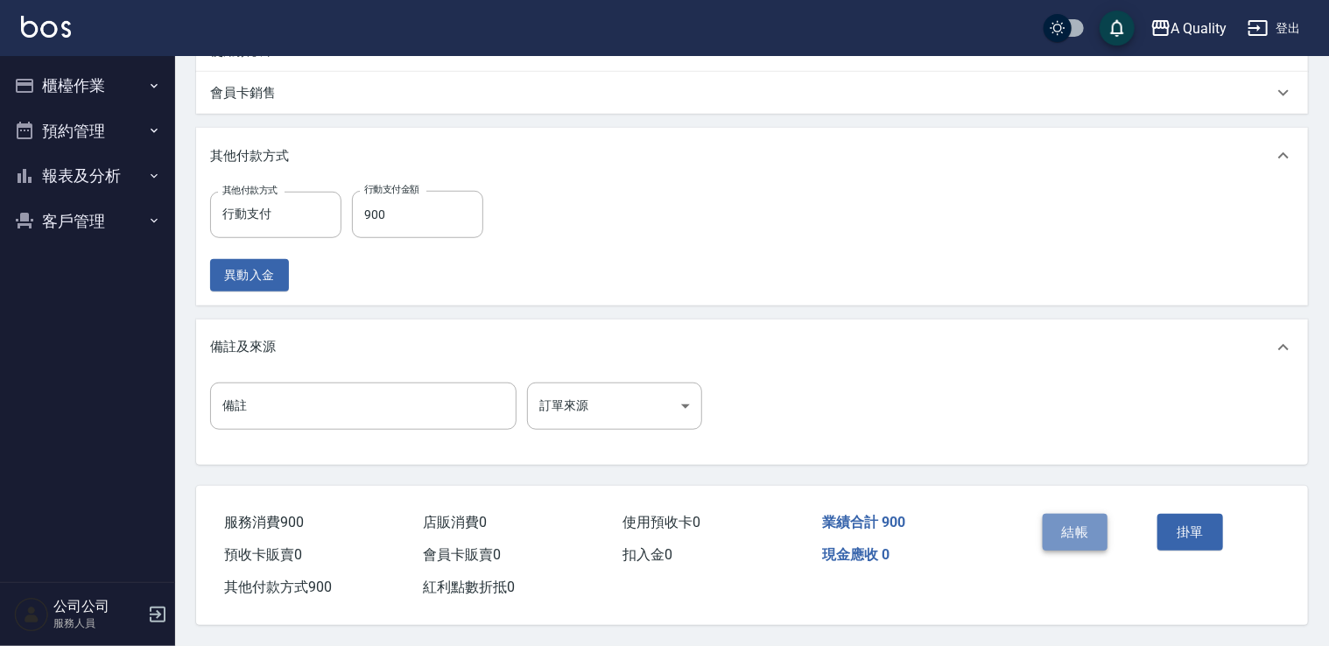
click at [1068, 533] on button "結帳" at bounding box center [1076, 532] width 66 height 37
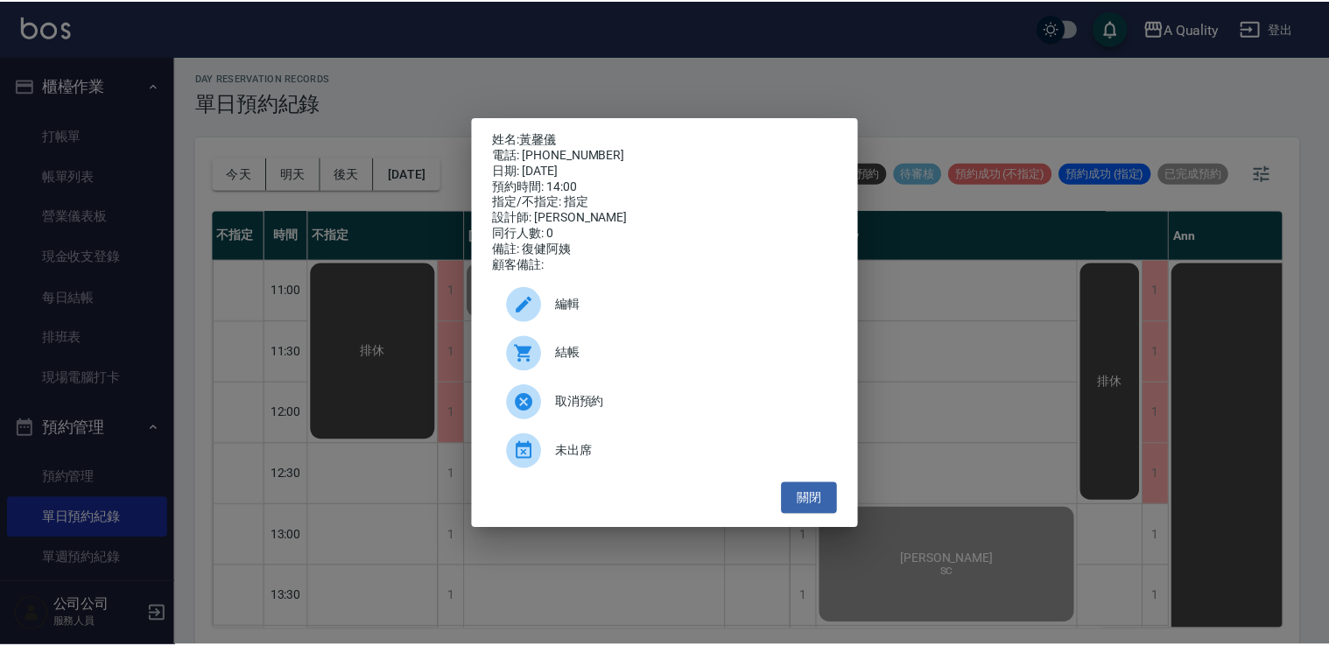
scroll to position [263, 0]
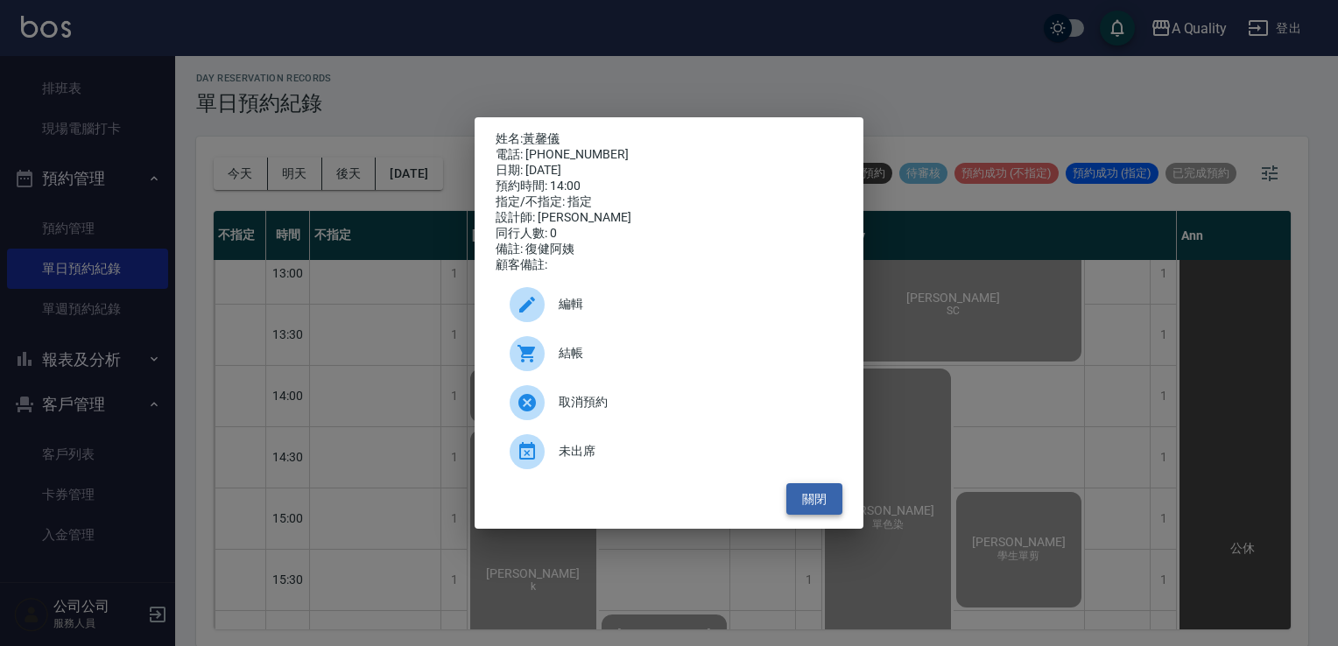
click at [816, 508] on button "關閉" at bounding box center [814, 499] width 56 height 32
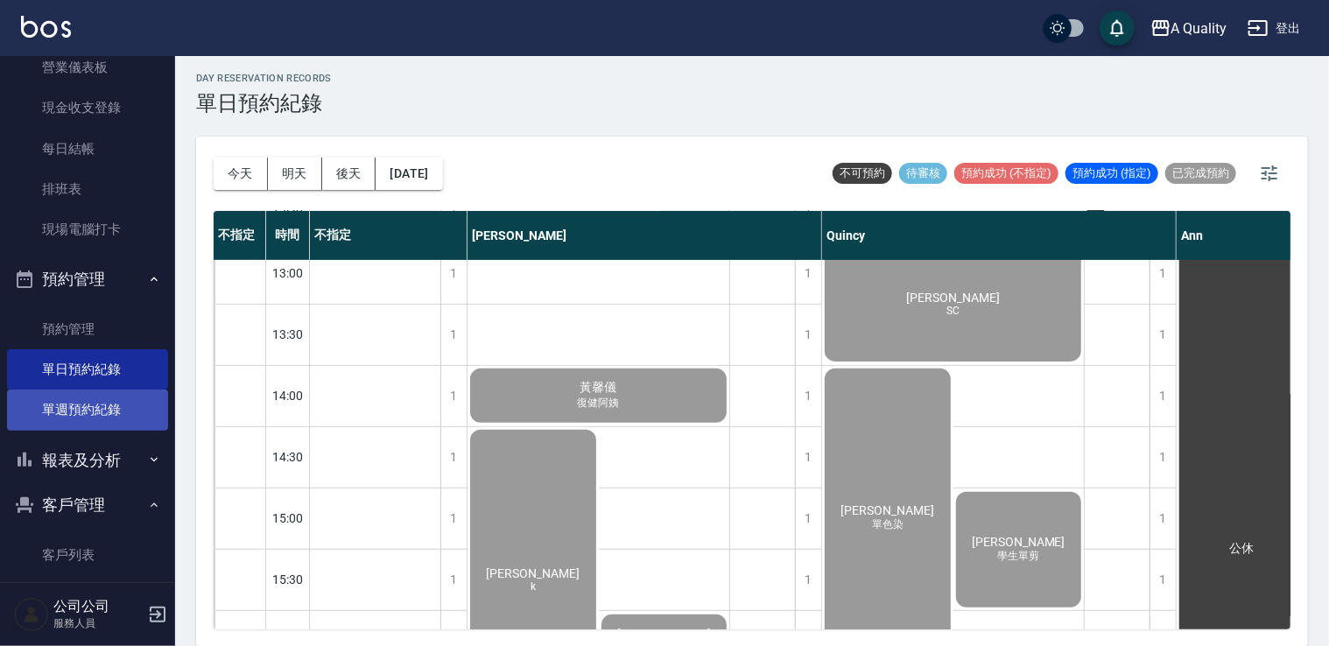
scroll to position [0, 0]
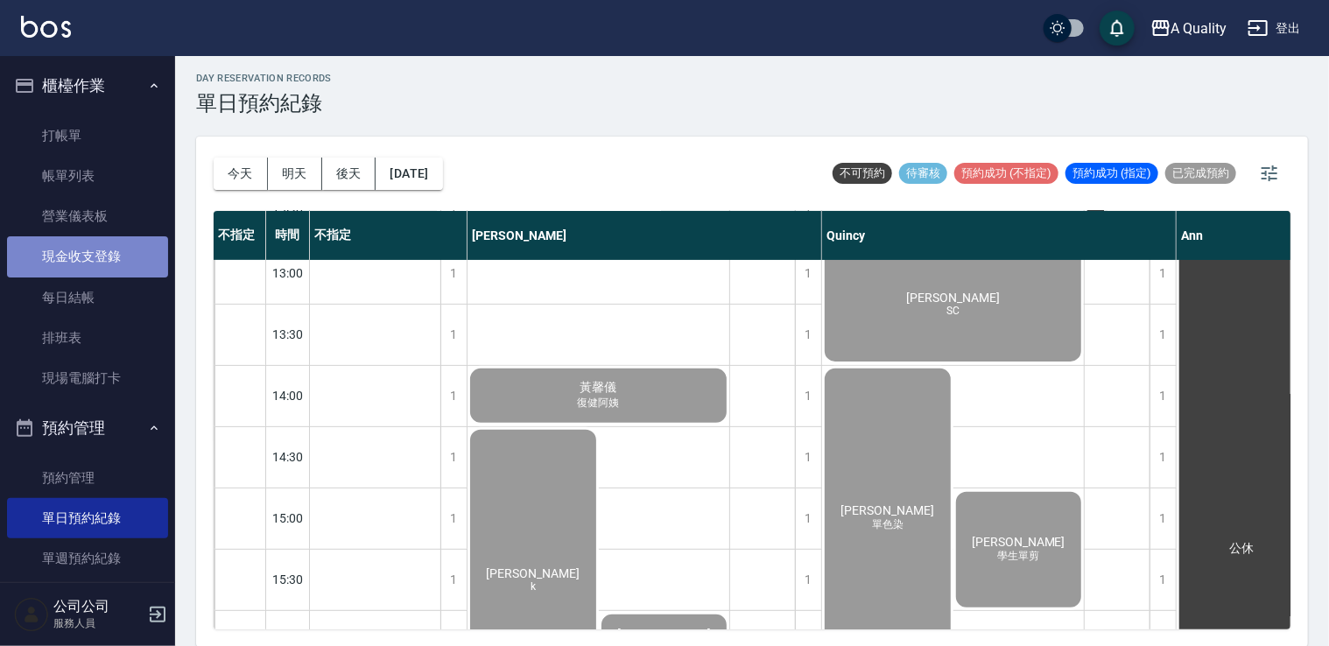
click at [102, 245] on link "現金收支登錄" at bounding box center [87, 256] width 161 height 40
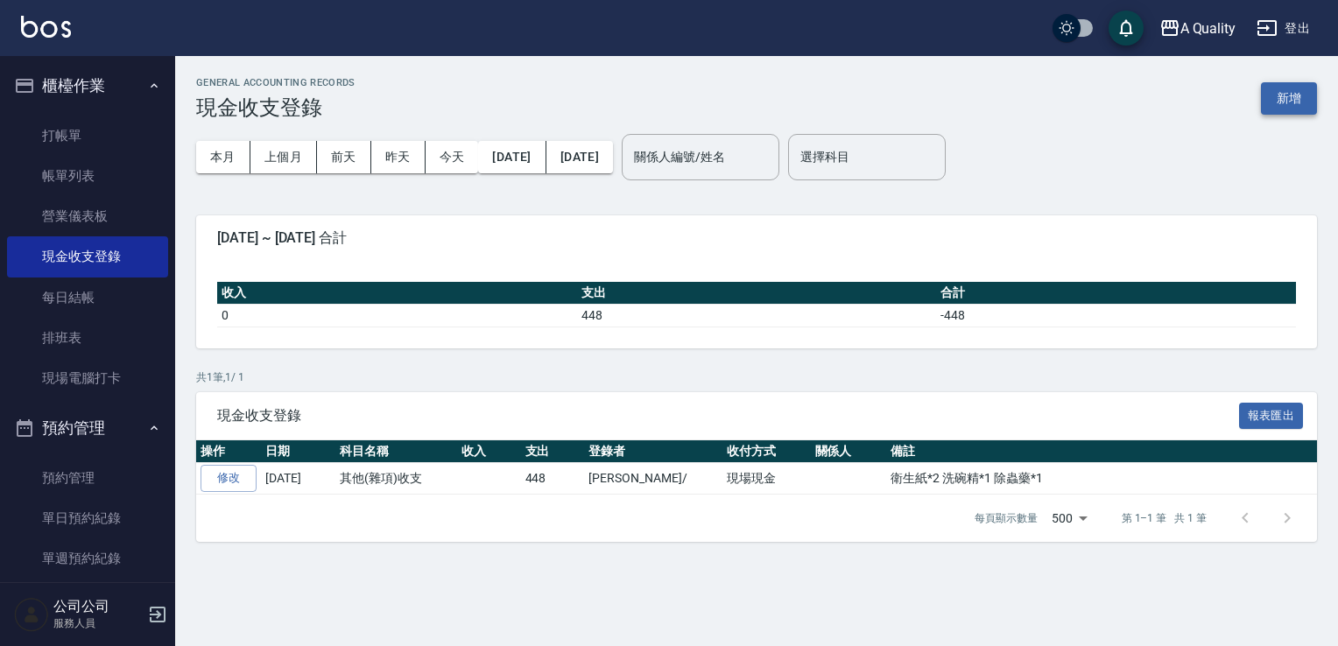
click at [1285, 94] on button "新增" at bounding box center [1289, 98] width 56 height 32
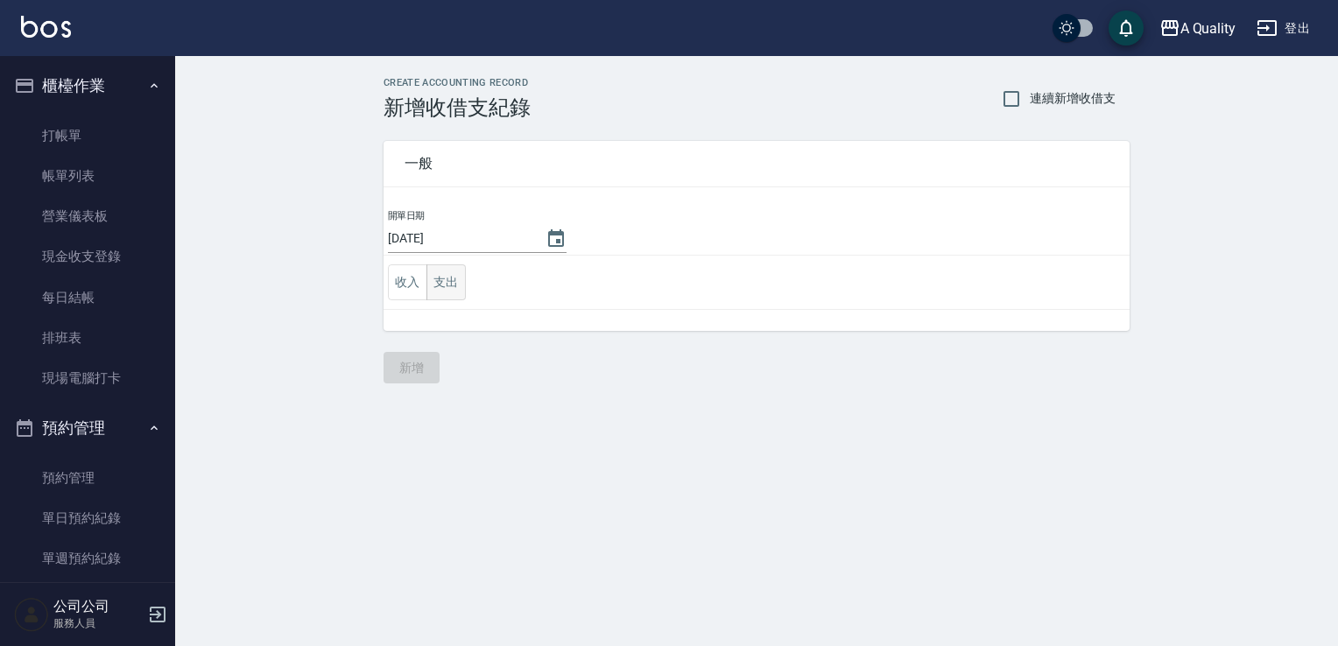
click at [446, 284] on button "支出" at bounding box center [445, 282] width 39 height 36
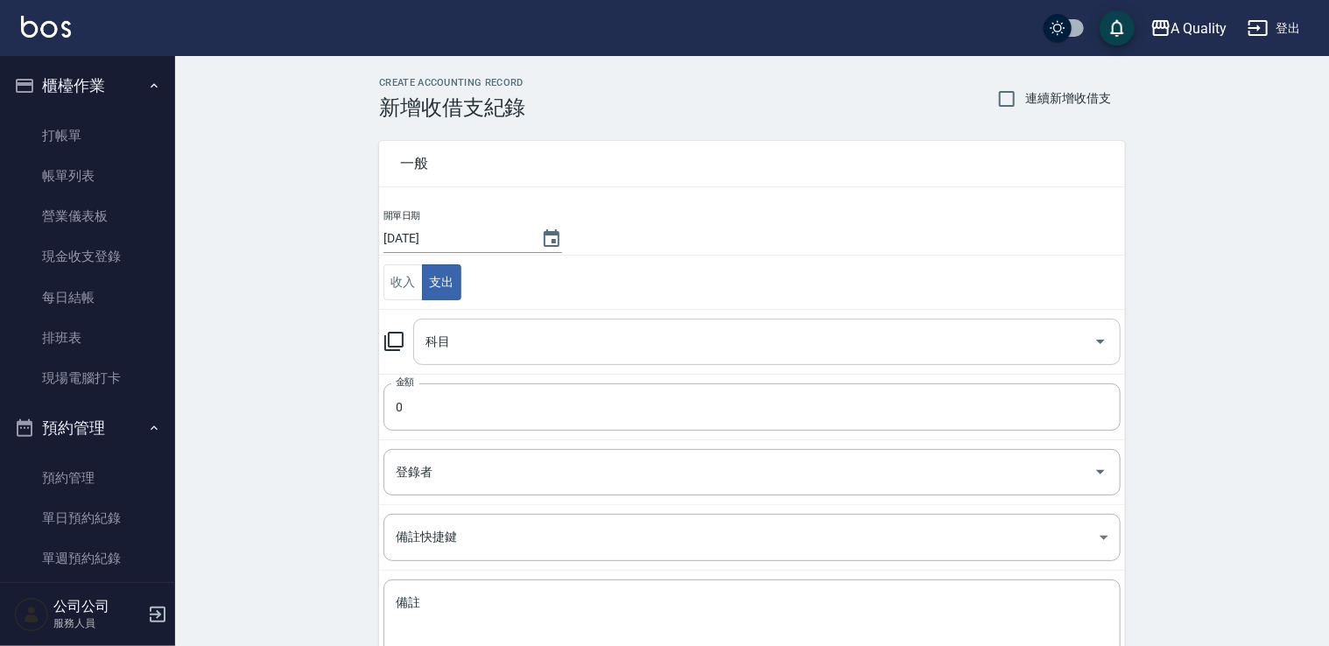
click at [504, 338] on input "科目" at bounding box center [754, 342] width 666 height 31
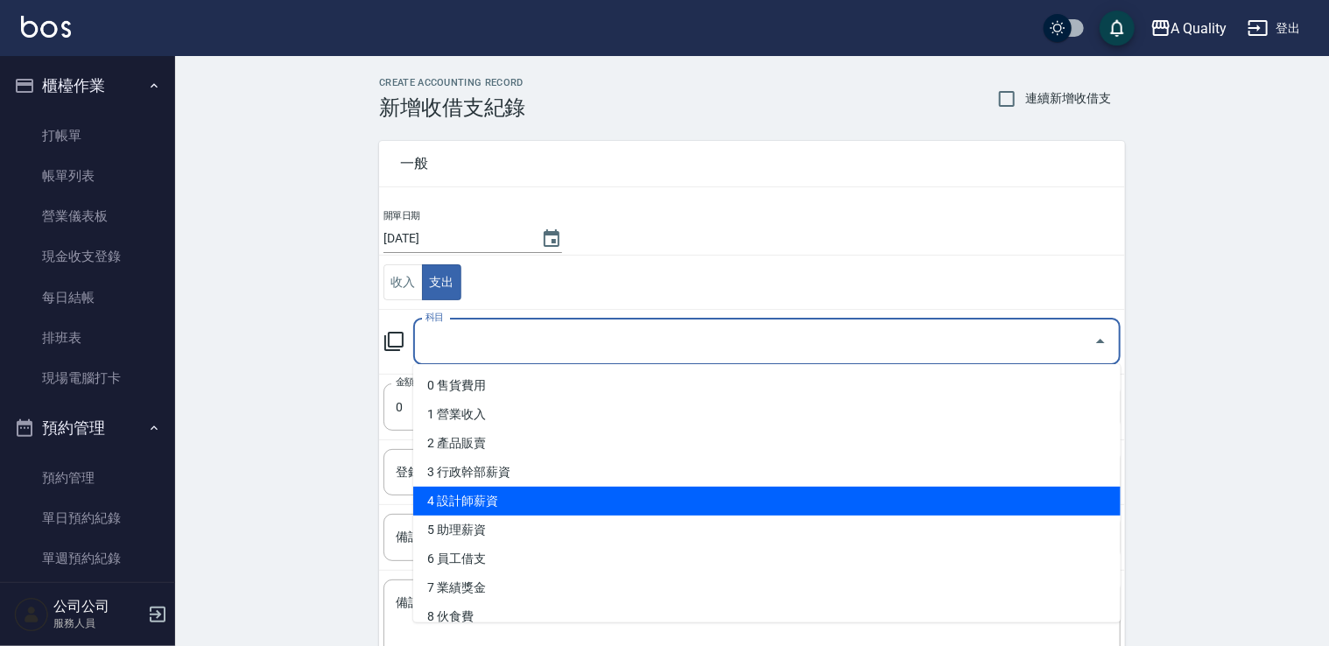
click at [515, 496] on li "4 設計師薪資" at bounding box center [767, 501] width 708 height 29
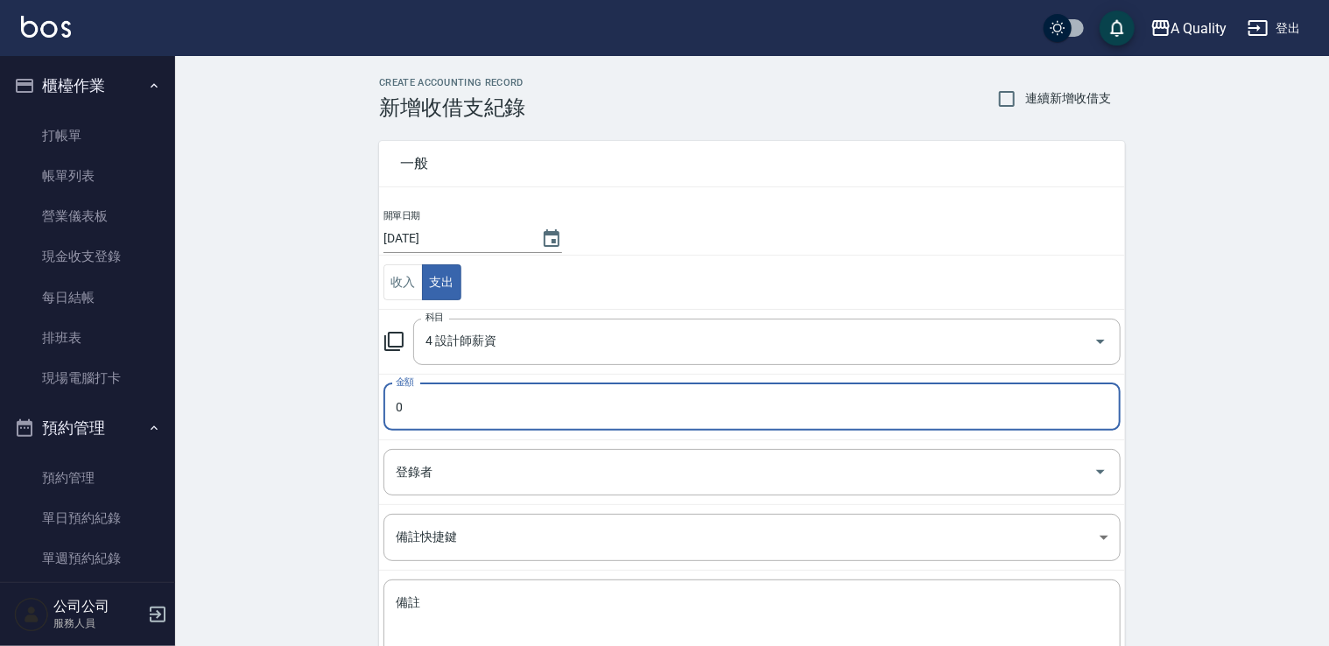
type input "4 設計師薪資"
type input "1000"
click at [511, 469] on input "登錄者" at bounding box center [738, 472] width 695 height 31
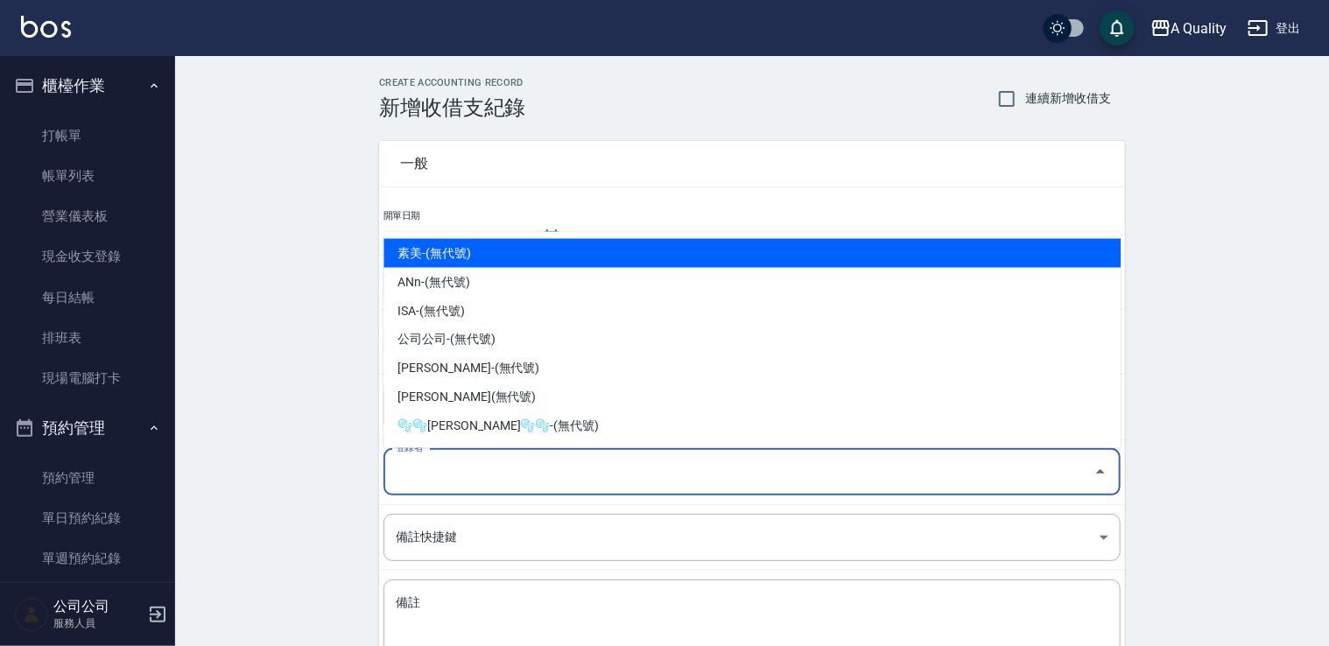
drag, startPoint x: 476, startPoint y: 450, endPoint x: 480, endPoint y: 441, distance: 10.6
click at [479, 447] on body "A Quality 登出 櫃檯作業 打帳單 帳單列表 營業儀表板 現金收支登錄 每日結帳 排班表 現場電腦打卡 預約管理 預約管理 單日預約紀錄 單週預約紀錄…" at bounding box center [664, 386] width 1329 height 773
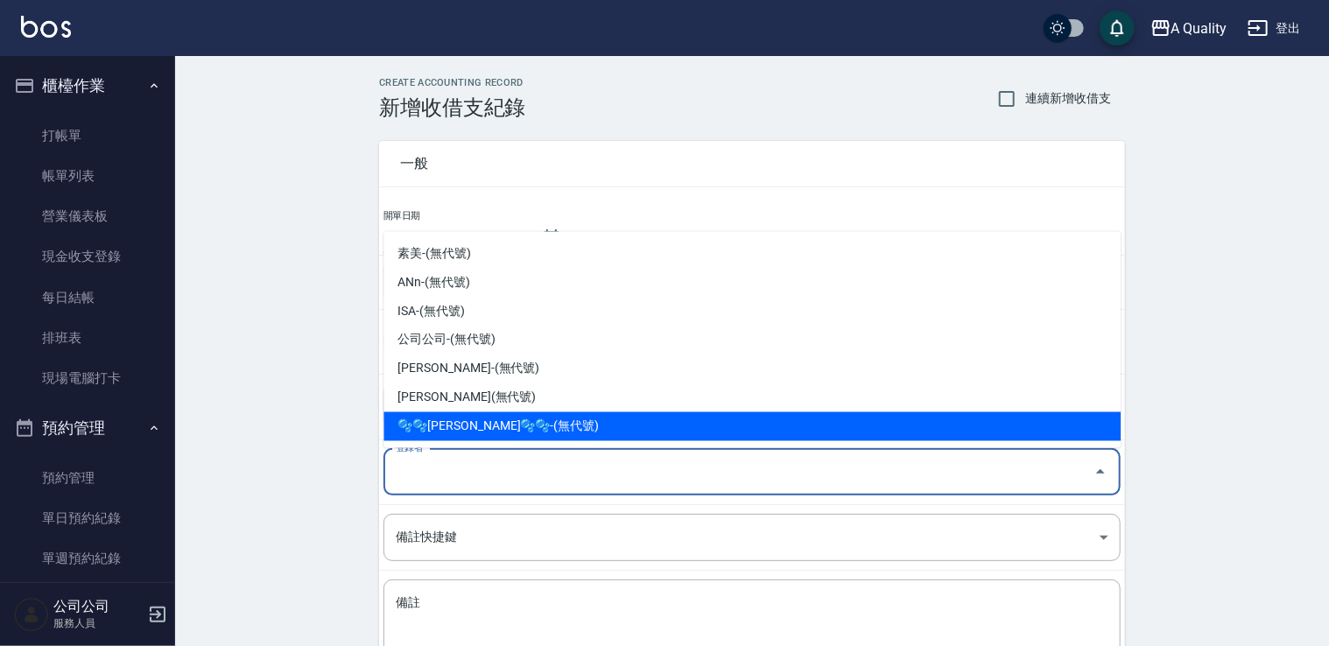
click at [479, 433] on li "🫧🫧Taylor🫧🫧-(無代號)" at bounding box center [752, 426] width 737 height 29
type input "🫧🫧Taylor🫧🫧-(無代號)"
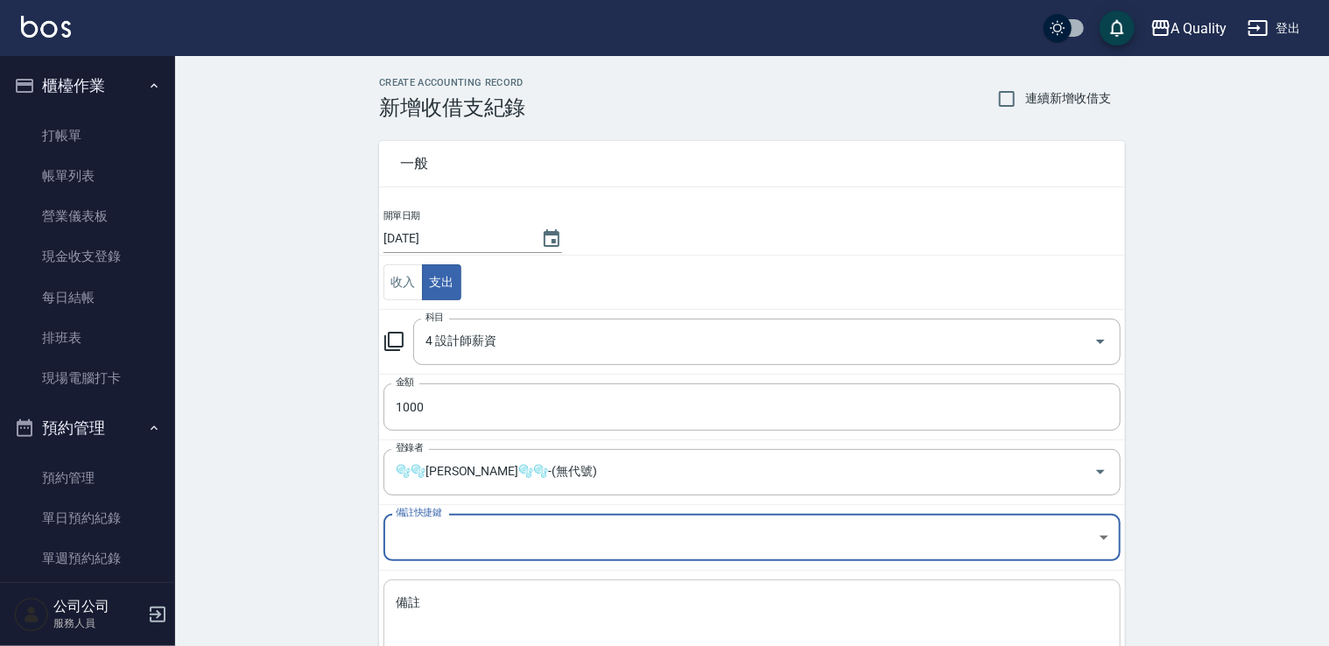
click at [497, 622] on textarea "備註" at bounding box center [752, 625] width 713 height 60
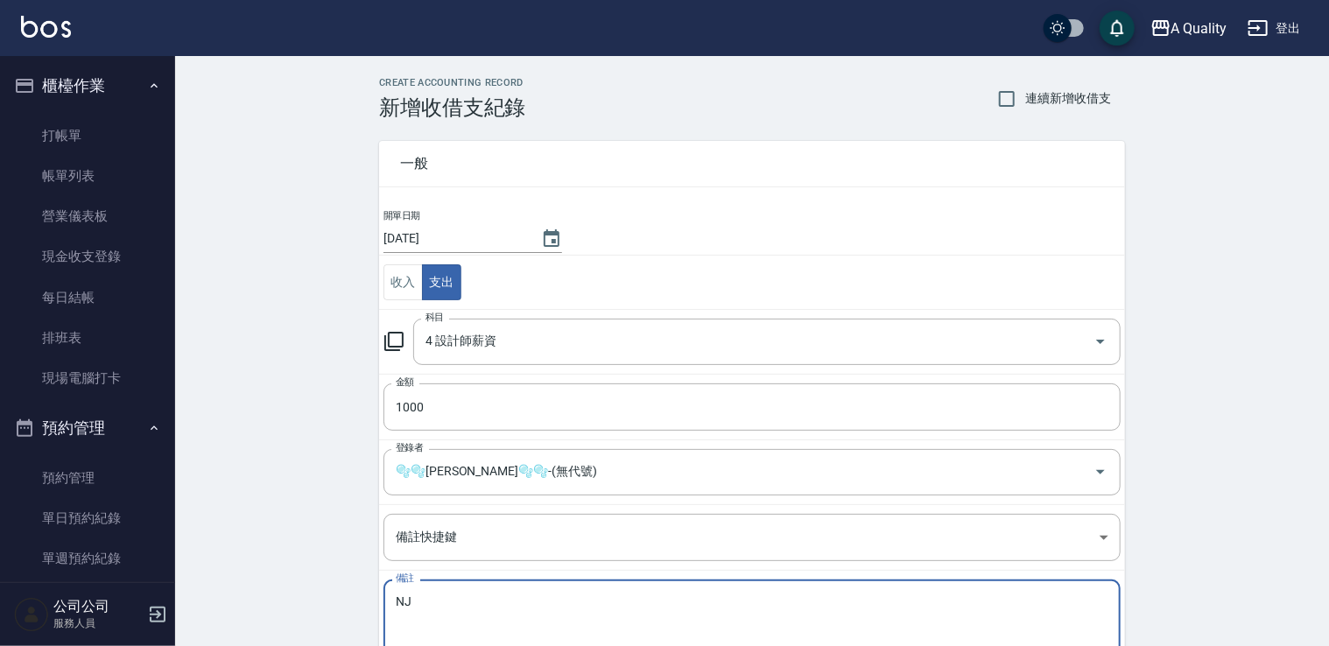
type textarea "N"
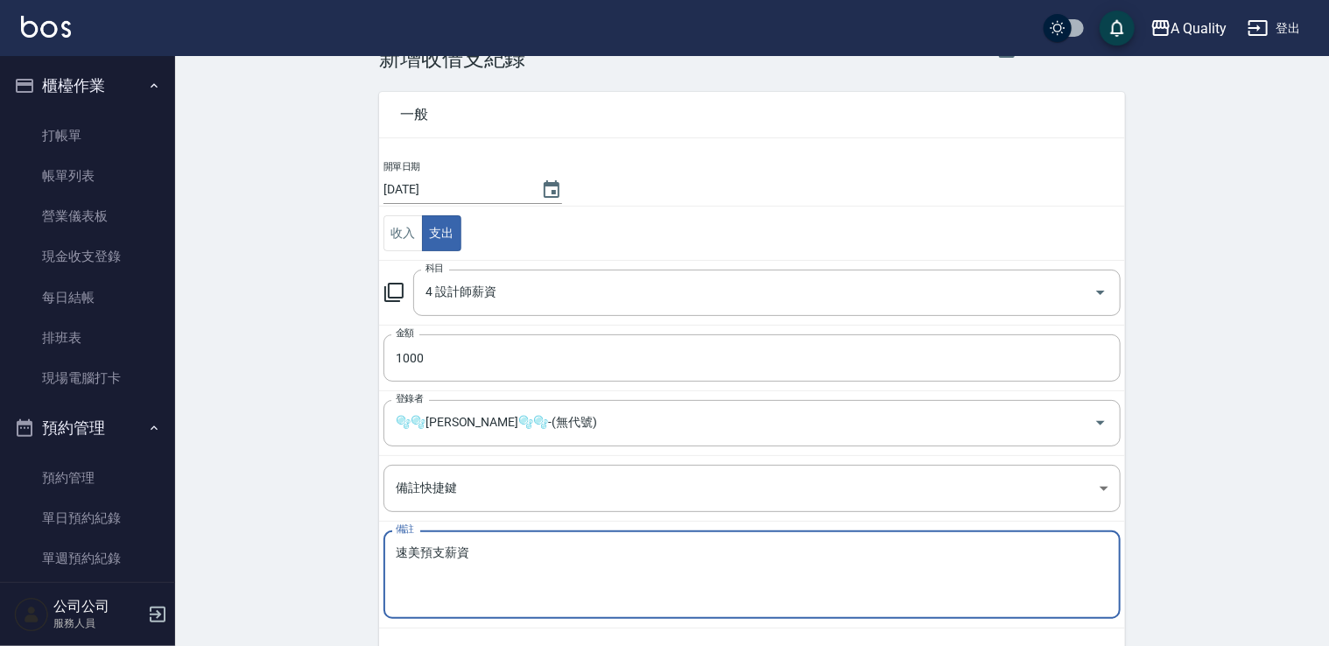
scroll to position [124, 0]
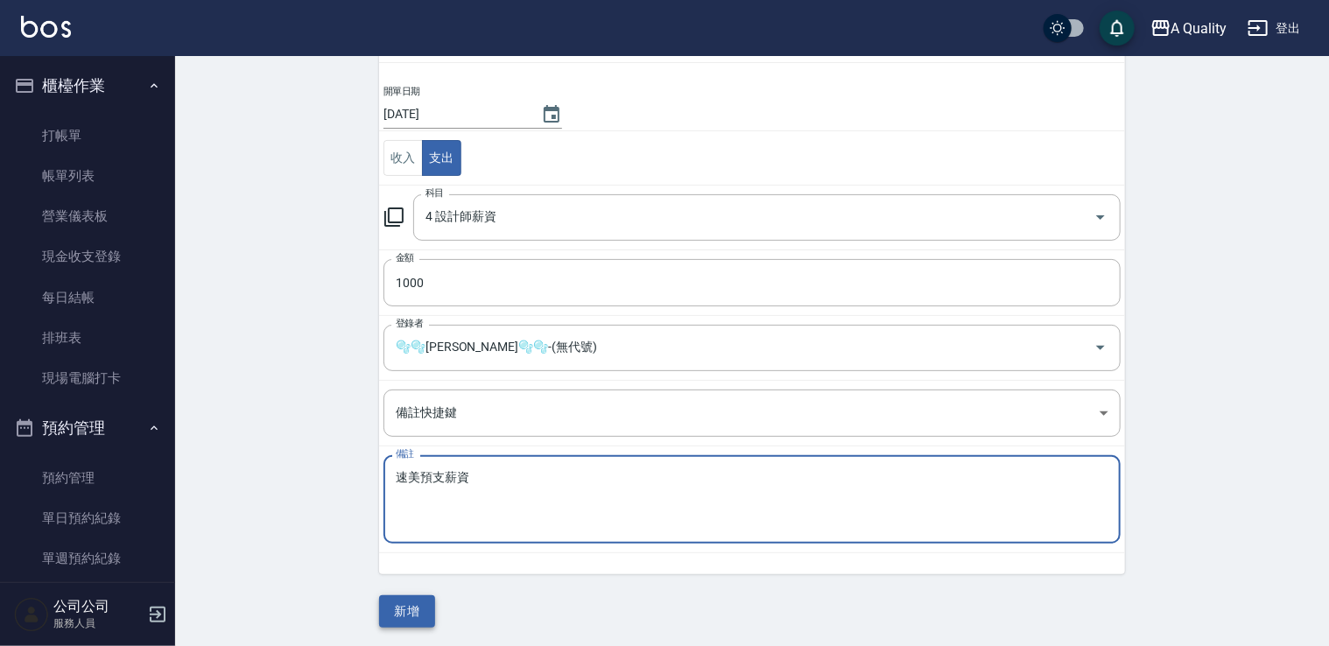
type textarea "速美預支薪資"
click at [423, 606] on button "新增" at bounding box center [407, 612] width 56 height 32
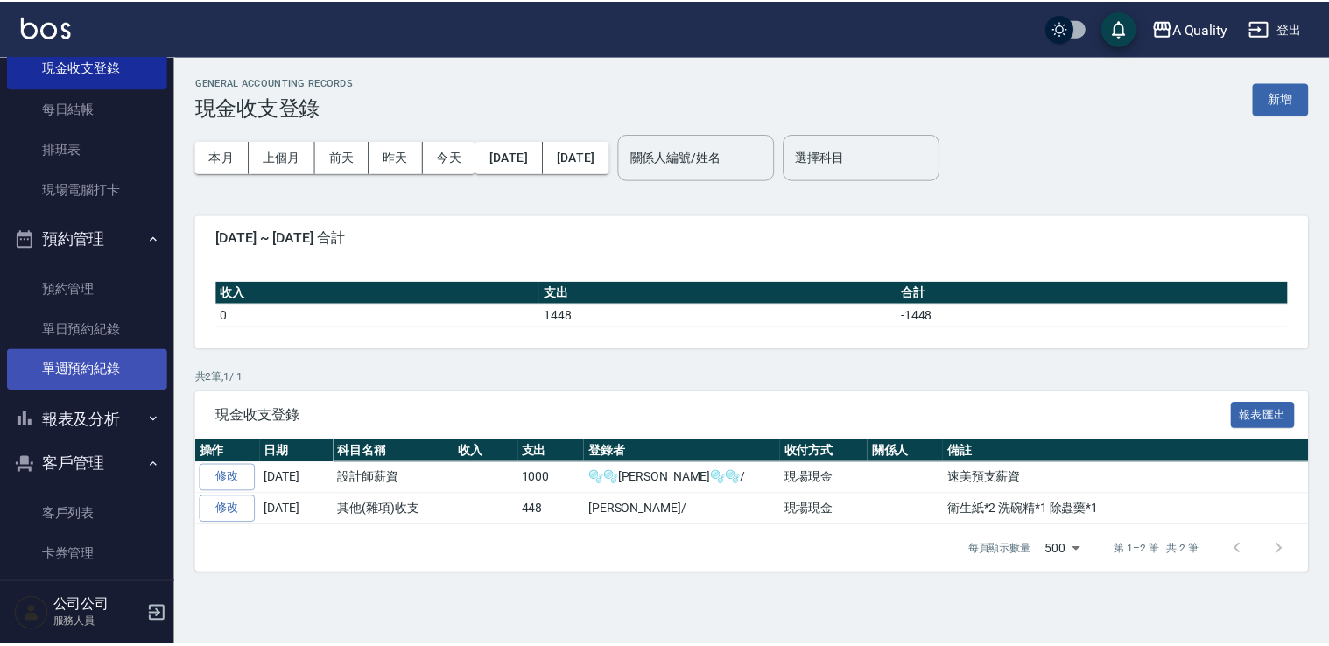
scroll to position [162, 0]
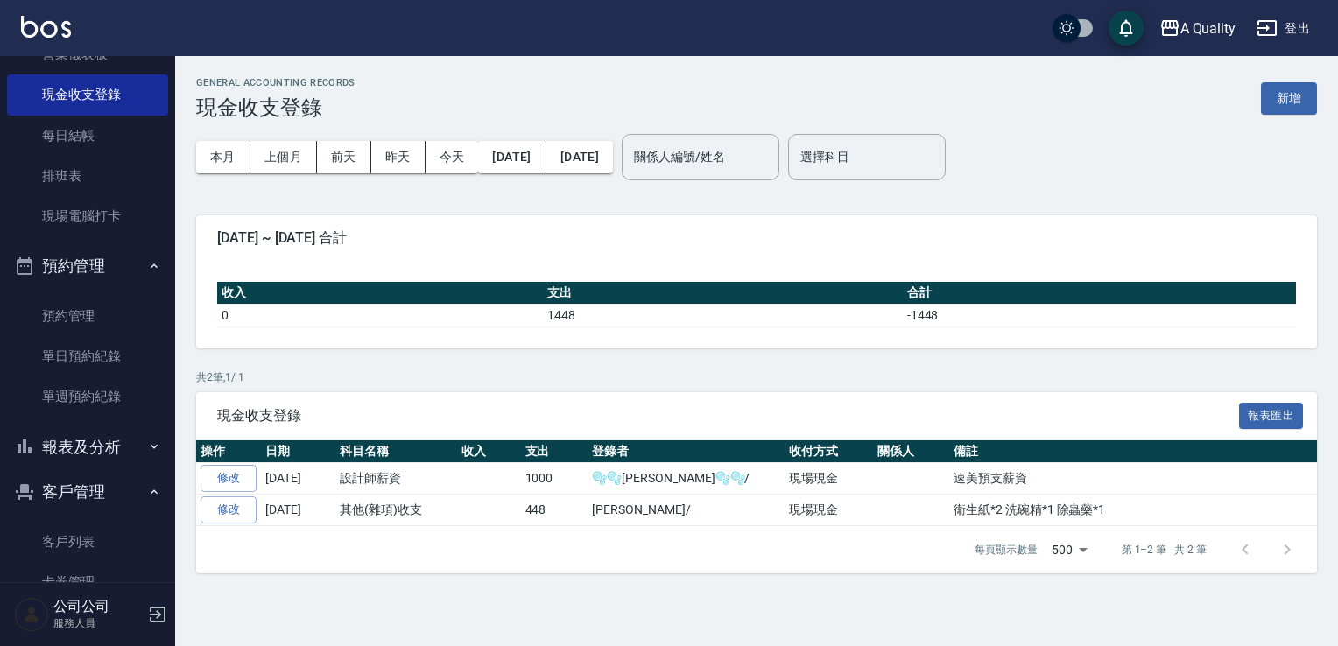
click at [92, 445] on button "報表及分析" at bounding box center [87, 448] width 161 height 46
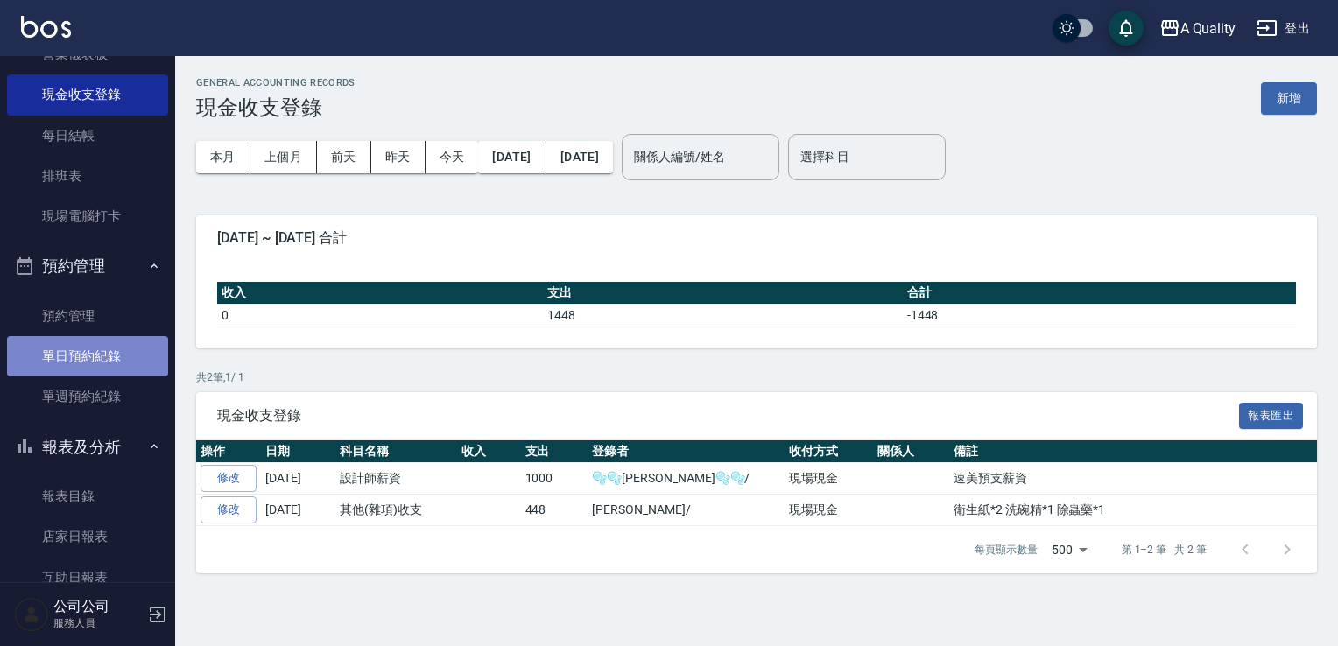
click at [92, 350] on link "單日預約紀錄" at bounding box center [87, 356] width 161 height 40
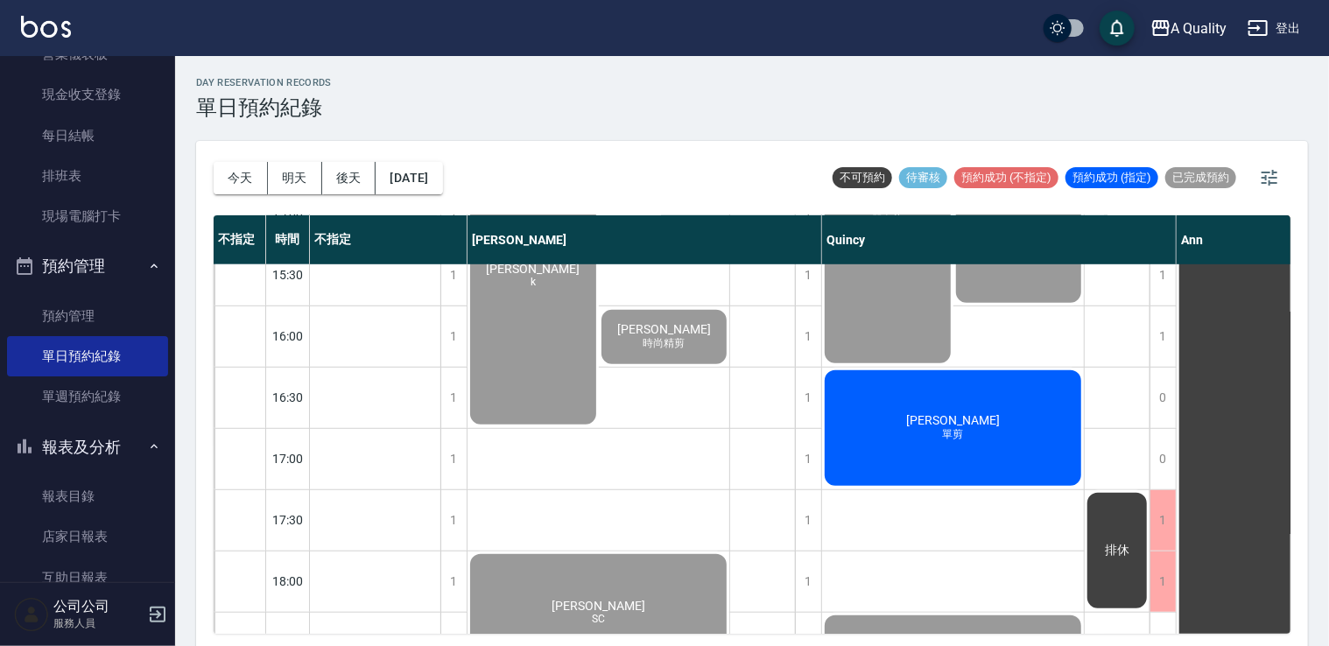
scroll to position [747, 0]
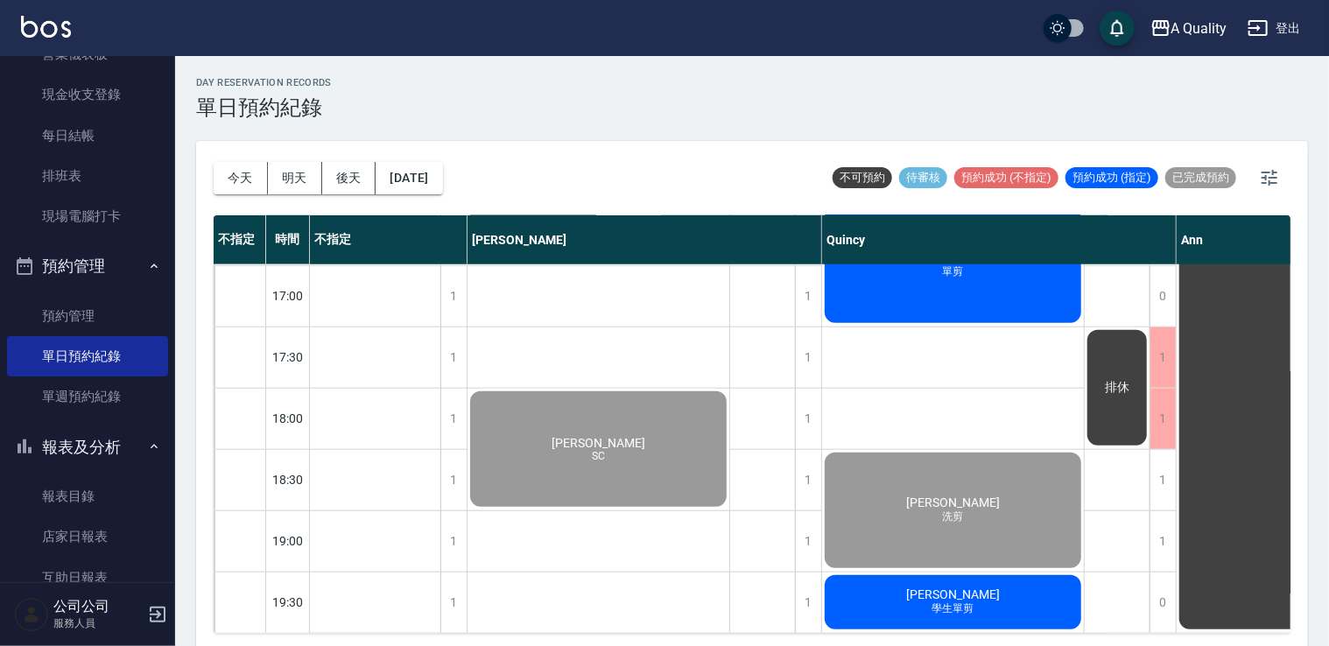
click at [977, 576] on div "陳韋靜 學生單剪" at bounding box center [953, 603] width 262 height 60
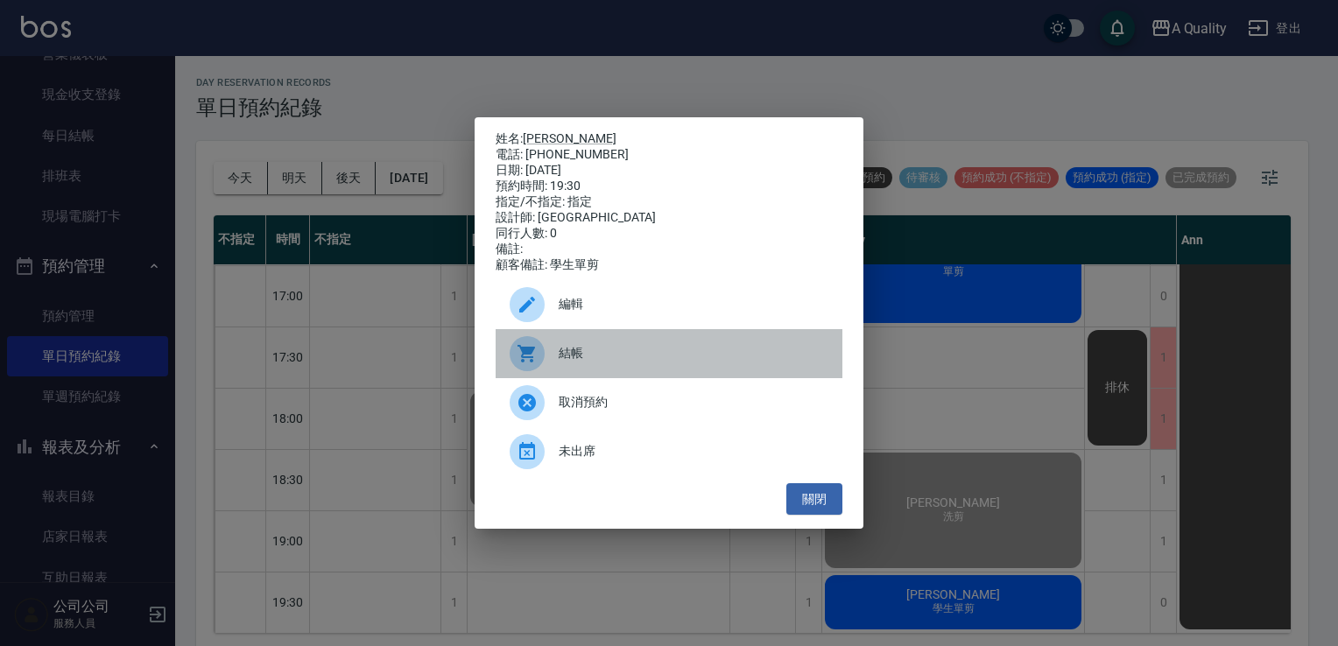
click at [567, 362] on span "結帳" at bounding box center [694, 353] width 270 height 18
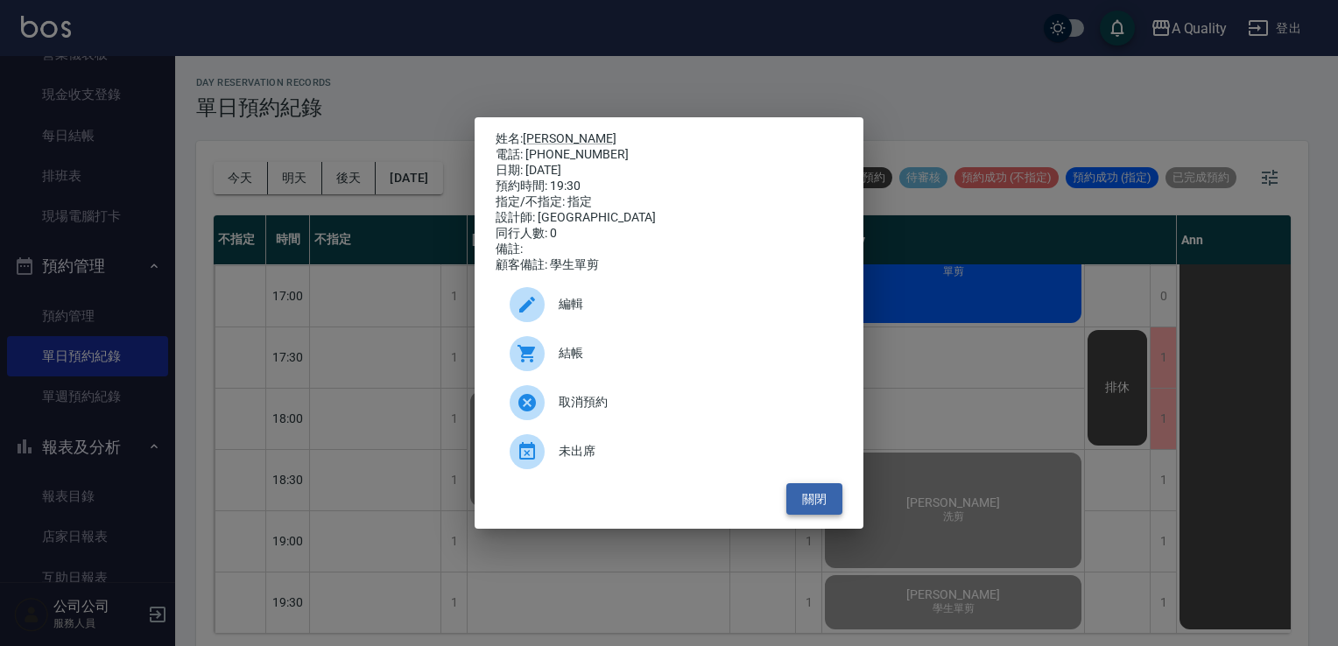
click at [808, 494] on button "關閉" at bounding box center [814, 499] width 56 height 32
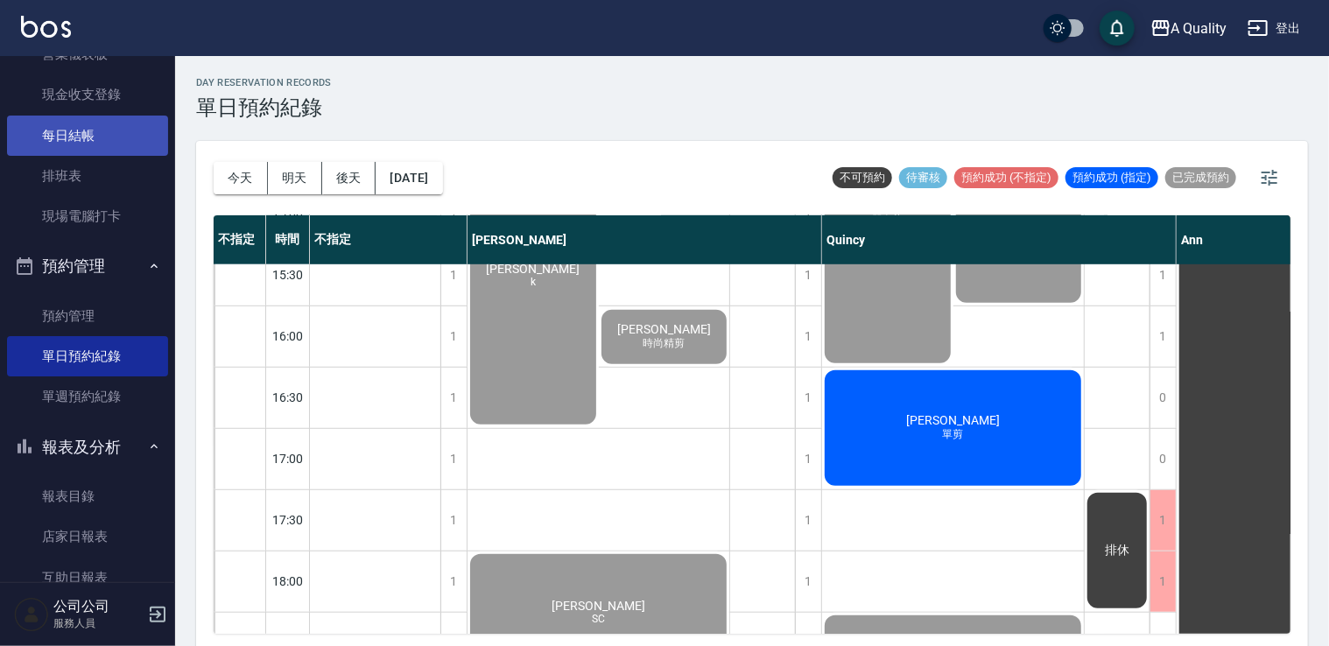
scroll to position [0, 0]
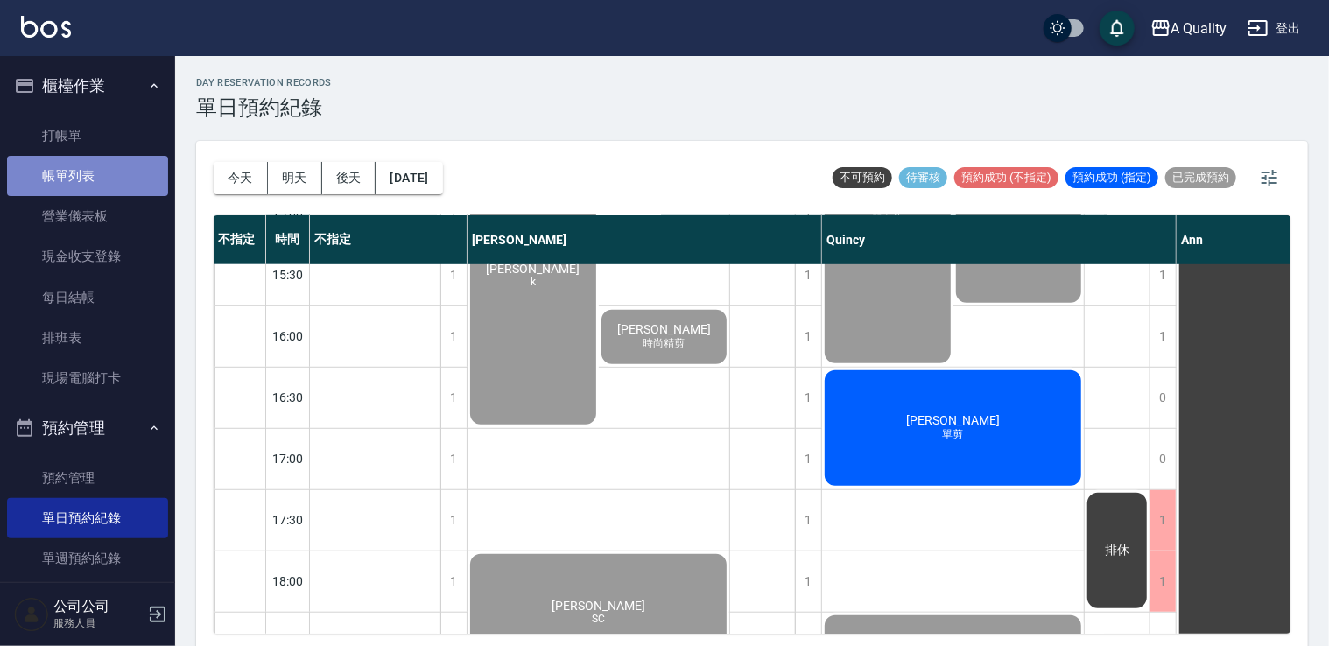
click at [107, 173] on link "帳單列表" at bounding box center [87, 176] width 161 height 40
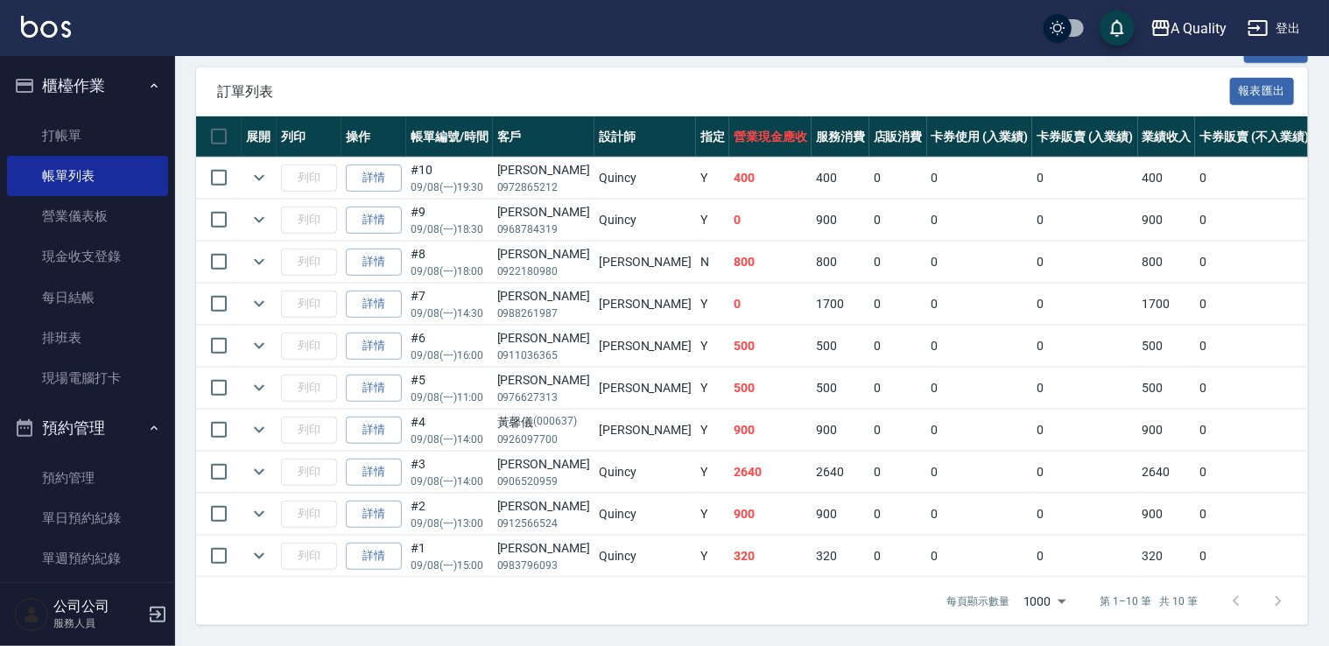
scroll to position [434, 0]
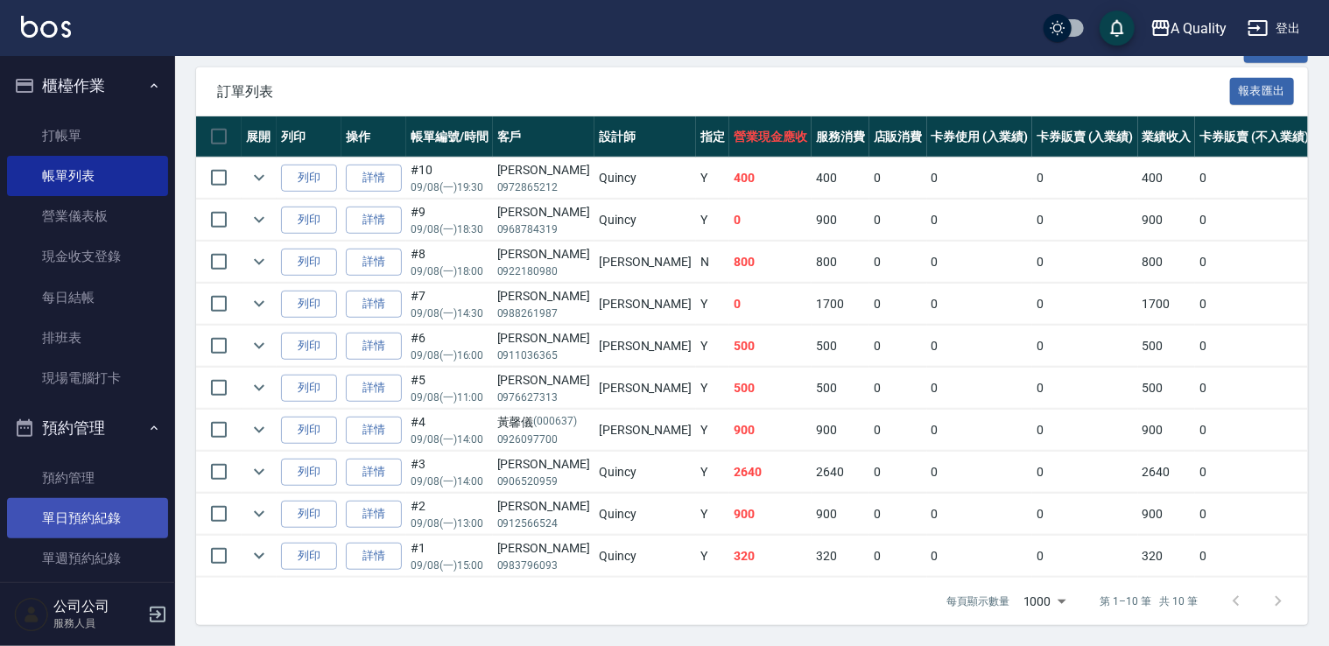
click at [90, 525] on link "單日預約紀錄" at bounding box center [87, 518] width 161 height 40
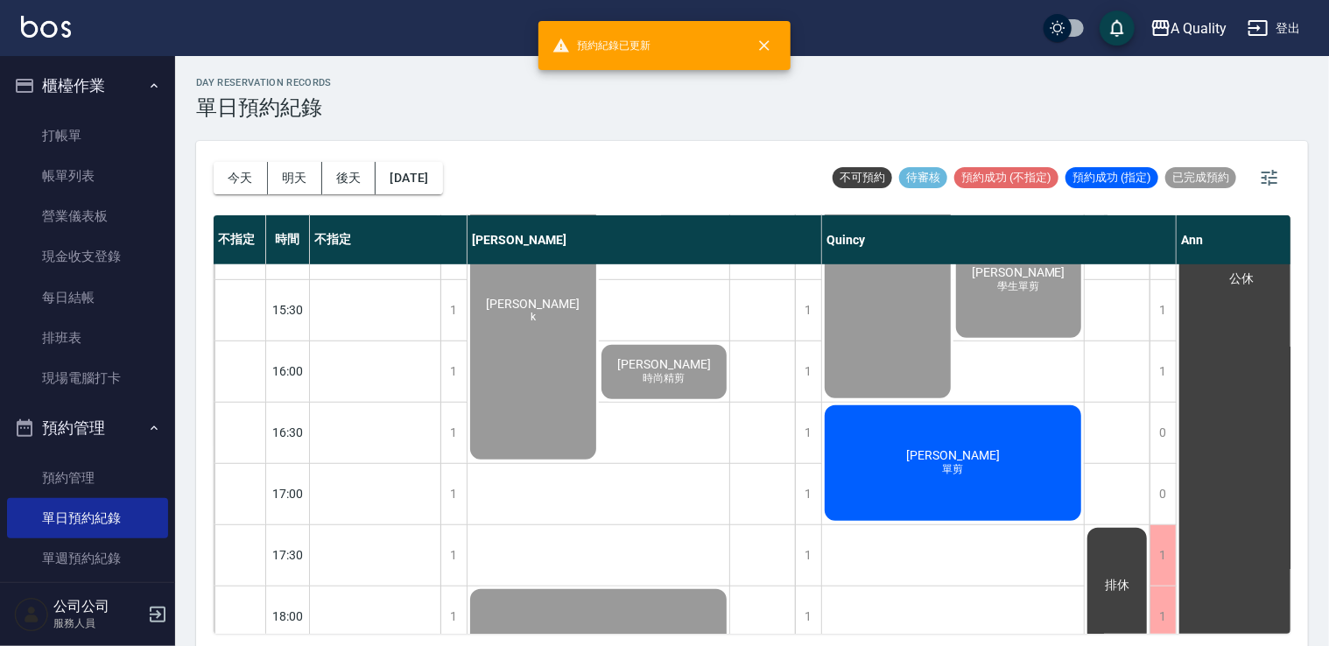
scroll to position [613, 0]
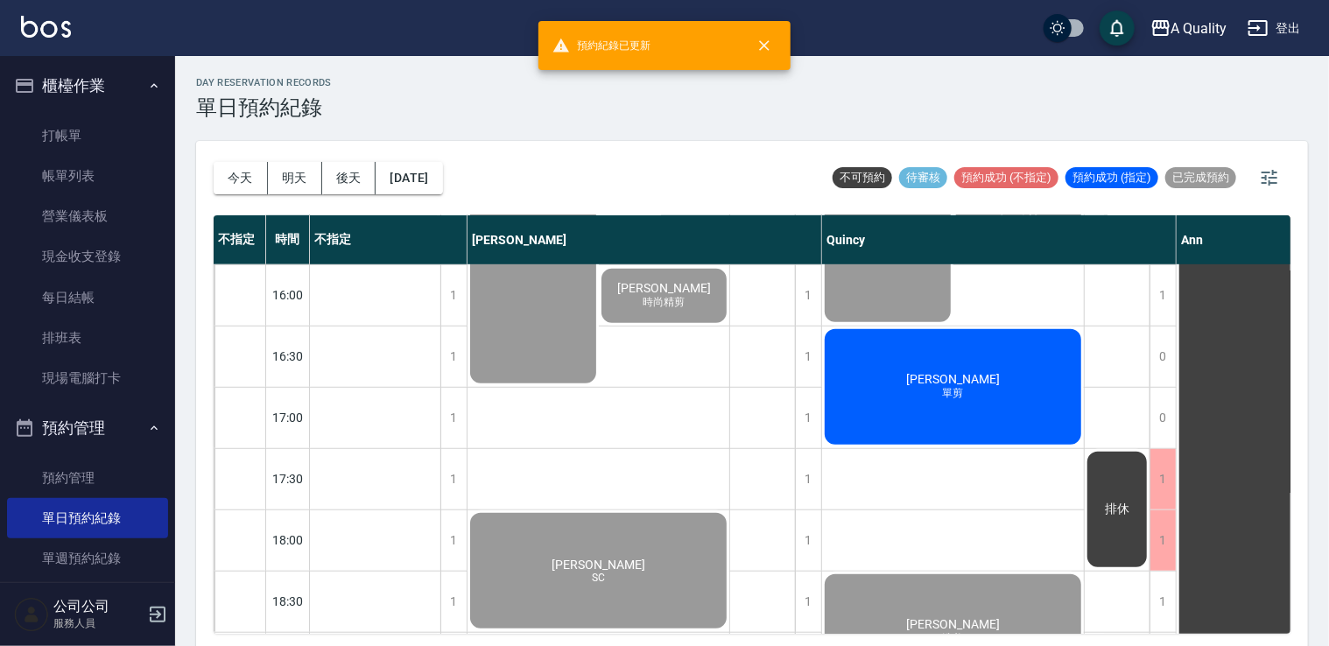
click at [934, 374] on span "[PERSON_NAME]" at bounding box center [953, 379] width 101 height 14
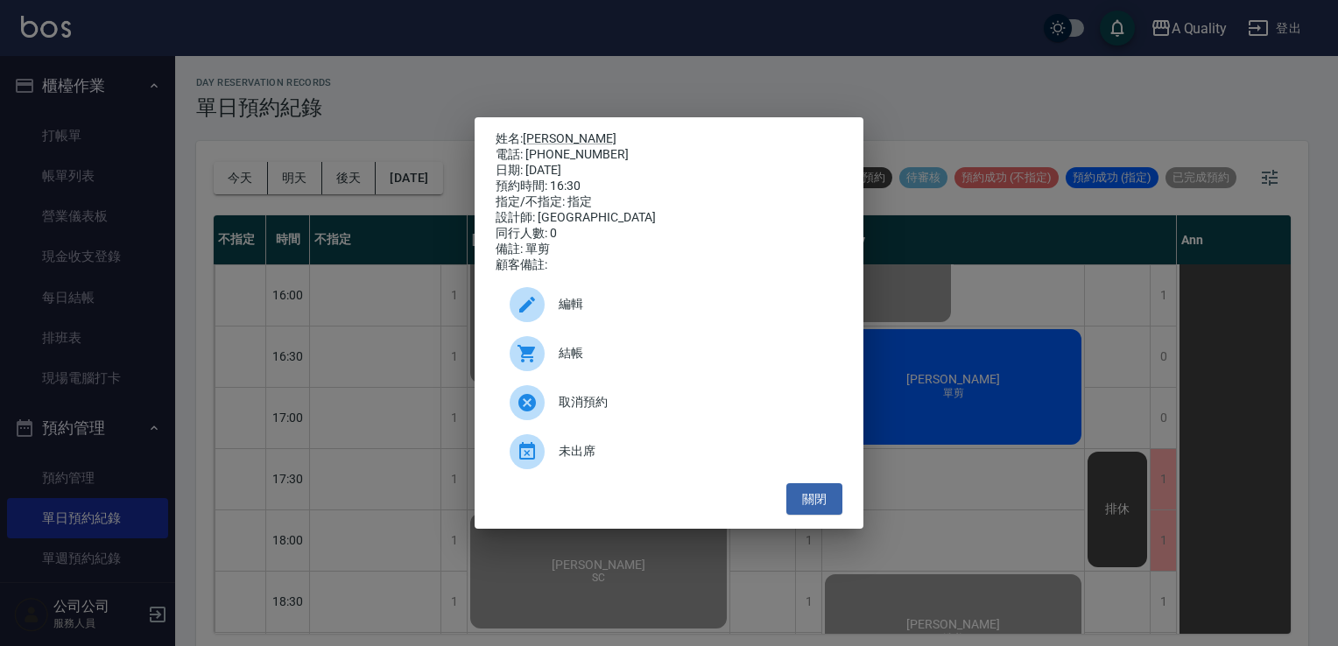
click at [585, 356] on span "結帳" at bounding box center [694, 353] width 270 height 18
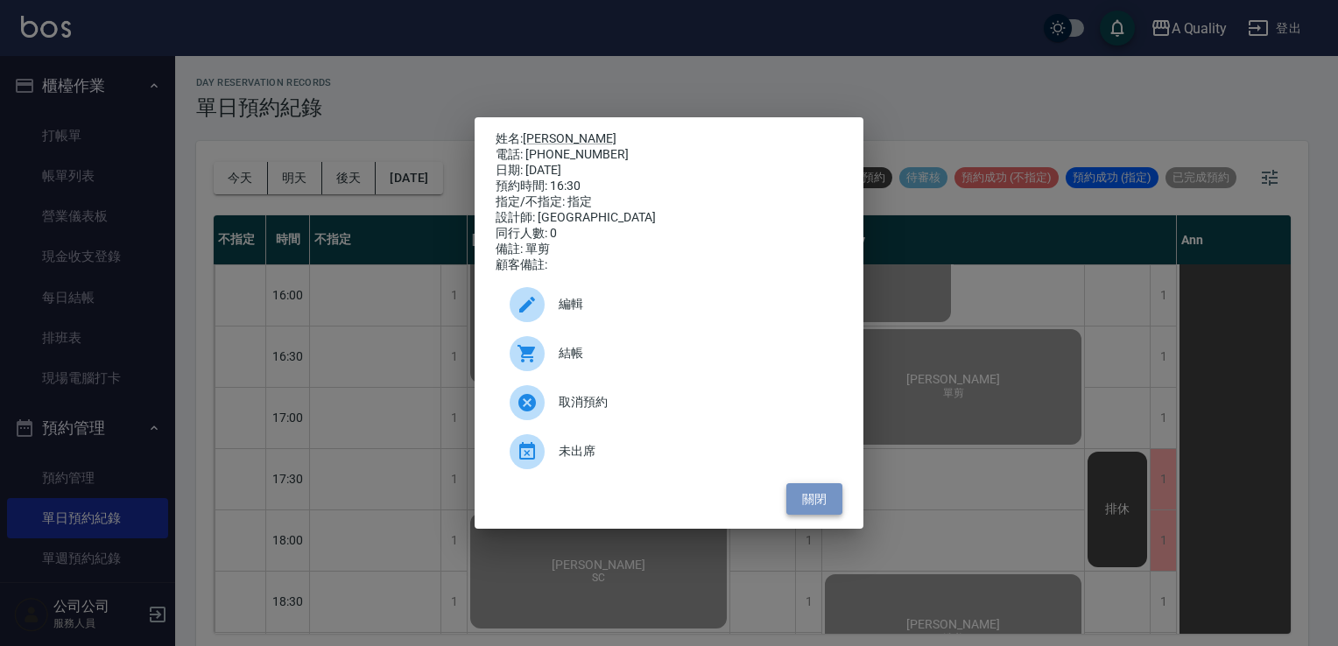
click at [816, 508] on button "關閉" at bounding box center [814, 499] width 56 height 32
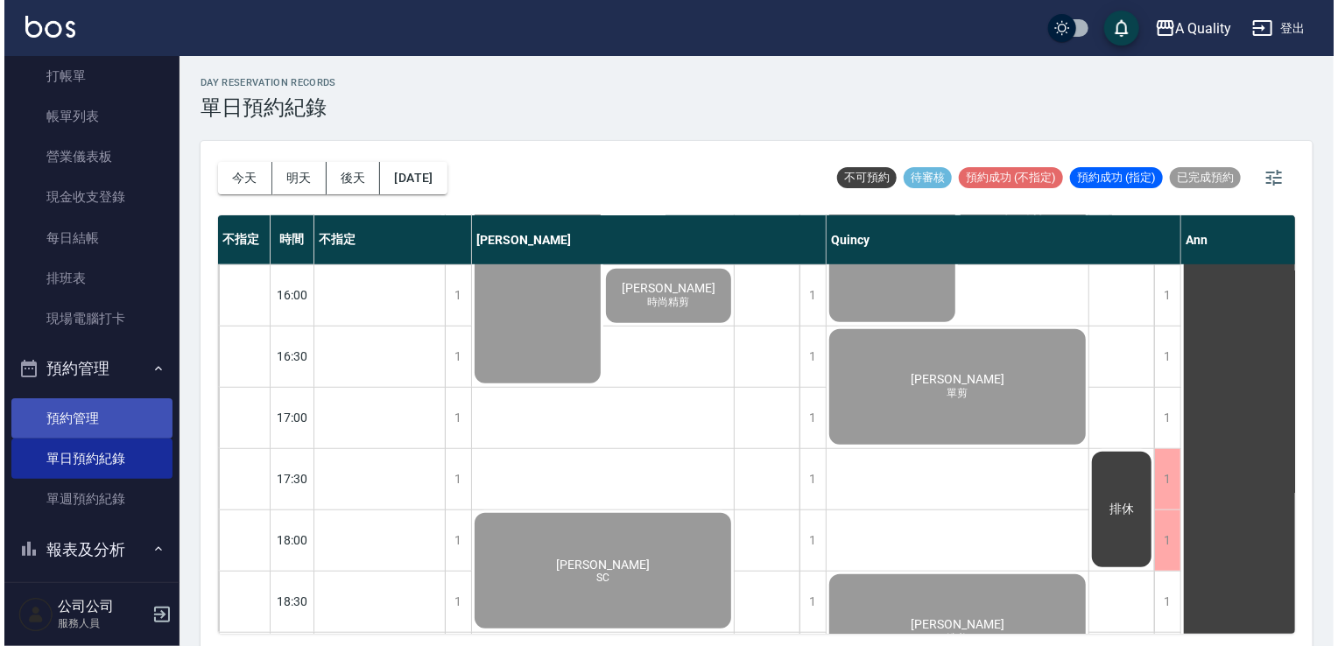
scroll to position [56, 0]
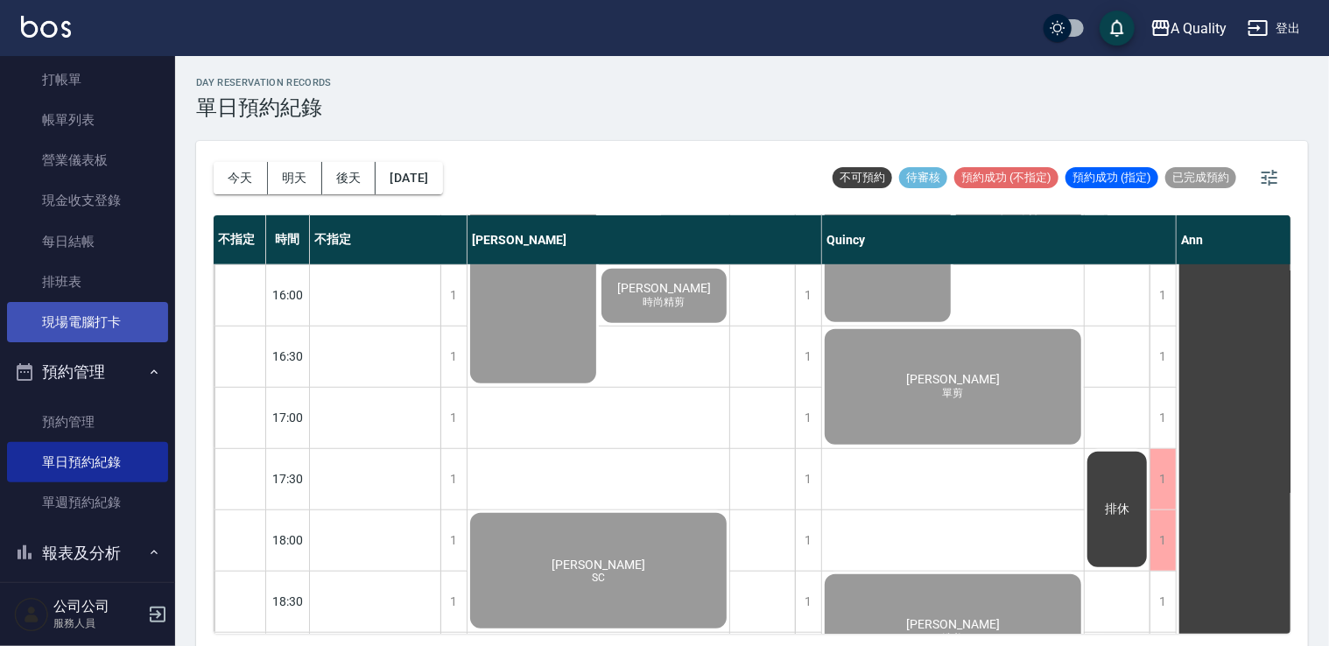
click at [102, 334] on link "現場電腦打卡" at bounding box center [87, 322] width 161 height 40
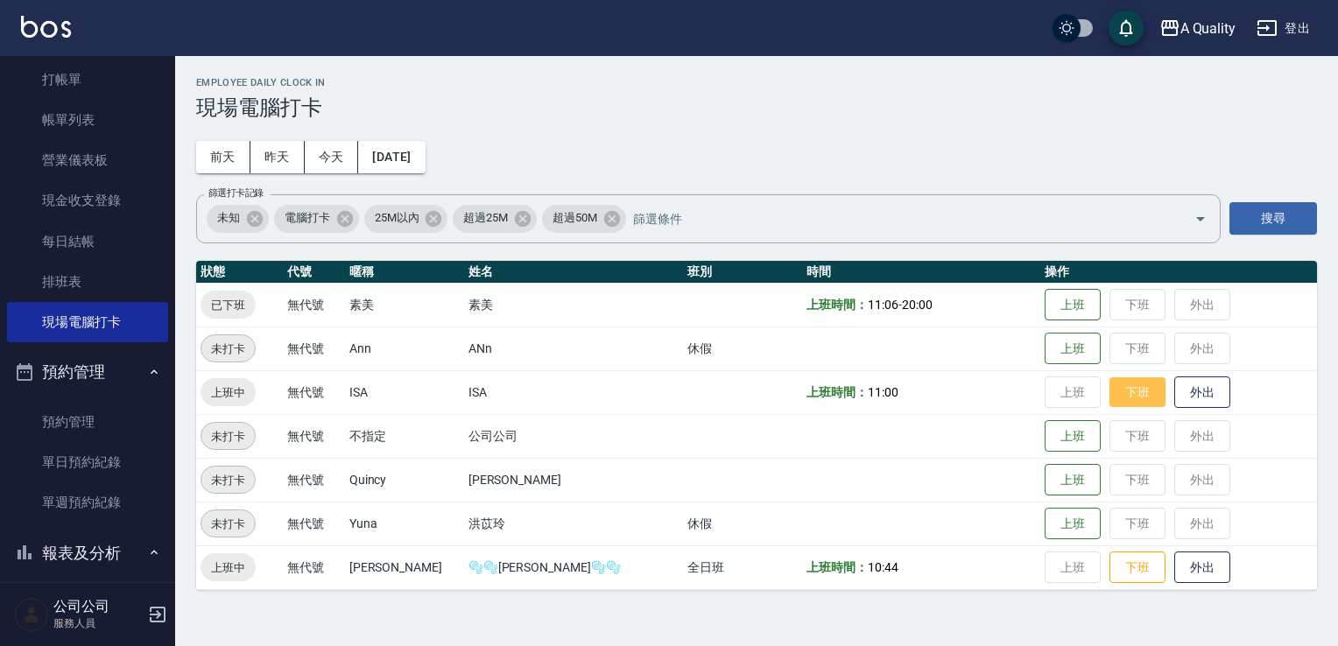
click at [1124, 398] on button "下班" at bounding box center [1138, 392] width 56 height 31
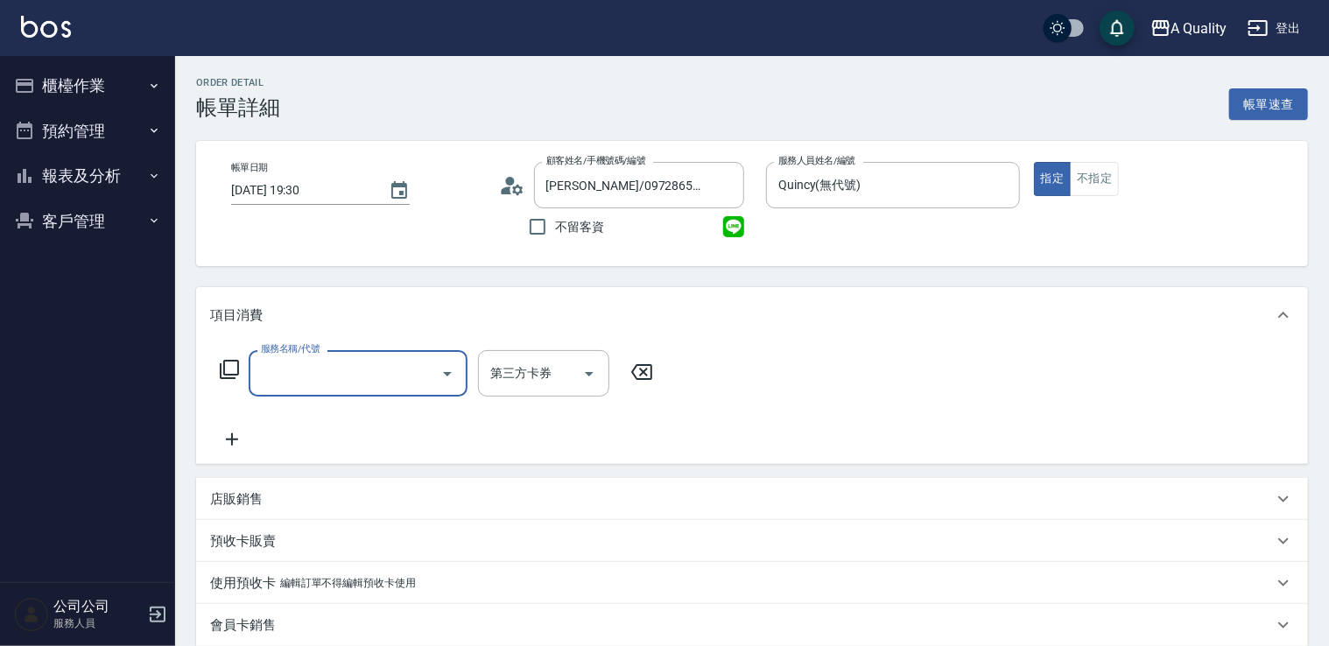
click at [316, 370] on input "服務名稱/代號" at bounding box center [345, 373] width 177 height 31
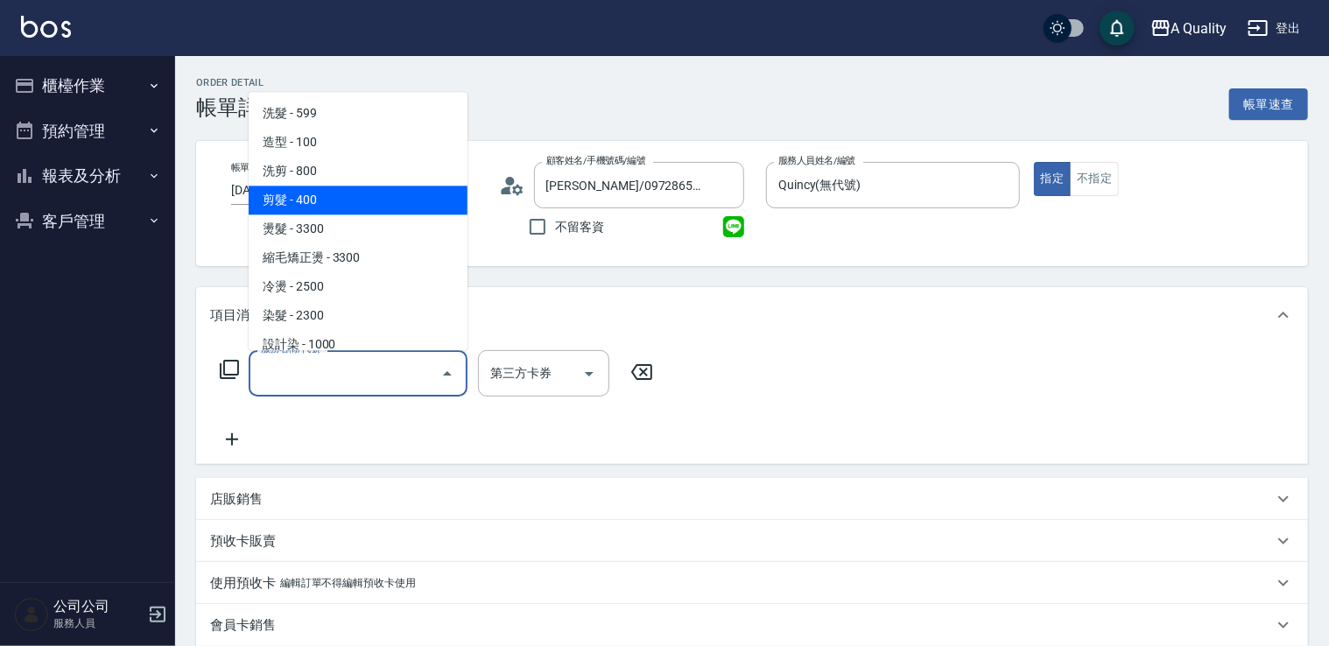
click at [314, 205] on span "剪髮 - 400" at bounding box center [358, 200] width 219 height 29
type input "剪髮(201)"
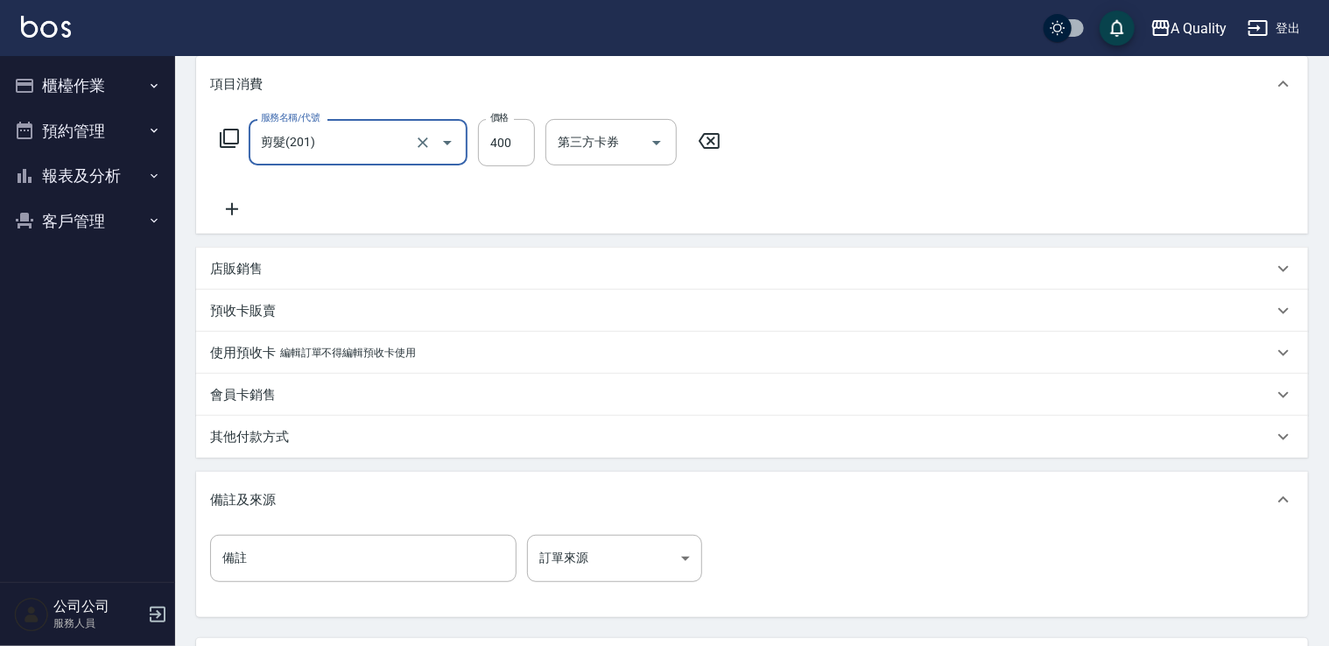
scroll to position [389, 0]
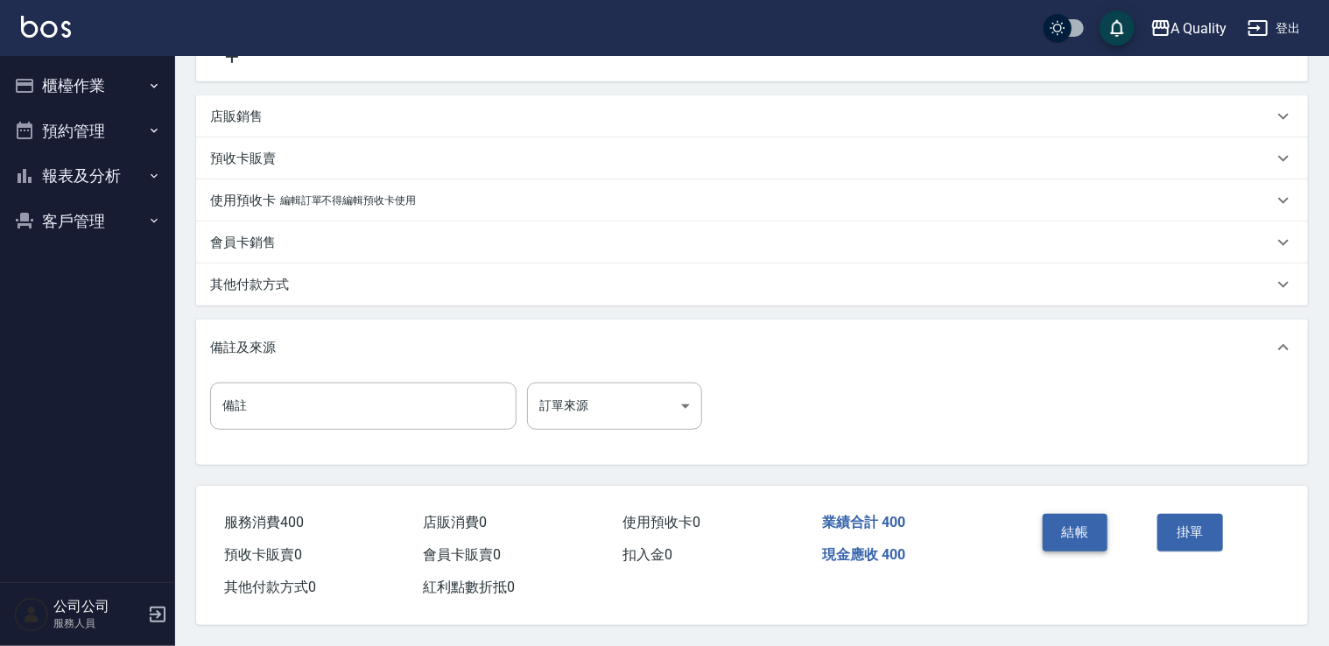
click at [1065, 519] on button "結帳" at bounding box center [1076, 532] width 66 height 37
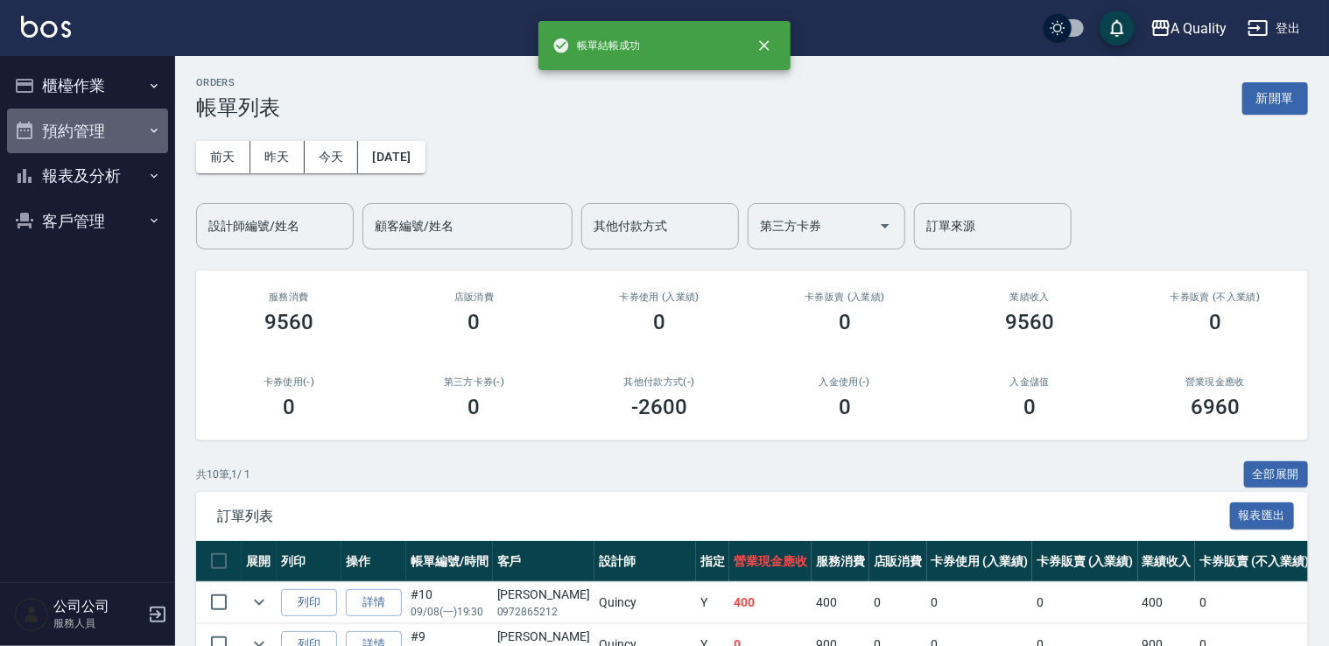
click at [91, 137] on button "預約管理" at bounding box center [87, 132] width 161 height 46
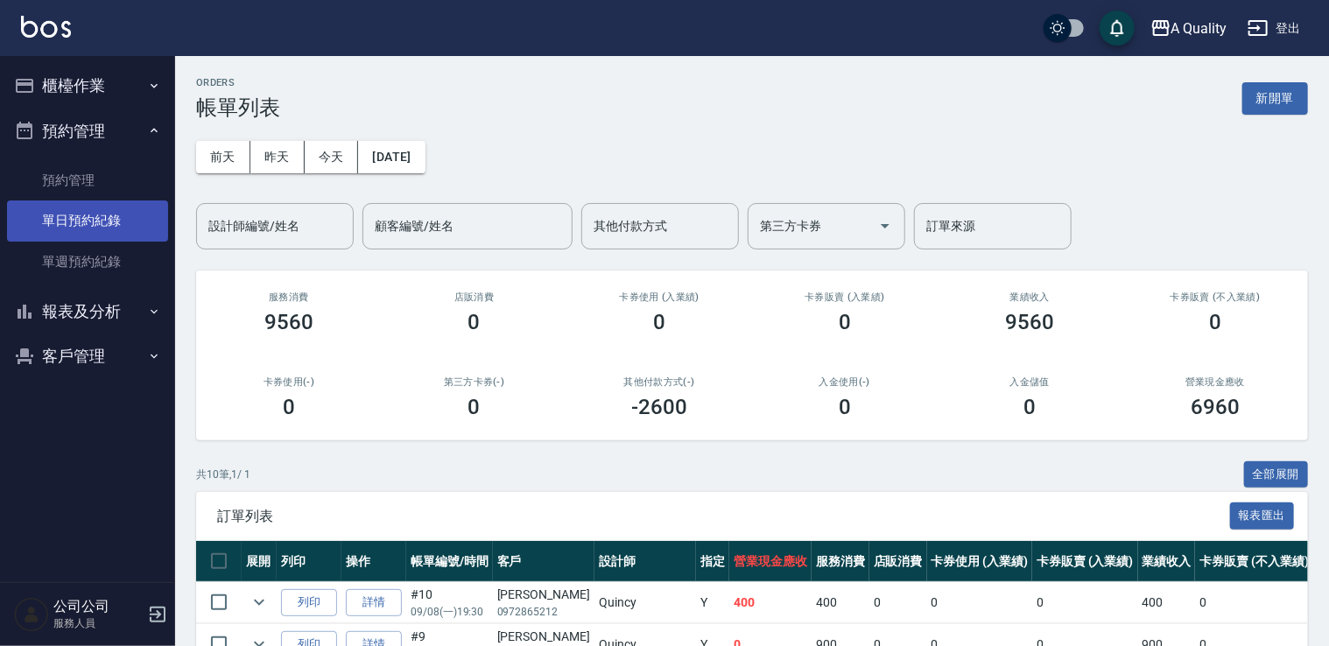
click at [87, 224] on link "單日預約紀錄" at bounding box center [87, 221] width 161 height 40
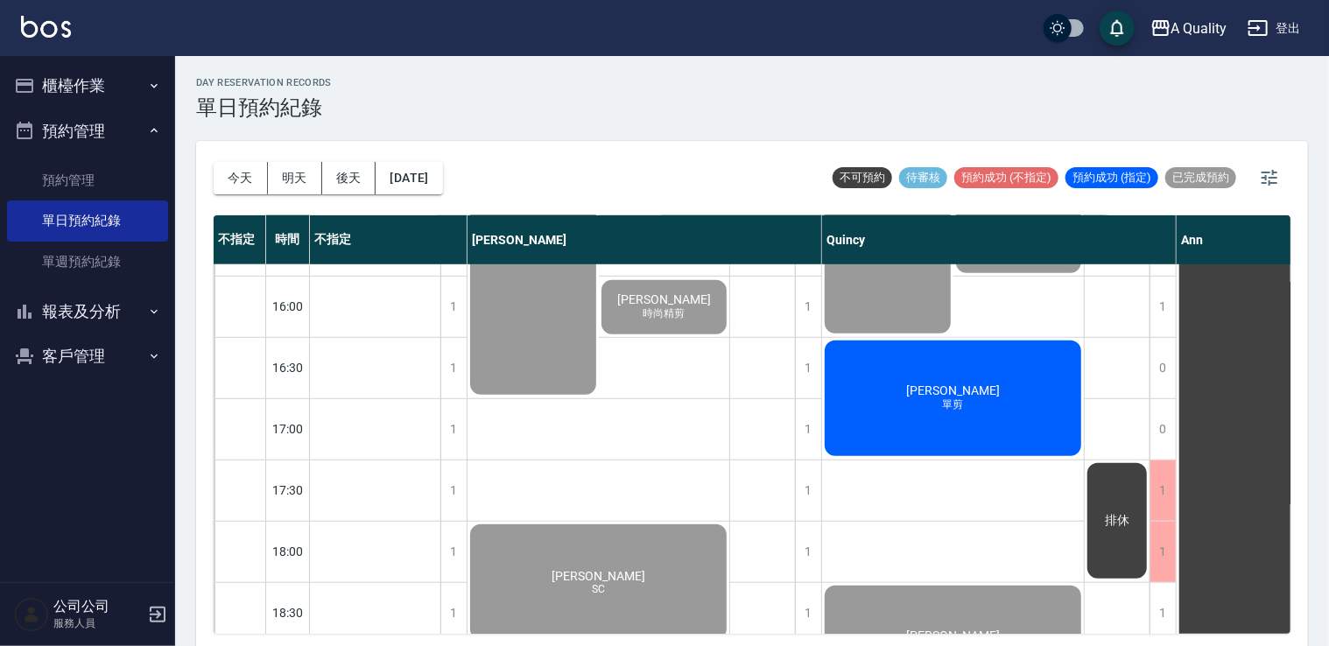
scroll to position [613, 0]
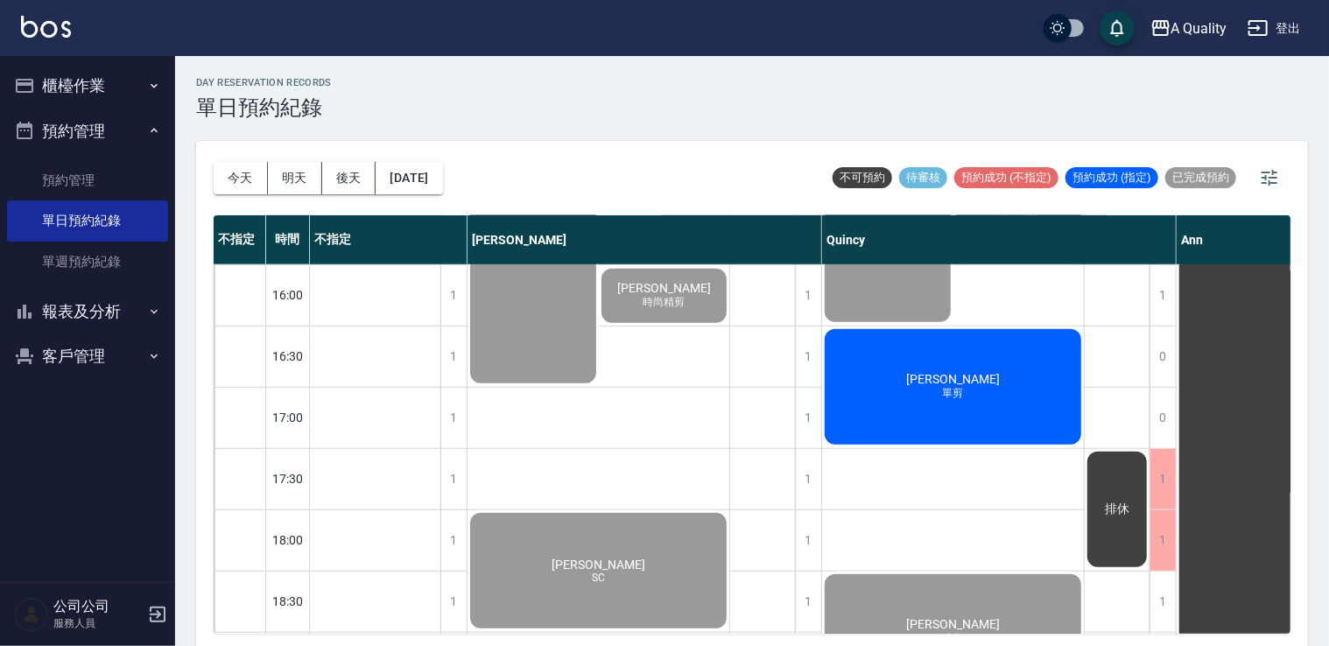
click at [74, 71] on button "櫃檯作業" at bounding box center [87, 86] width 161 height 46
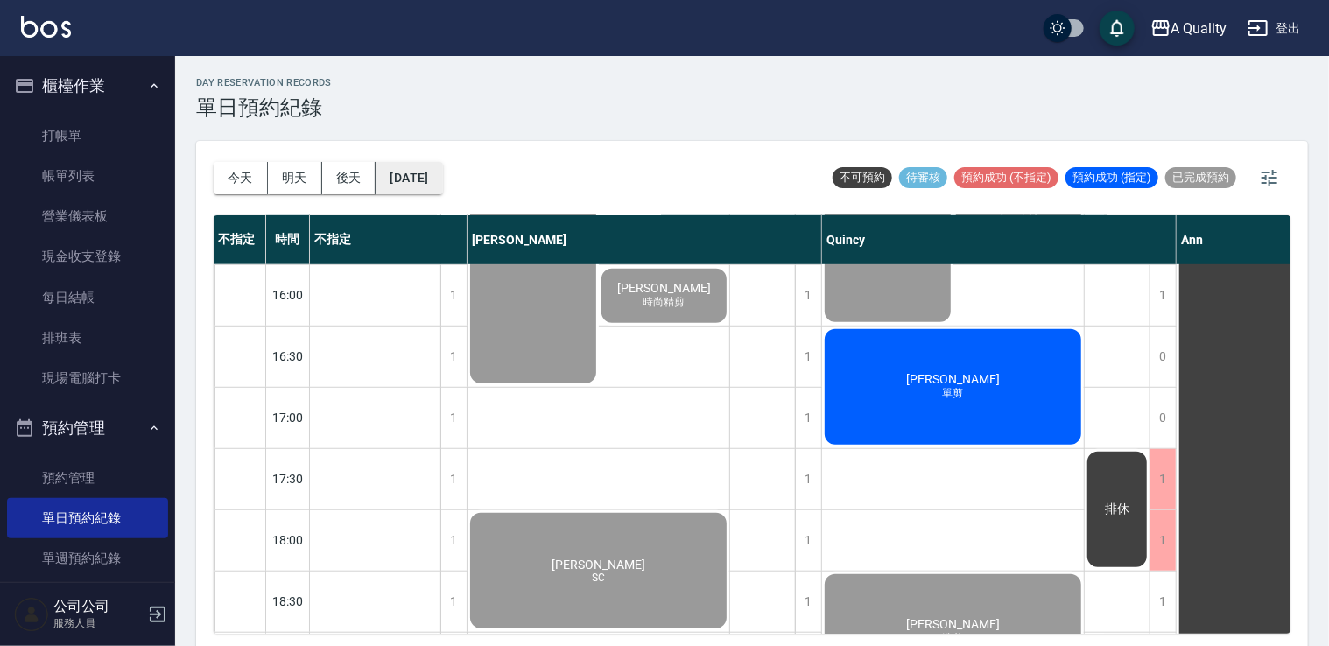
click at [442, 179] on button "[DATE]" at bounding box center [409, 178] width 67 height 32
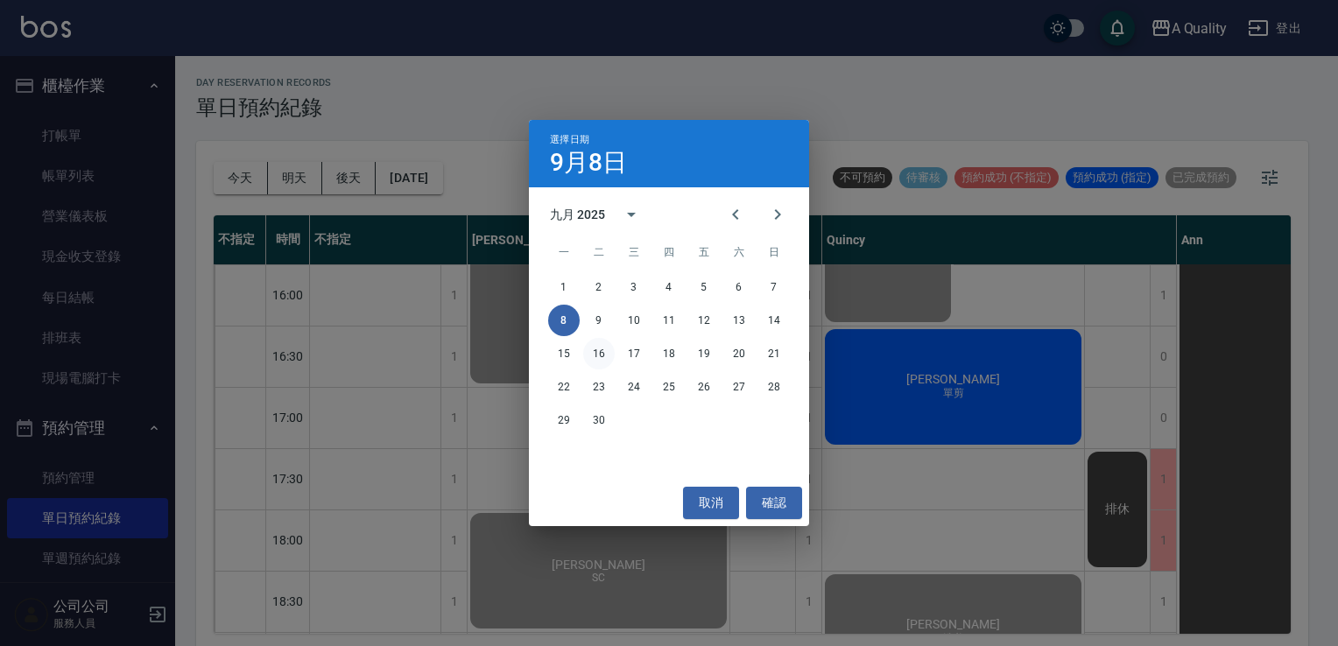
click at [597, 350] on button "16" at bounding box center [599, 354] width 32 height 32
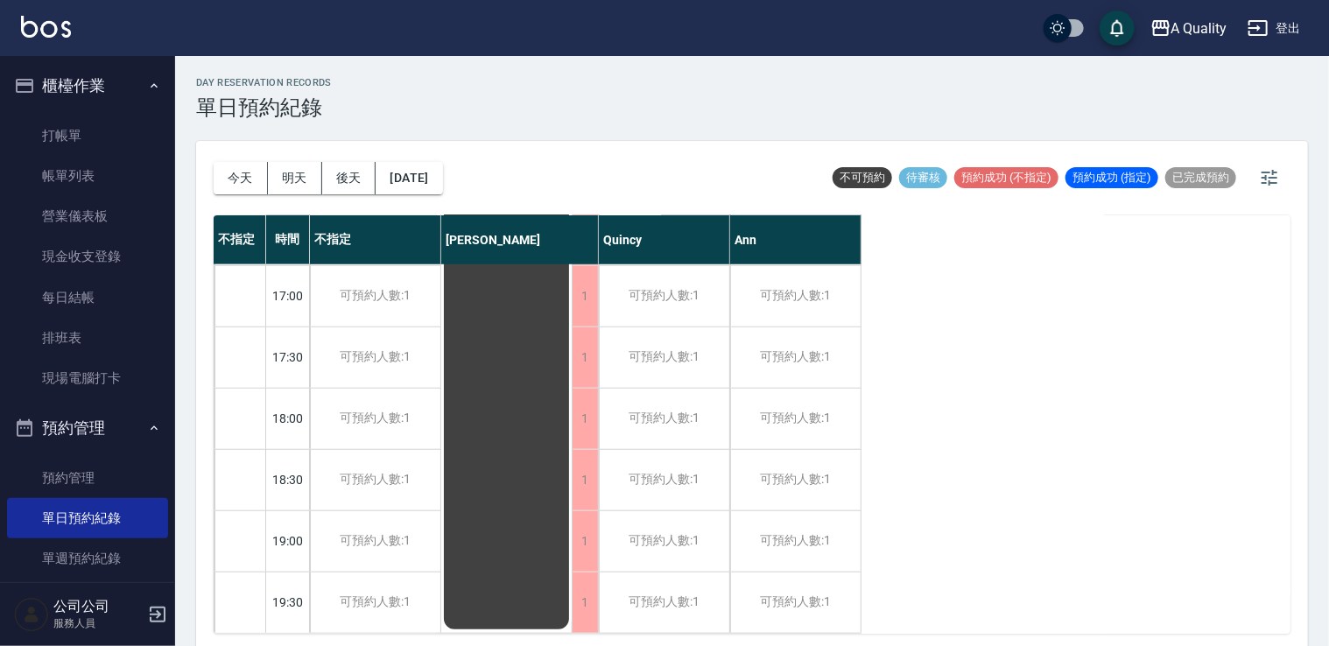
scroll to position [4, 0]
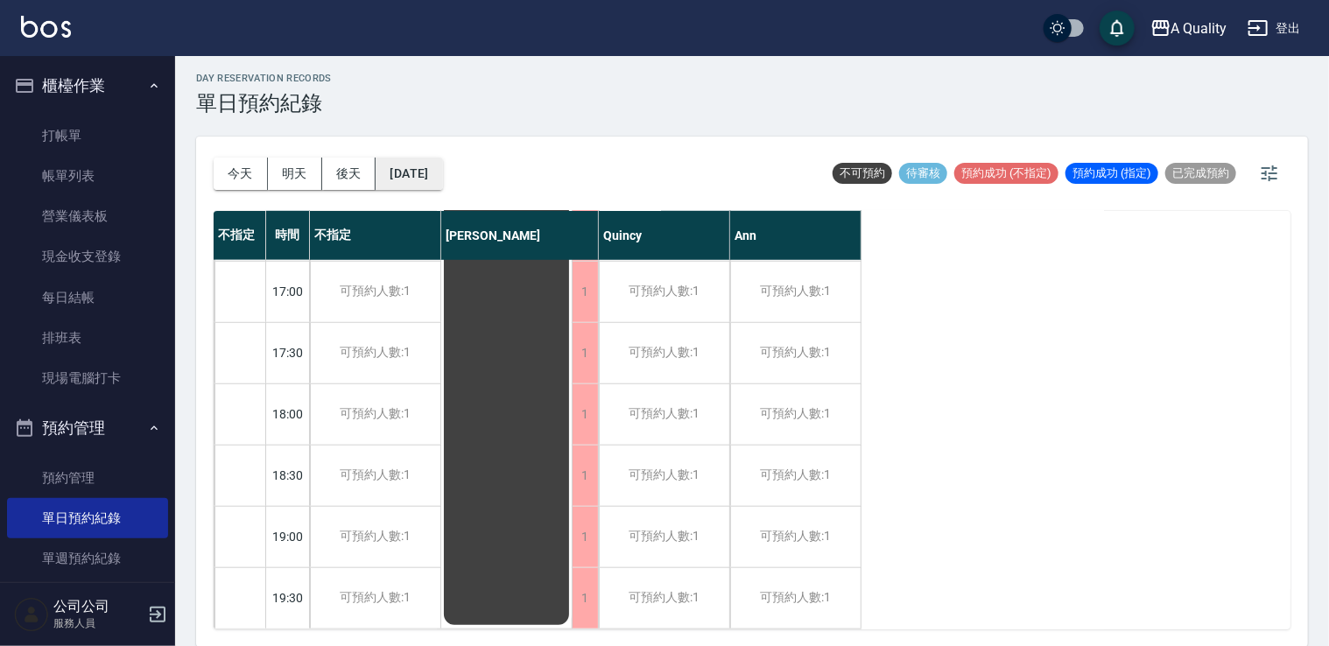
click at [402, 166] on button "2025/09/16" at bounding box center [409, 174] width 67 height 32
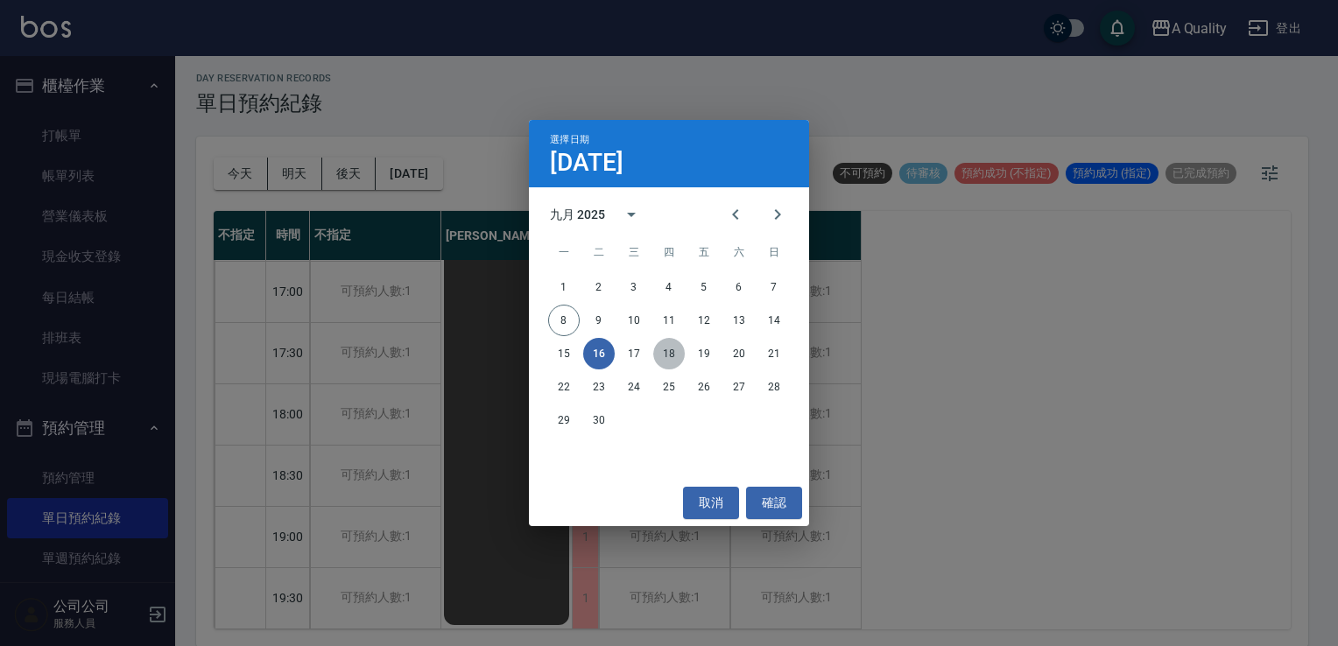
click at [659, 352] on button "18" at bounding box center [669, 354] width 32 height 32
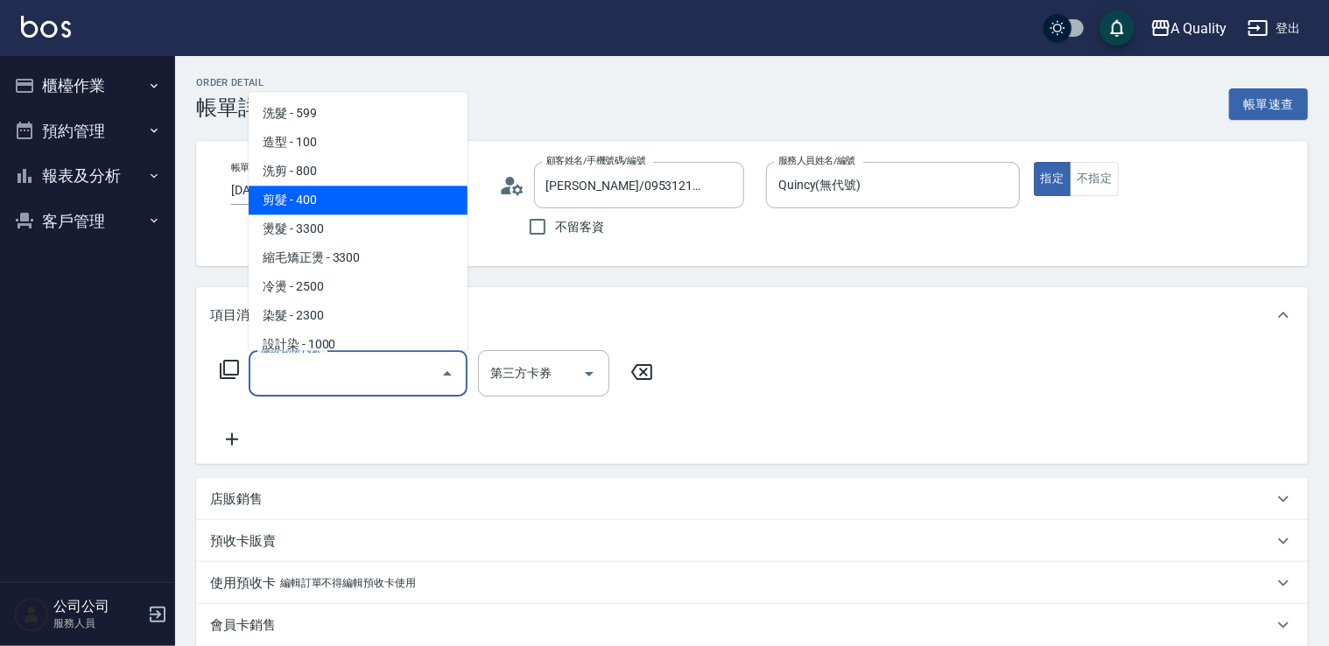
click at [339, 195] on span "剪髮 - 400" at bounding box center [358, 200] width 219 height 29
type input "剪髮(201)"
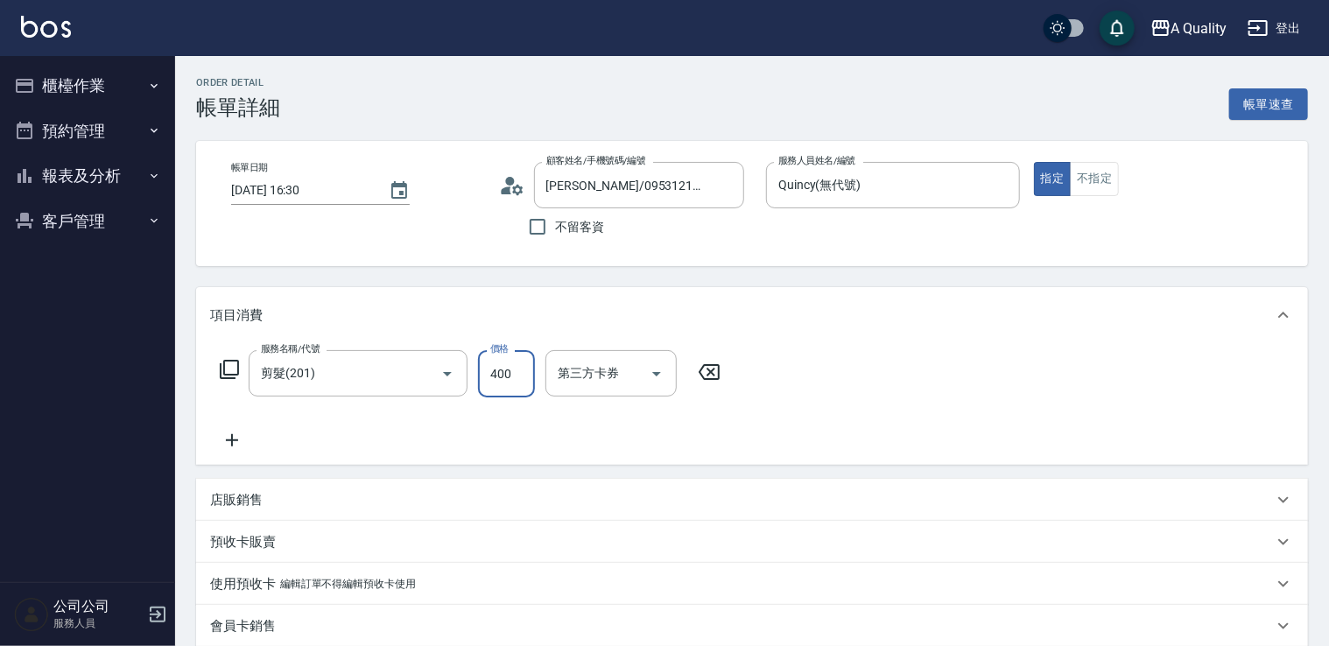
click at [485, 356] on input "400" at bounding box center [506, 373] width 57 height 47
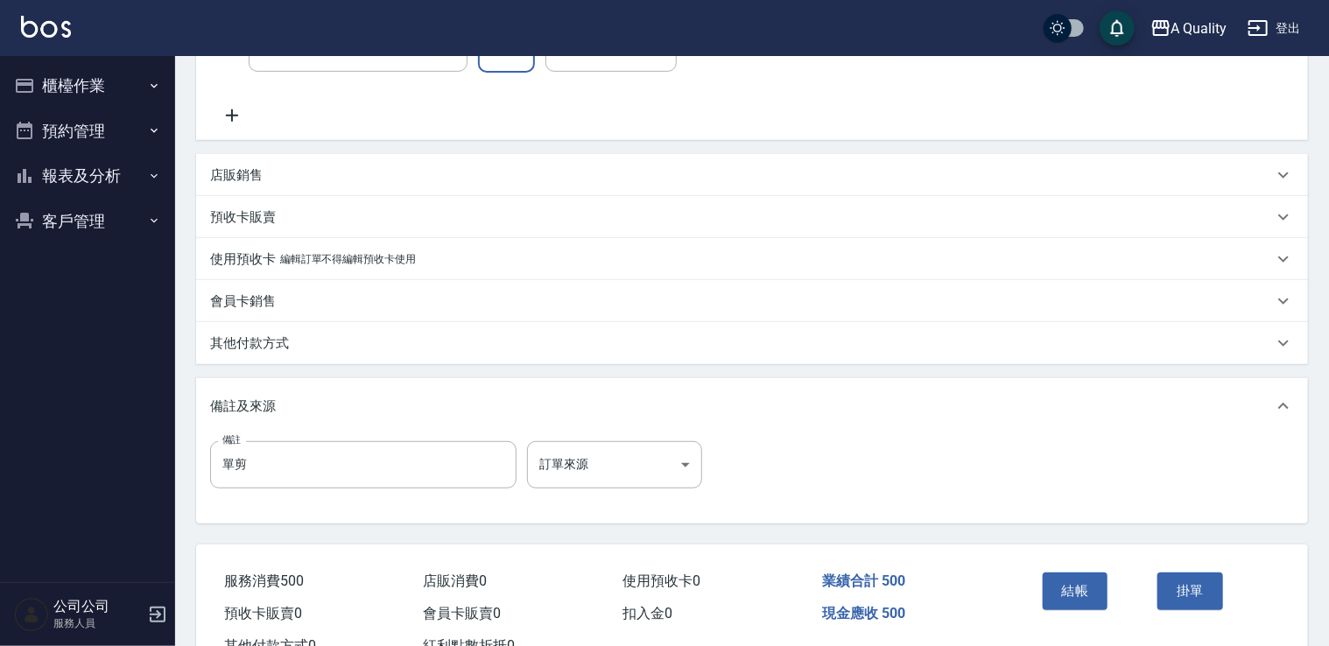
scroll to position [389, 0]
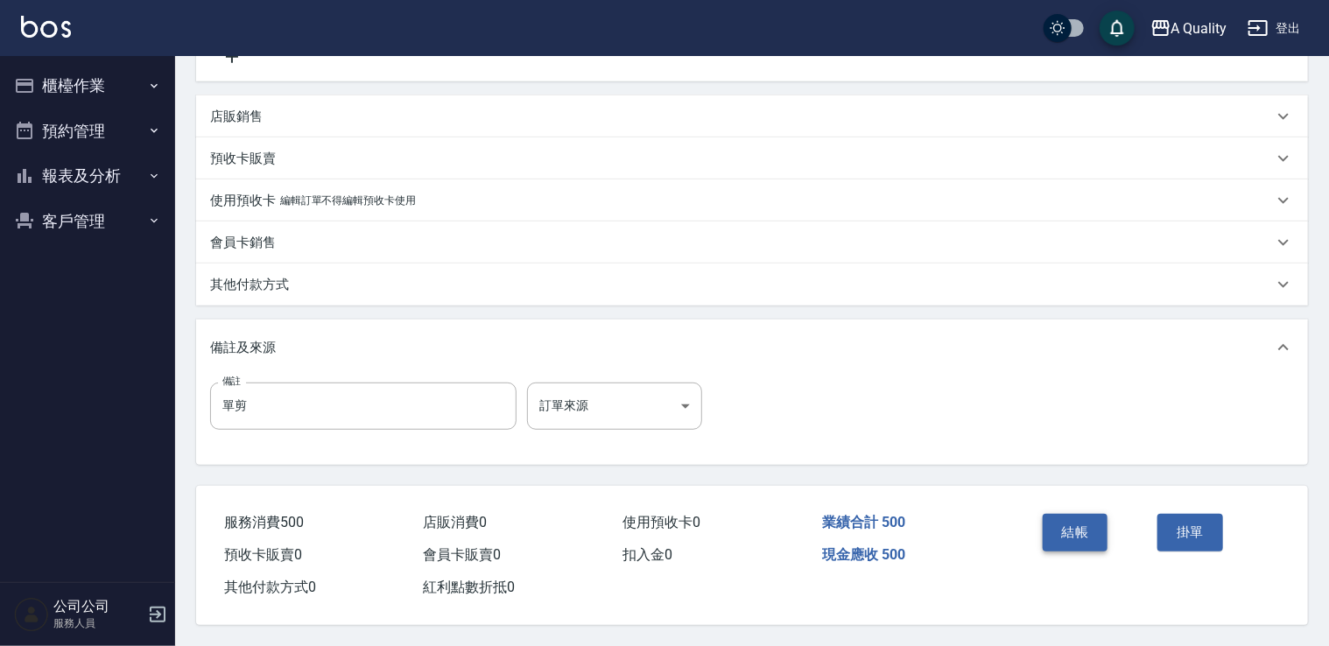
type input "500"
click at [1061, 525] on button "結帳" at bounding box center [1076, 532] width 66 height 37
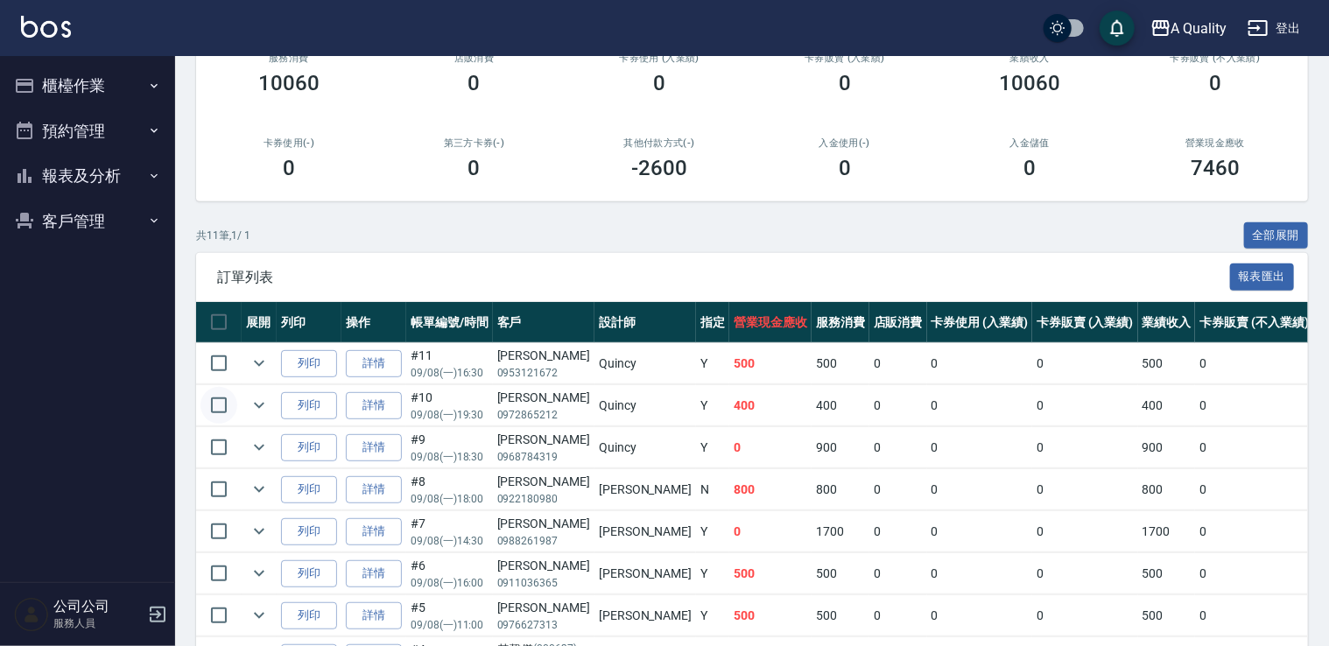
scroll to position [263, 0]
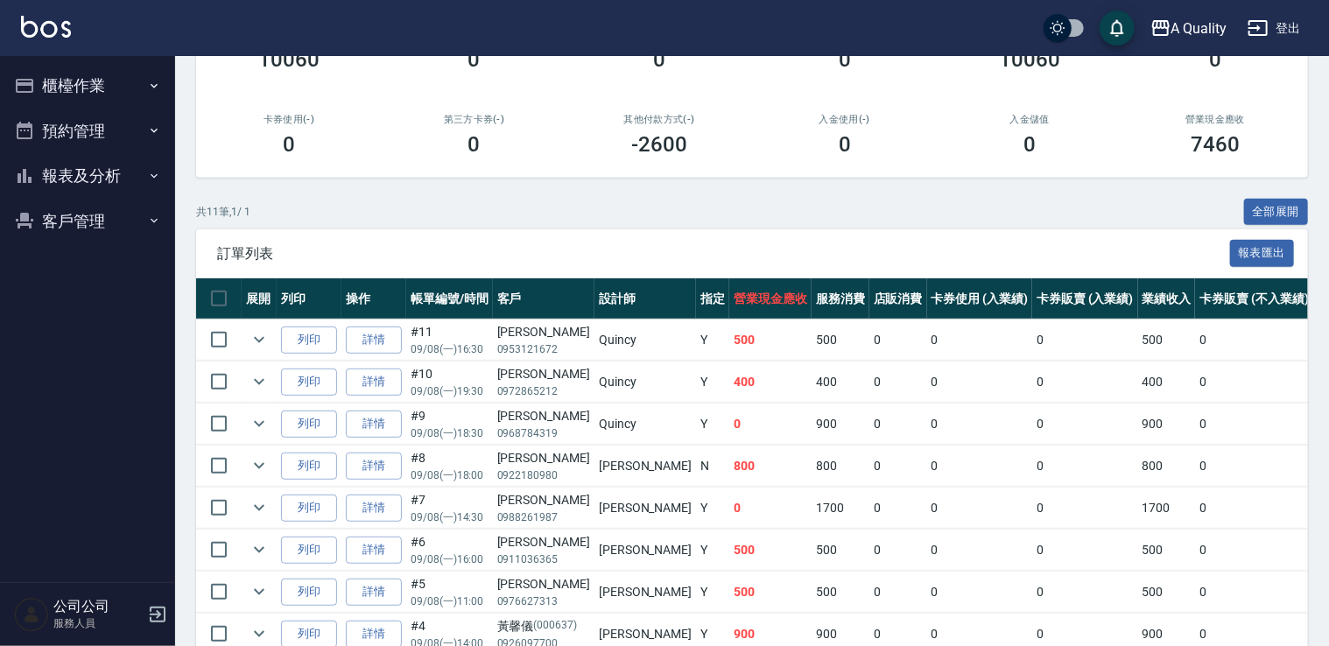
click at [70, 124] on button "預約管理" at bounding box center [87, 132] width 161 height 46
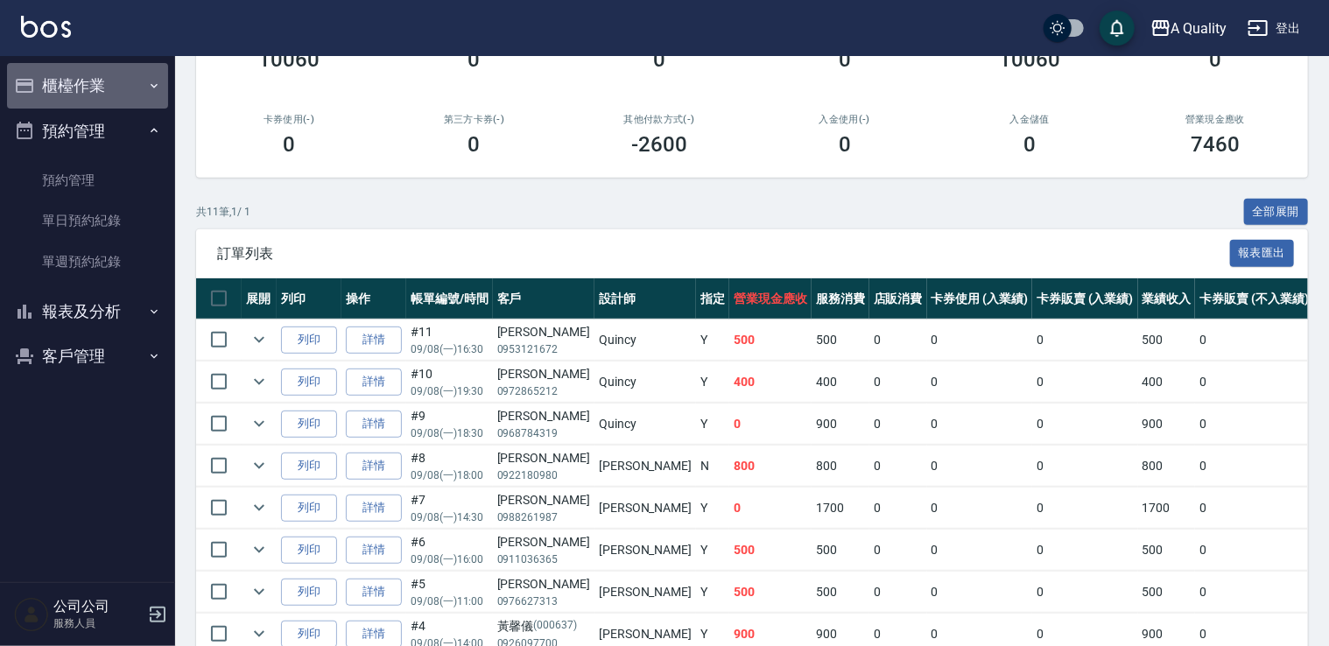
click at [84, 96] on button "櫃檯作業" at bounding box center [87, 86] width 161 height 46
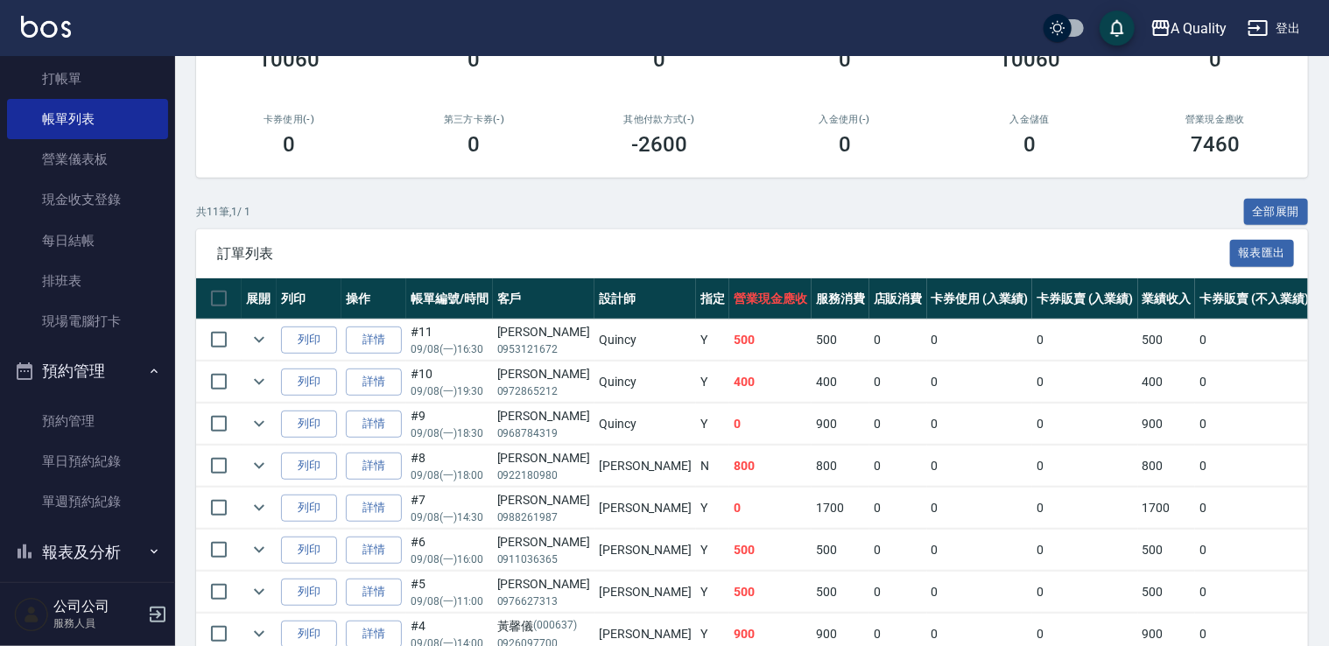
scroll to position [115, 0]
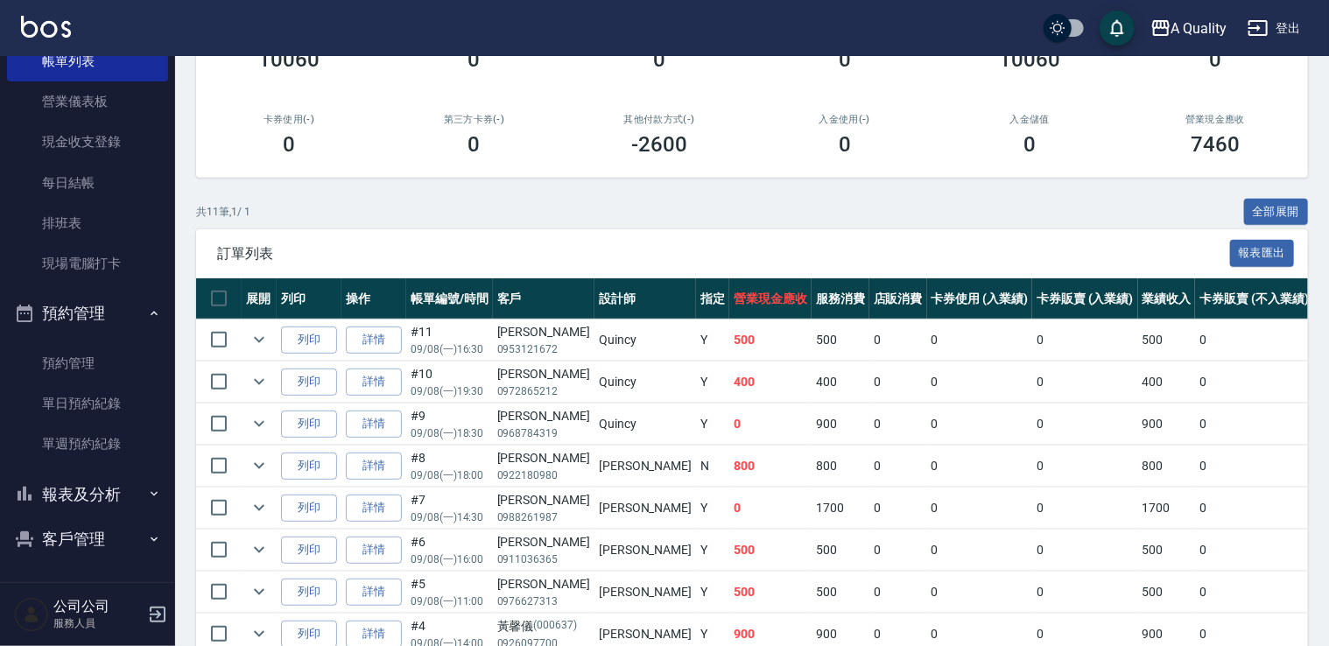
click at [90, 492] on button "報表及分析" at bounding box center [87, 495] width 161 height 46
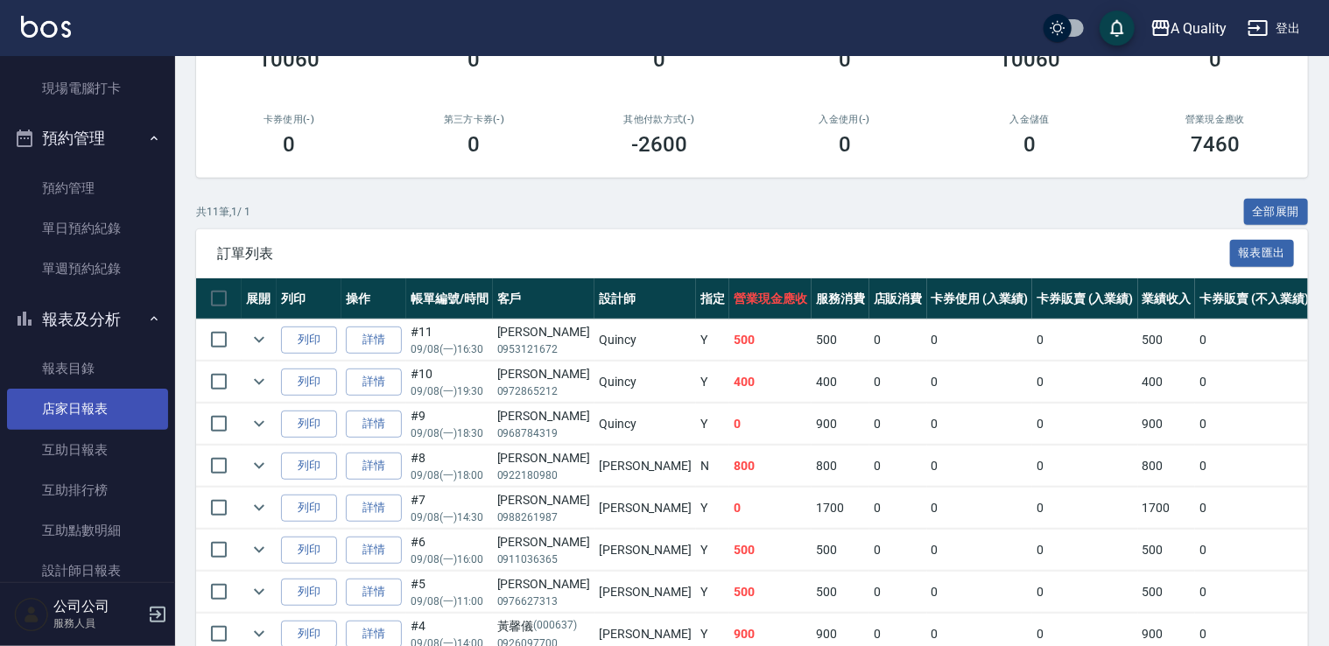
click at [96, 410] on link "店家日報表" at bounding box center [87, 409] width 161 height 40
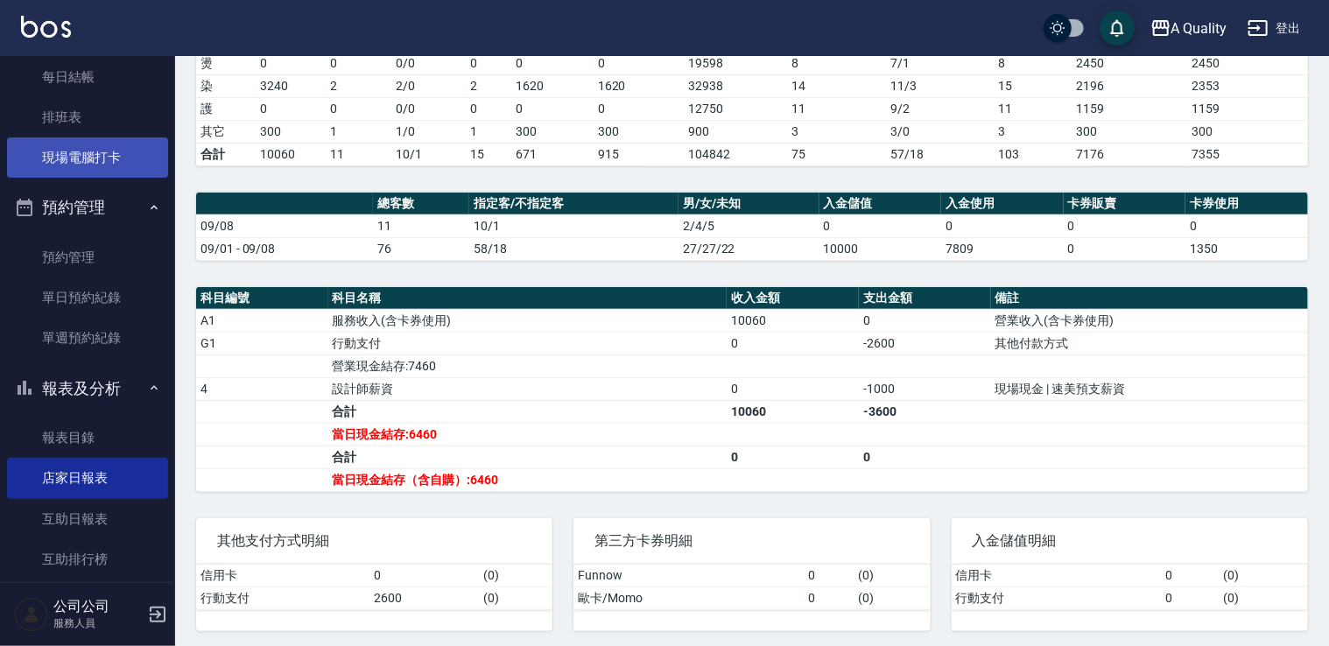
scroll to position [202, 0]
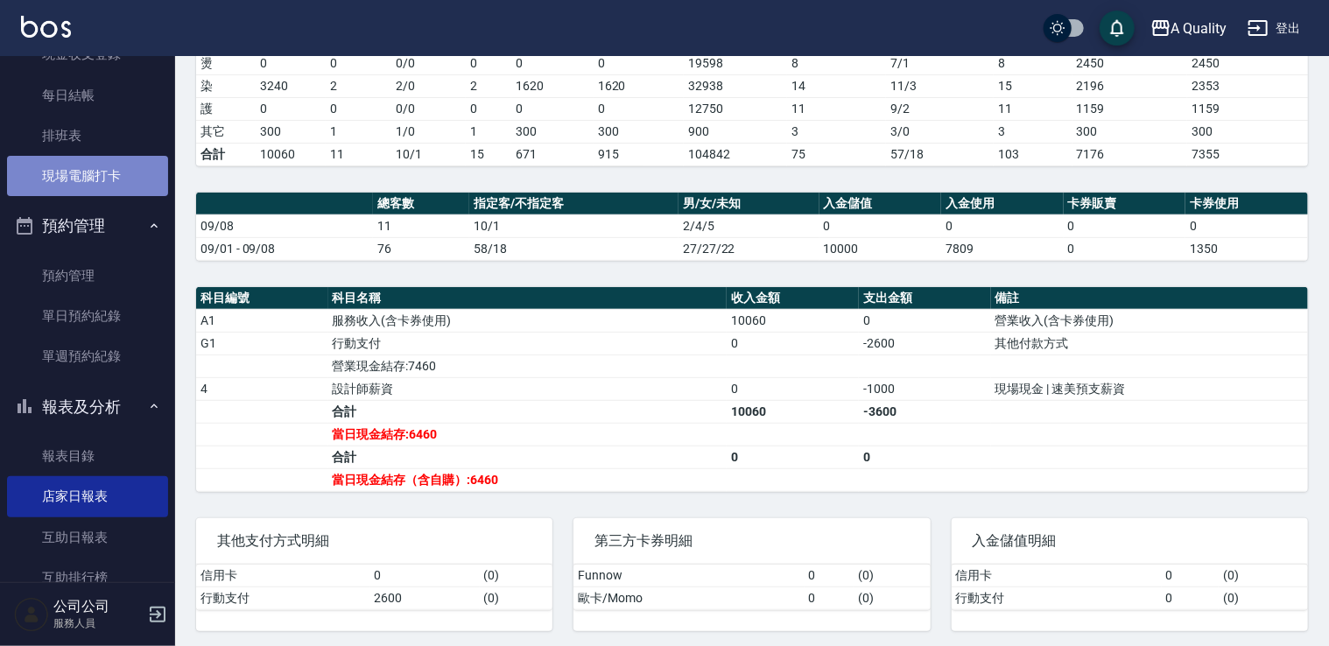
click at [111, 182] on link "現場電腦打卡" at bounding box center [87, 176] width 161 height 40
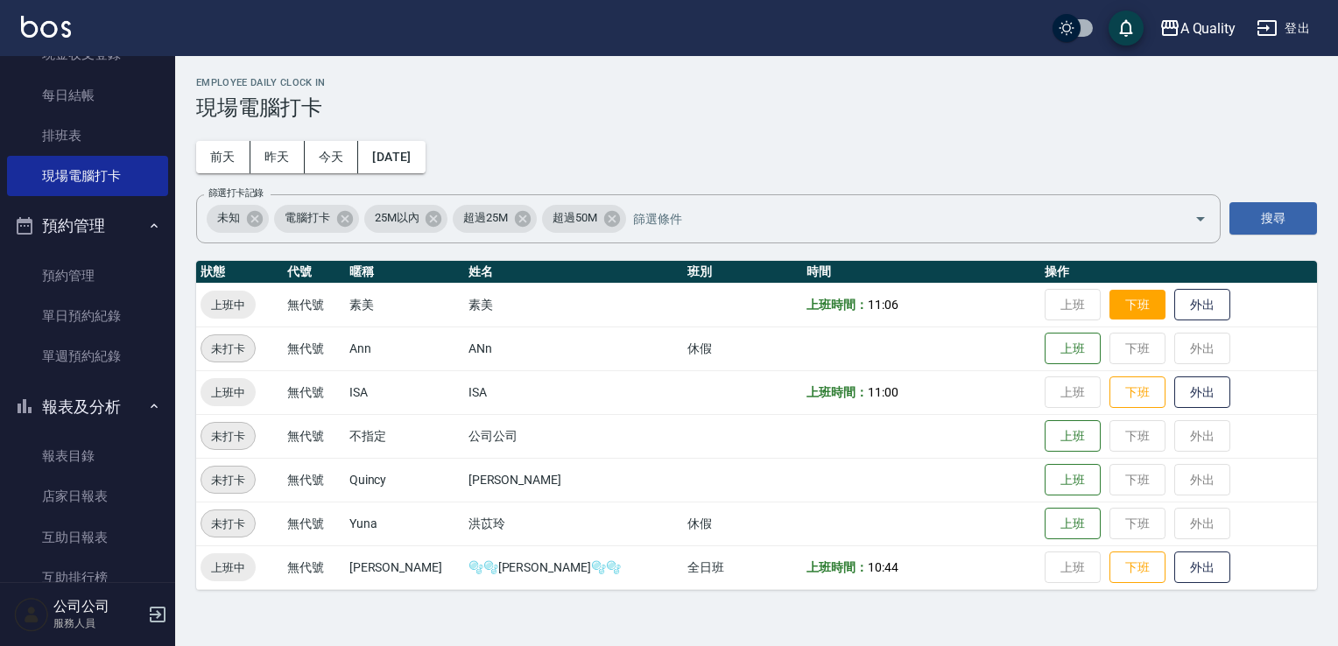
click at [1110, 306] on button "下班" at bounding box center [1138, 305] width 56 height 31
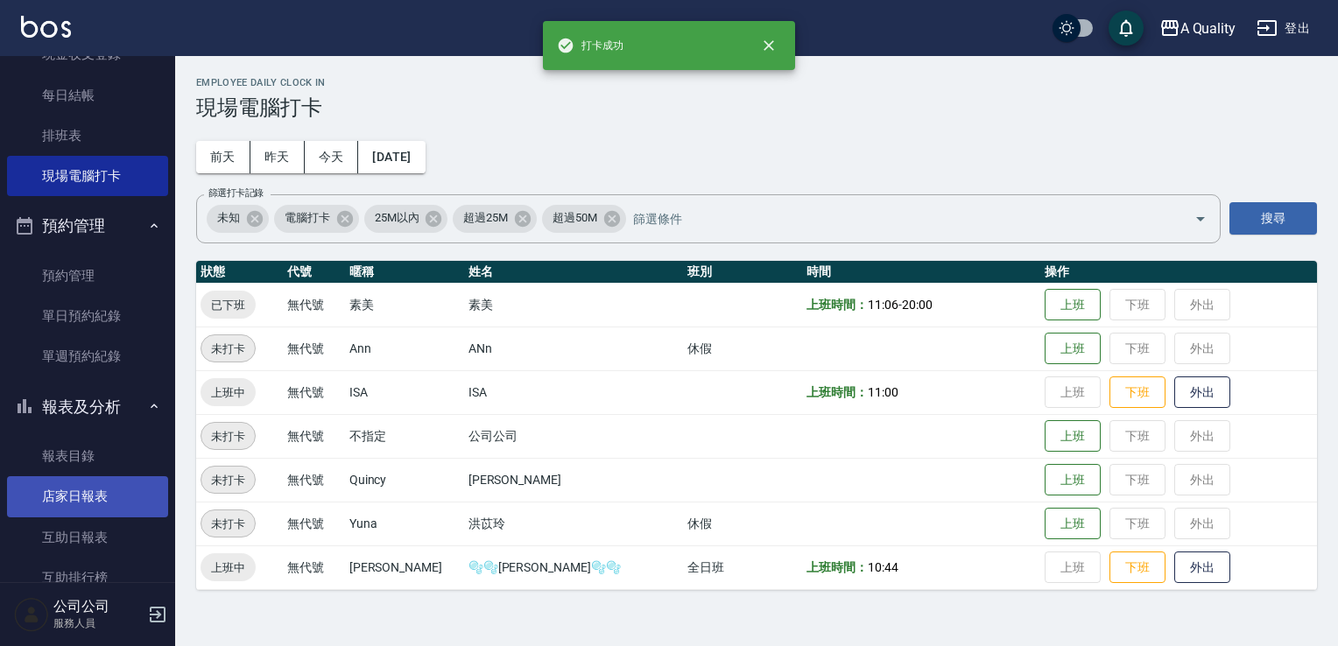
click at [106, 482] on link "店家日報表" at bounding box center [87, 496] width 161 height 40
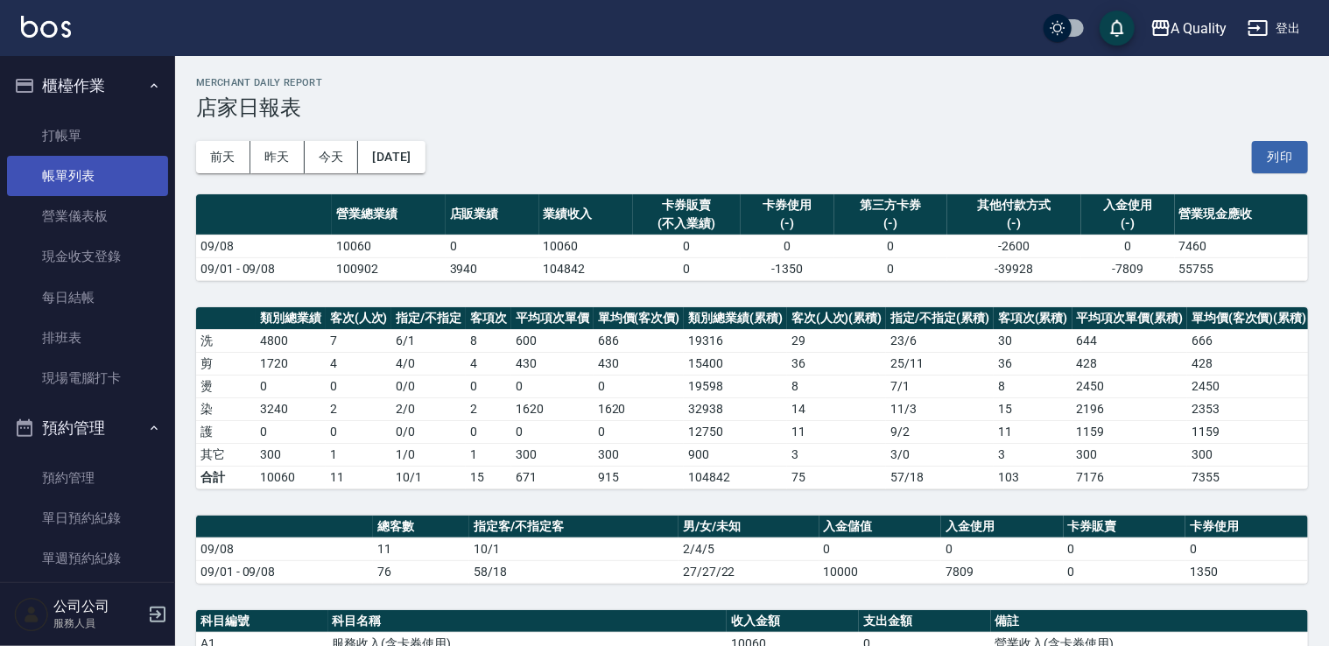
click at [86, 184] on link "帳單列表" at bounding box center [87, 176] width 161 height 40
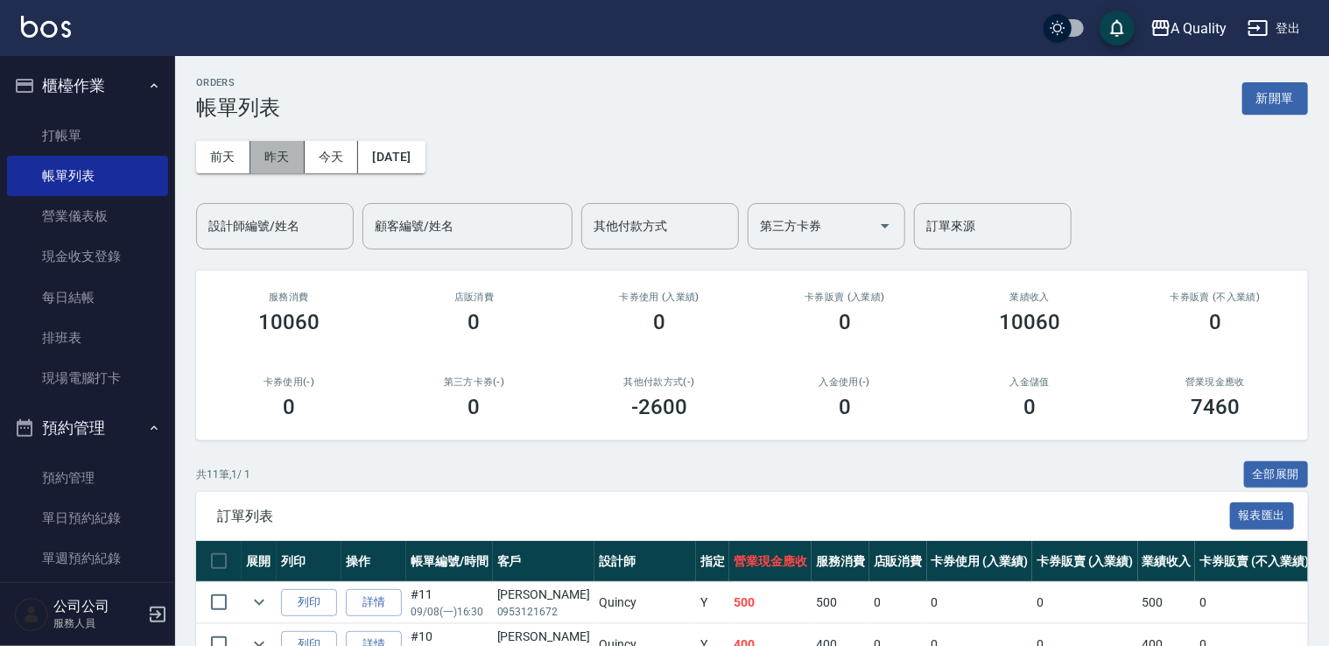
click at [287, 163] on button "昨天" at bounding box center [277, 157] width 54 height 32
